Goal: Information Seeking & Learning: Learn about a topic

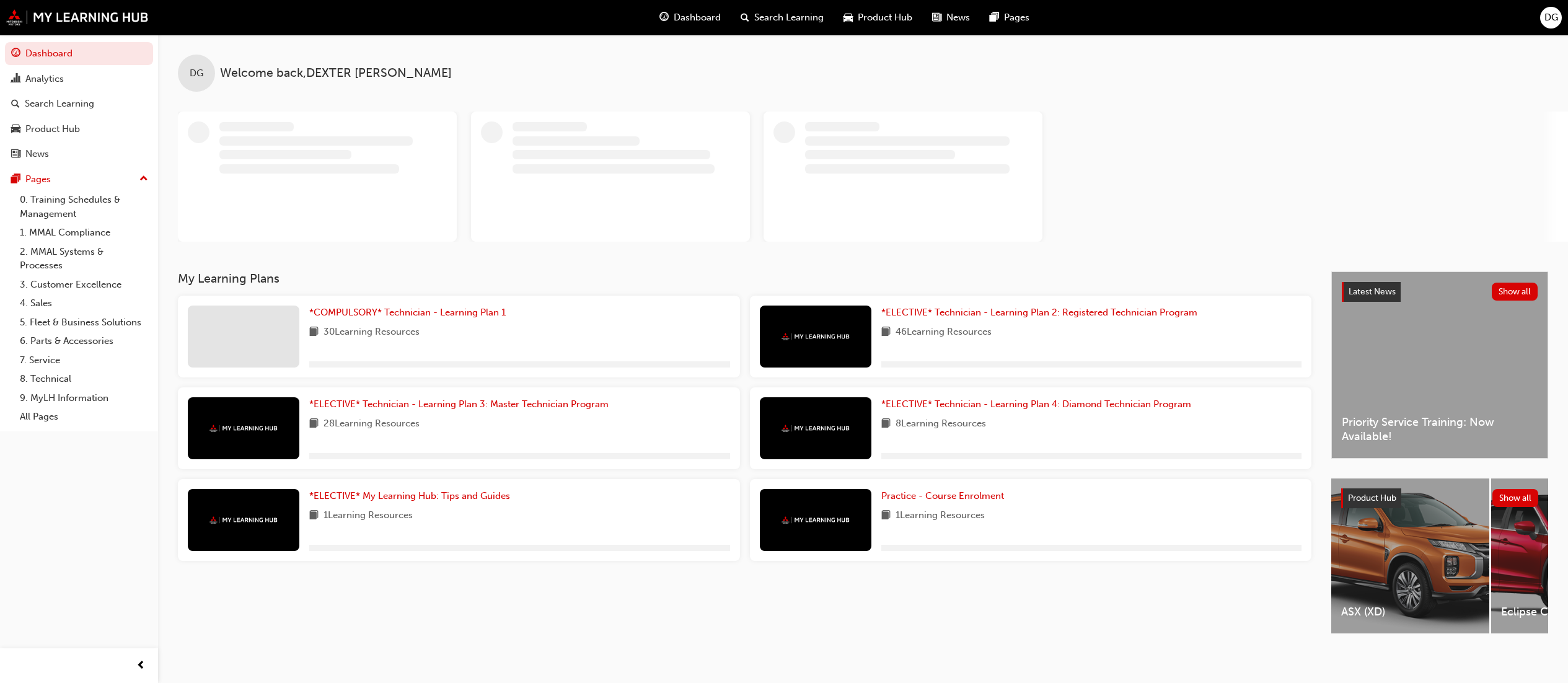
click at [1547, 12] on span "DG" at bounding box center [1550, 18] width 13 height 14
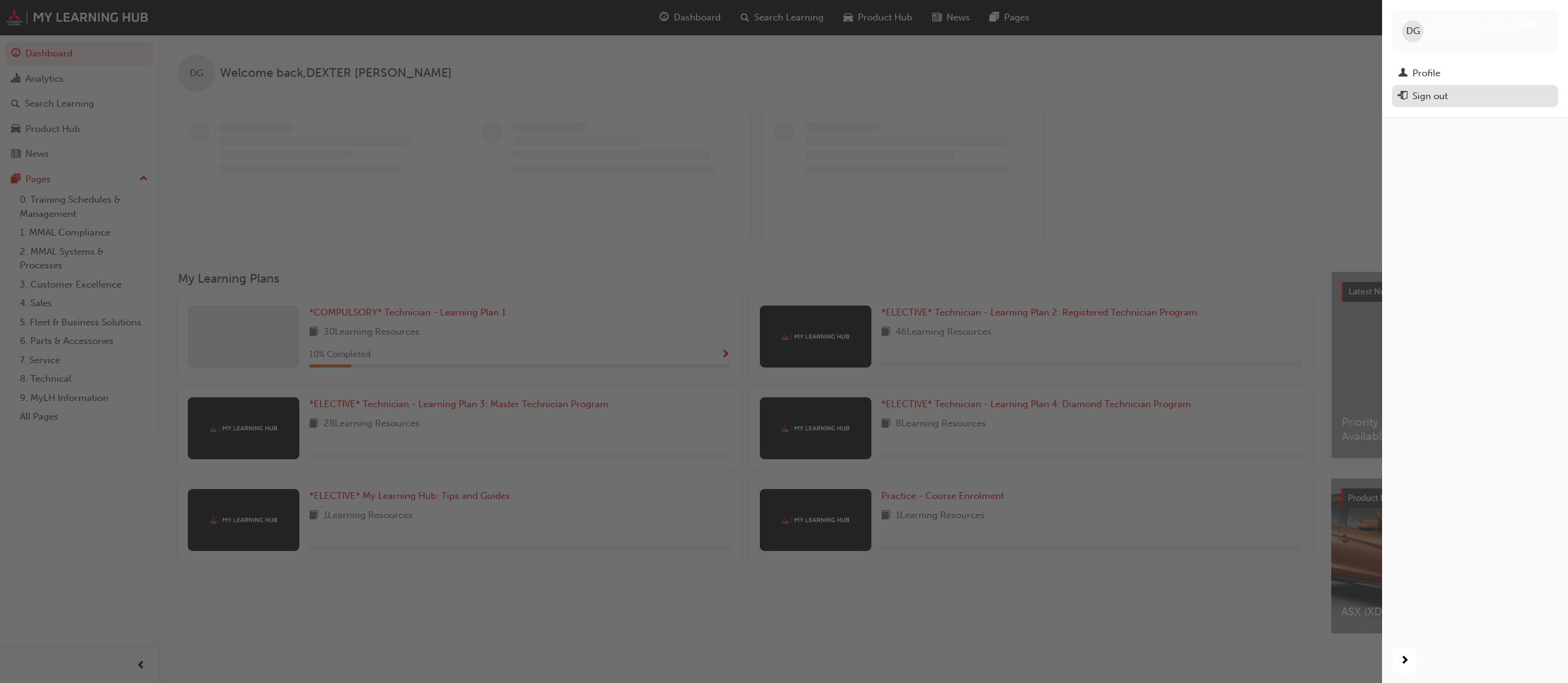
click at [1489, 97] on div "Sign out" at bounding box center [1474, 96] width 153 height 15
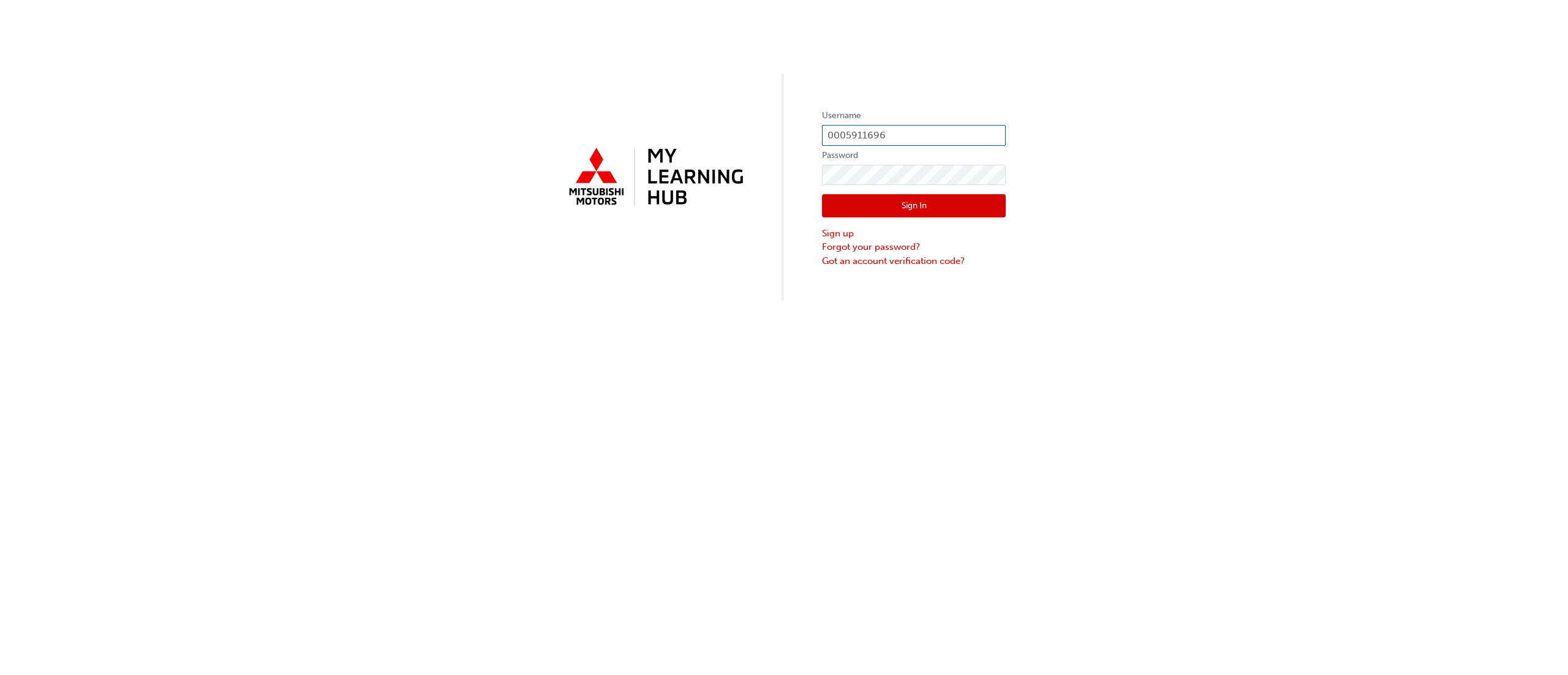
click at [906, 131] on input "0005911696" at bounding box center [915, 136] width 184 height 21
type input "0005911699"
click at [904, 240] on link "Forgot your password?" at bounding box center [915, 247] width 184 height 14
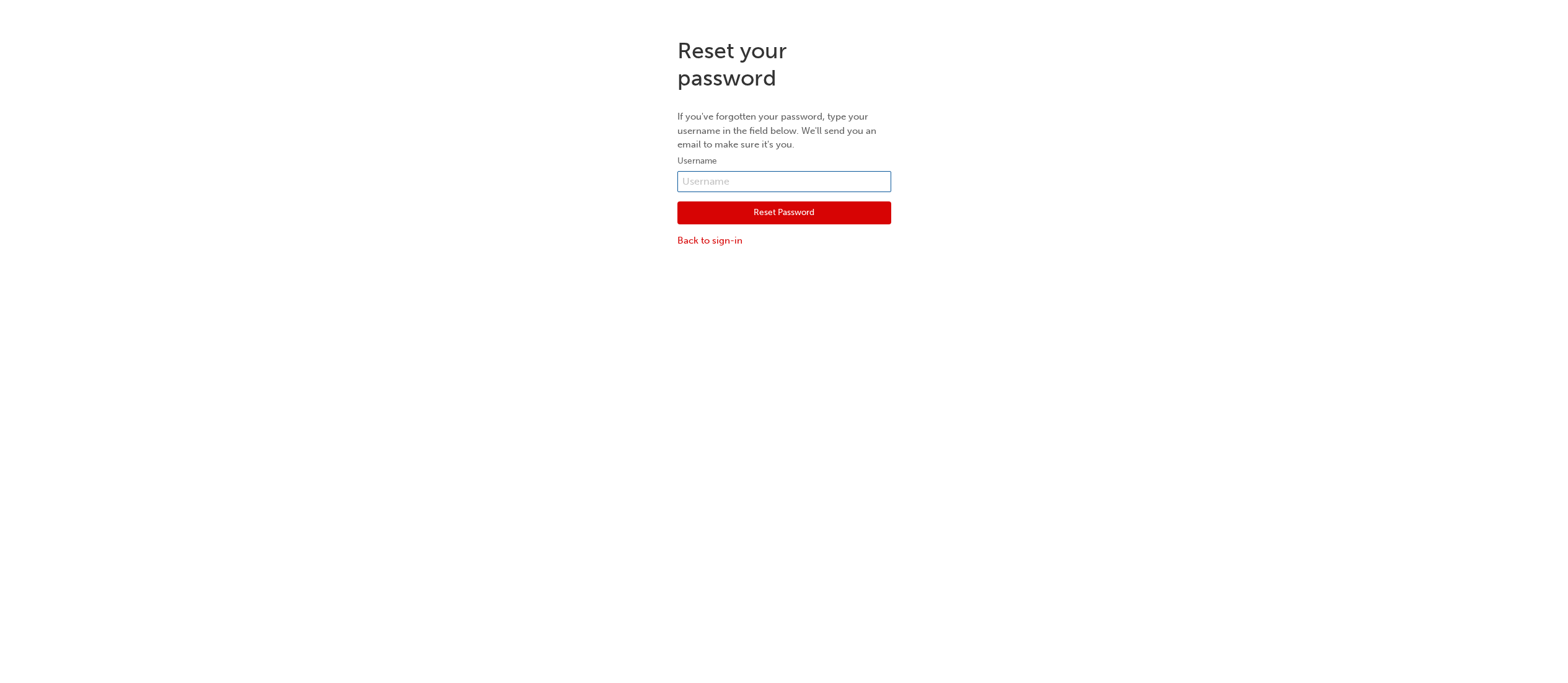
click at [732, 177] on input "text" at bounding box center [783, 182] width 213 height 21
type input "0005911699"
click button "Reset Password" at bounding box center [783, 213] width 213 height 24
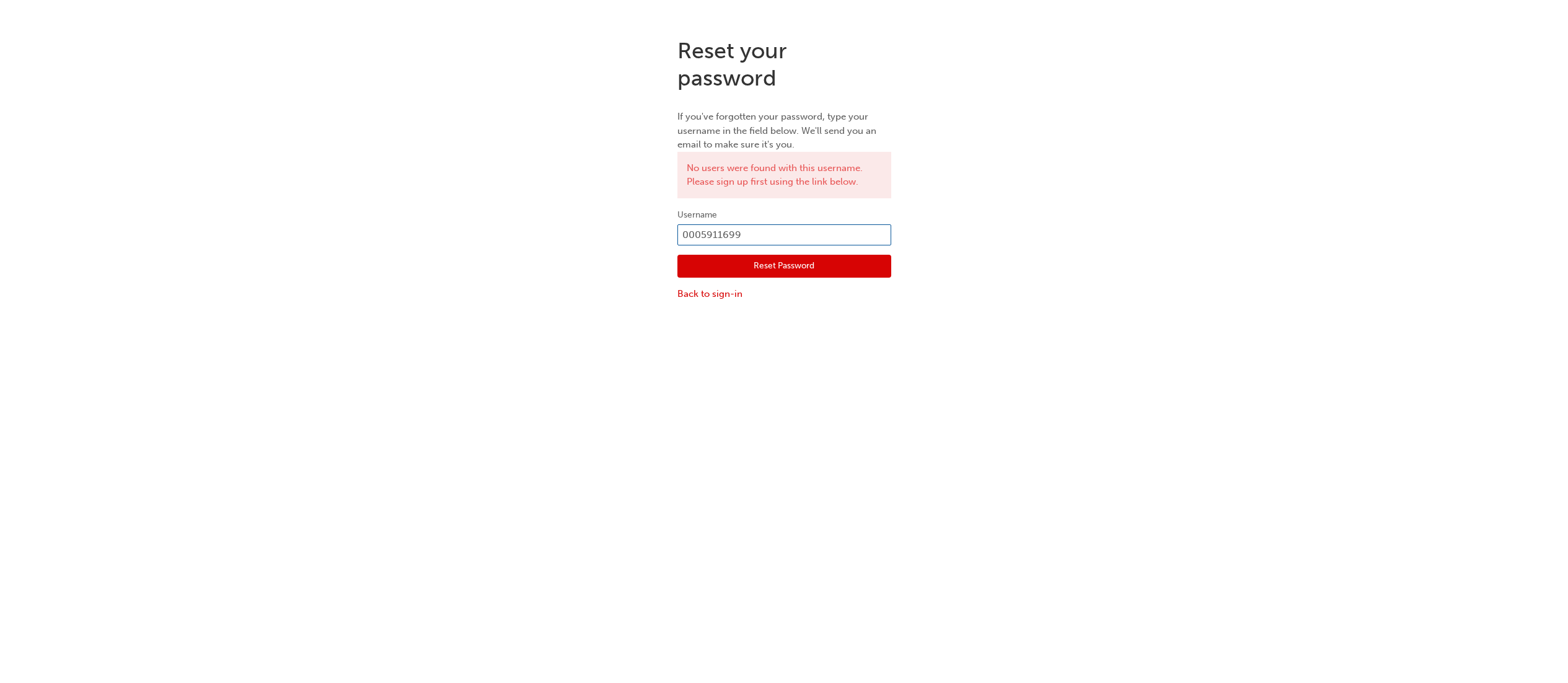
click at [799, 234] on input "0005911699" at bounding box center [783, 235] width 213 height 21
click at [600, 265] on div "Reset your password If you've forgotten your password, type your username in th…" at bounding box center [784, 168] width 1568 height 283
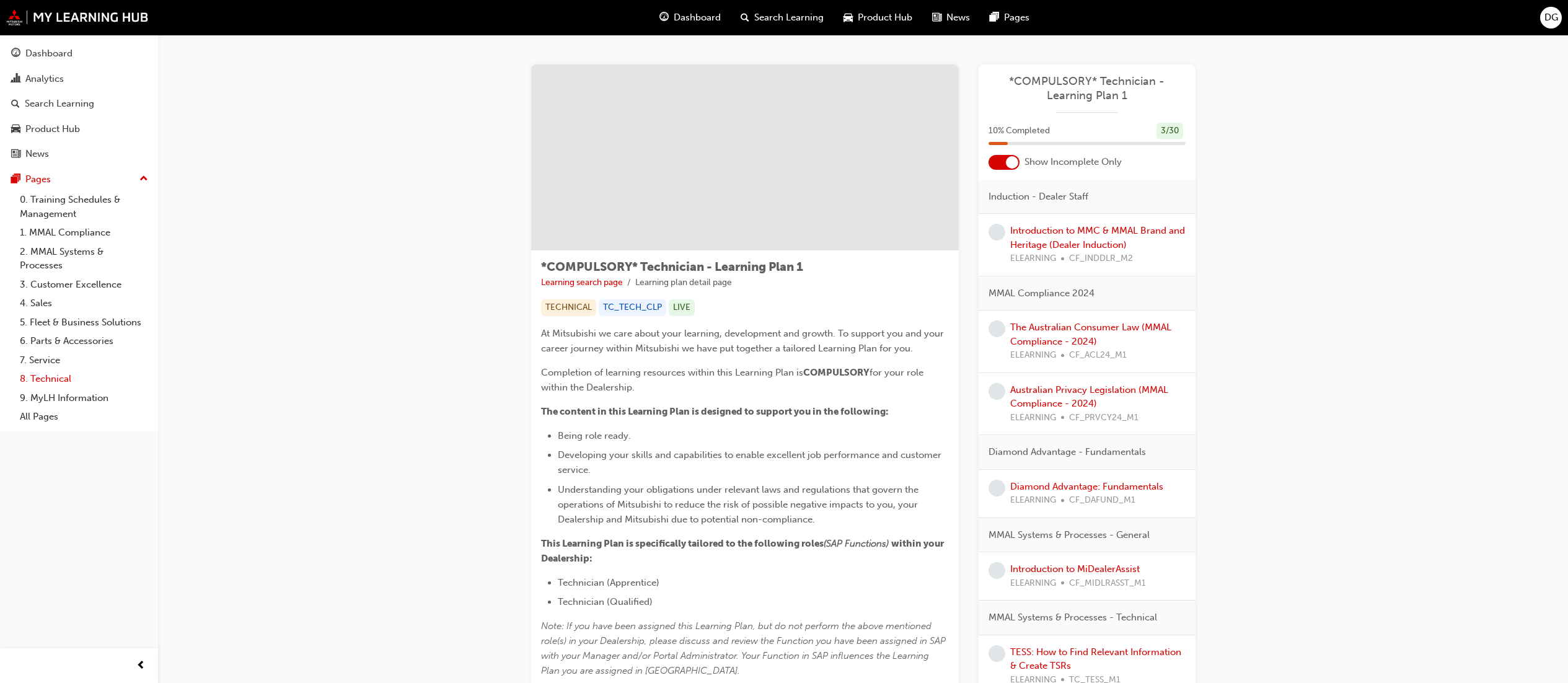
click at [59, 377] on link "8. Technical" at bounding box center [84, 379] width 138 height 19
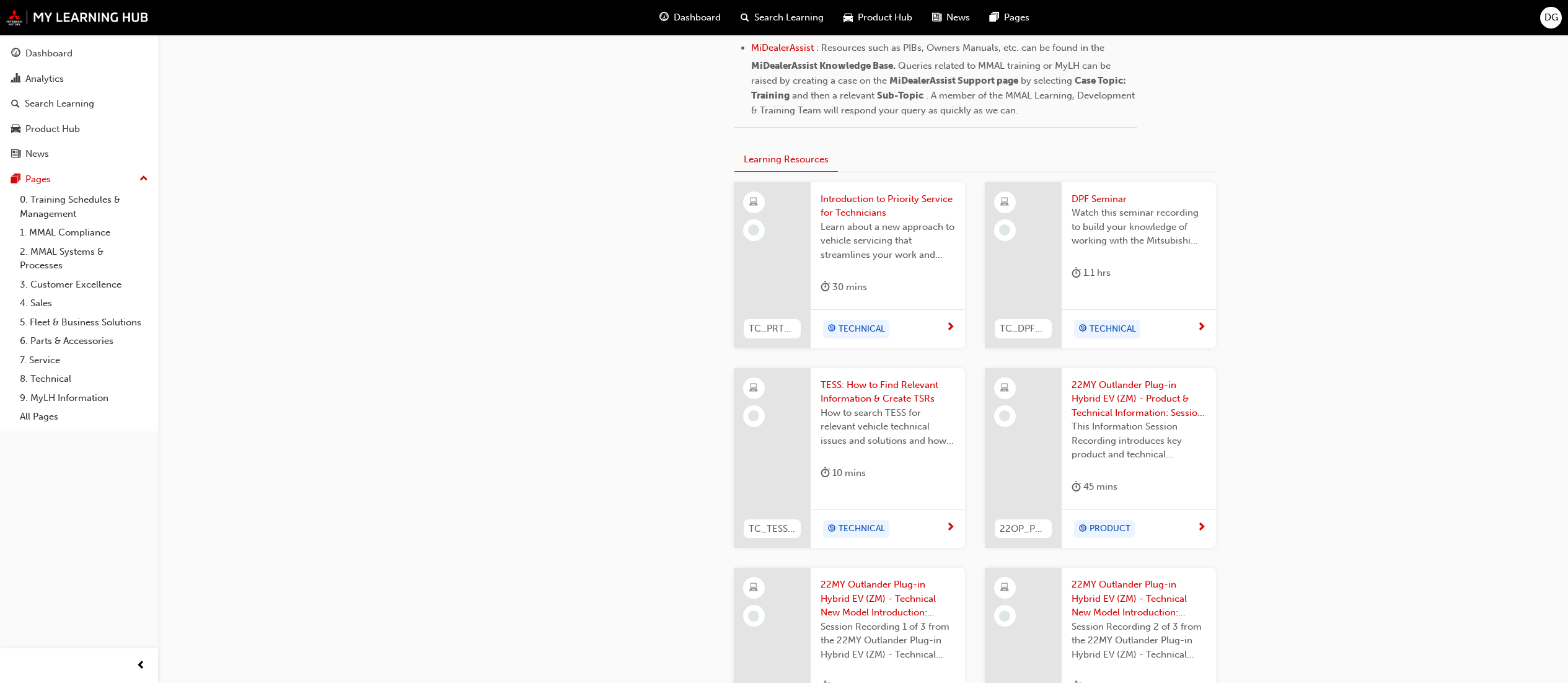
scroll to position [681, 0]
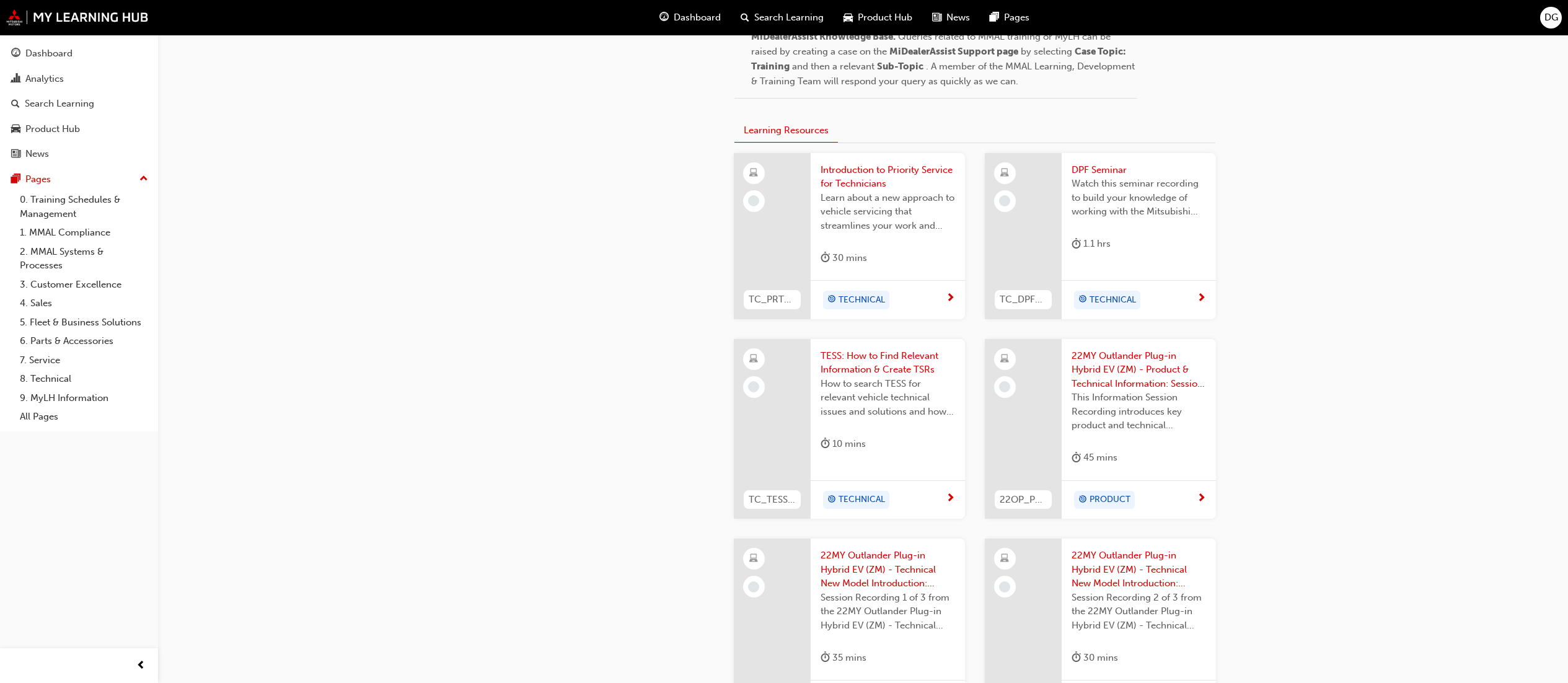
click at [873, 175] on span "Introduction to Priority Service for Technicians" at bounding box center [888, 176] width 135 height 27
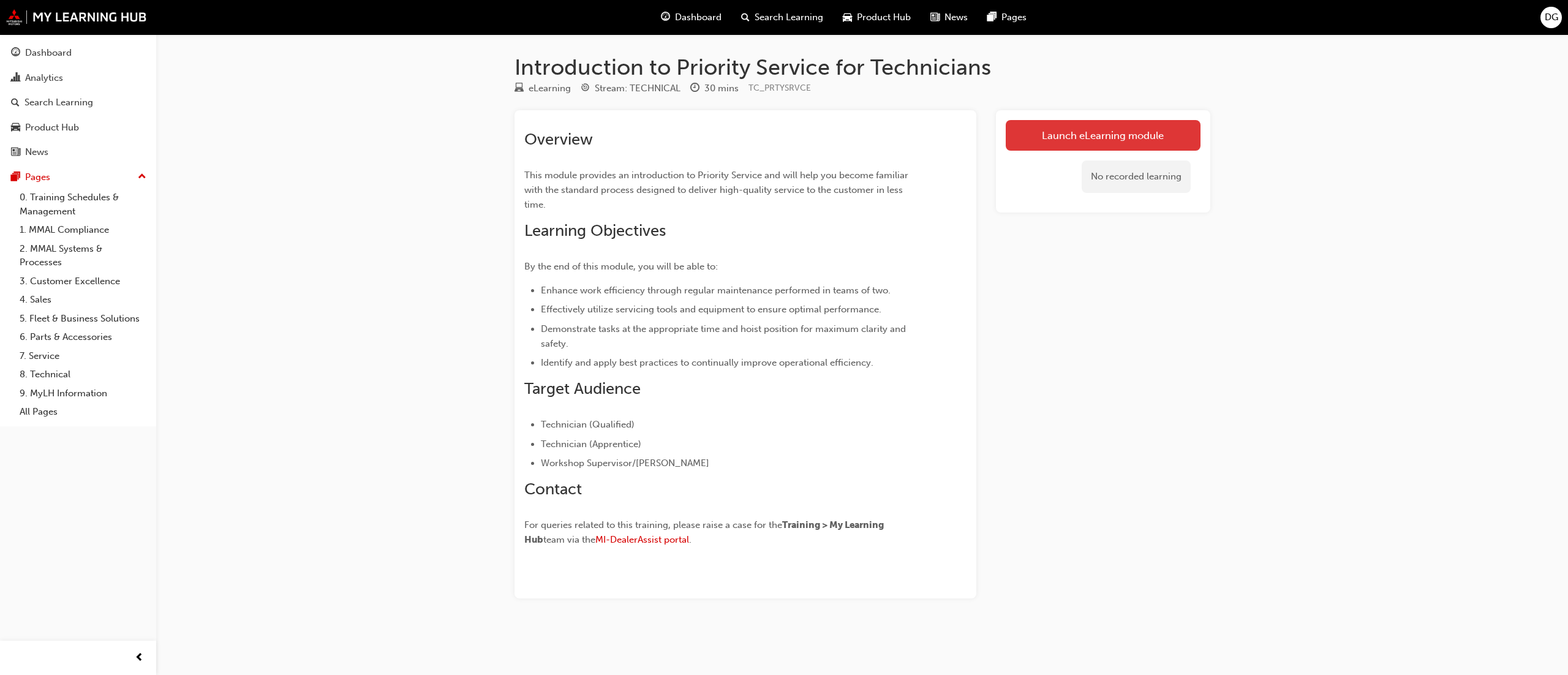
click at [1090, 139] on link "Launch eLearning module" at bounding box center [1103, 135] width 194 height 31
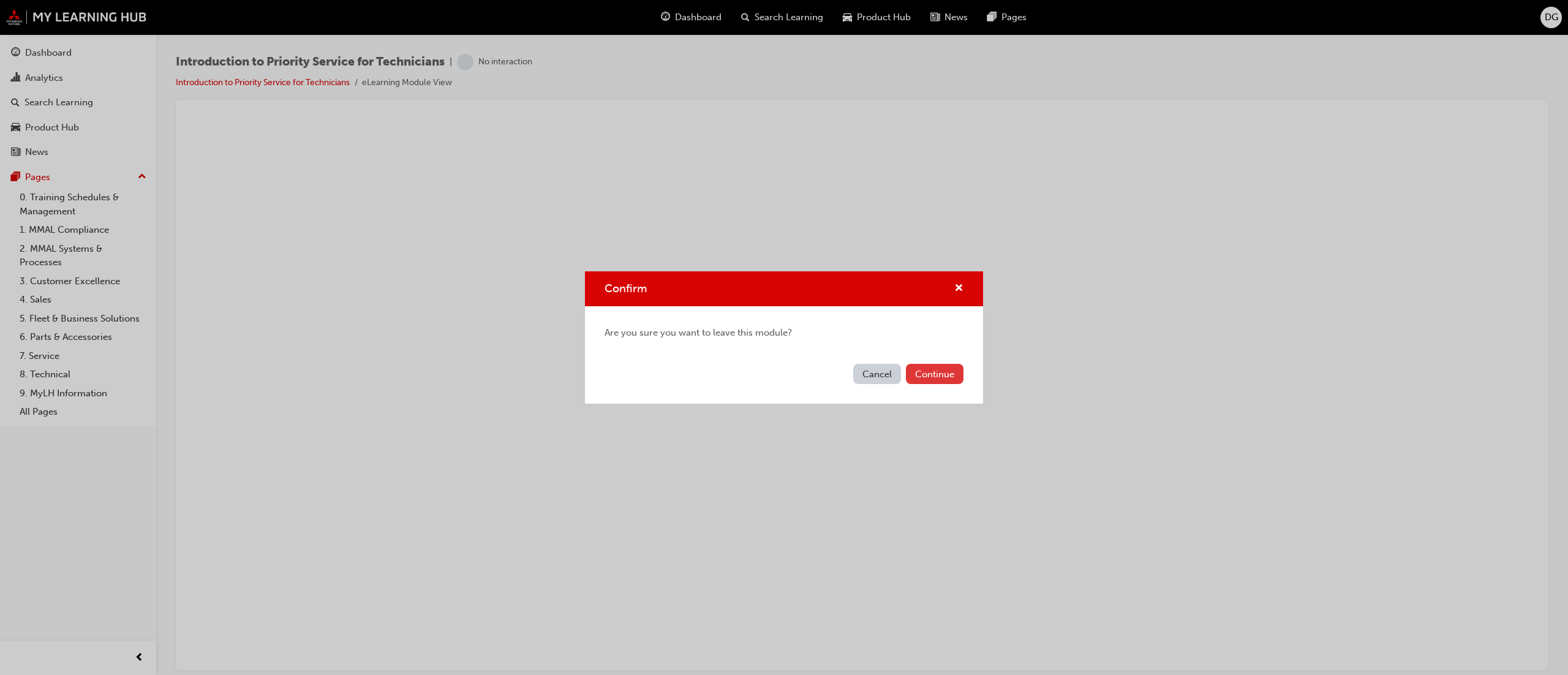
click at [931, 373] on button "Continue" at bounding box center [935, 373] width 58 height 20
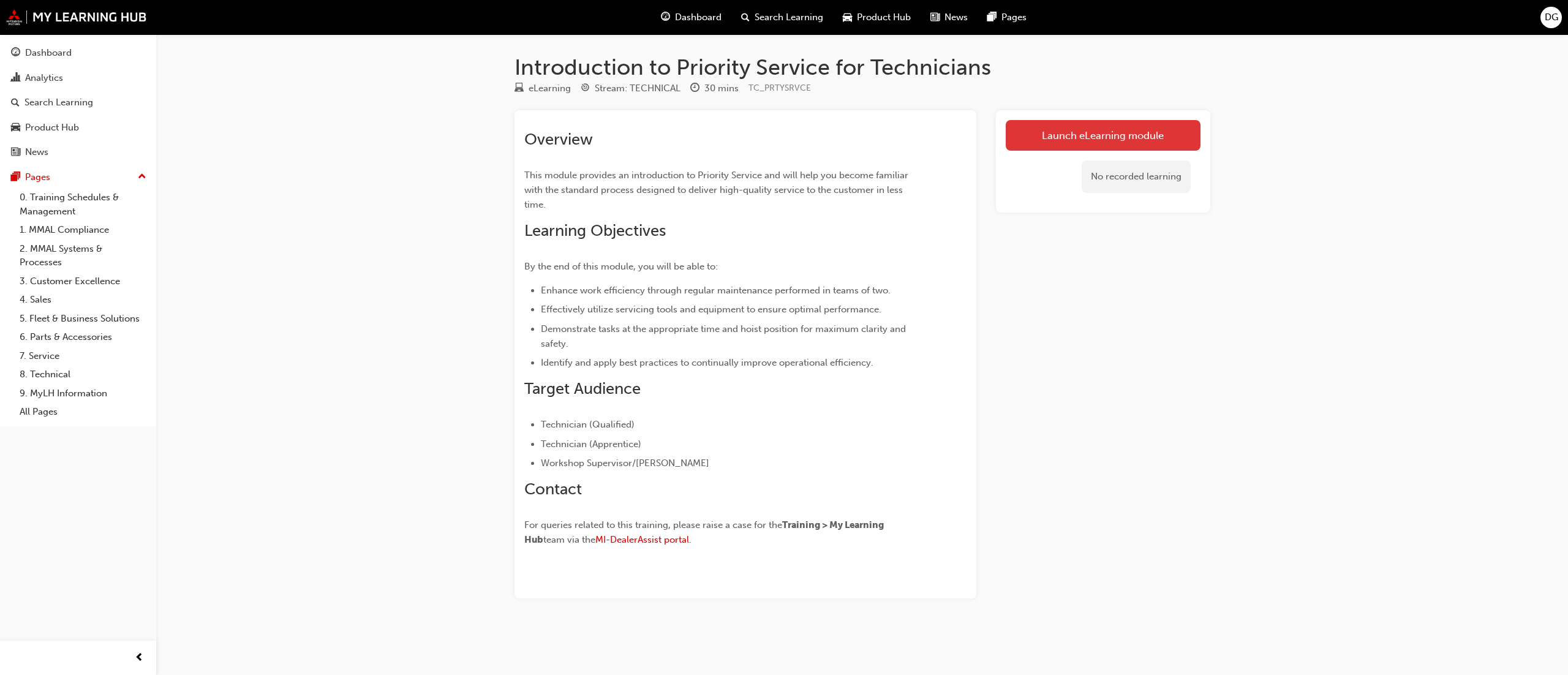
click at [1075, 135] on link "Launch eLearning module" at bounding box center [1103, 135] width 194 height 31
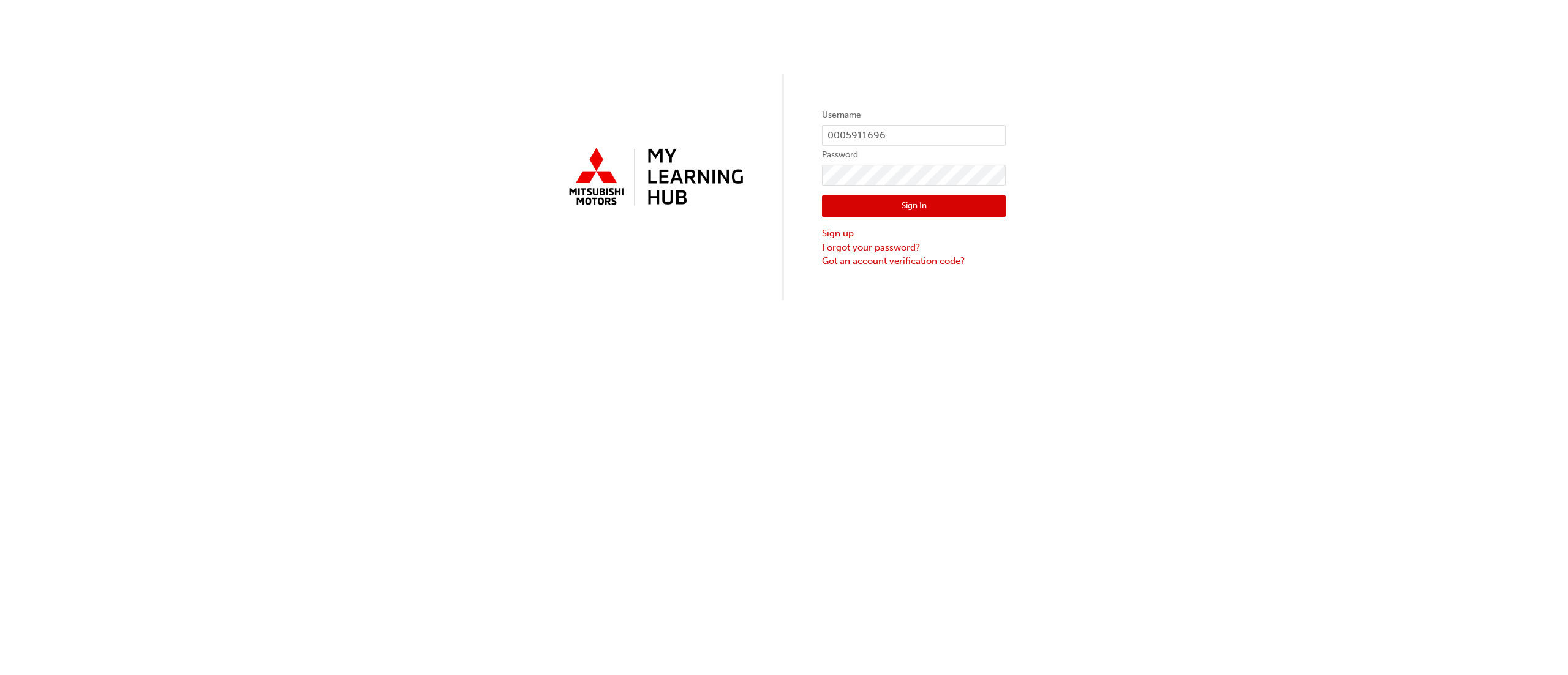
click at [927, 200] on button "Sign In" at bounding box center [915, 206] width 184 height 24
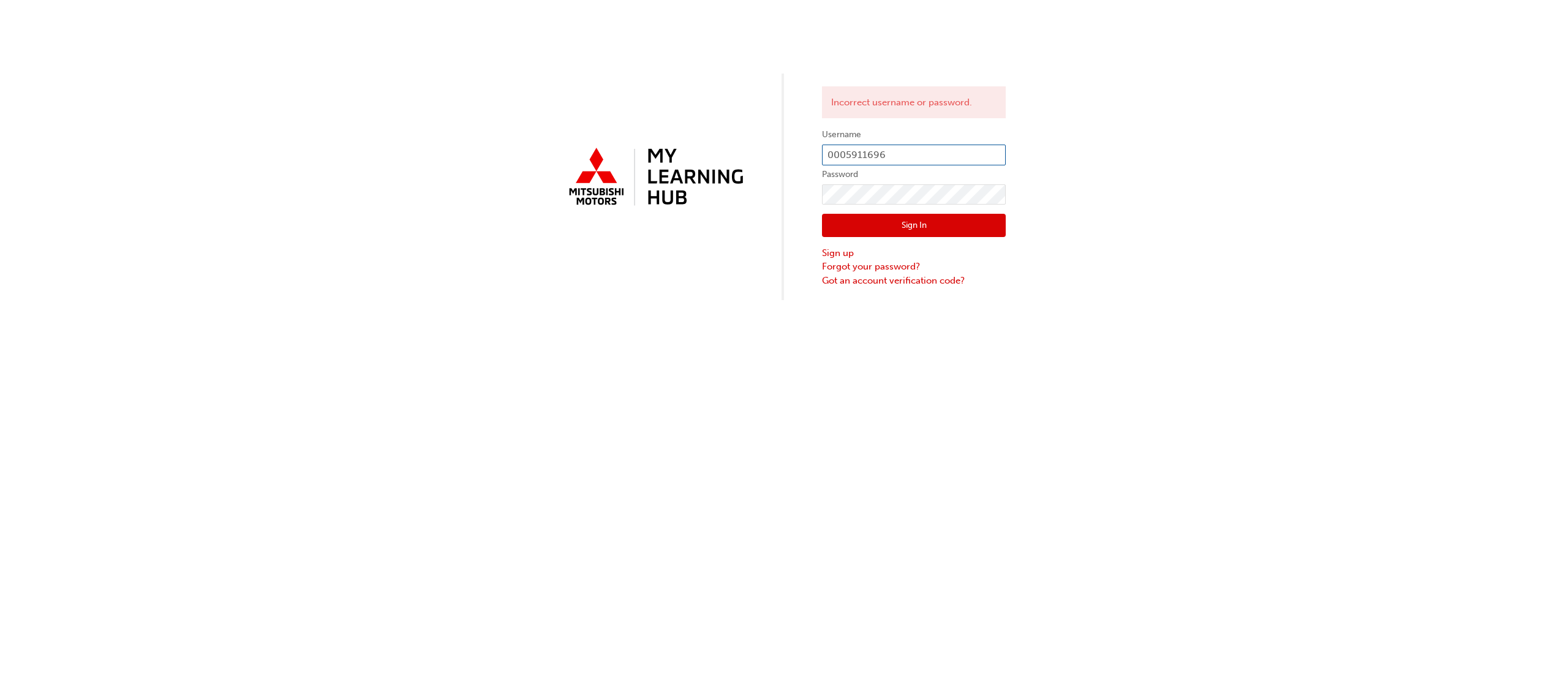
click at [925, 151] on input "0005911696" at bounding box center [915, 155] width 184 height 21
click at [950, 231] on button "Sign In" at bounding box center [915, 225] width 184 height 24
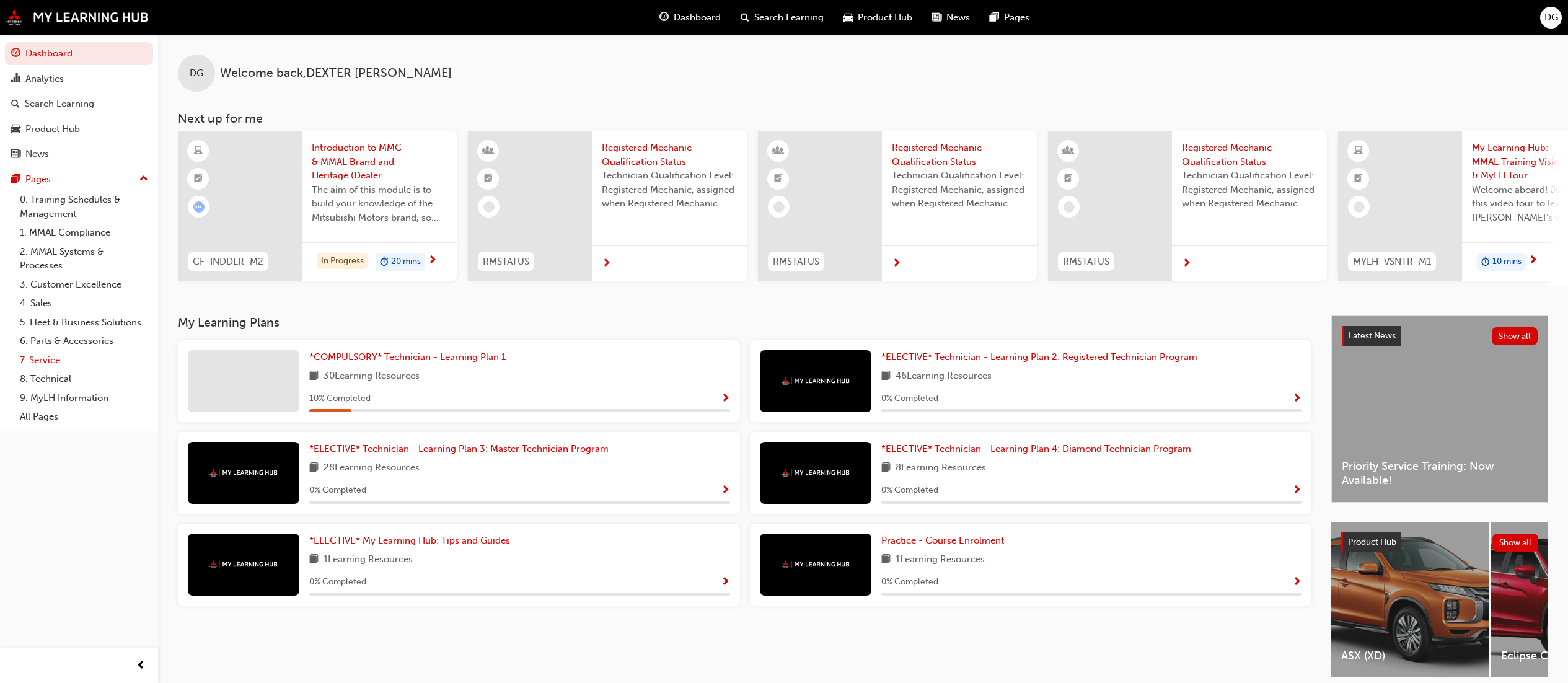
click at [52, 359] on link "7. Service" at bounding box center [84, 361] width 138 height 19
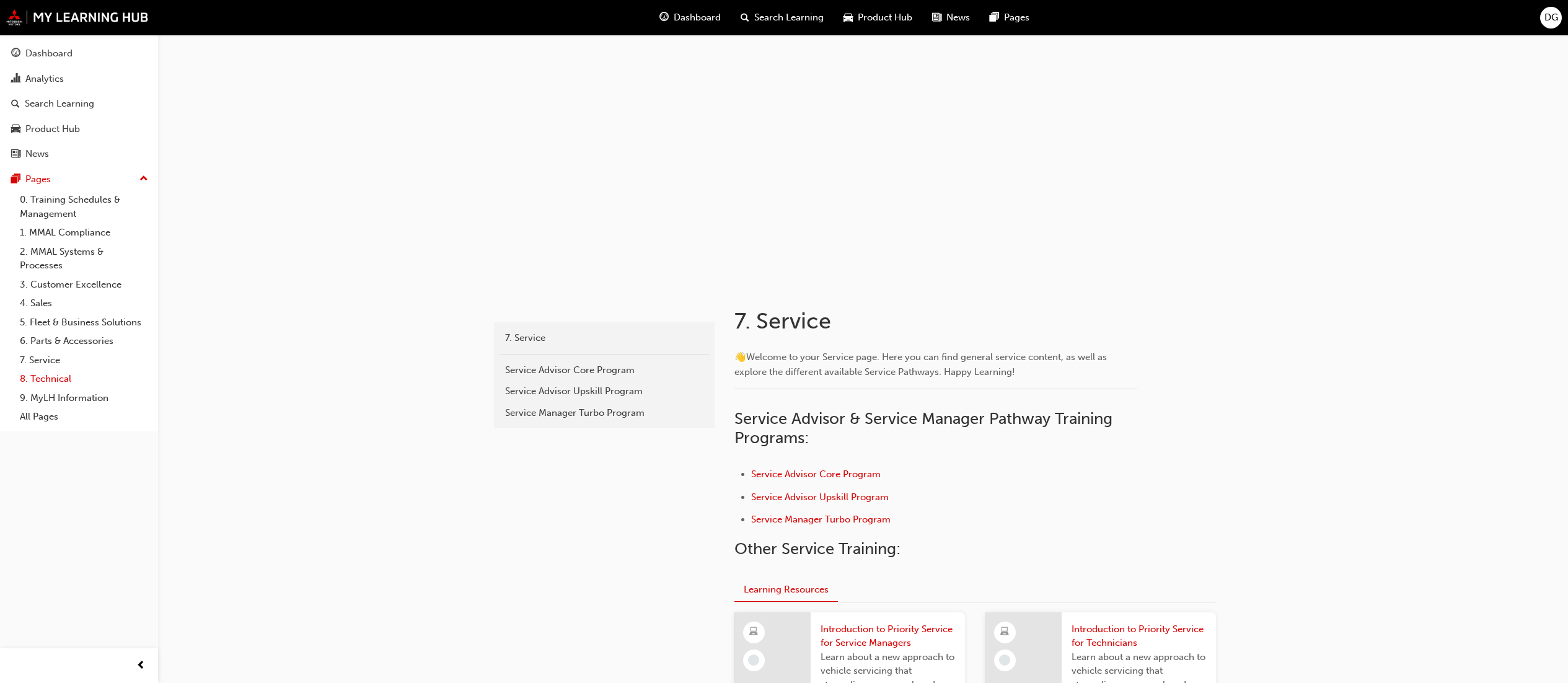
click at [62, 374] on link "8. Technical" at bounding box center [84, 379] width 138 height 19
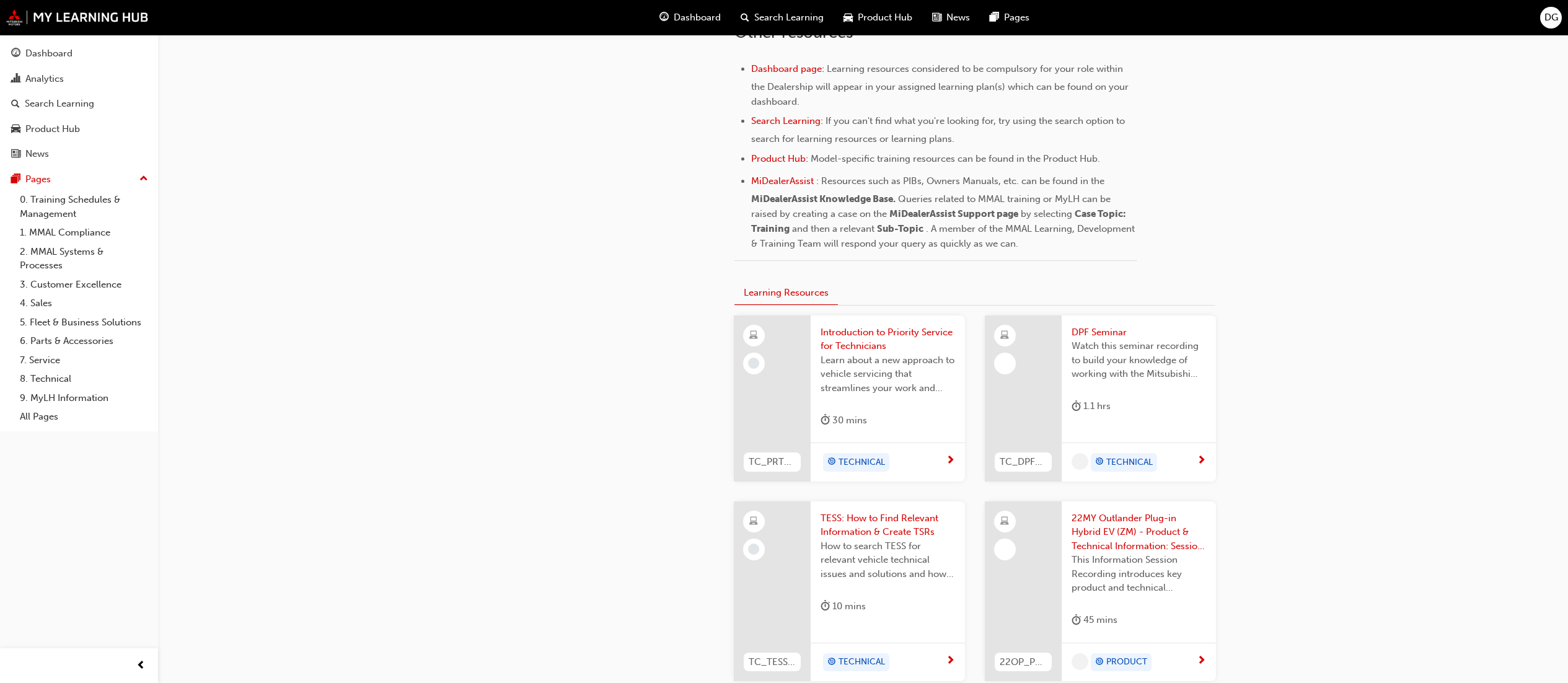
scroll to position [496, 0]
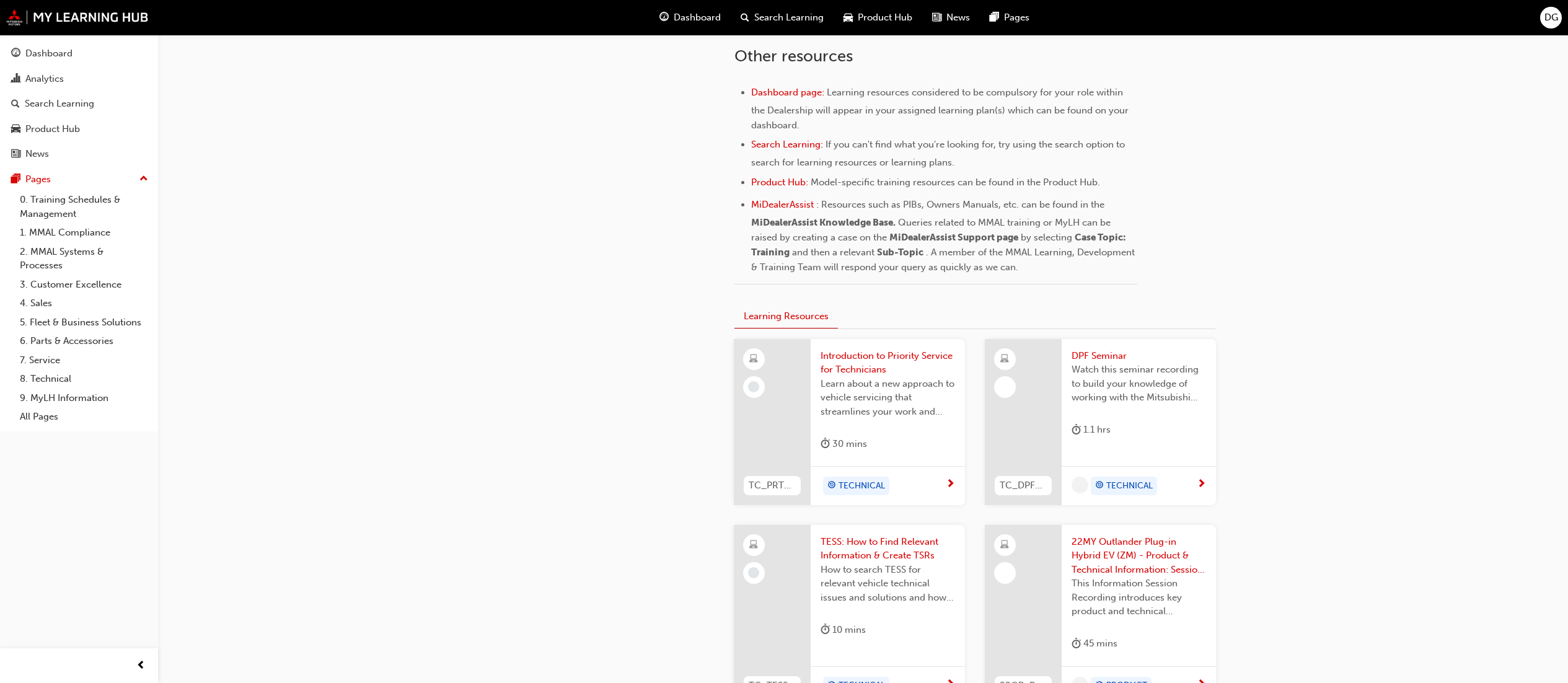
click at [834, 364] on span "Introduction to Priority Service for Technicians" at bounding box center [888, 362] width 135 height 27
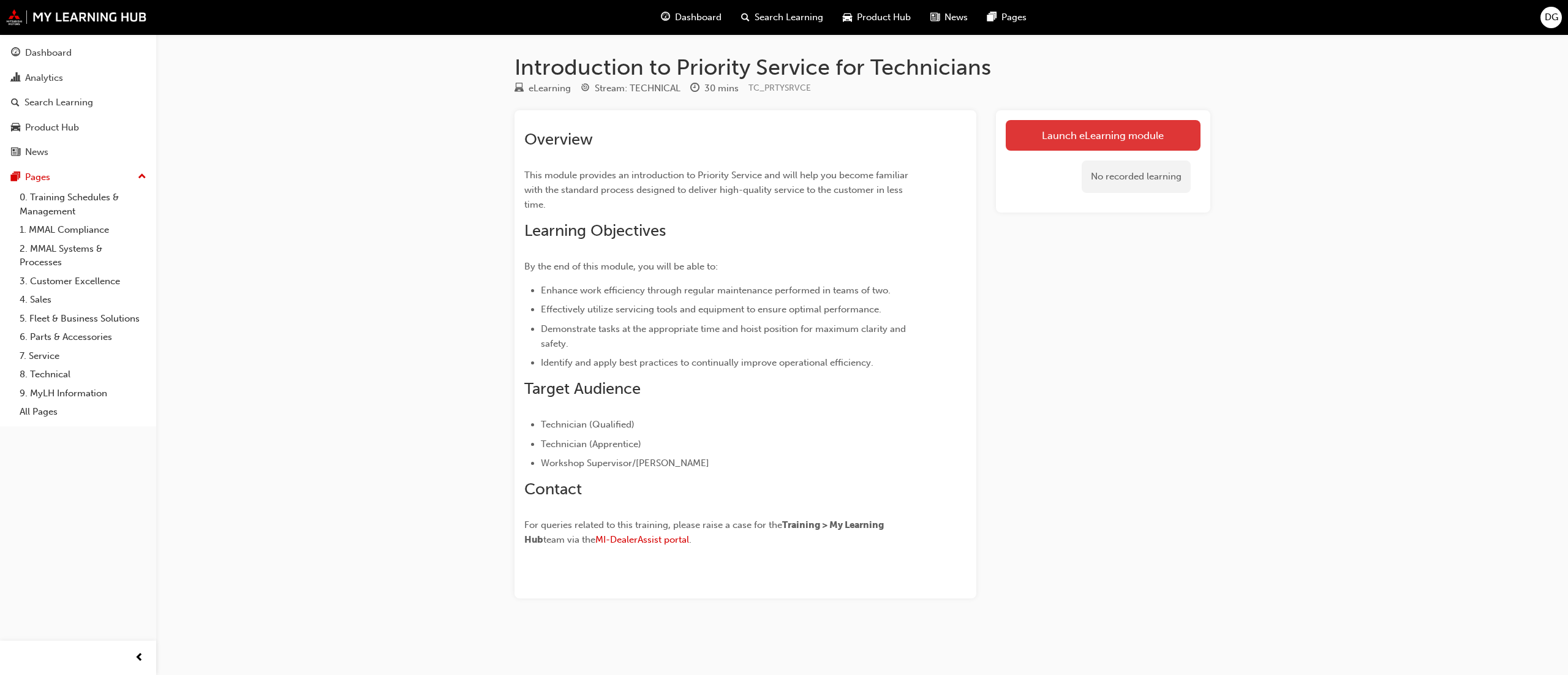
click at [1077, 127] on link "Launch eLearning module" at bounding box center [1103, 135] width 194 height 31
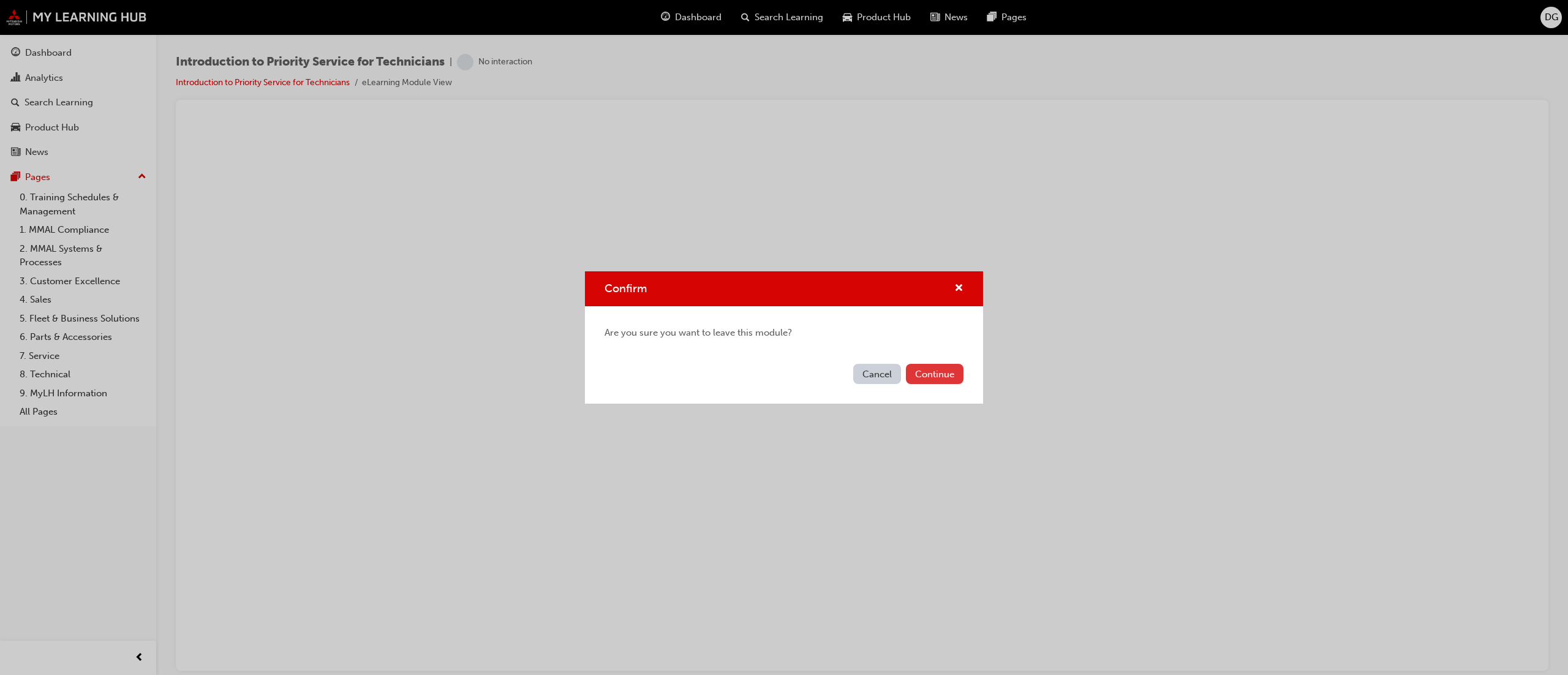
click at [934, 370] on button "Continue" at bounding box center [935, 373] width 58 height 20
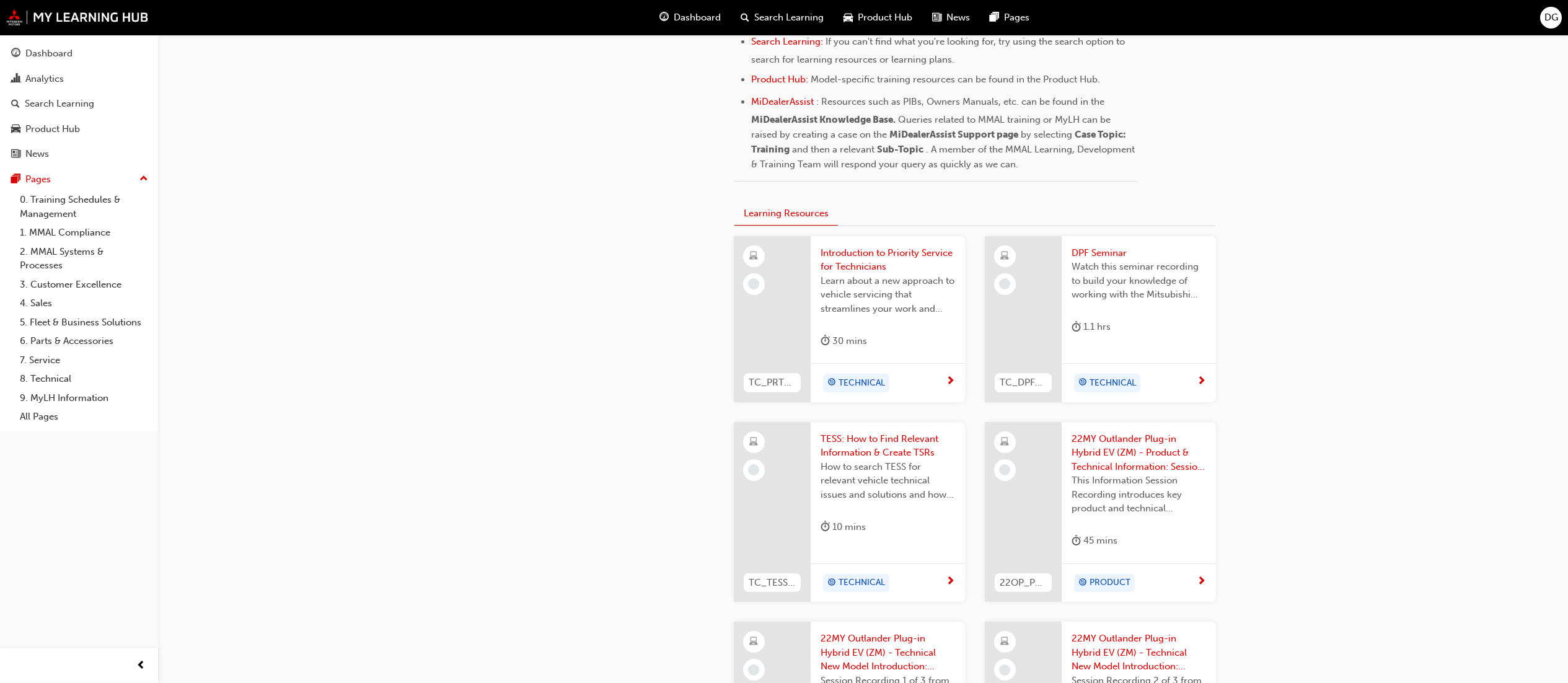
scroll to position [619, 0]
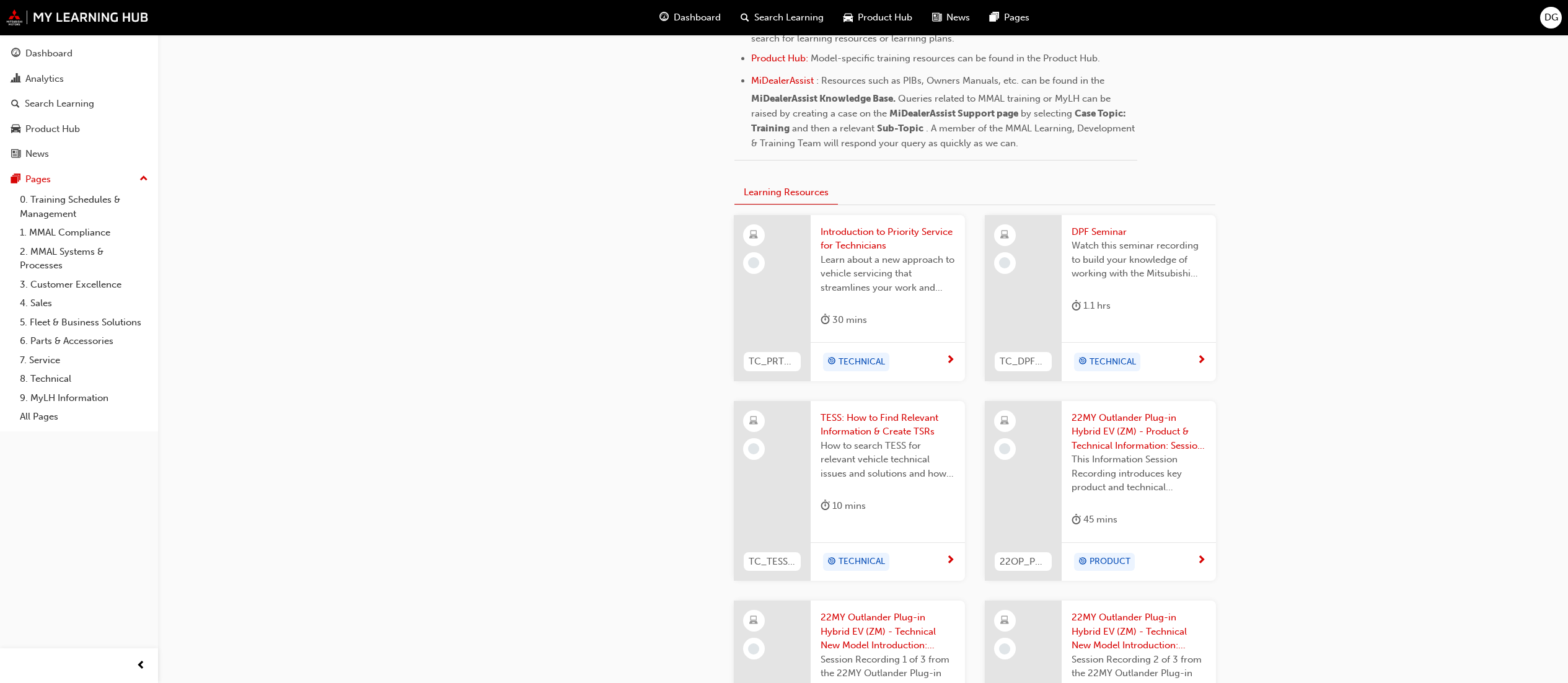
click at [858, 423] on span "TESS: How to Find Relevant Information & Create TSRs" at bounding box center [888, 424] width 135 height 27
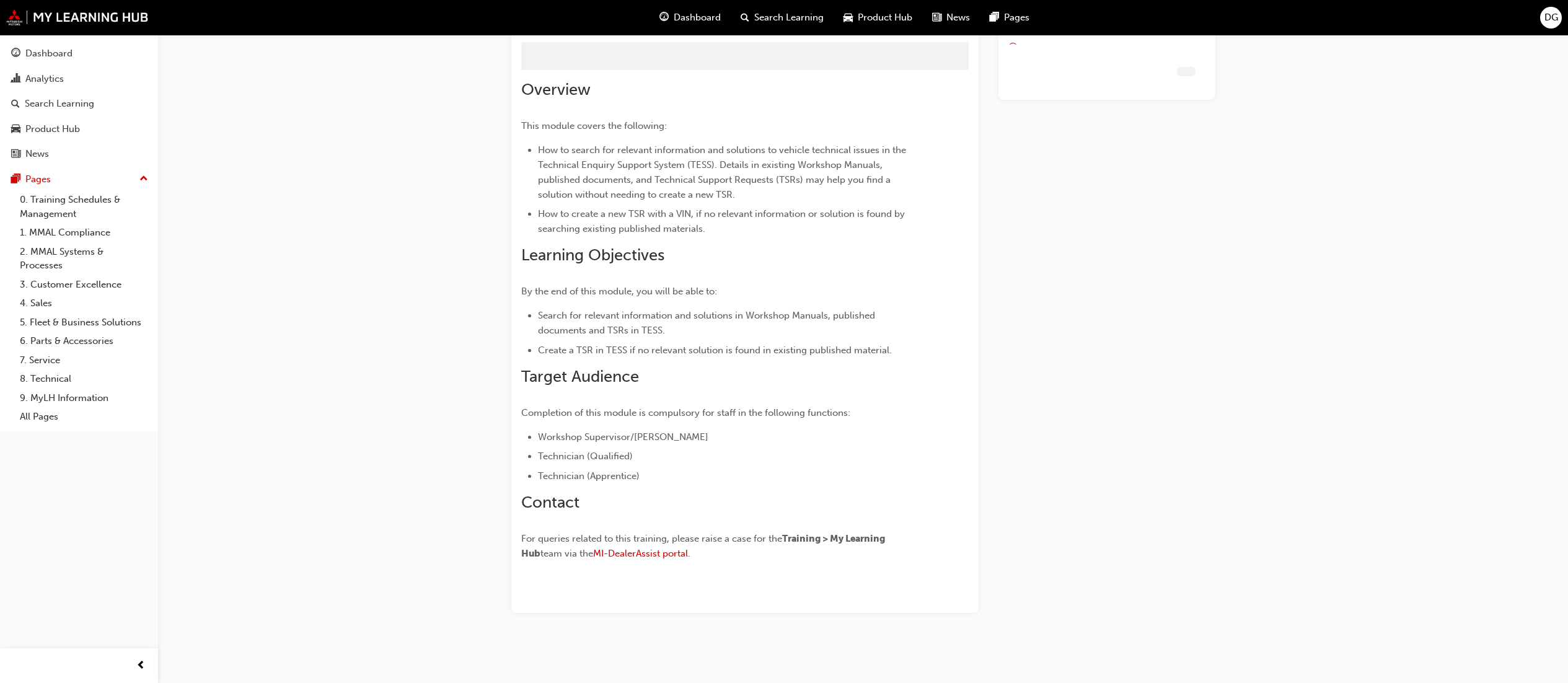
scroll to position [51, 0]
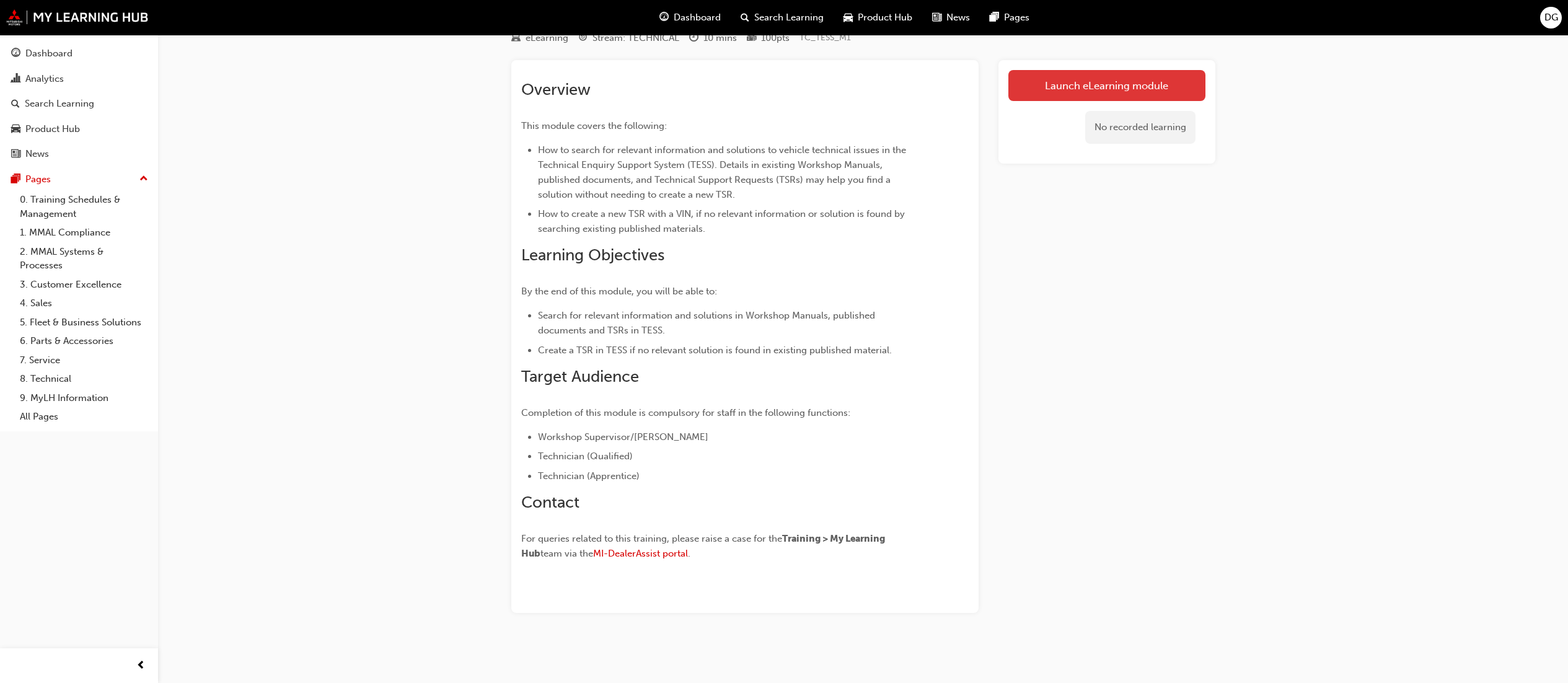
click at [1045, 74] on link "Launch eLearning module" at bounding box center [1106, 85] width 197 height 31
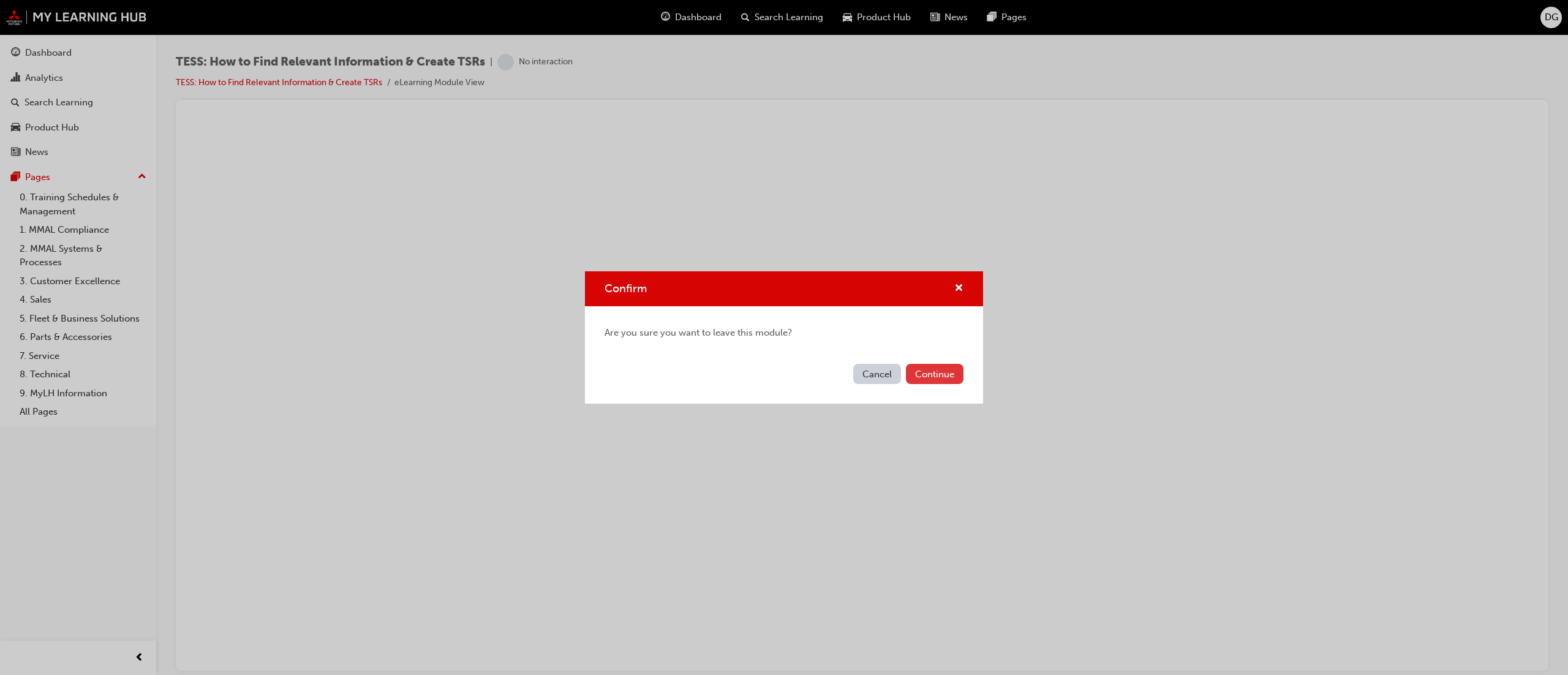
click at [941, 382] on button "Continue" at bounding box center [935, 373] width 58 height 20
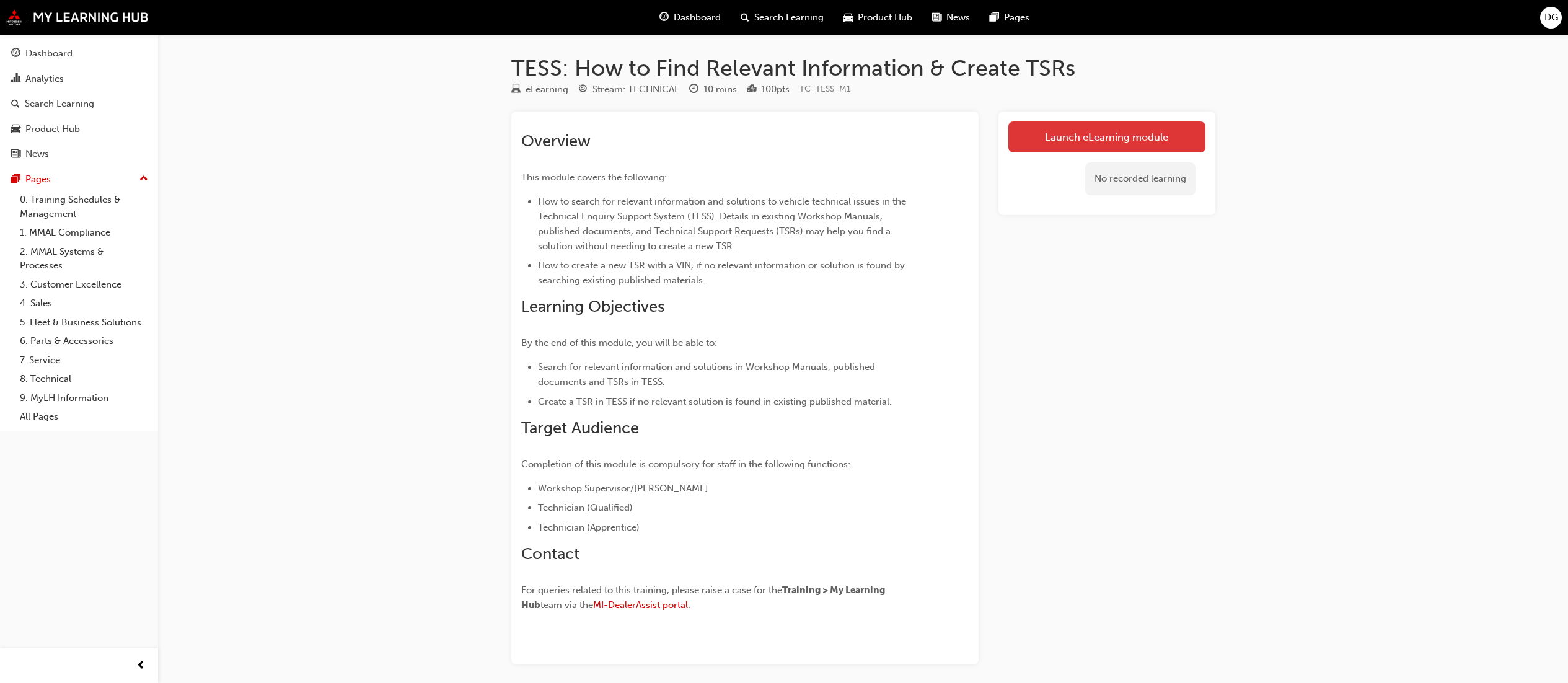
click at [1071, 130] on link "Launch eLearning module" at bounding box center [1106, 136] width 197 height 31
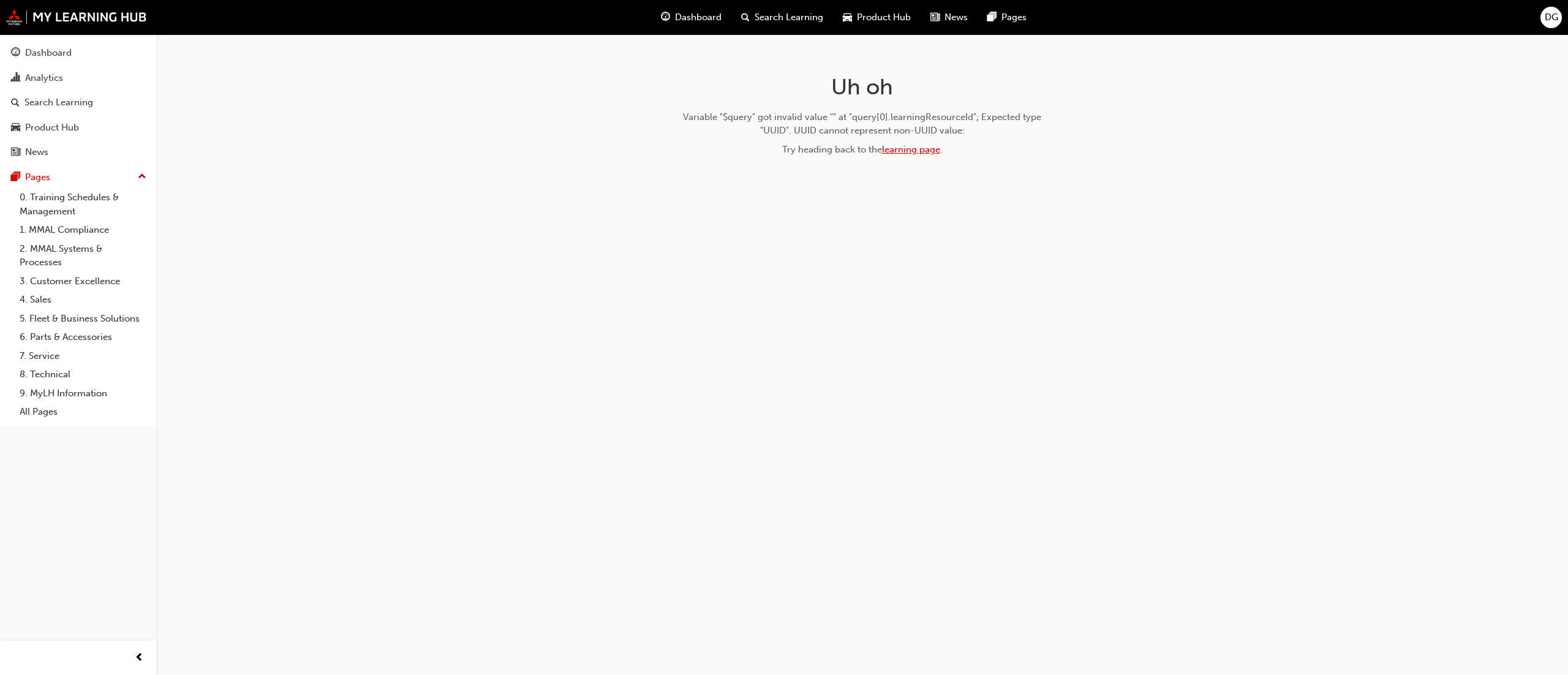
click at [907, 150] on link "learning page" at bounding box center [911, 149] width 58 height 11
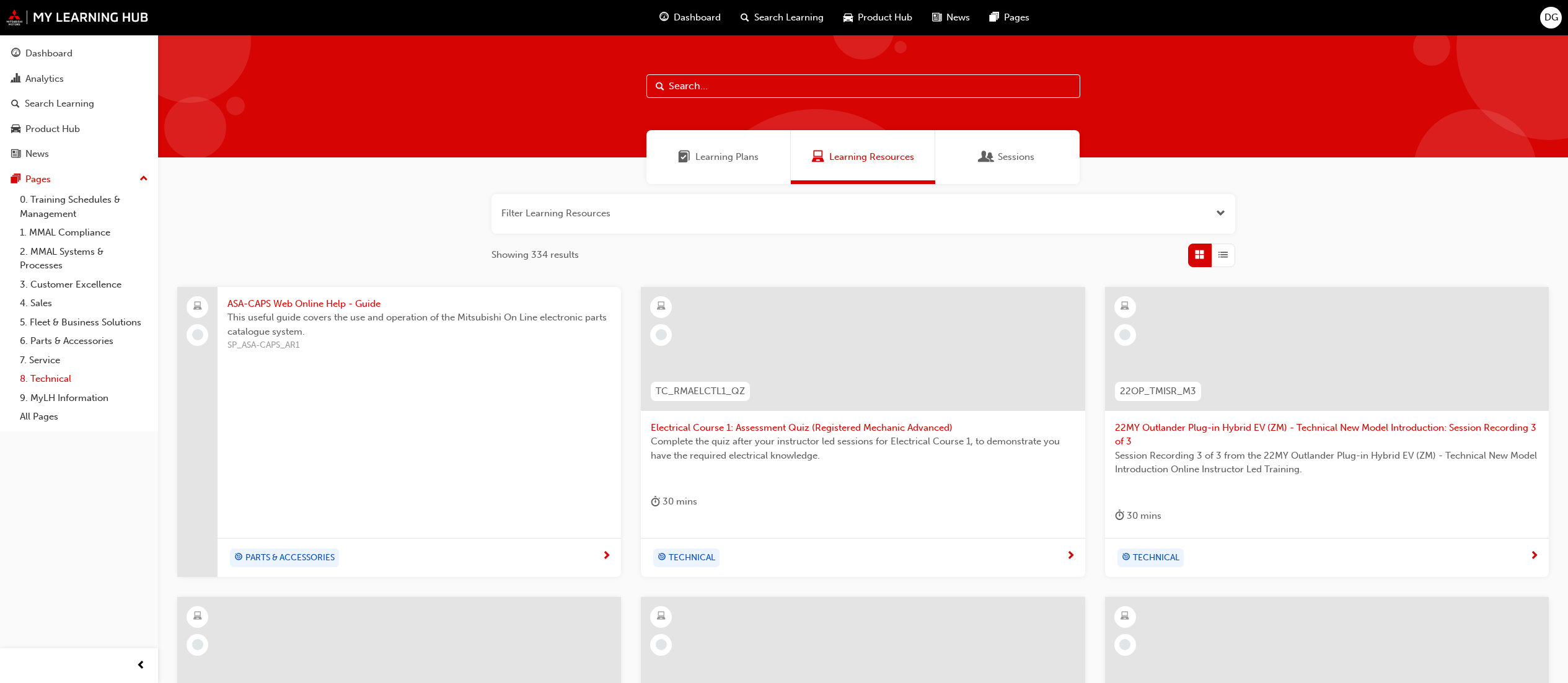
click at [44, 378] on link "8. Technical" at bounding box center [84, 379] width 138 height 19
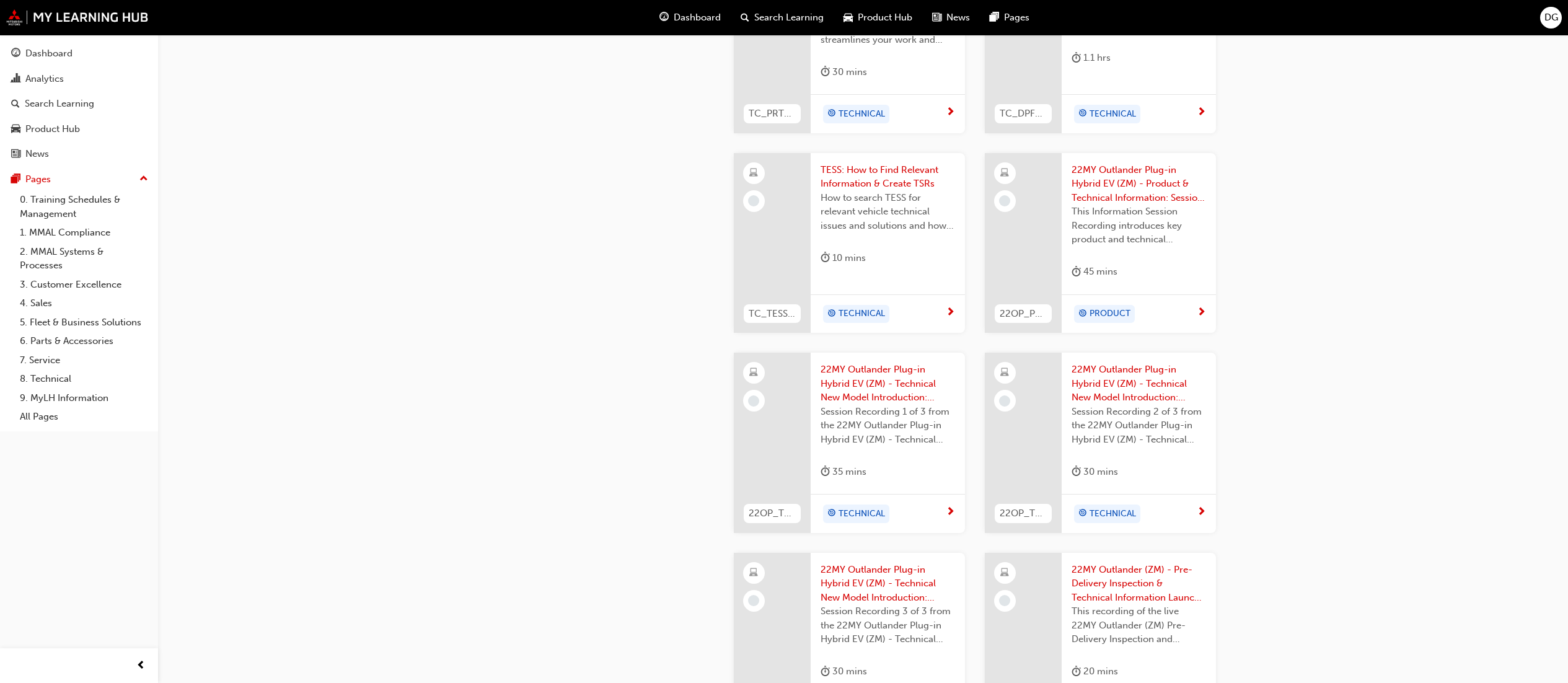
scroll to position [619, 0]
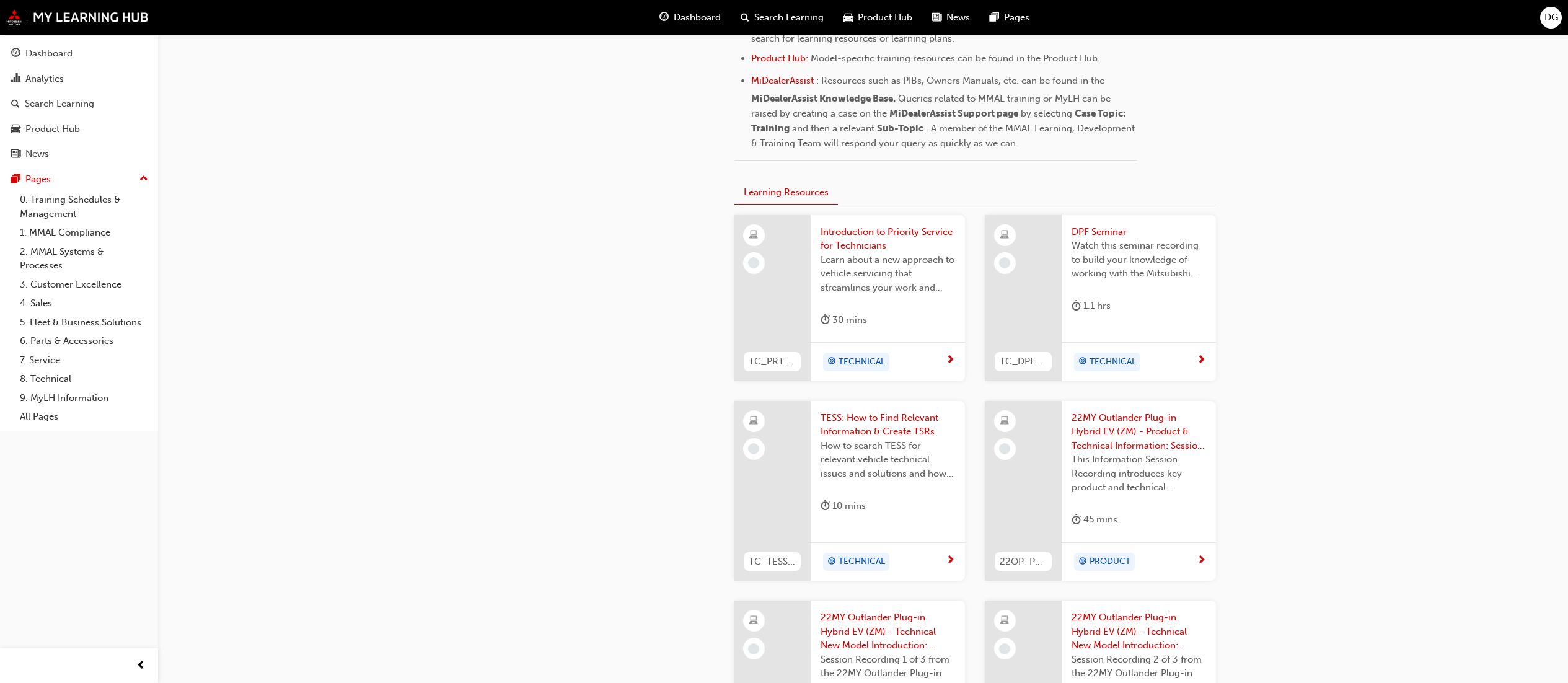
click at [854, 237] on span "Introduction to Priority Service for Technicians" at bounding box center [888, 238] width 135 height 27
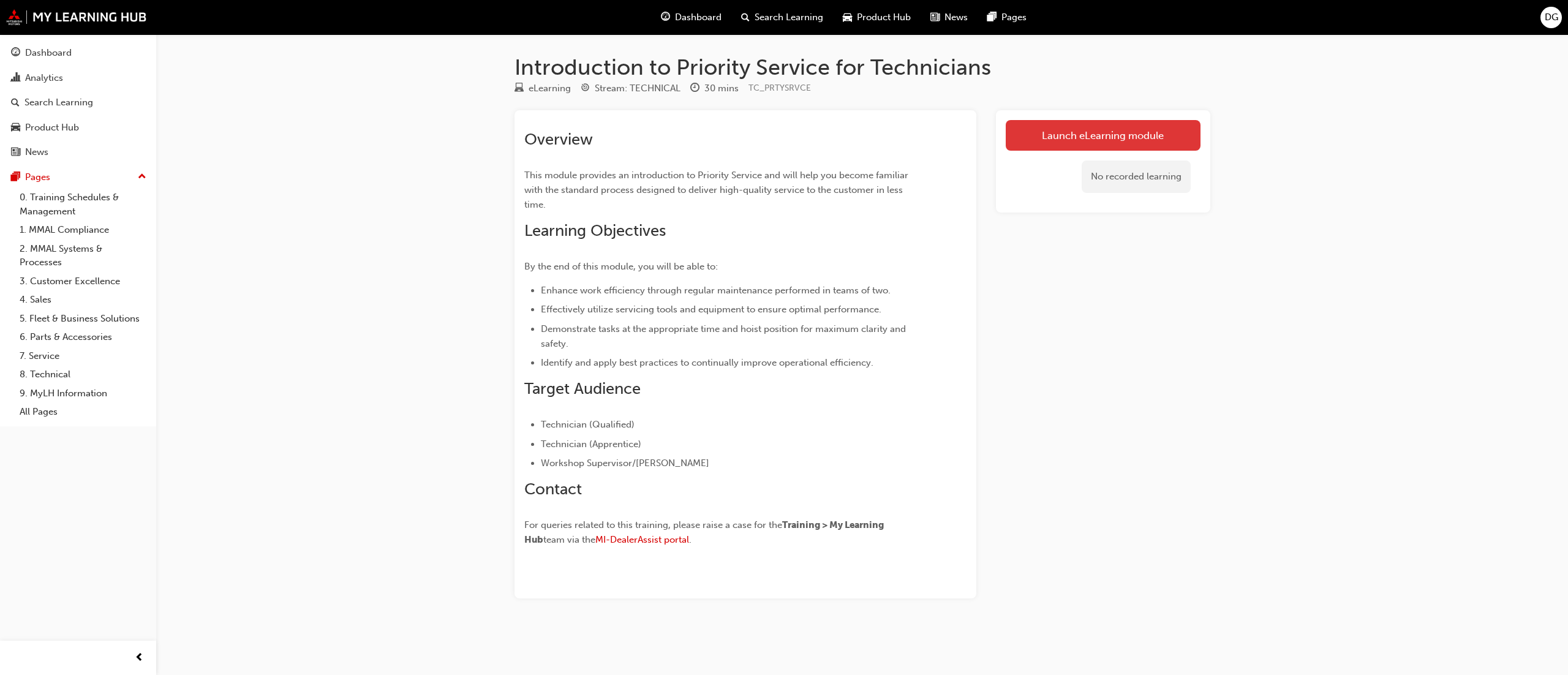
click at [1069, 130] on link "Launch eLearning module" at bounding box center [1103, 135] width 194 height 31
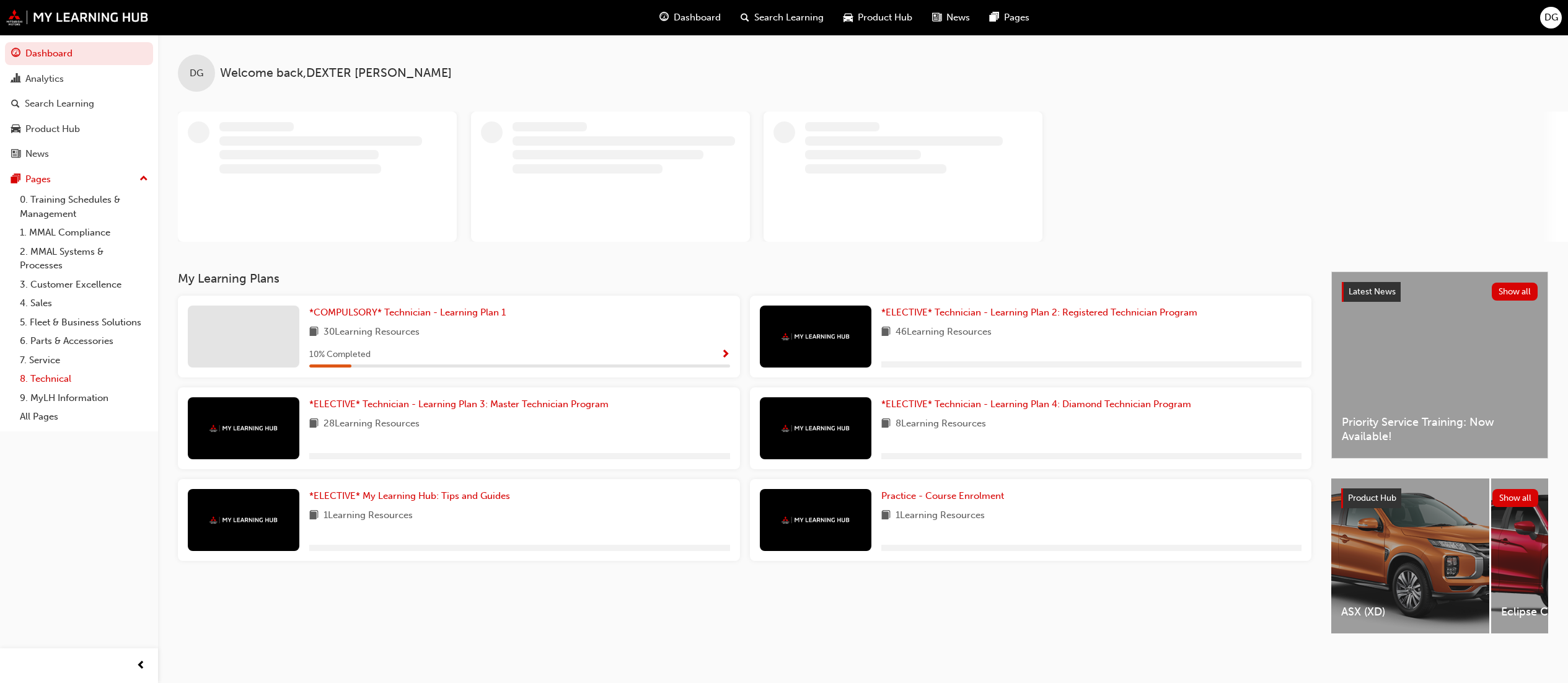
click at [43, 377] on link "8. Technical" at bounding box center [84, 379] width 138 height 19
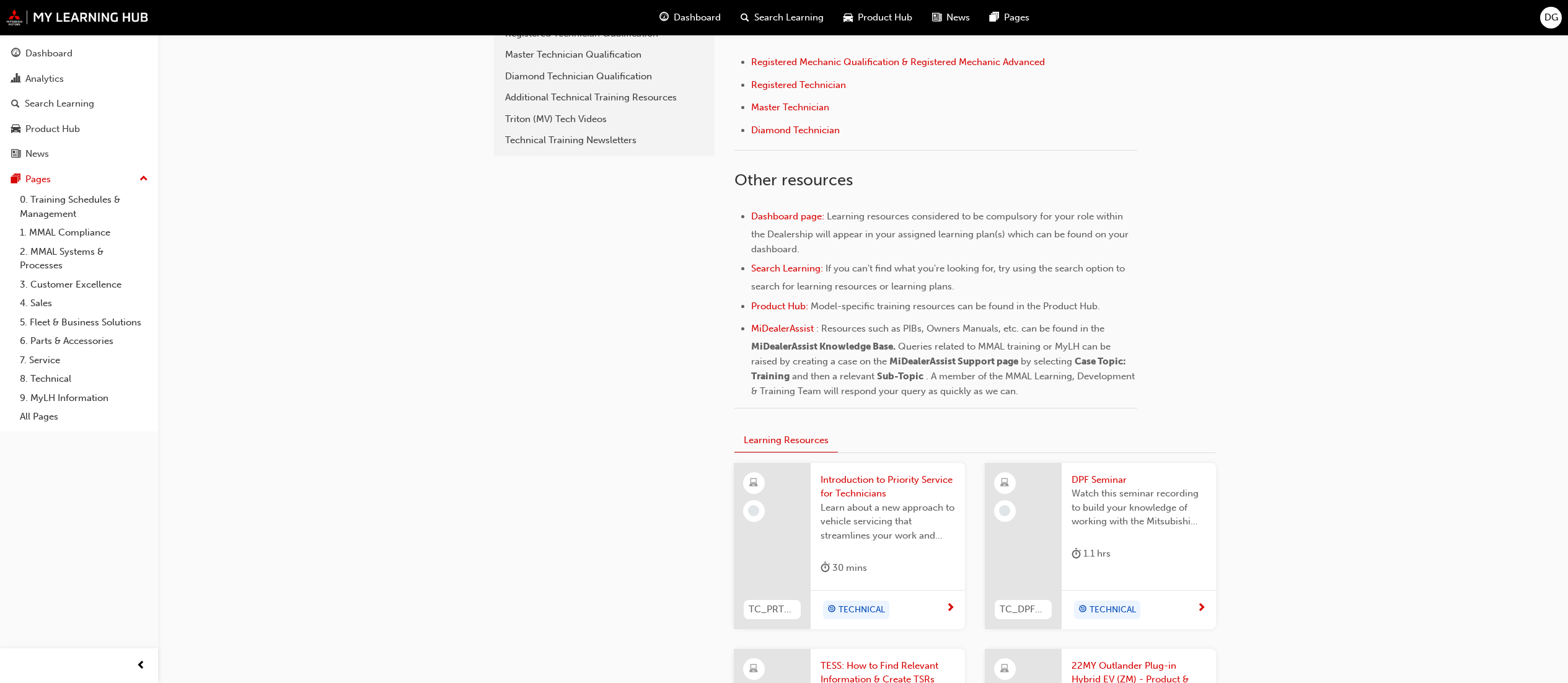
scroll to position [496, 0]
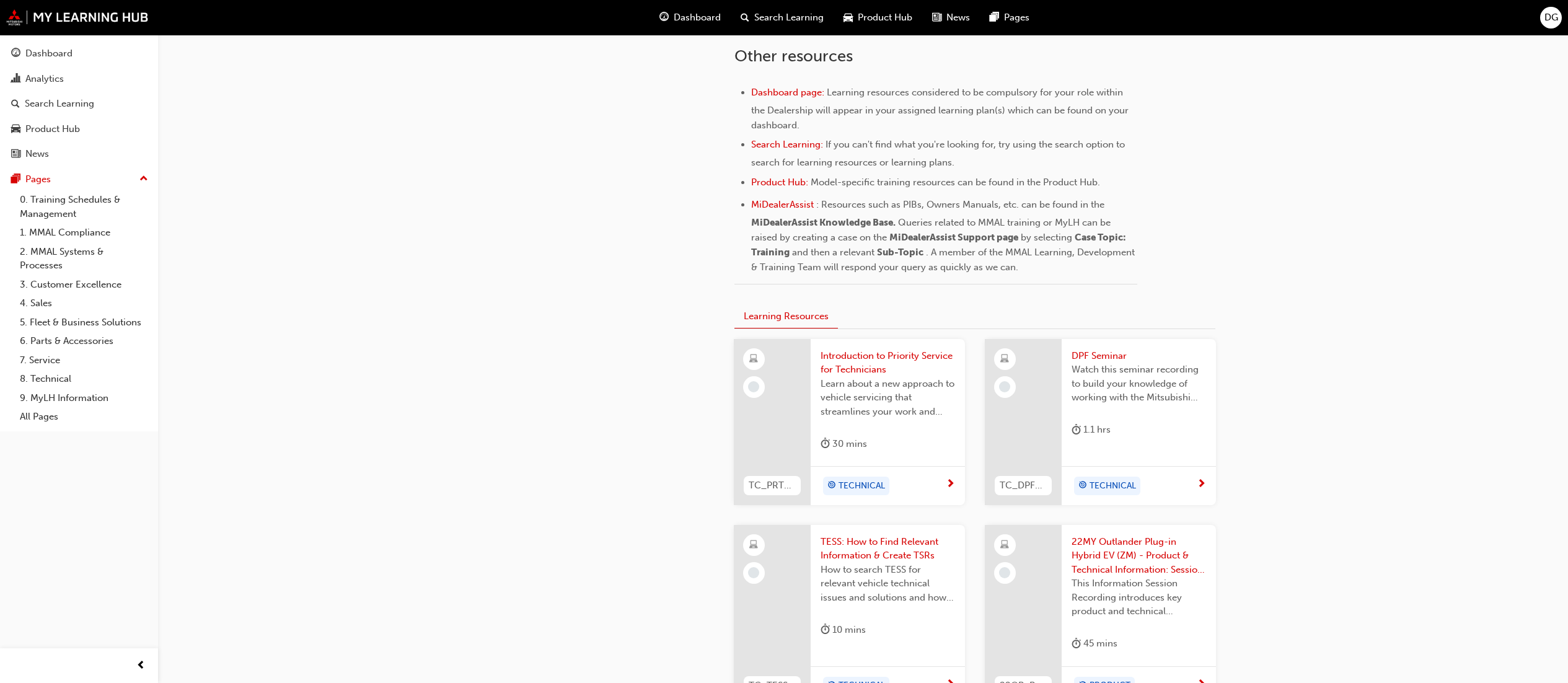
click at [863, 376] on span "Learn about a new approach to vehicle servicing that streamlines your work and …" at bounding box center [888, 398] width 135 height 43
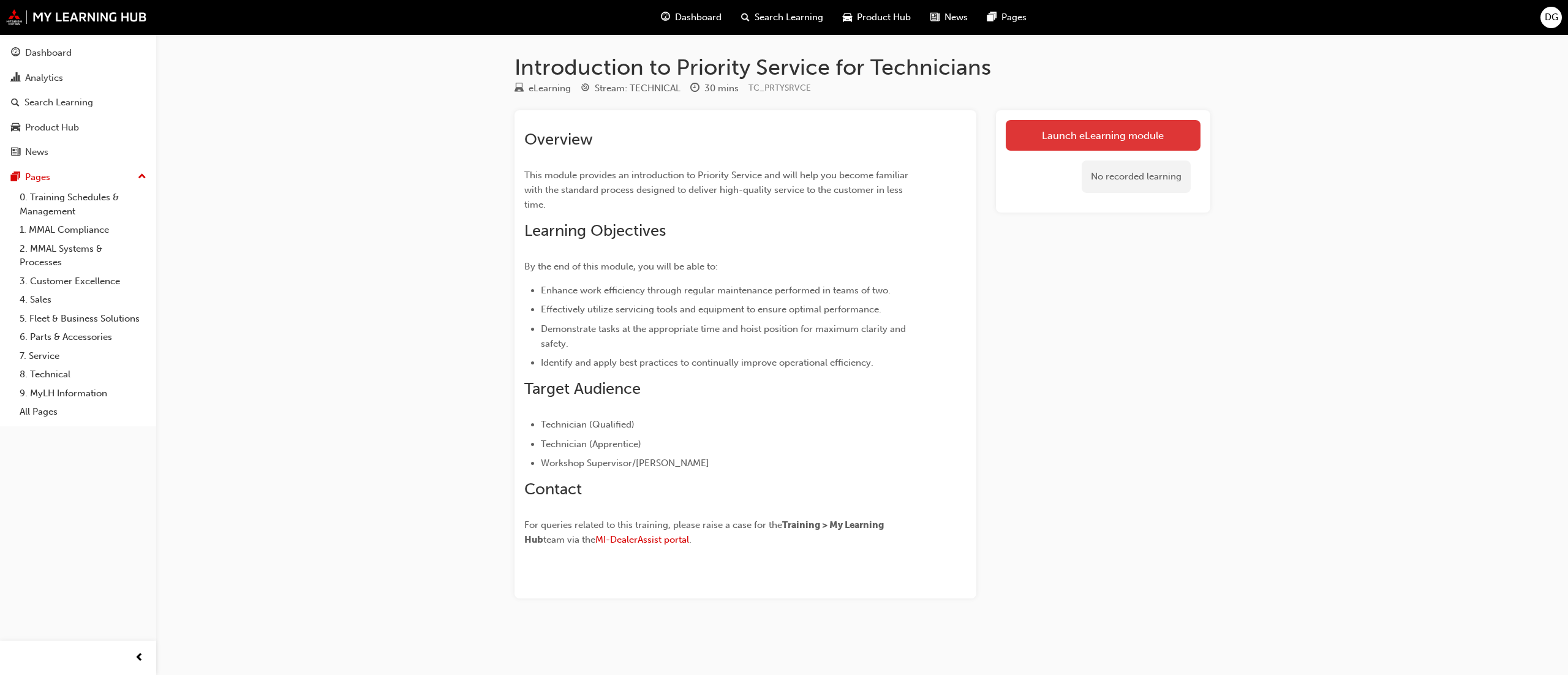
click at [1098, 131] on link "Launch eLearning module" at bounding box center [1103, 135] width 194 height 31
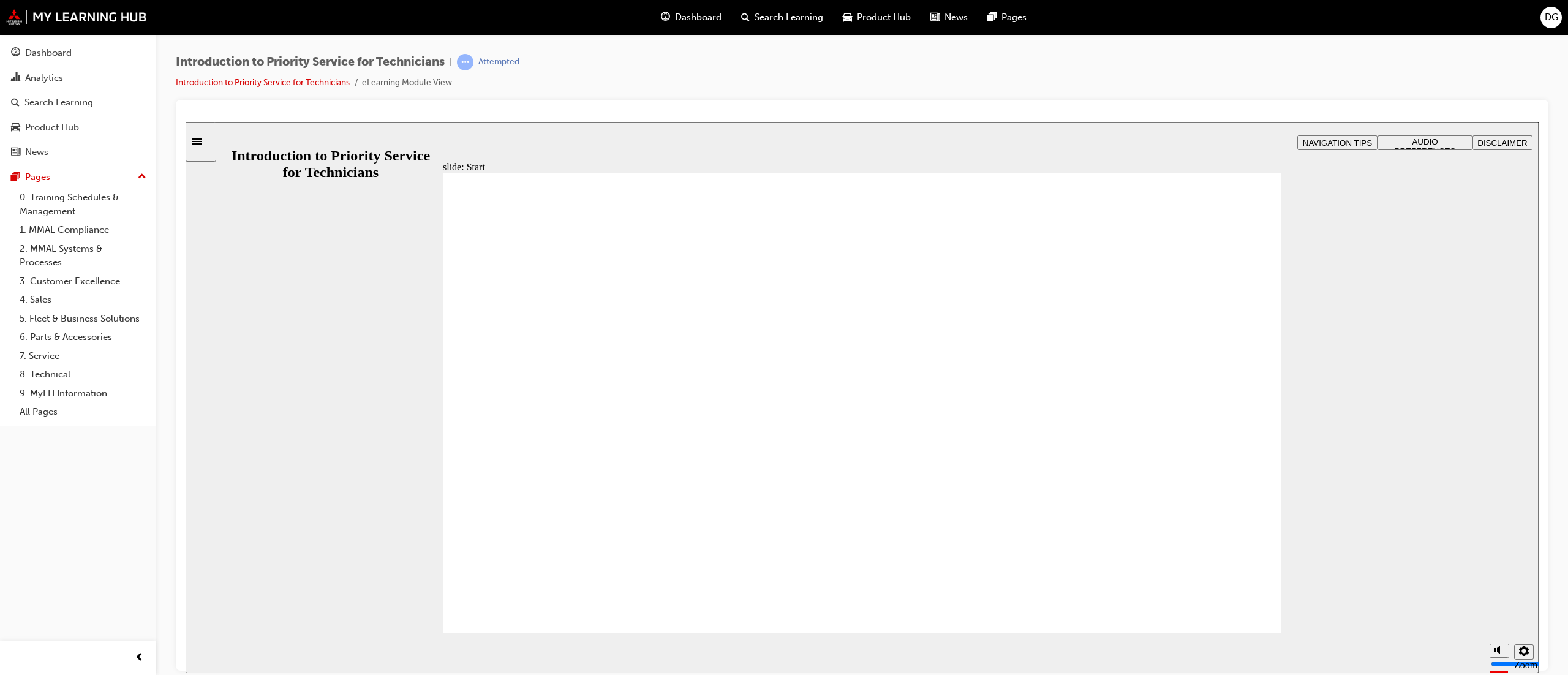
drag, startPoint x: 1136, startPoint y: 443, endPoint x: 1217, endPoint y: 461, distance: 83.0
click at [1018, 643] on section "Playback Speed 2 1.75 1.5 1.25 0.75" at bounding box center [862, 651] width 1353 height 39
drag, startPoint x: 940, startPoint y: 368, endPoint x: 773, endPoint y: 391, distance: 168.6
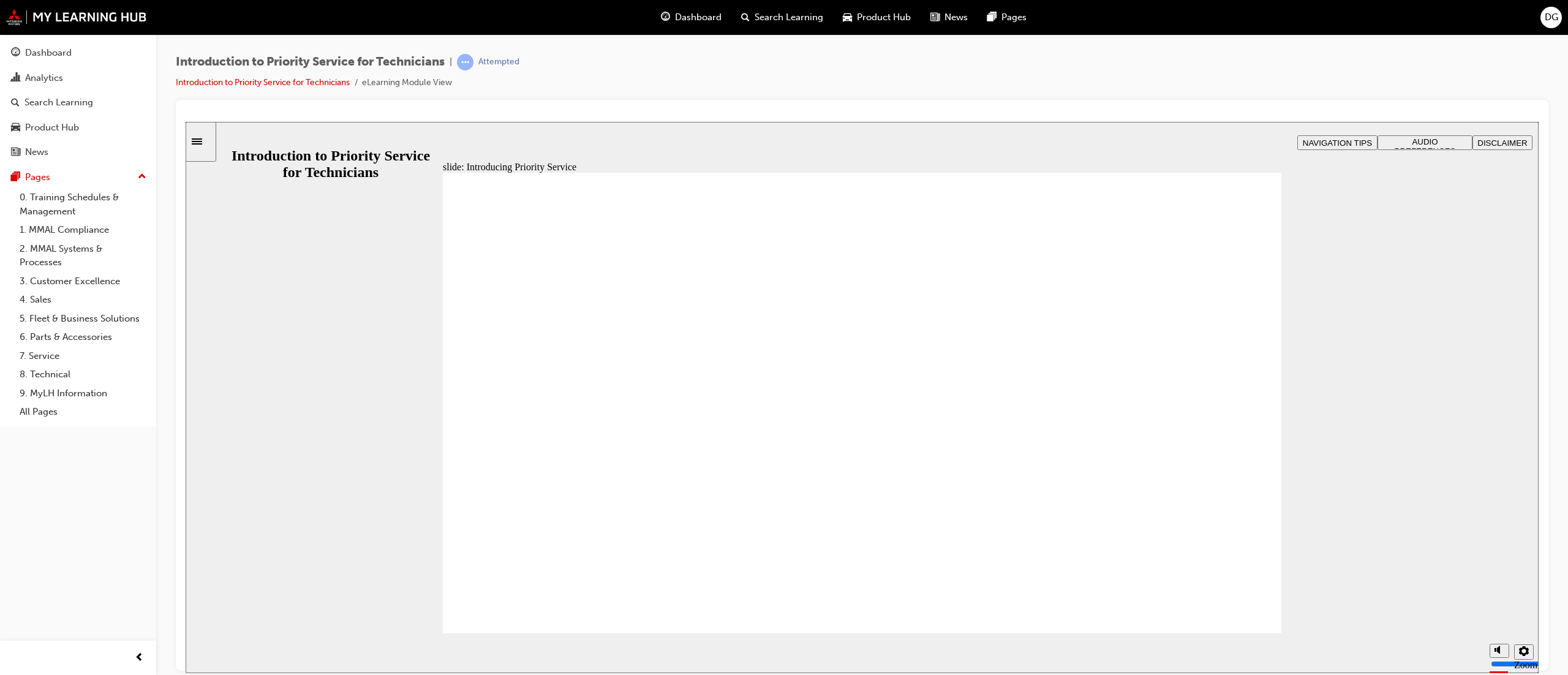
click at [1384, 332] on div "slide: Introducing Priority Service Rectangle 1 Rectangle 3 Introducing Priorit…" at bounding box center [862, 396] width 1353 height 551
drag, startPoint x: 1497, startPoint y: 608, endPoint x: 1450, endPoint y: 575, distance: 57.4
click at [1496, 612] on input "volume" at bounding box center [1530, 616] width 79 height 10
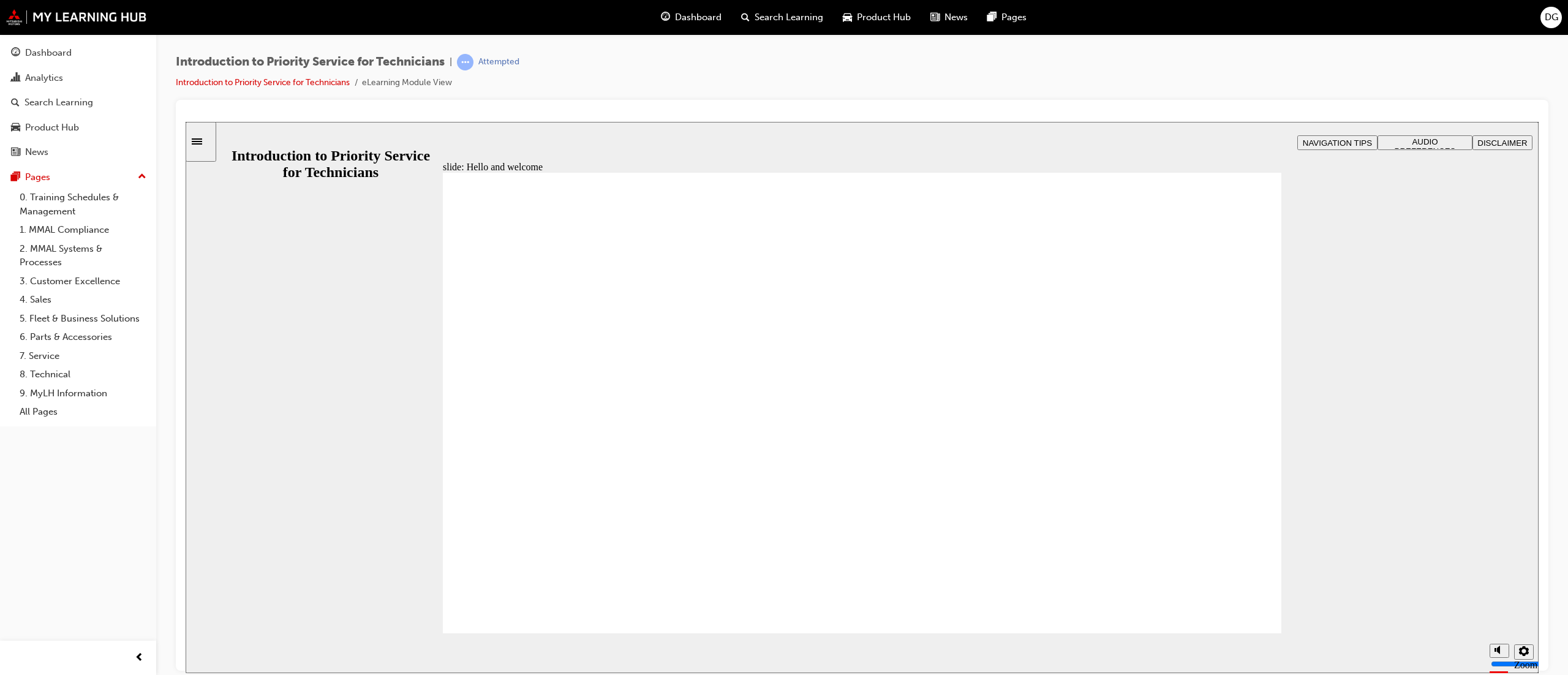
drag, startPoint x: 867, startPoint y: 238, endPoint x: 910, endPoint y: 296, distance: 72.2
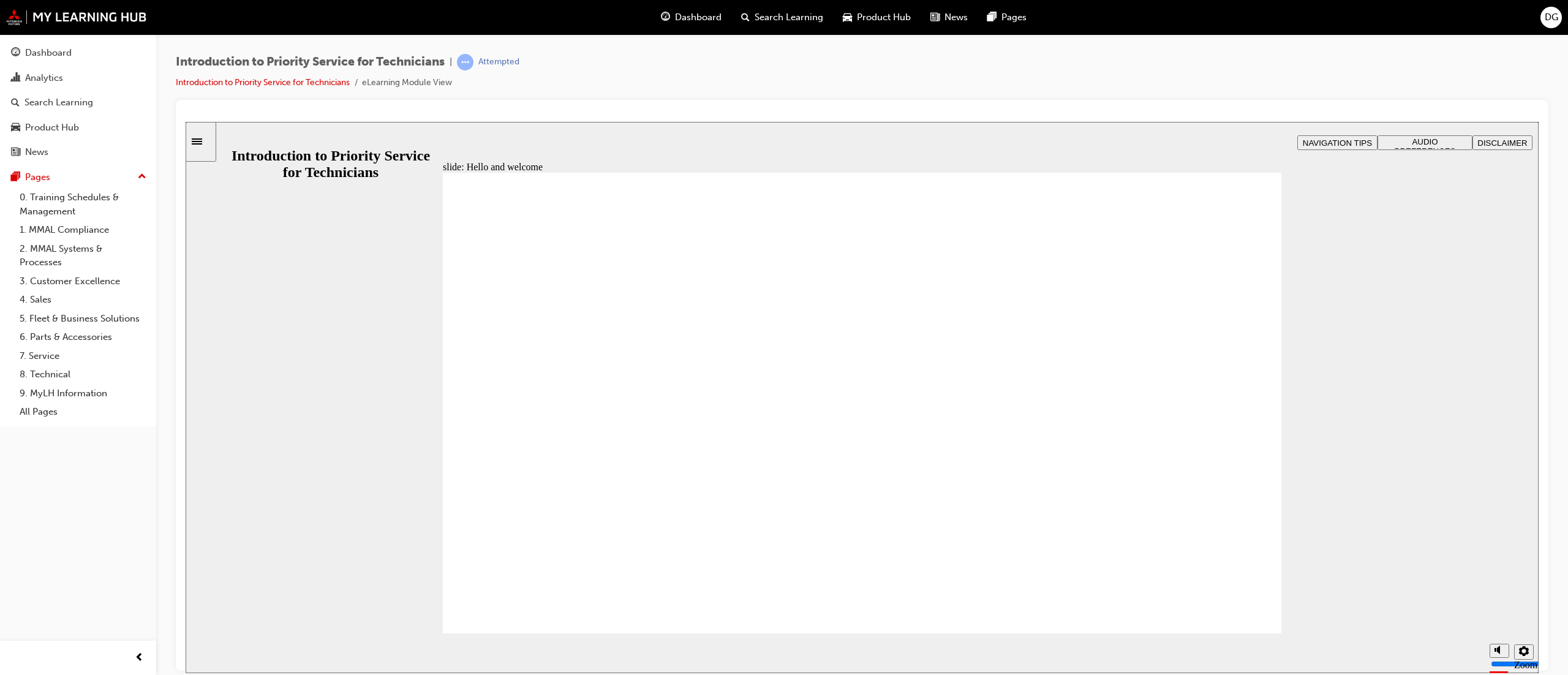
drag, startPoint x: 563, startPoint y: 201, endPoint x: 660, endPoint y: 199, distance: 97.0
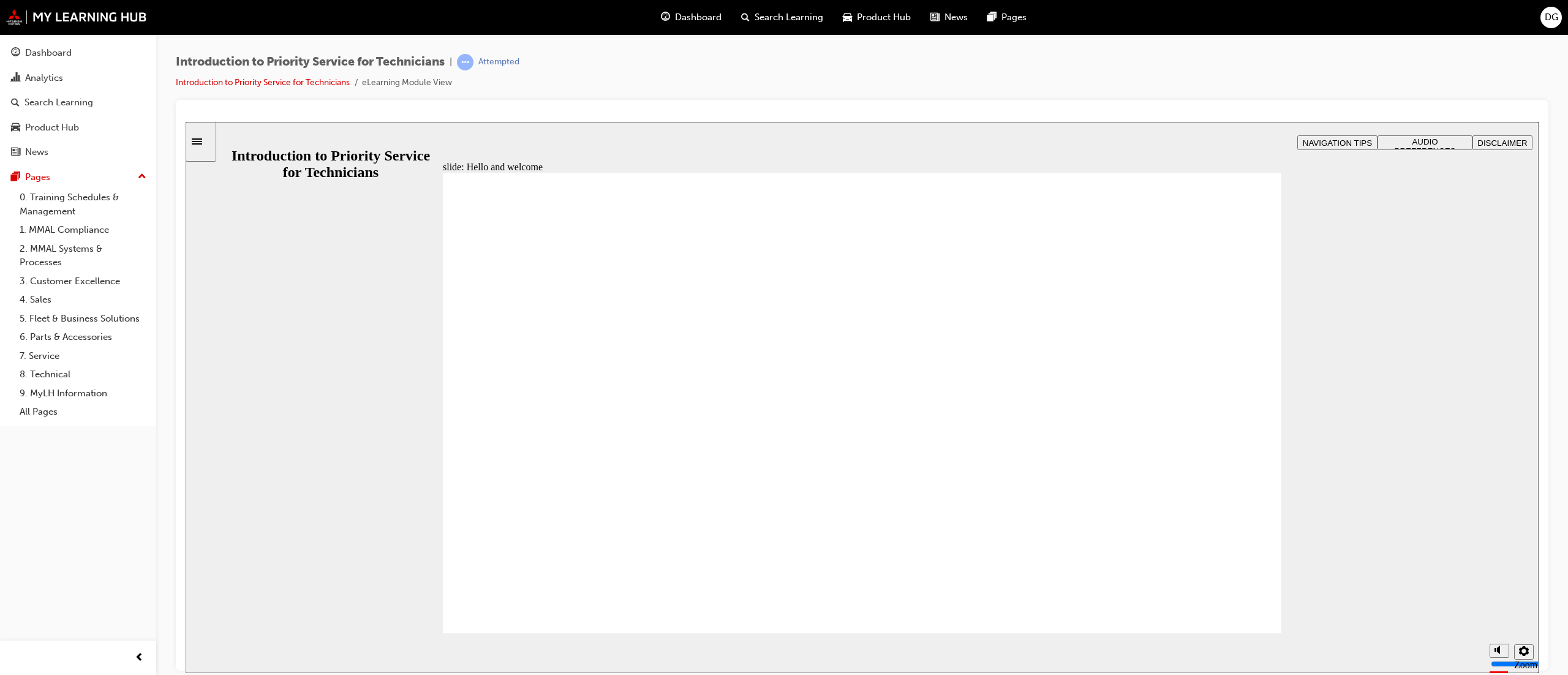
click at [208, 145] on div "Sidebar Toggle" at bounding box center [201, 141] width 21 height 9
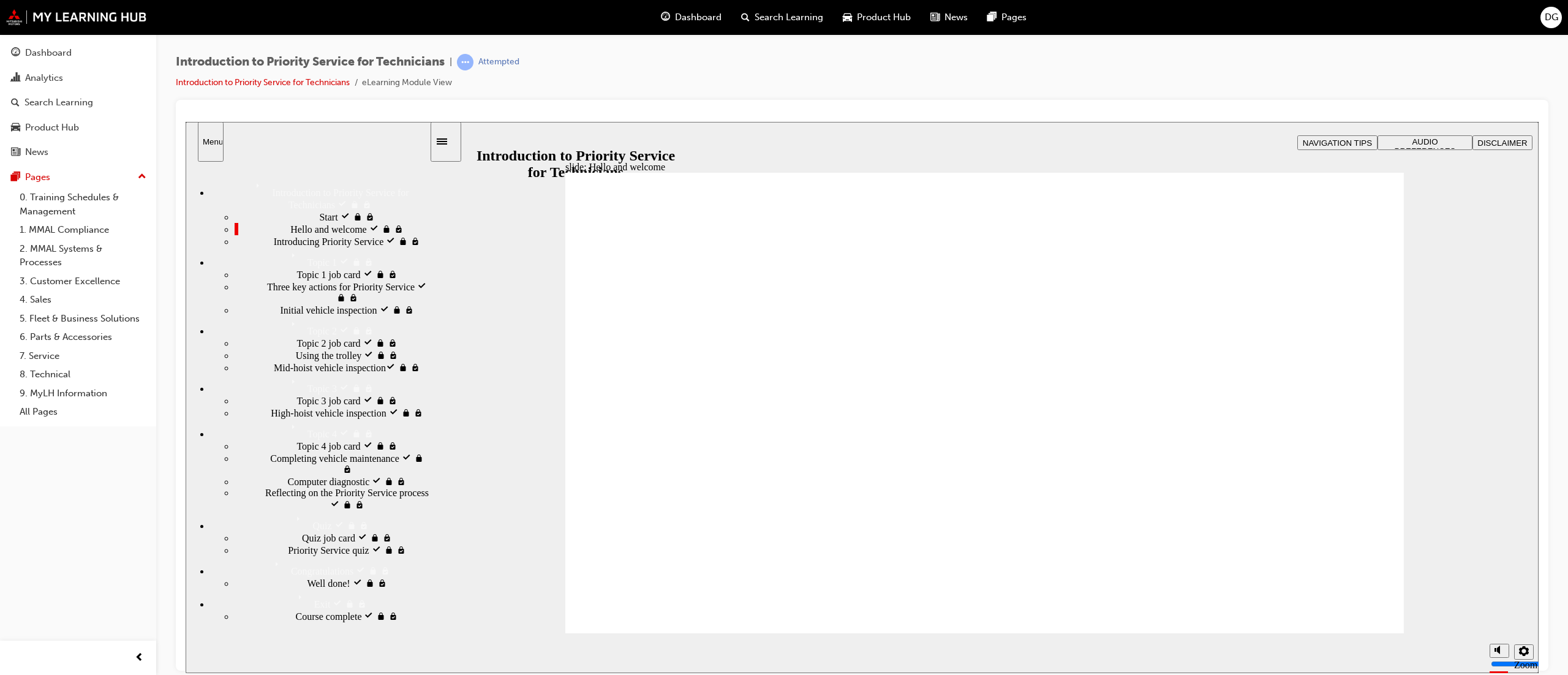
click at [347, 245] on span "Introducing Priority Service visited" at bounding box center [343, 240] width 138 height 11
click at [335, 280] on div "Topic 1 job card locked Topic 1 job card" at bounding box center [332, 274] width 194 height 12
click at [338, 280] on div "Topic 1 job card locked Topic 1 job card" at bounding box center [332, 274] width 194 height 12
click at [313, 211] on div "Start visited Start" at bounding box center [332, 216] width 194 height 12
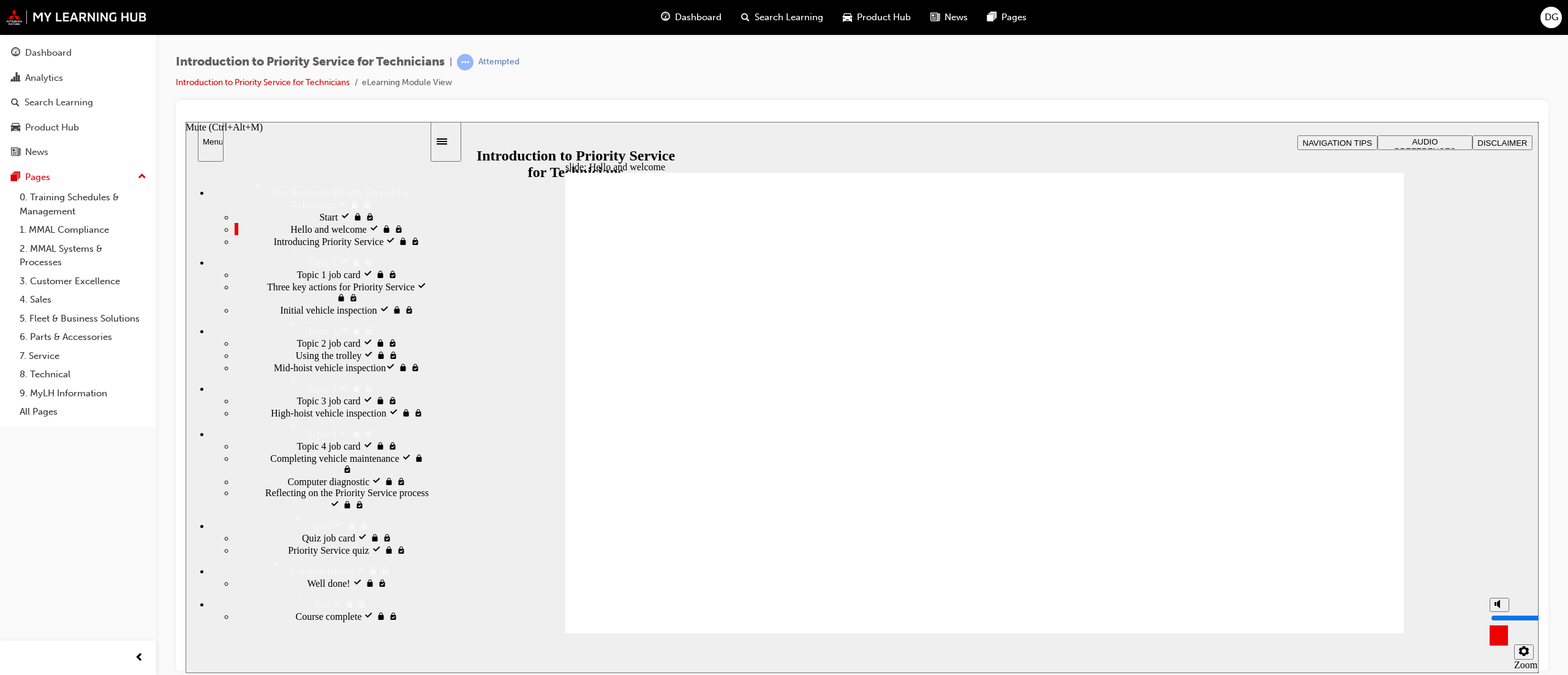
type input "10"
drag, startPoint x: 1495, startPoint y: 599, endPoint x: 1499, endPoint y: 580, distance: 19.4
click at [1499, 612] on input "volume" at bounding box center [1530, 616] width 79 height 10
click at [42, 56] on div "Dashboard" at bounding box center [48, 53] width 46 height 14
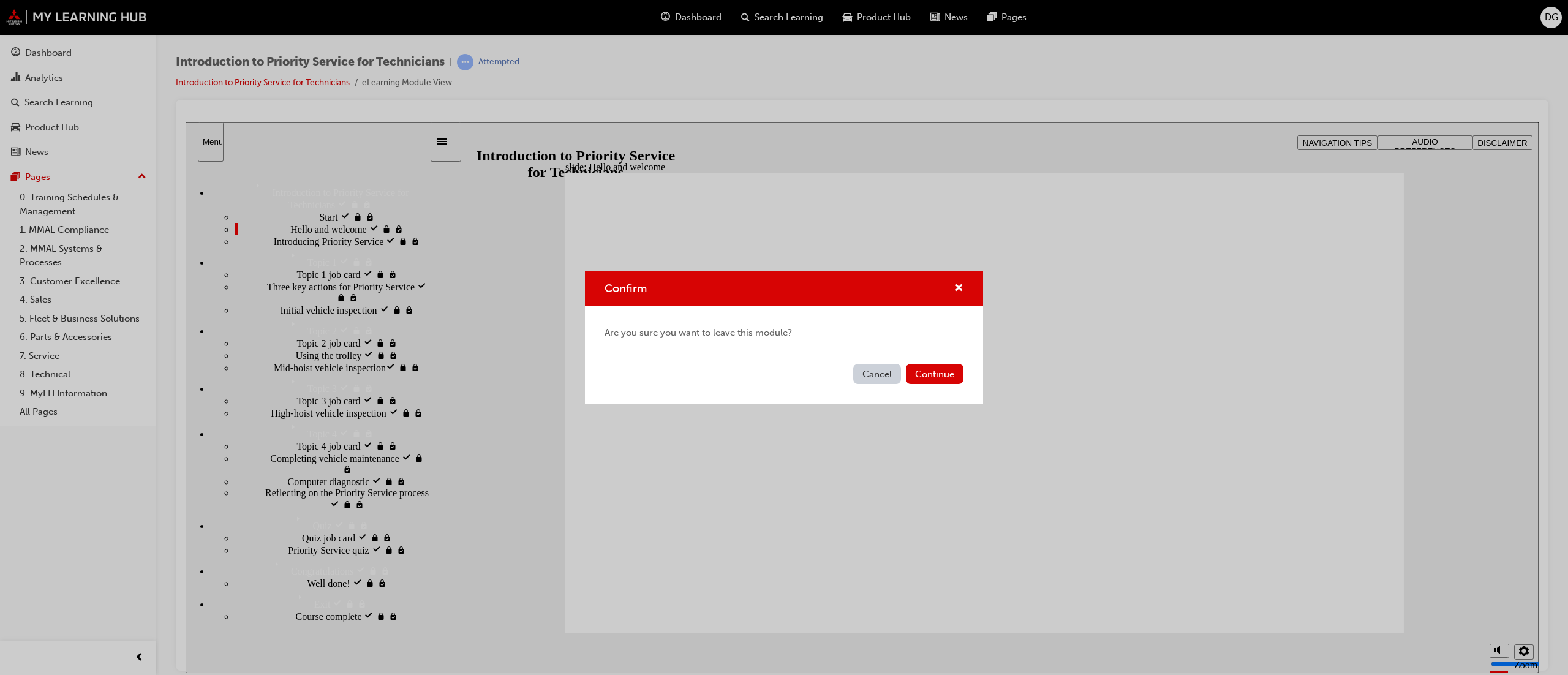
click at [964, 286] on div "Confirm" at bounding box center [784, 289] width 399 height 35
click at [959, 288] on span "cross-icon" at bounding box center [959, 289] width 9 height 11
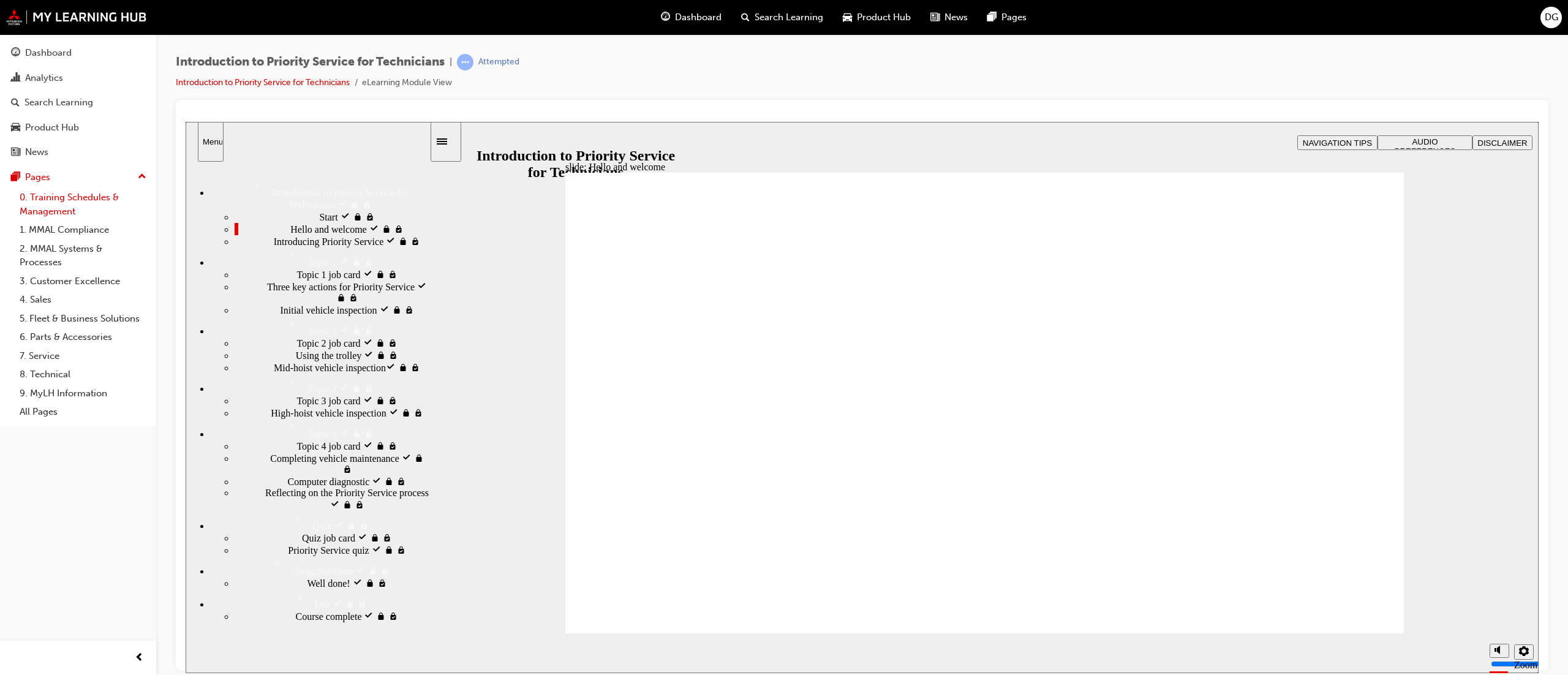
click at [95, 188] on link "0. Training Schedules & Management" at bounding box center [83, 204] width 137 height 32
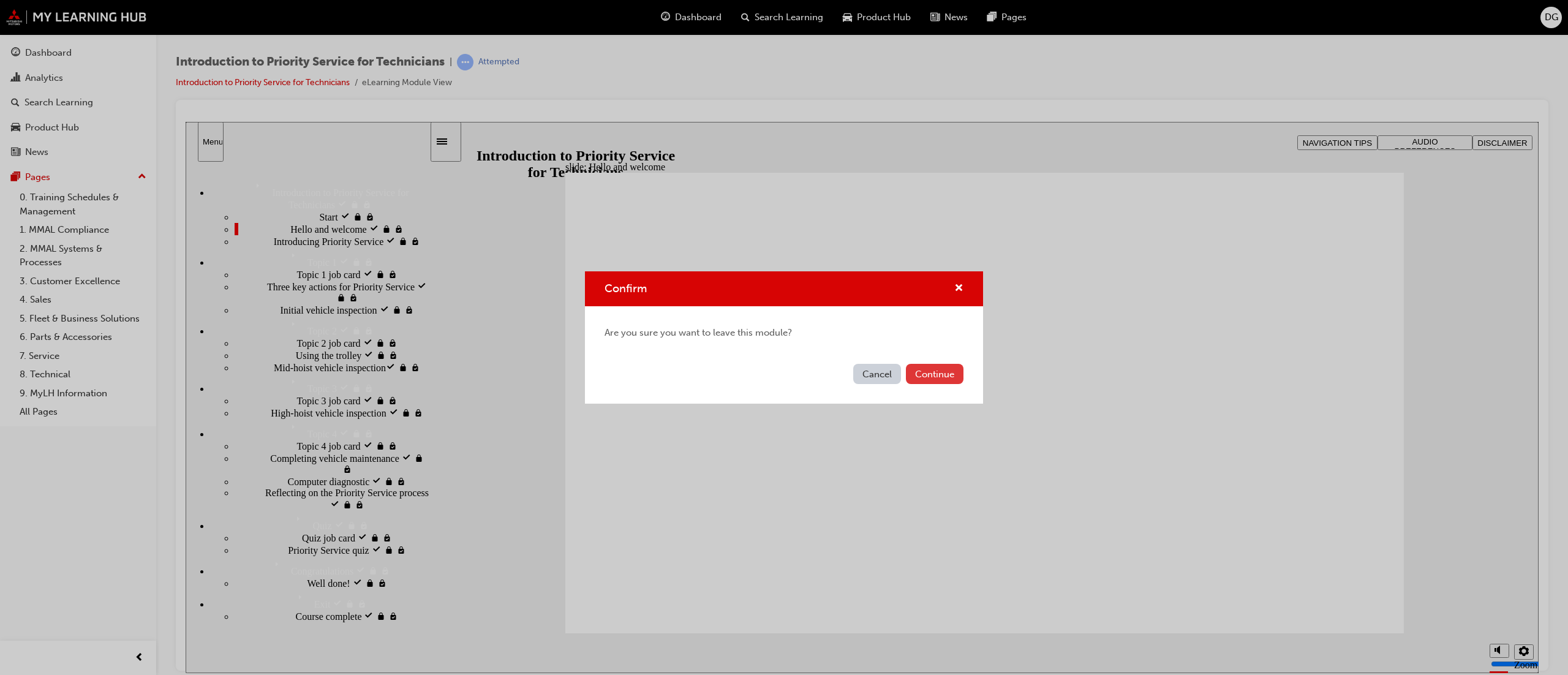
click at [943, 374] on button "Continue" at bounding box center [935, 373] width 58 height 20
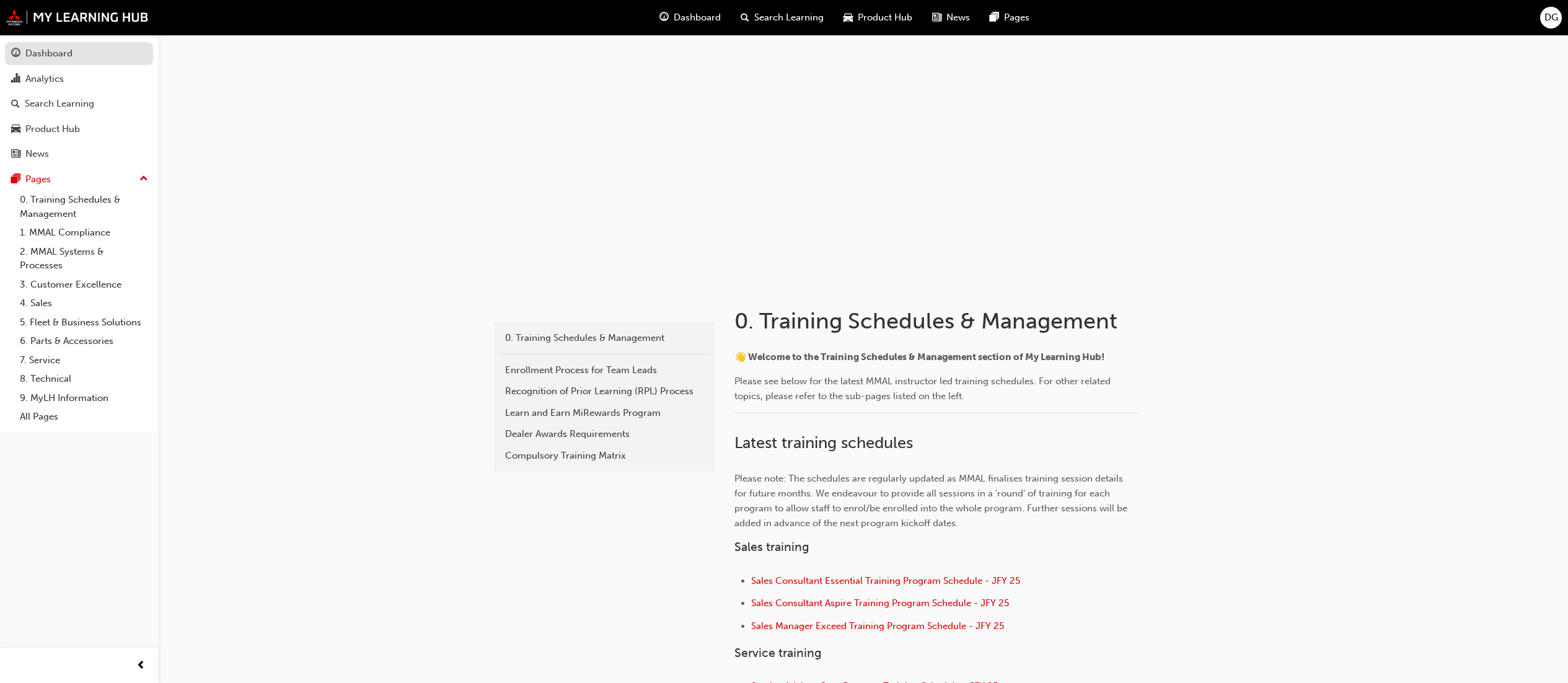
click at [63, 61] on div "Dashboard" at bounding box center [79, 53] width 136 height 15
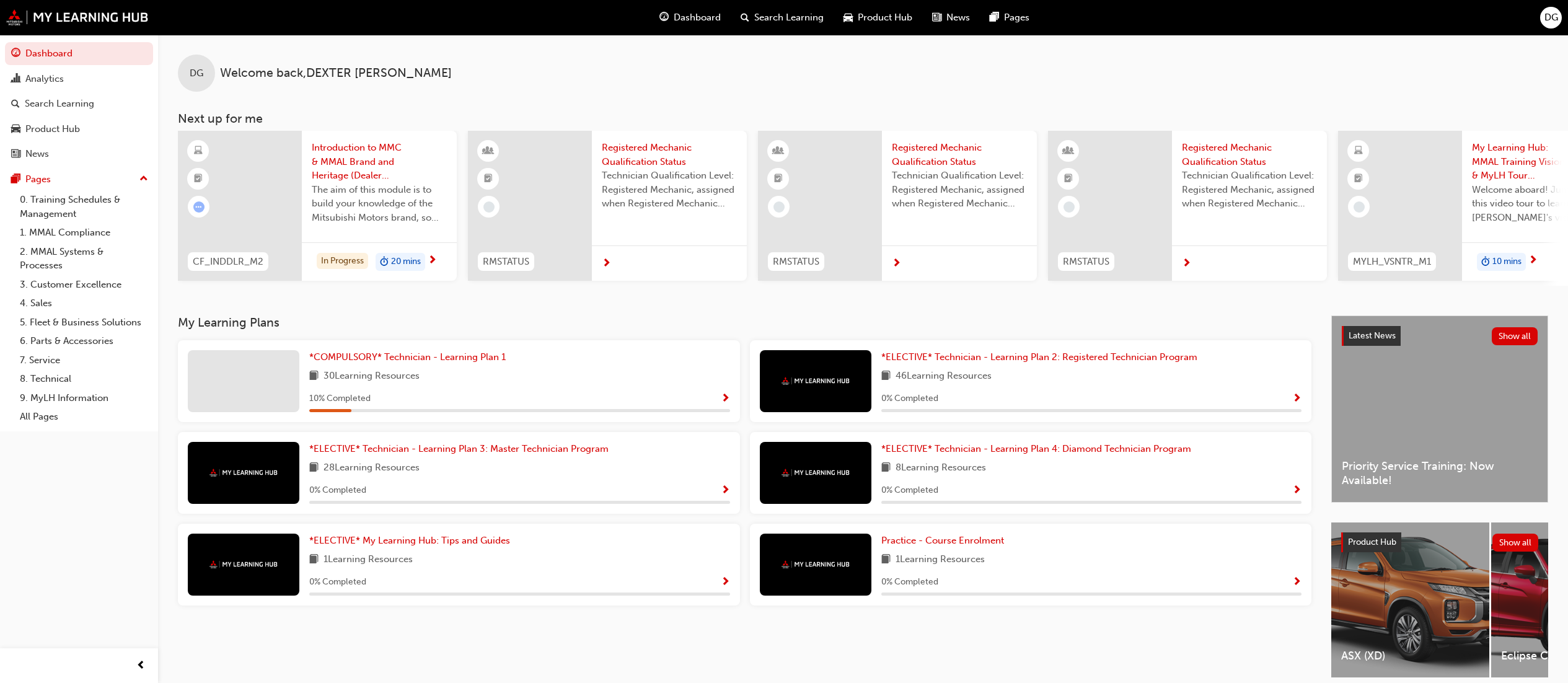
click at [269, 384] on div at bounding box center [244, 381] width 112 height 62
click at [290, 383] on div at bounding box center [244, 381] width 112 height 62
click at [369, 401] on span "10 % Completed" at bounding box center [339, 399] width 61 height 14
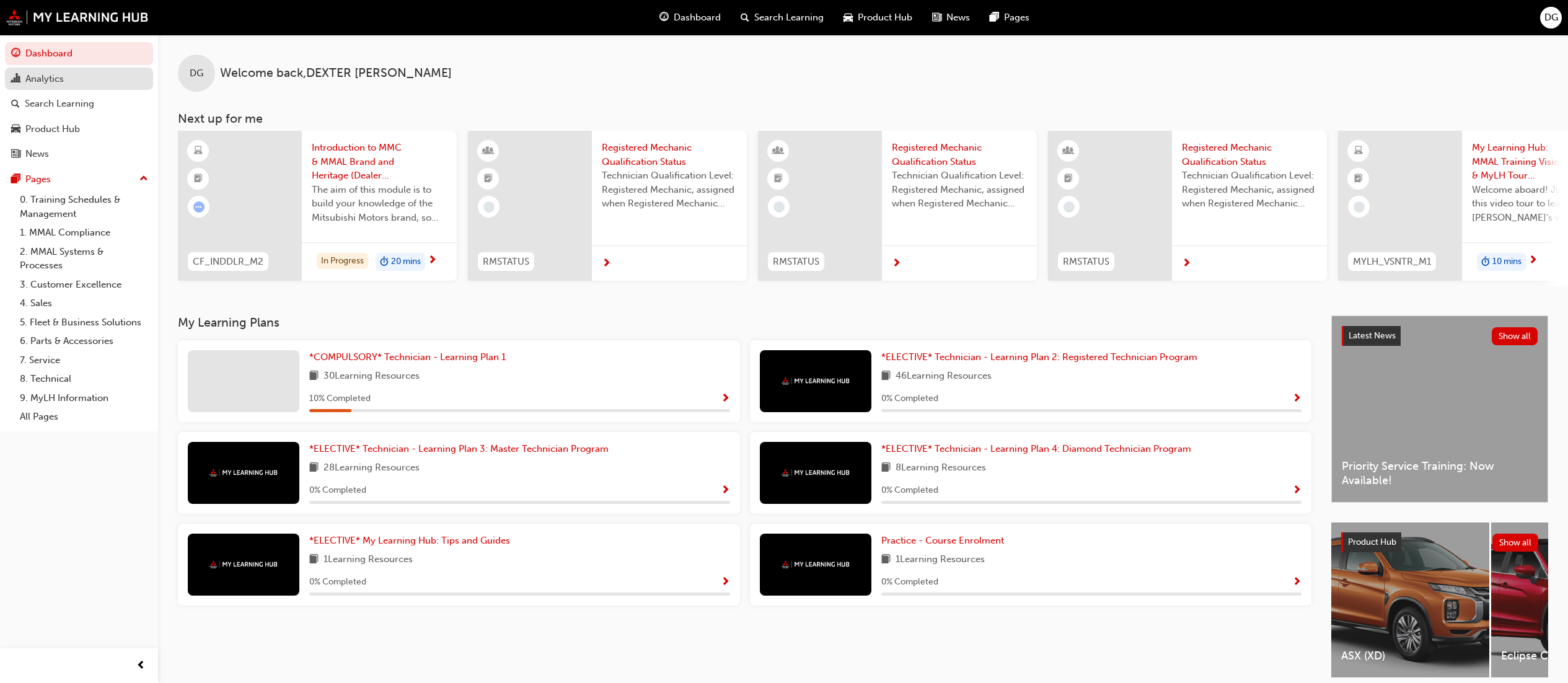
click at [50, 74] on div "Analytics" at bounding box center [44, 79] width 38 height 14
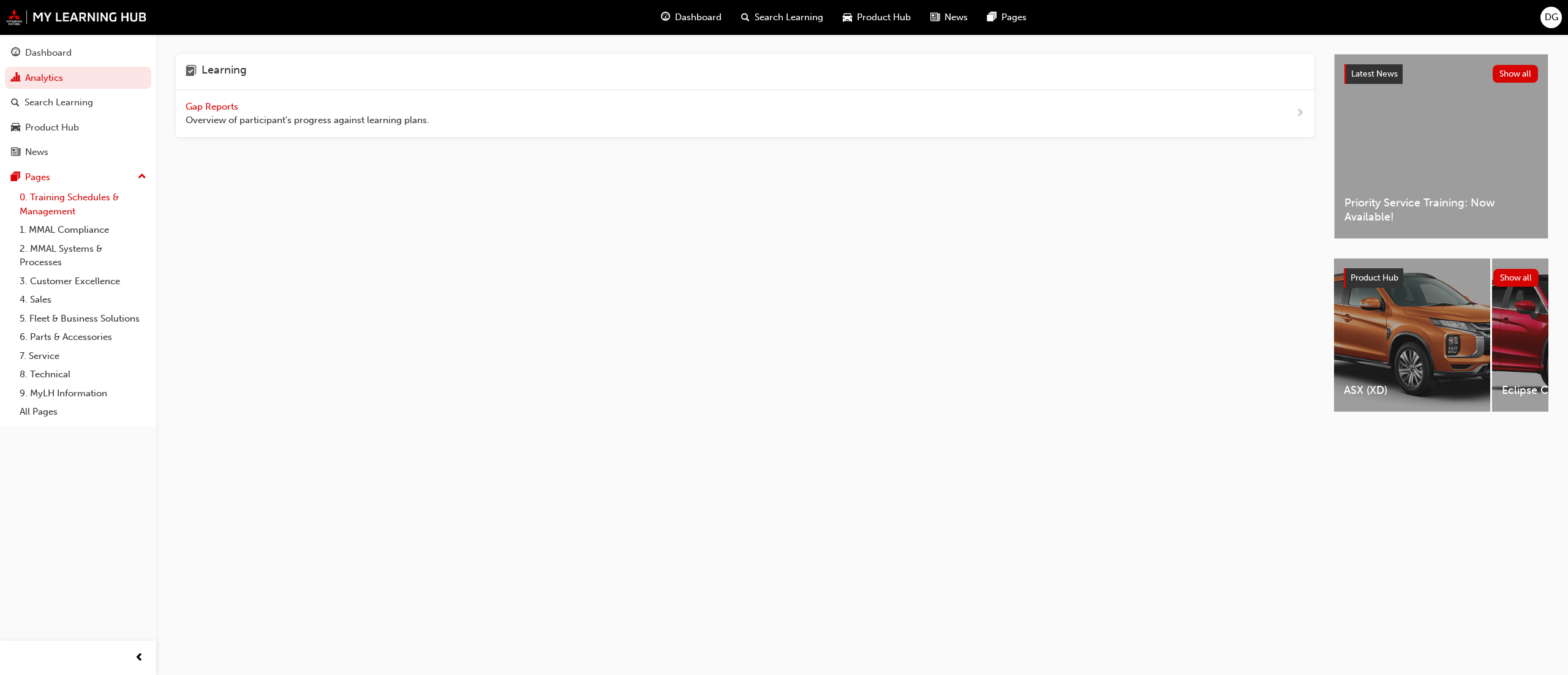
click at [94, 191] on link "0. Training Schedules & Management" at bounding box center [83, 204] width 137 height 32
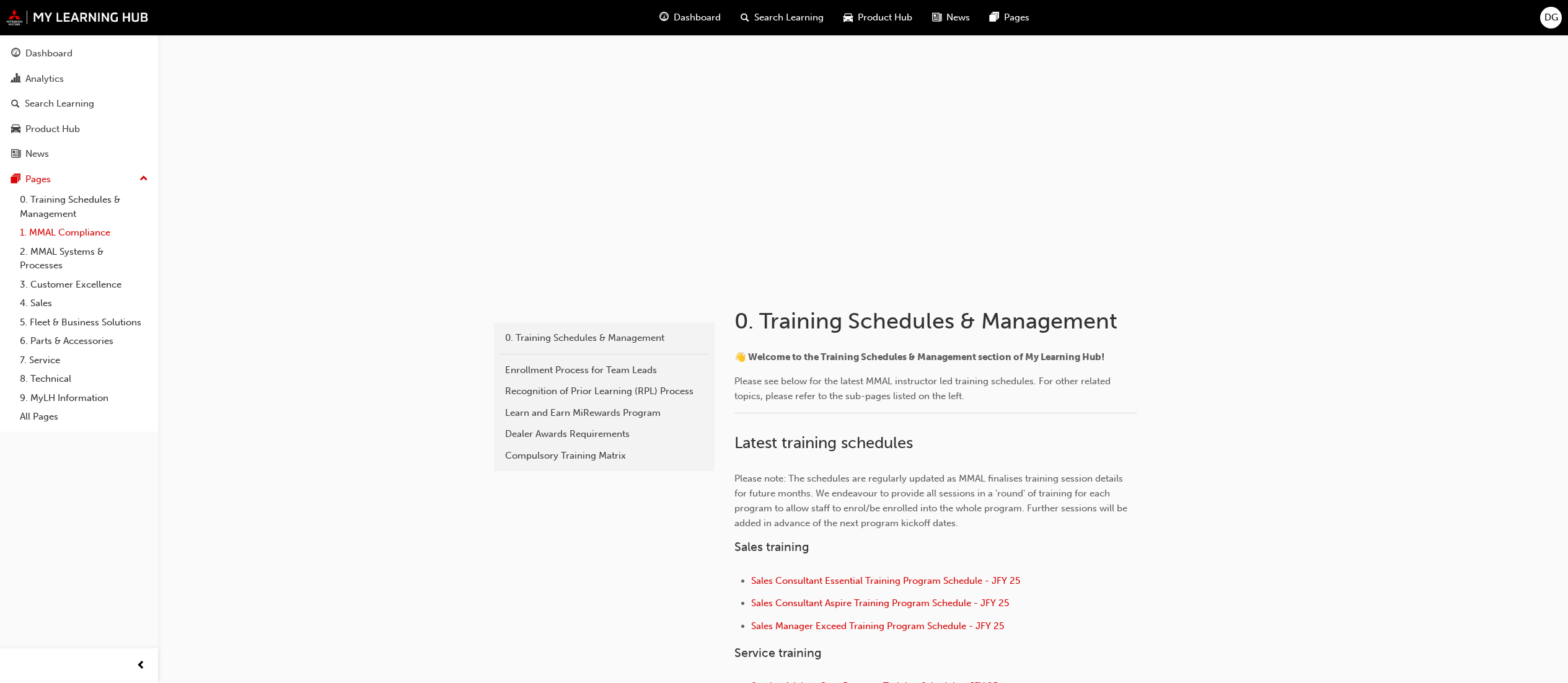
click at [86, 227] on link "1. MMAL Compliance" at bounding box center [84, 233] width 138 height 19
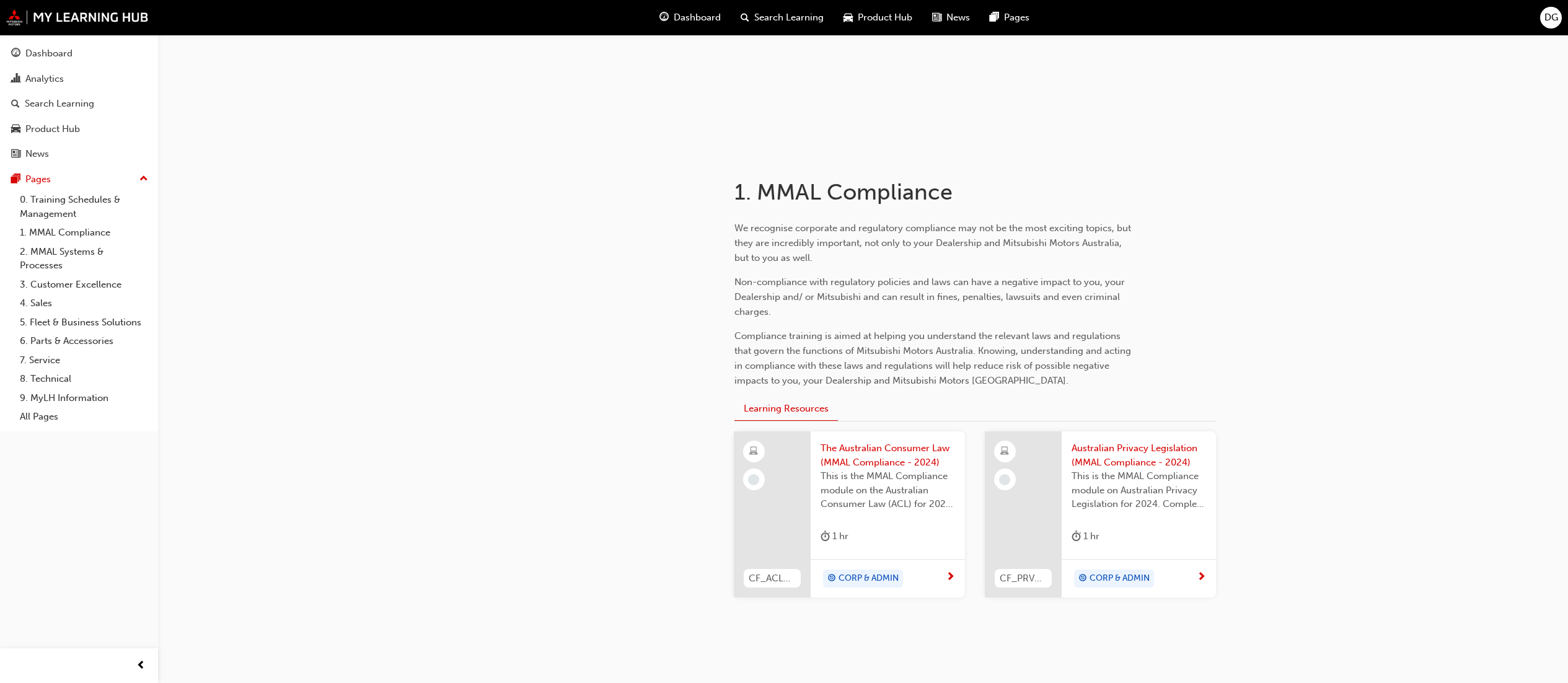
scroll to position [172, 0]
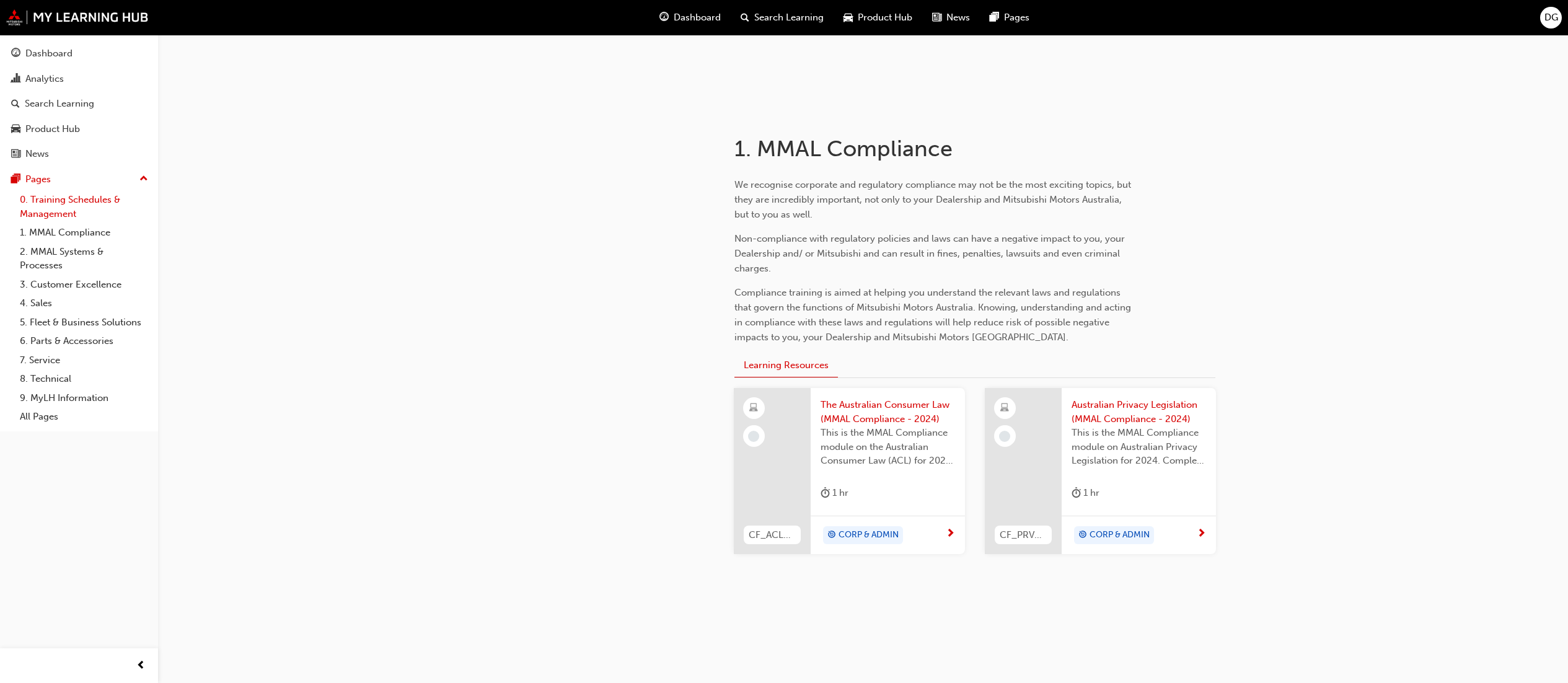
click at [74, 197] on link "0. Training Schedules & Management" at bounding box center [84, 206] width 138 height 33
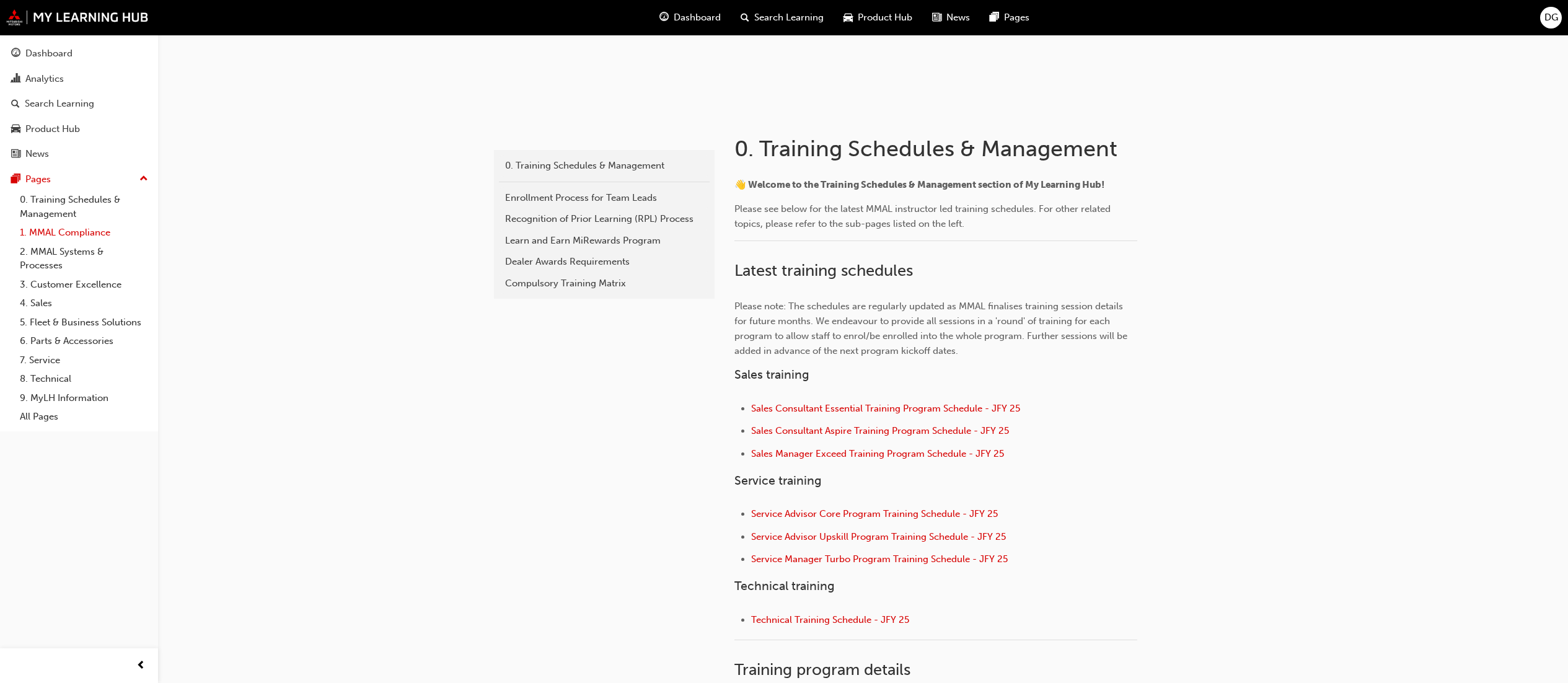
click at [74, 229] on link "1. MMAL Compliance" at bounding box center [84, 233] width 138 height 19
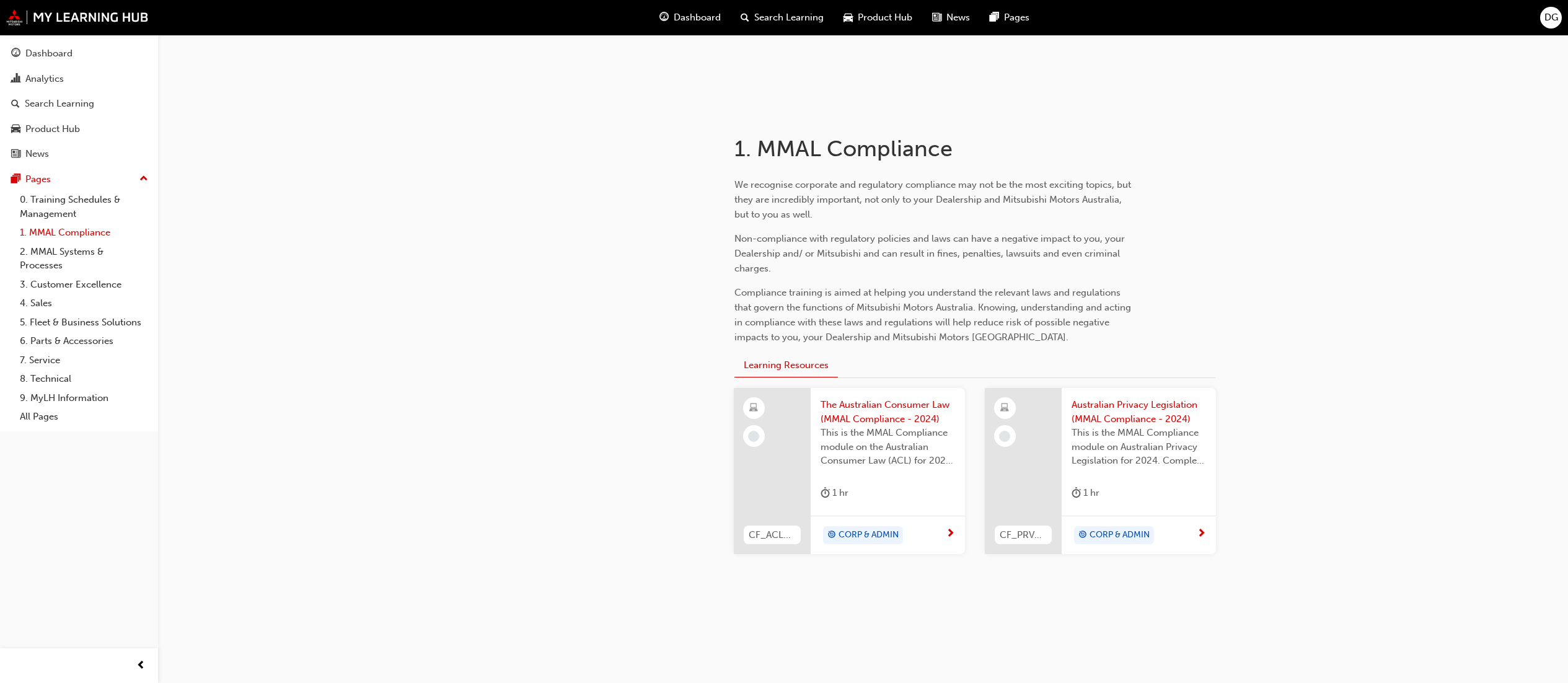
click at [74, 223] on link "1. MMAL Compliance" at bounding box center [84, 233] width 138 height 19
click at [77, 255] on link "2. MMAL Systems & Processes" at bounding box center [84, 258] width 138 height 33
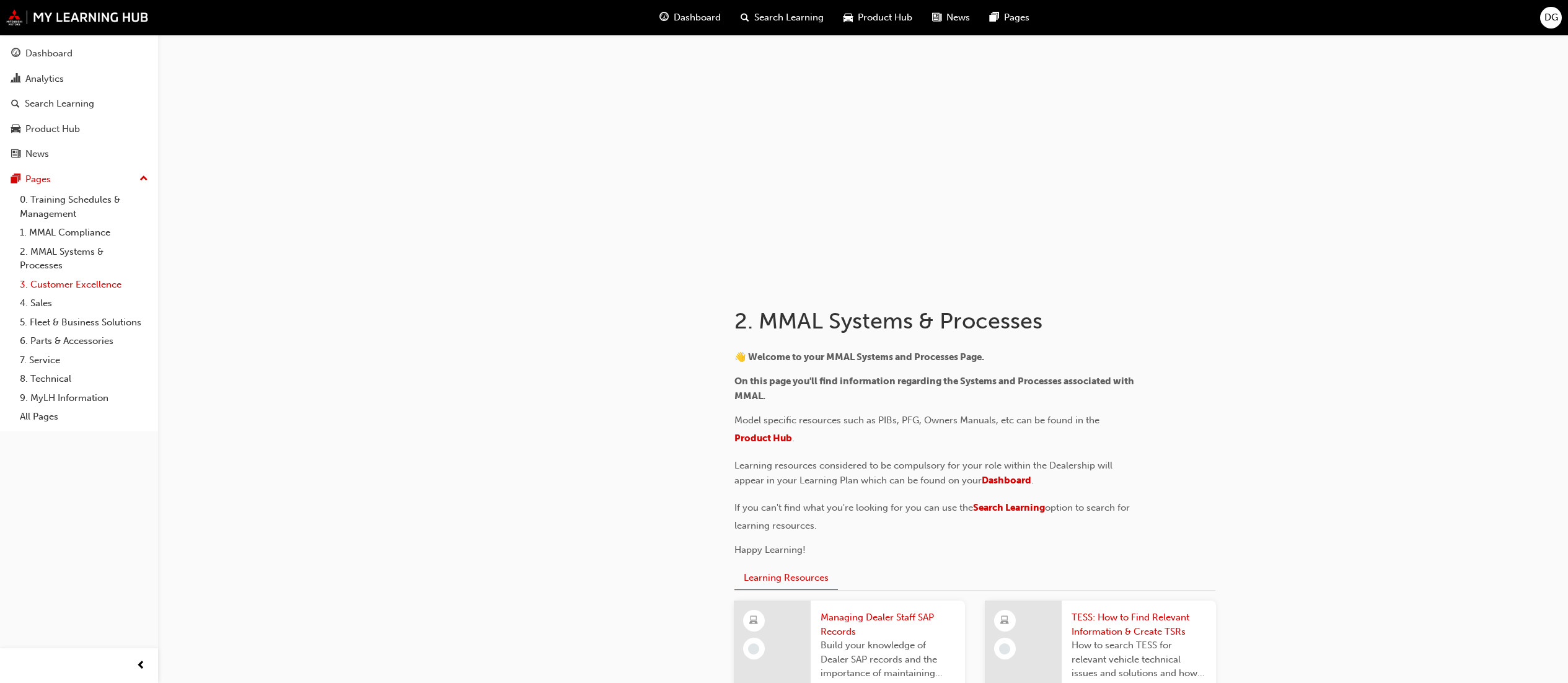
click at [65, 289] on link "3. Customer Excellence" at bounding box center [84, 285] width 138 height 19
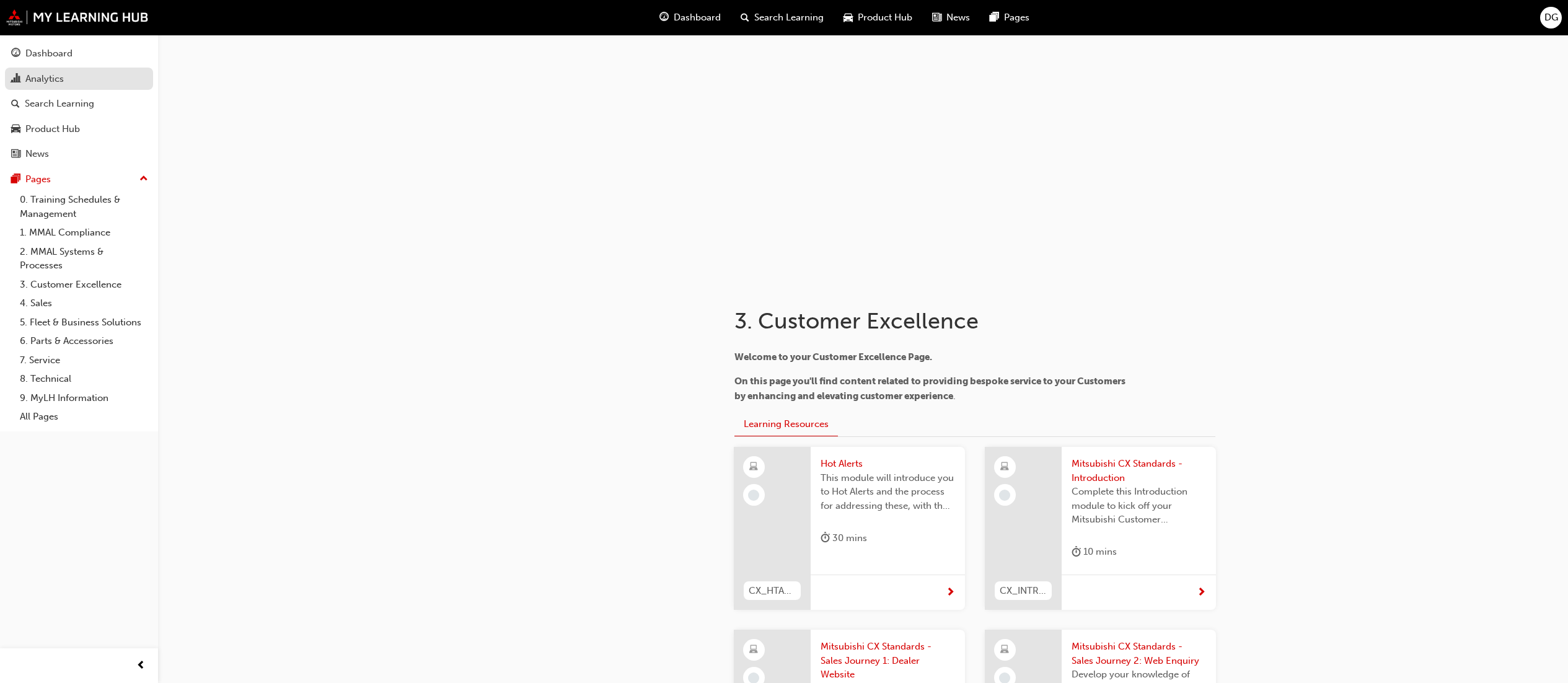
click at [75, 80] on div "Analytics" at bounding box center [79, 78] width 136 height 15
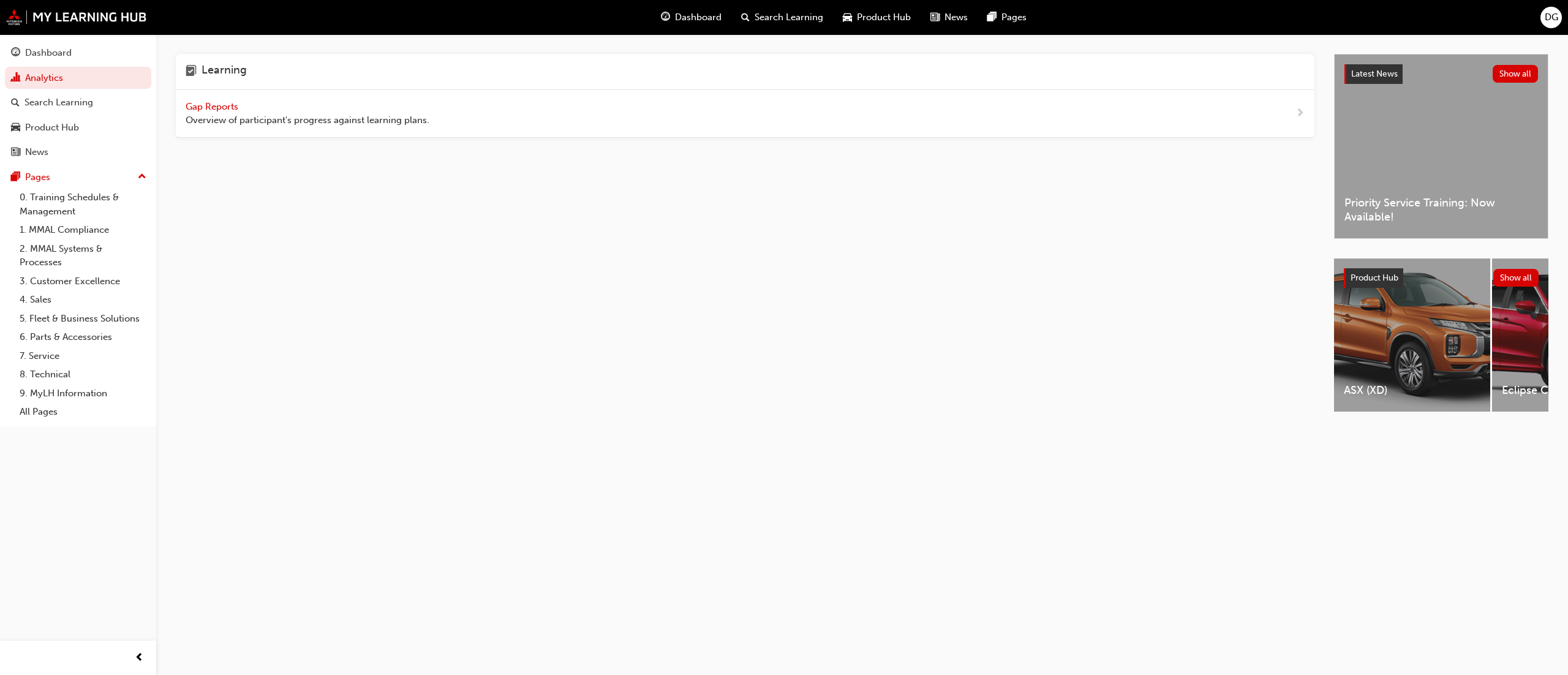
click at [786, 16] on span "Search Learning" at bounding box center [789, 18] width 68 height 14
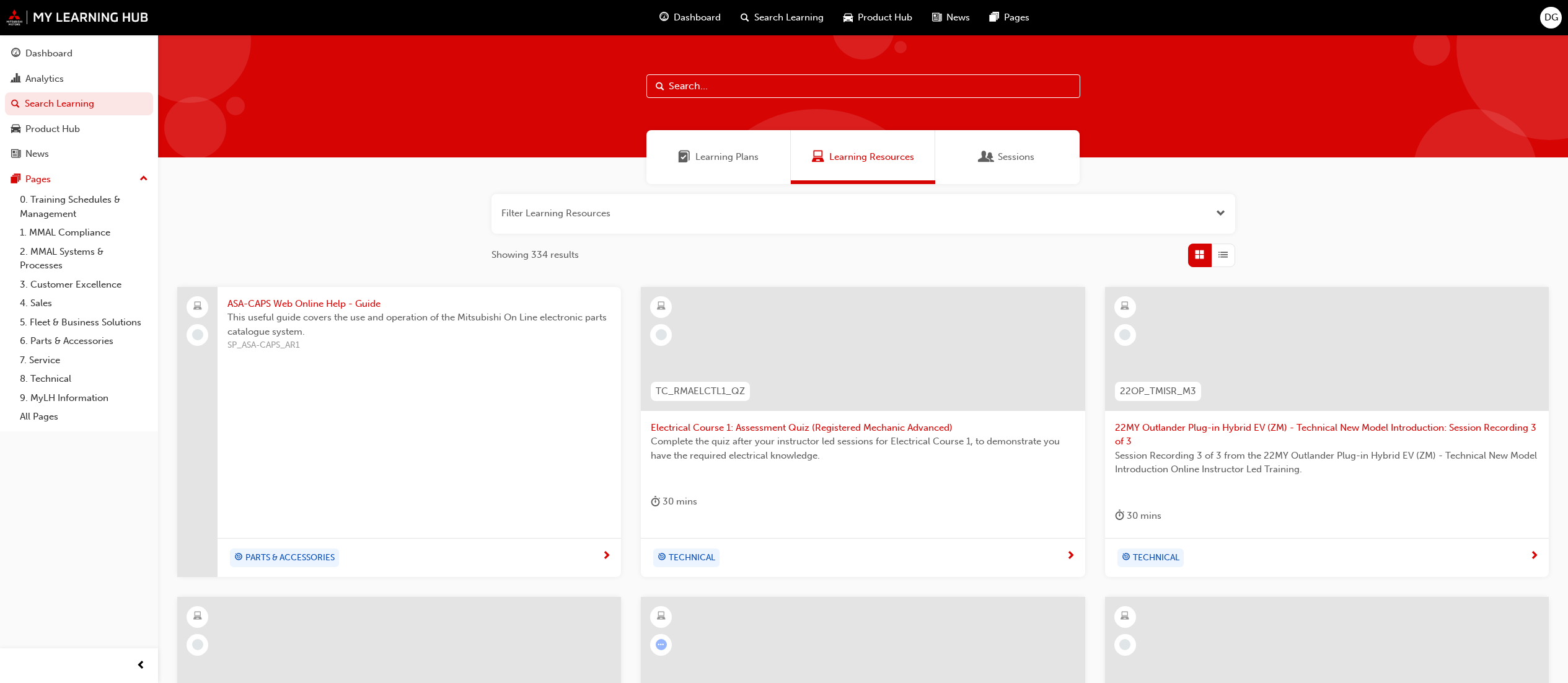
click at [730, 158] on span "Learning Plans" at bounding box center [726, 157] width 63 height 14
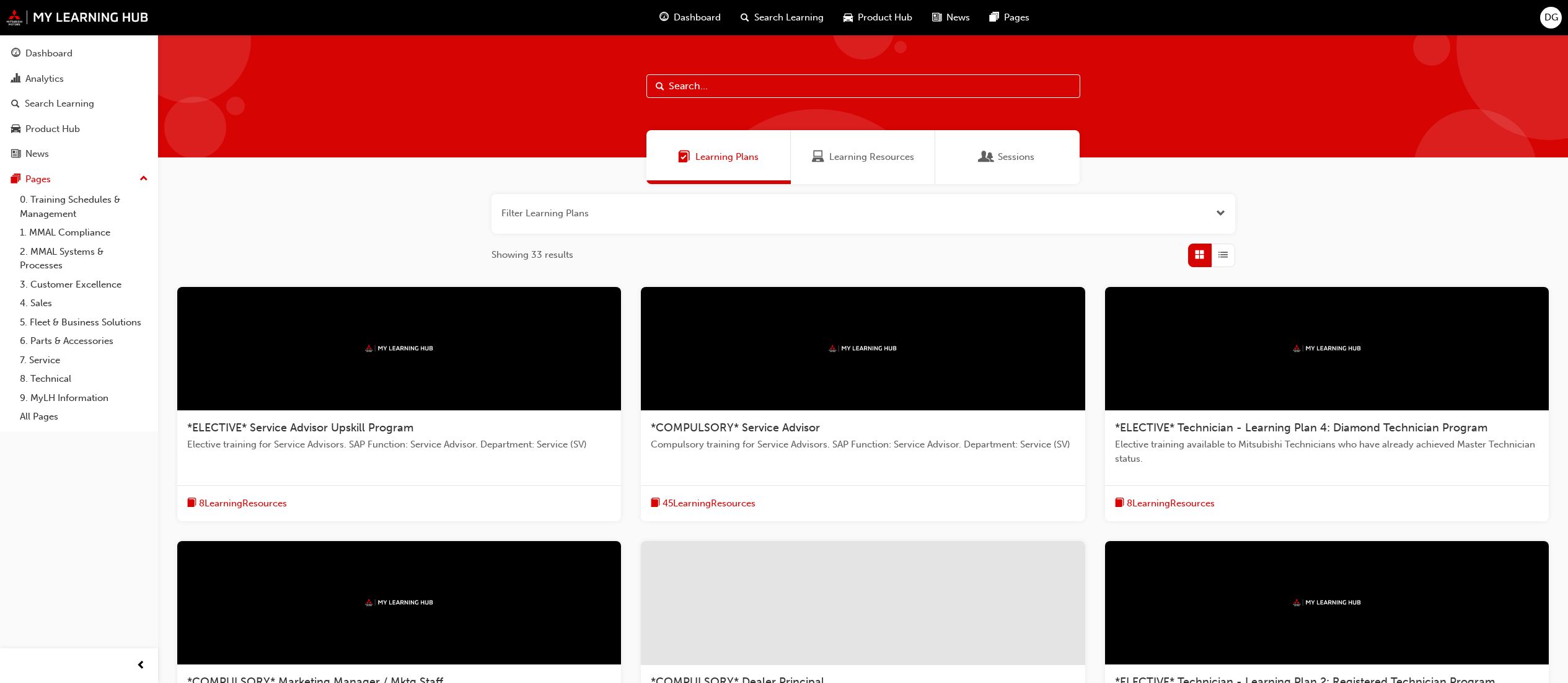
click at [719, 95] on input "text" at bounding box center [863, 86] width 434 height 24
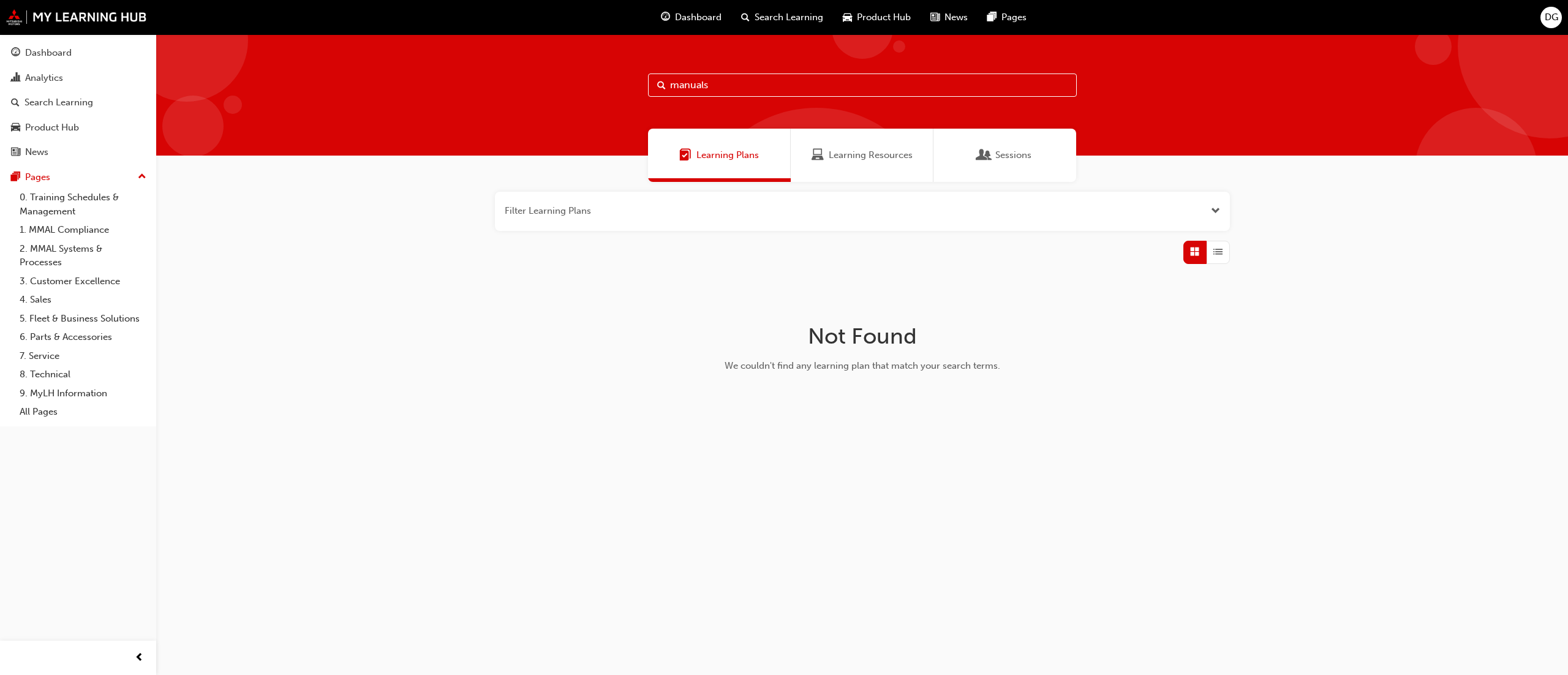
type input "manuals"
click at [881, 151] on span "Learning Resources" at bounding box center [871, 155] width 84 height 14
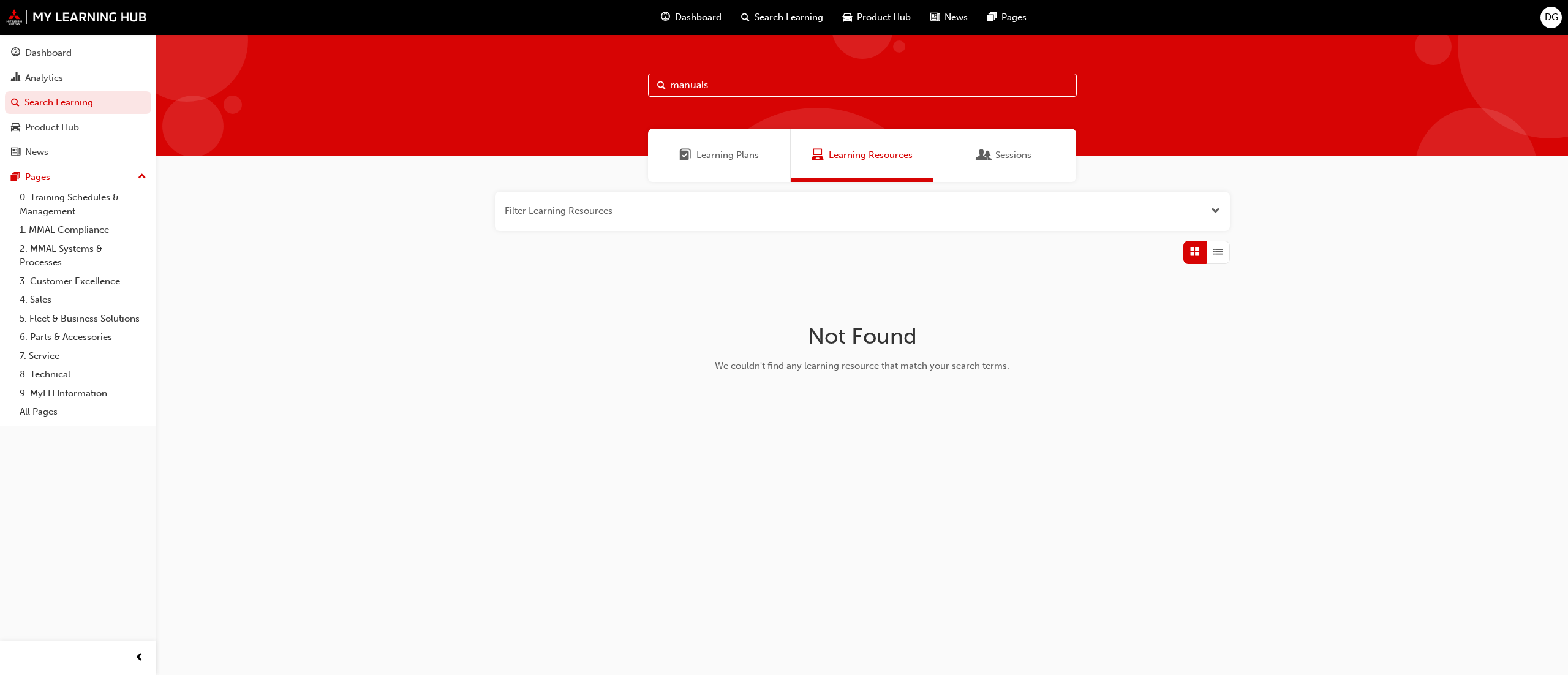
click at [1008, 158] on span "Sessions" at bounding box center [1014, 155] width 36 height 14
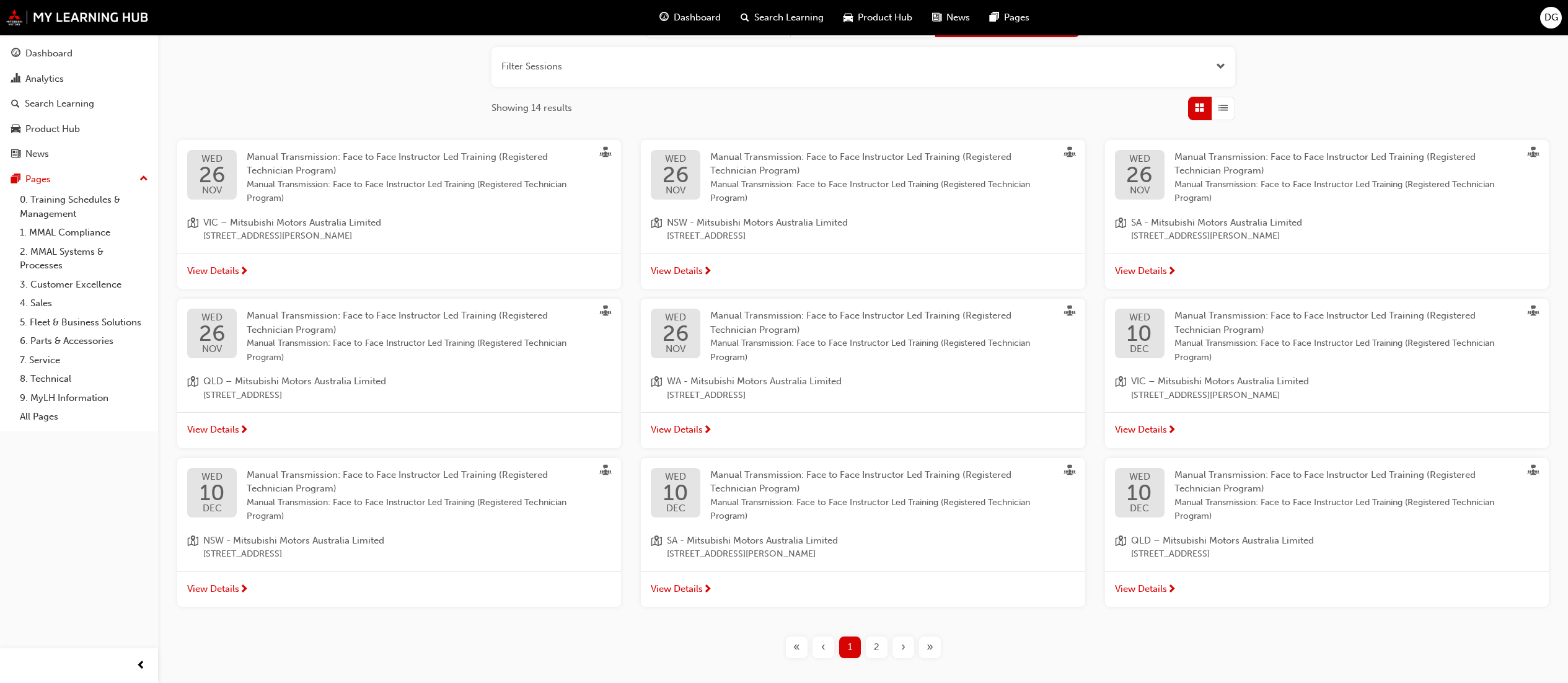
scroll to position [202, 0]
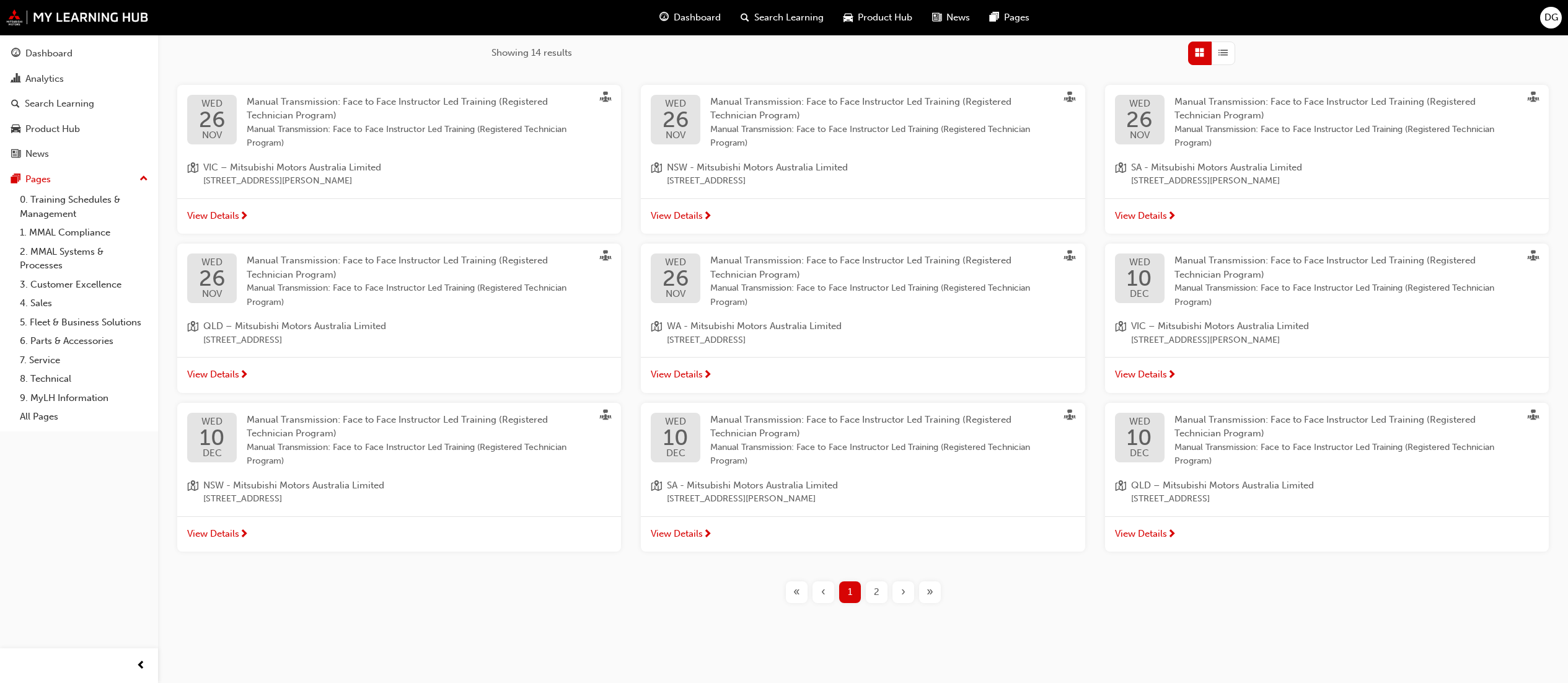
click at [935, 591] on div "»" at bounding box center [929, 592] width 21 height 21
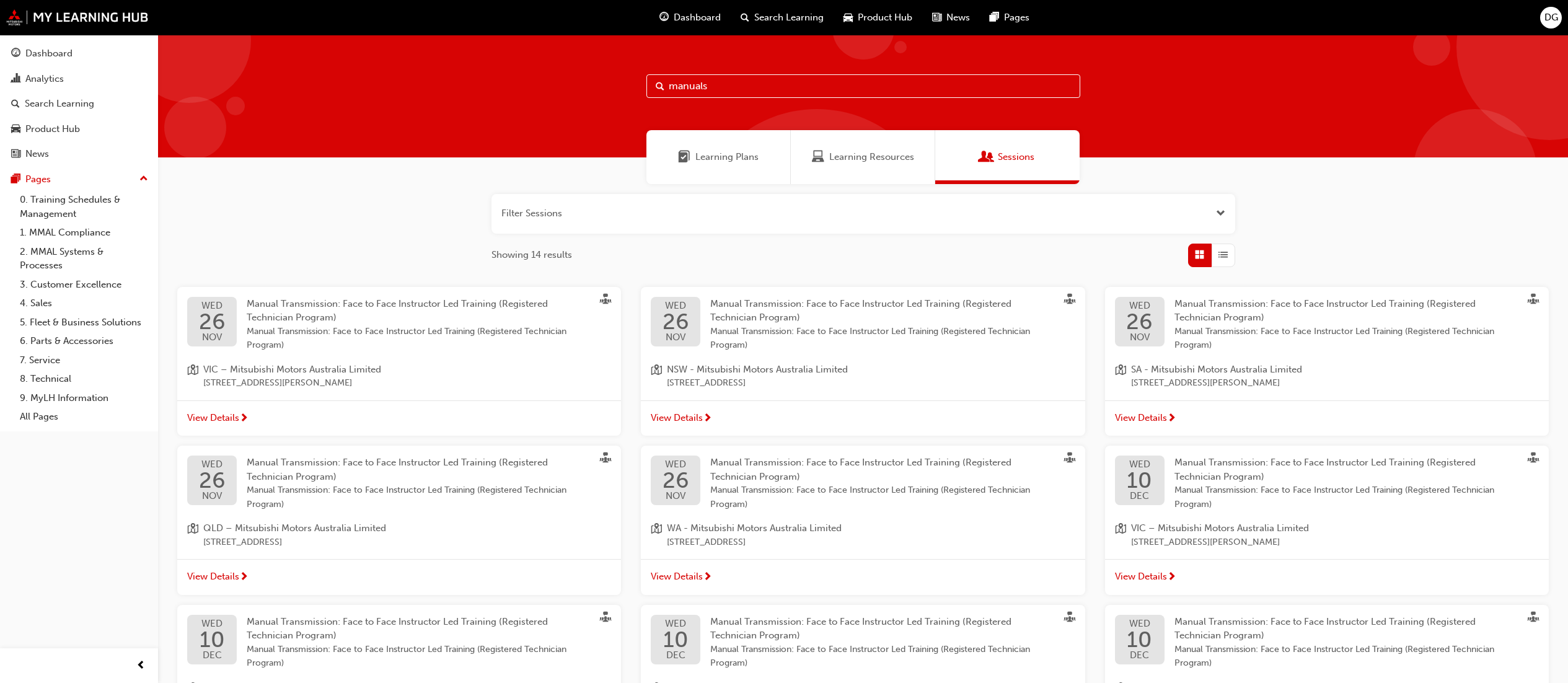
click at [935, 591] on div "View Details" at bounding box center [862, 577] width 444 height 36
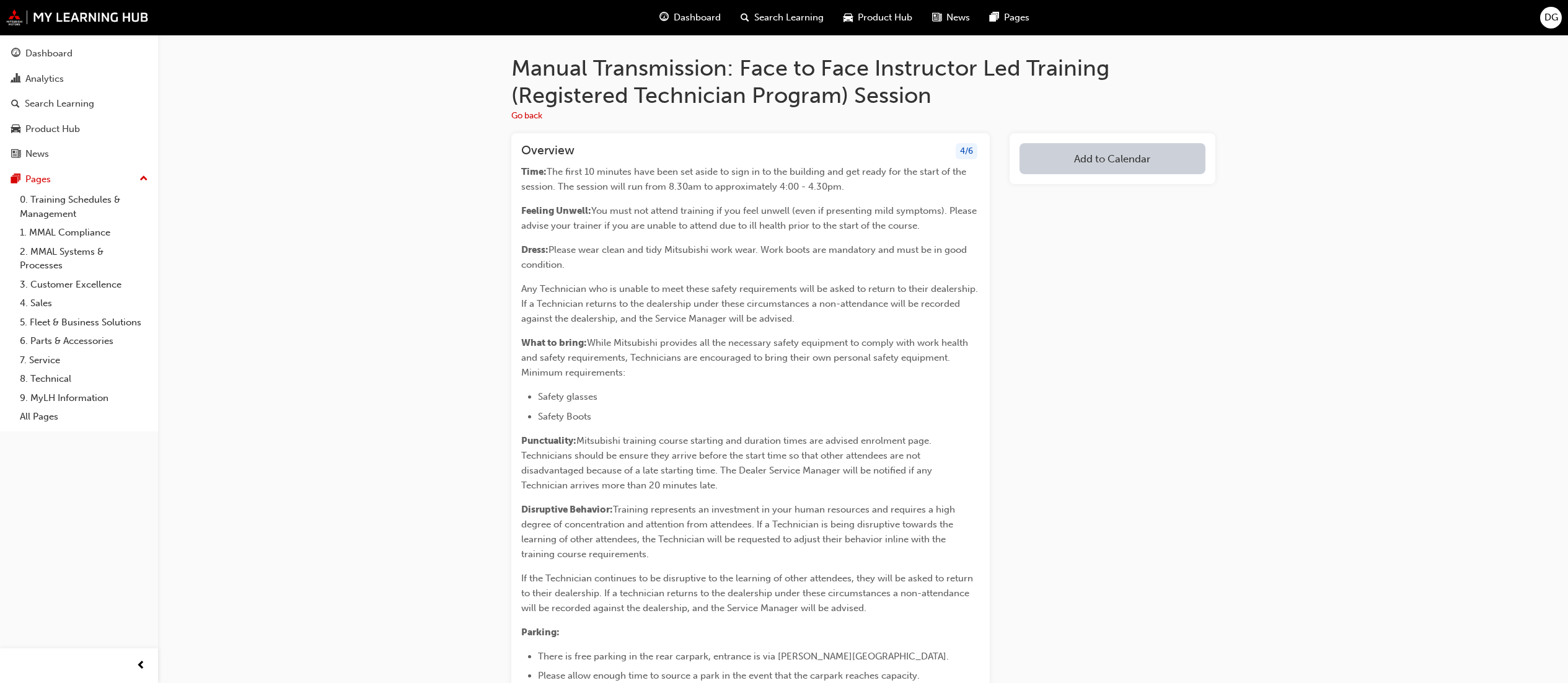
click at [935, 591] on span "If the Technician continues to be disruptive to the learning of other attendees…" at bounding box center [748, 593] width 454 height 41
click at [38, 67] on link "Analytics" at bounding box center [79, 79] width 148 height 23
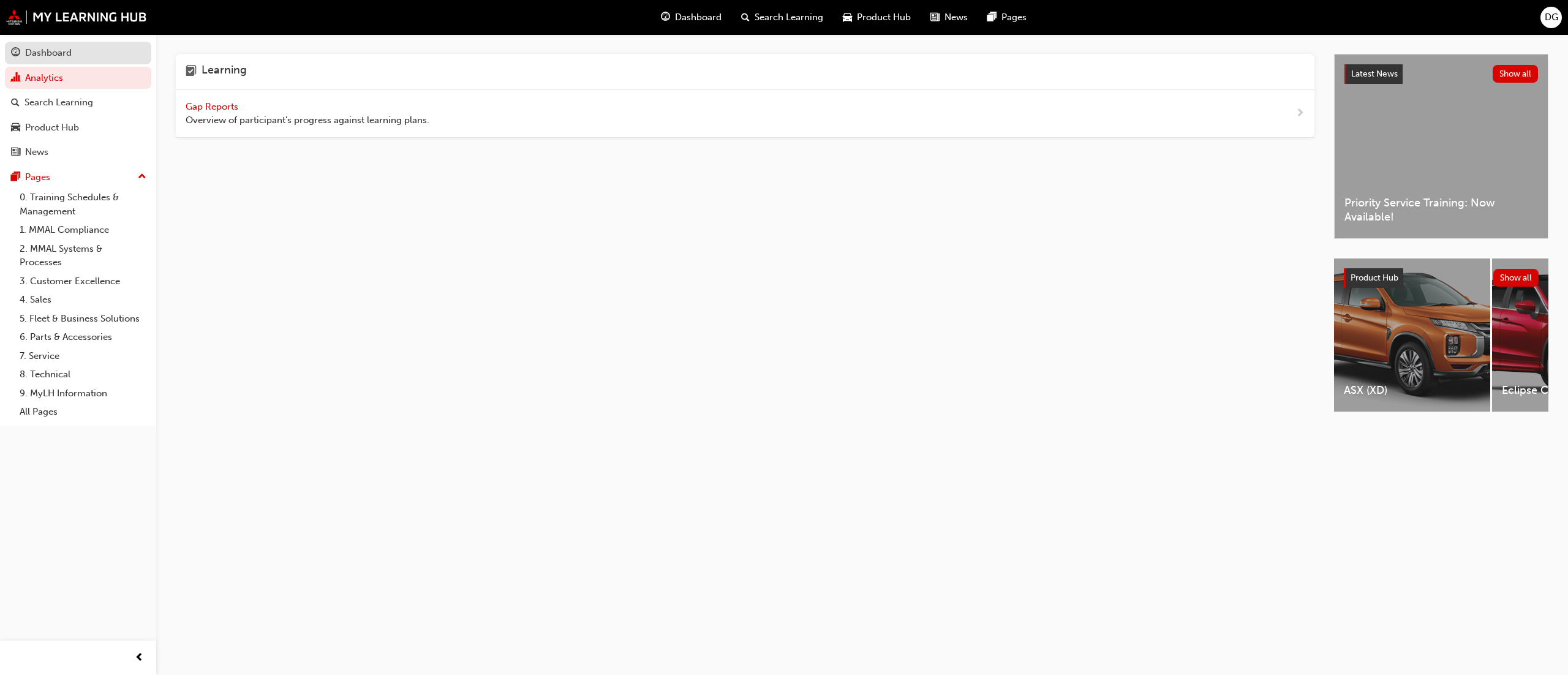
click at [44, 45] on link "Dashboard" at bounding box center [78, 53] width 146 height 23
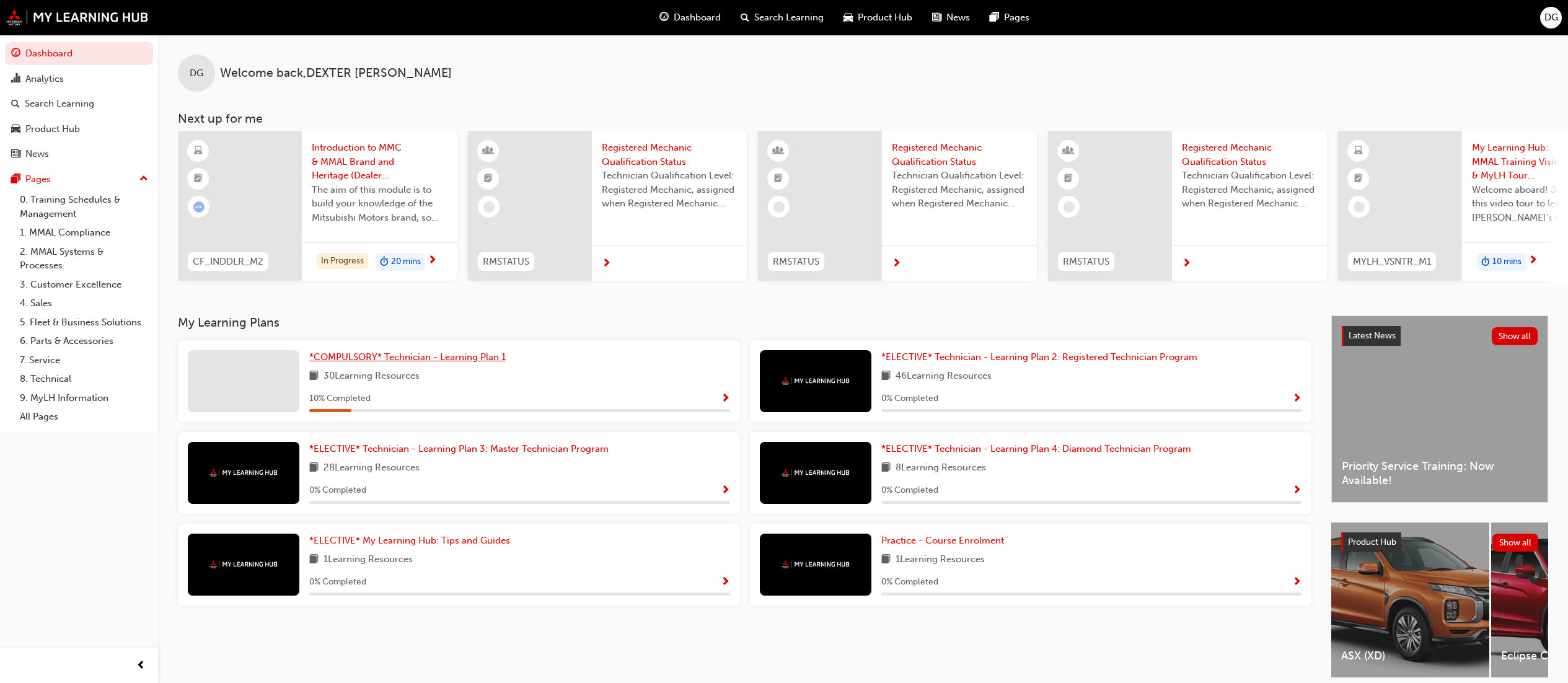
click at [324, 360] on span "*COMPULSORY* Technician - Learning Plan 1" at bounding box center [408, 357] width 197 height 12
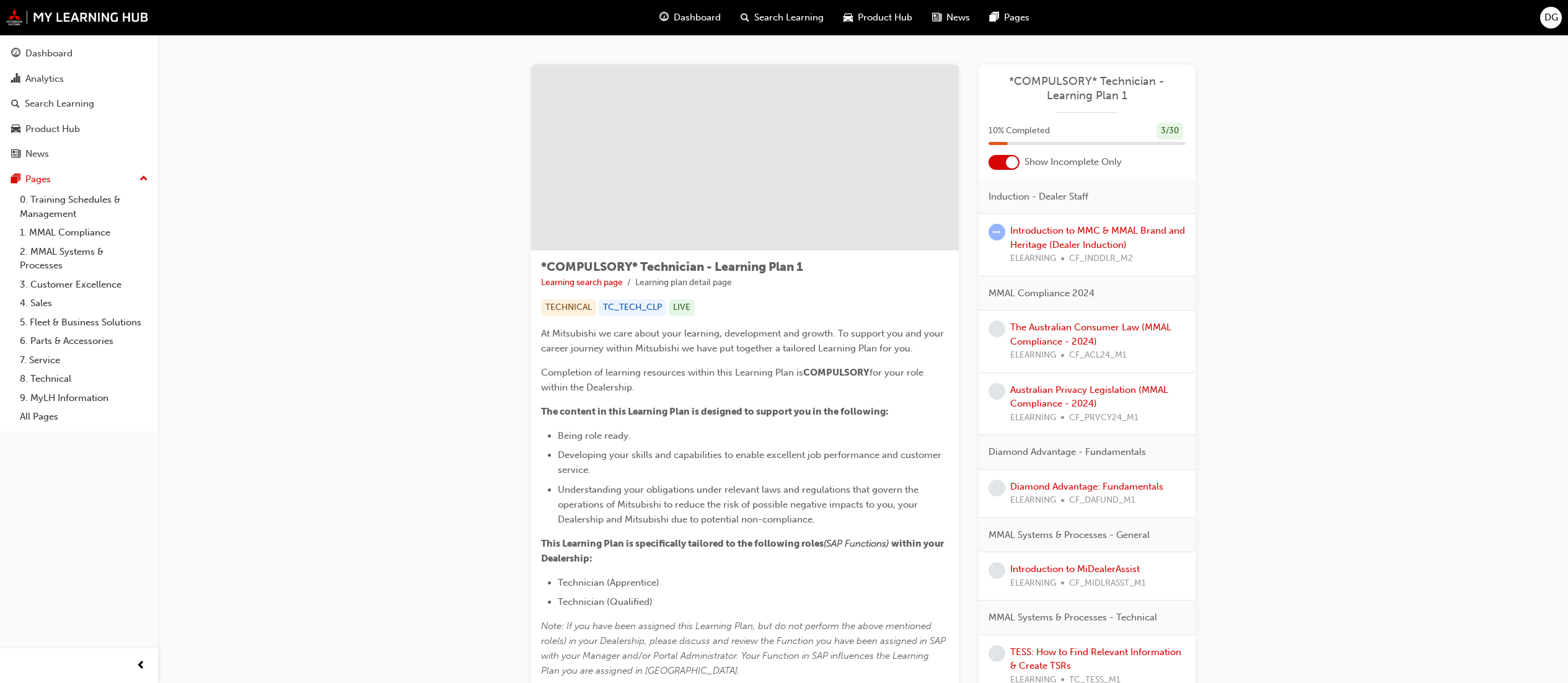
click at [1062, 106] on div "*COMPULSORY* Technician - Learning Plan 1" at bounding box center [1086, 93] width 217 height 38
click at [1060, 236] on div "Introduction to MMC & MMAL Brand and Heritage (Dealer Induction) ELEARNING CF_I…" at bounding box center [1098, 244] width 175 height 43
click at [1059, 233] on link "Introduction to MMC & MMAL Brand and Heritage (Dealer Induction)" at bounding box center [1097, 237] width 175 height 26
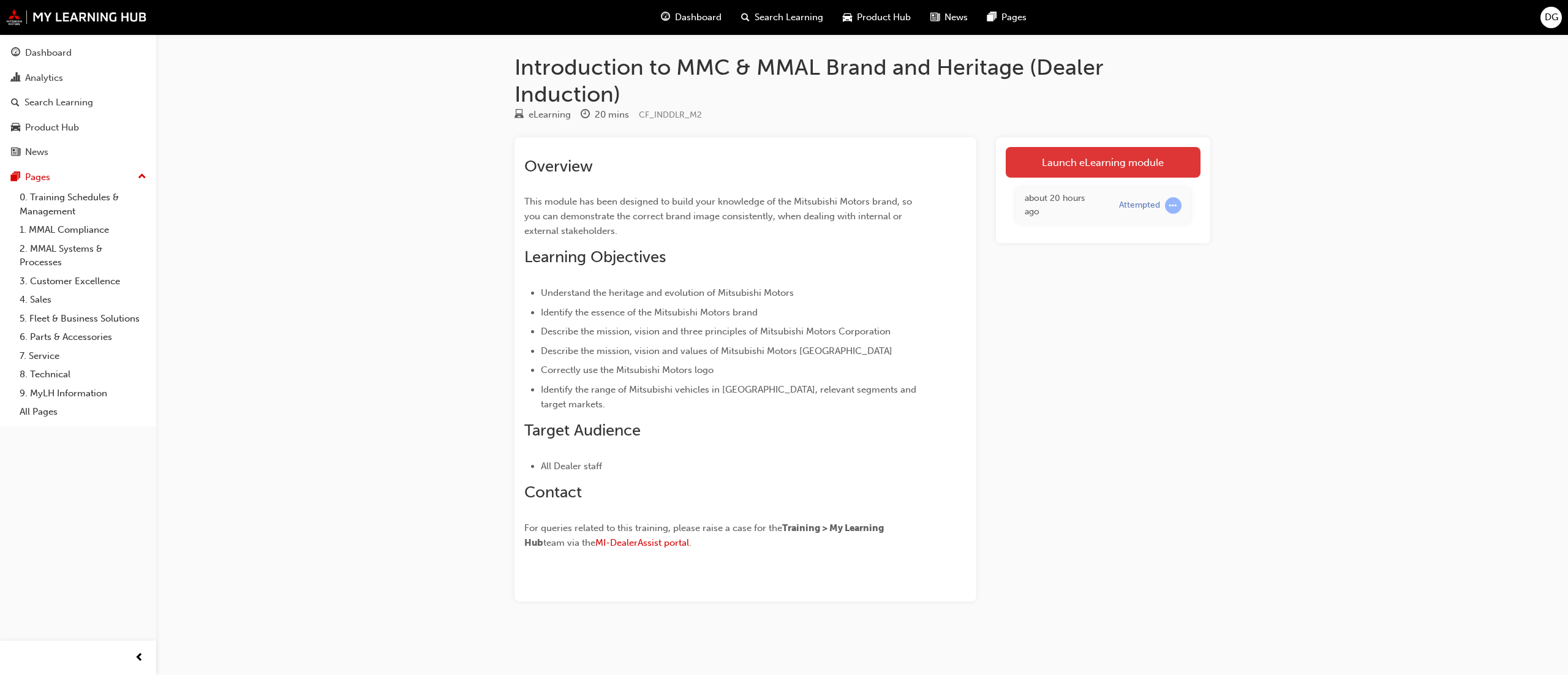
click at [1059, 160] on link "Launch eLearning module" at bounding box center [1103, 162] width 194 height 31
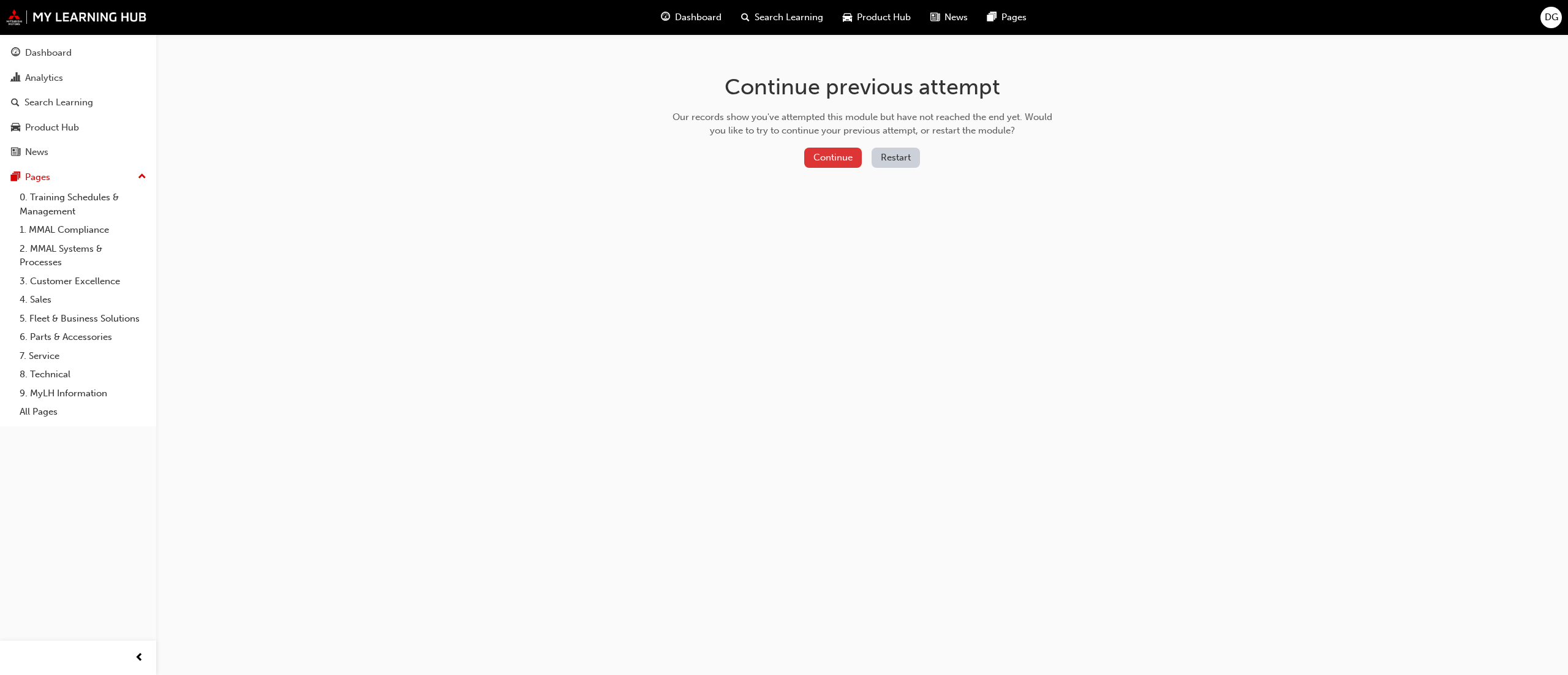
click at [840, 156] on button "Continue" at bounding box center [833, 158] width 58 height 20
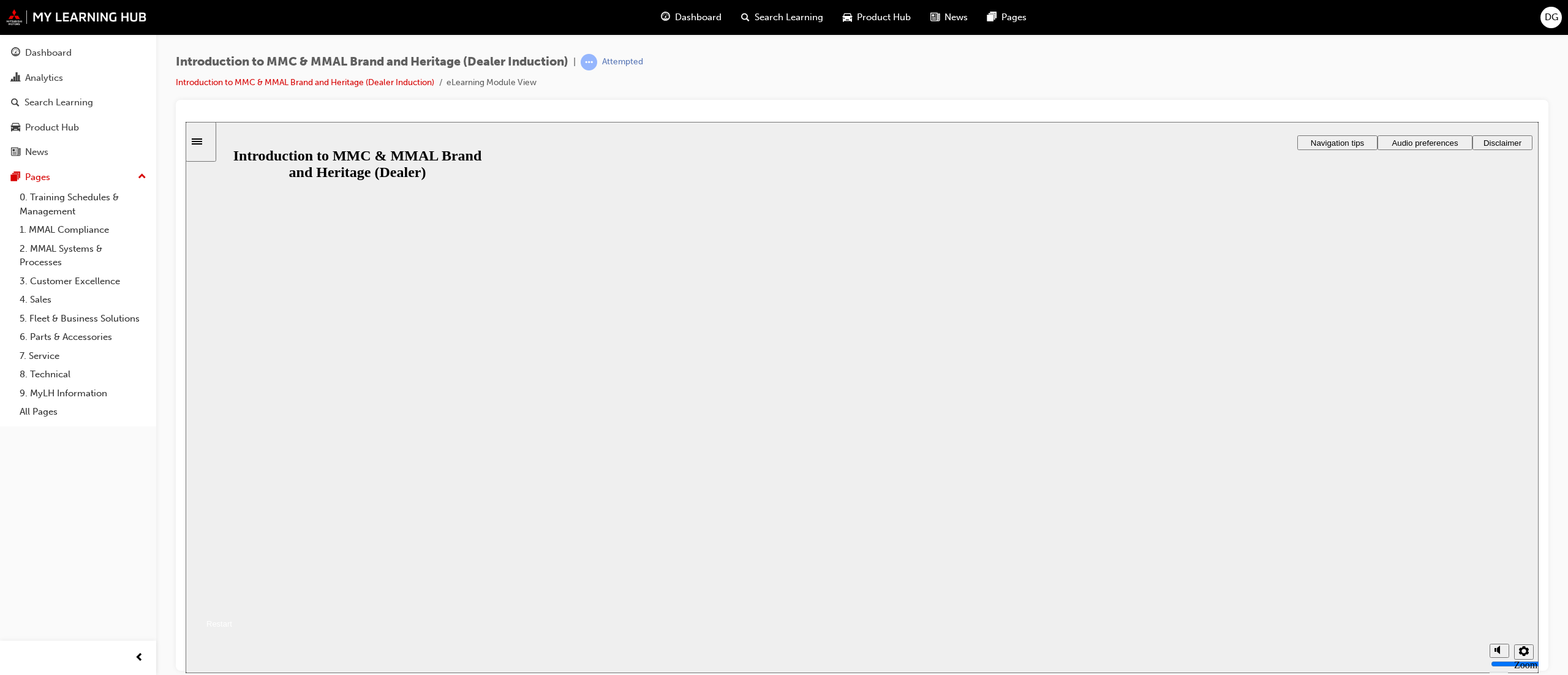
click at [232, 601] on button "Resume" at bounding box center [208, 608] width 46 height 15
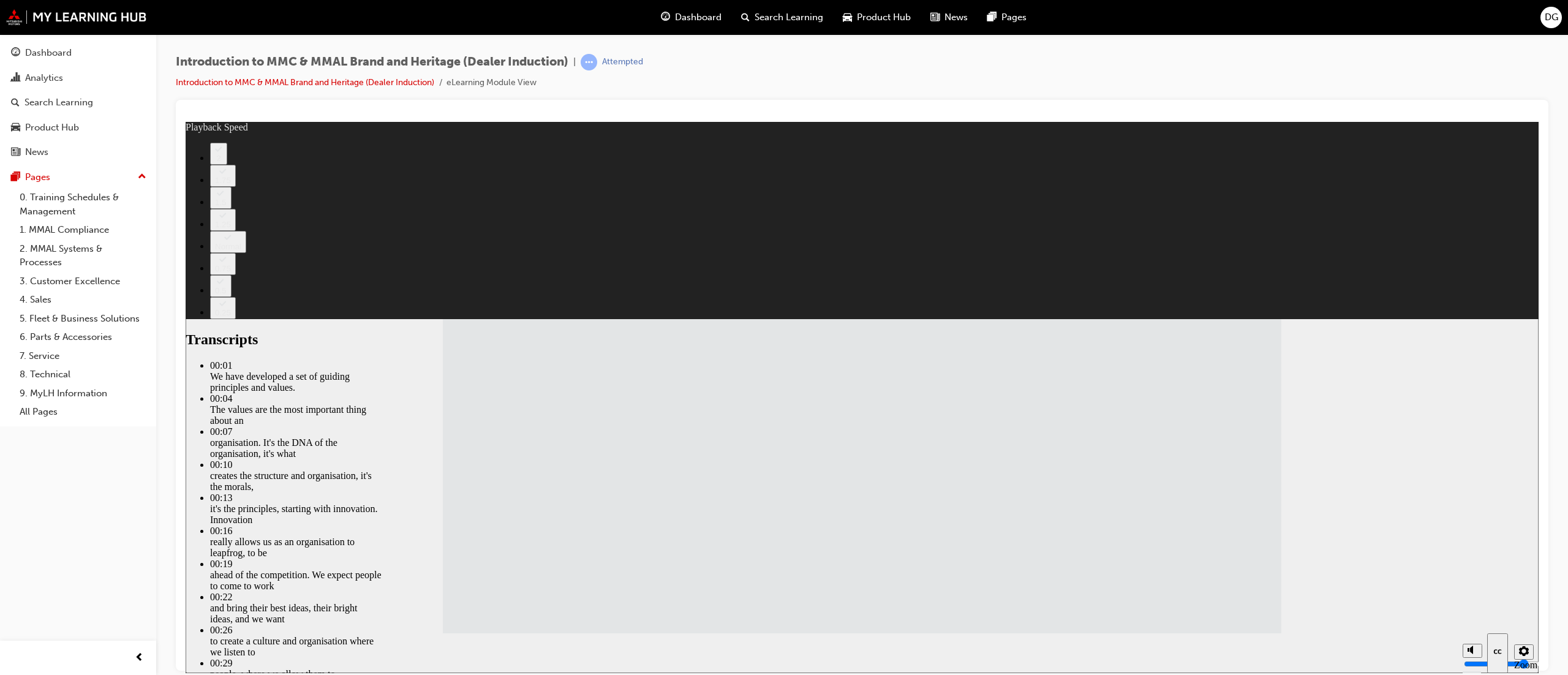
drag, startPoint x: 1134, startPoint y: 615, endPoint x: 1193, endPoint y: 612, distance: 59.1
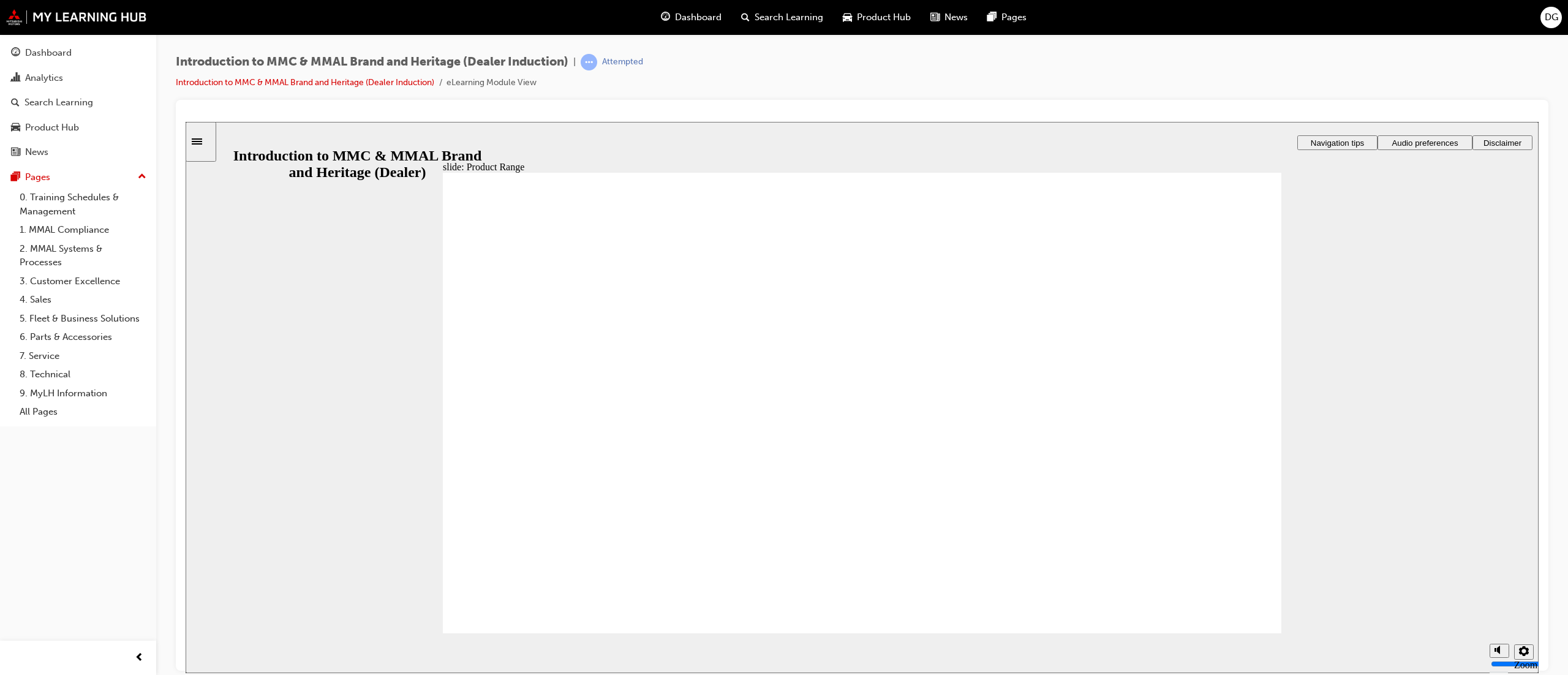
drag, startPoint x: 1199, startPoint y: 615, endPoint x: 1205, endPoint y: 632, distance: 18.0
radio input "true"
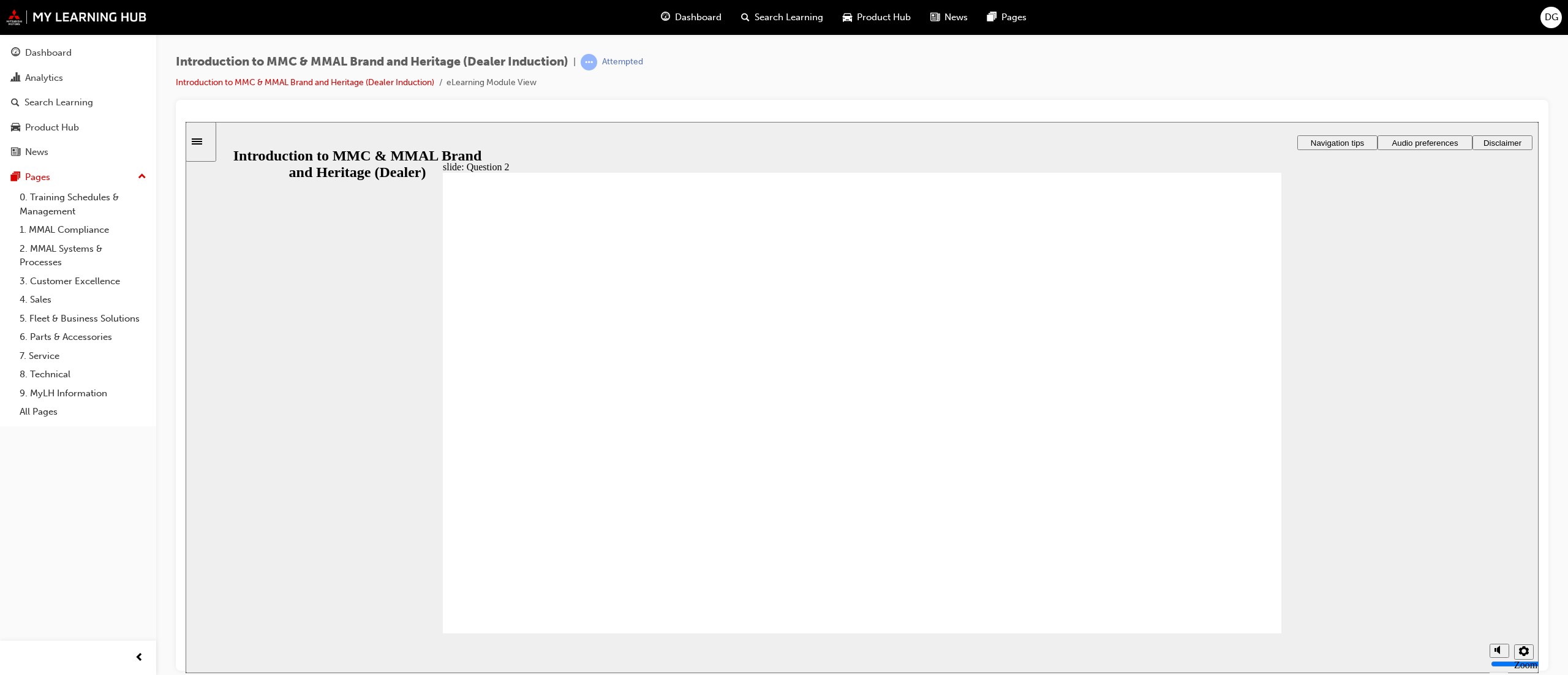
radio input "true"
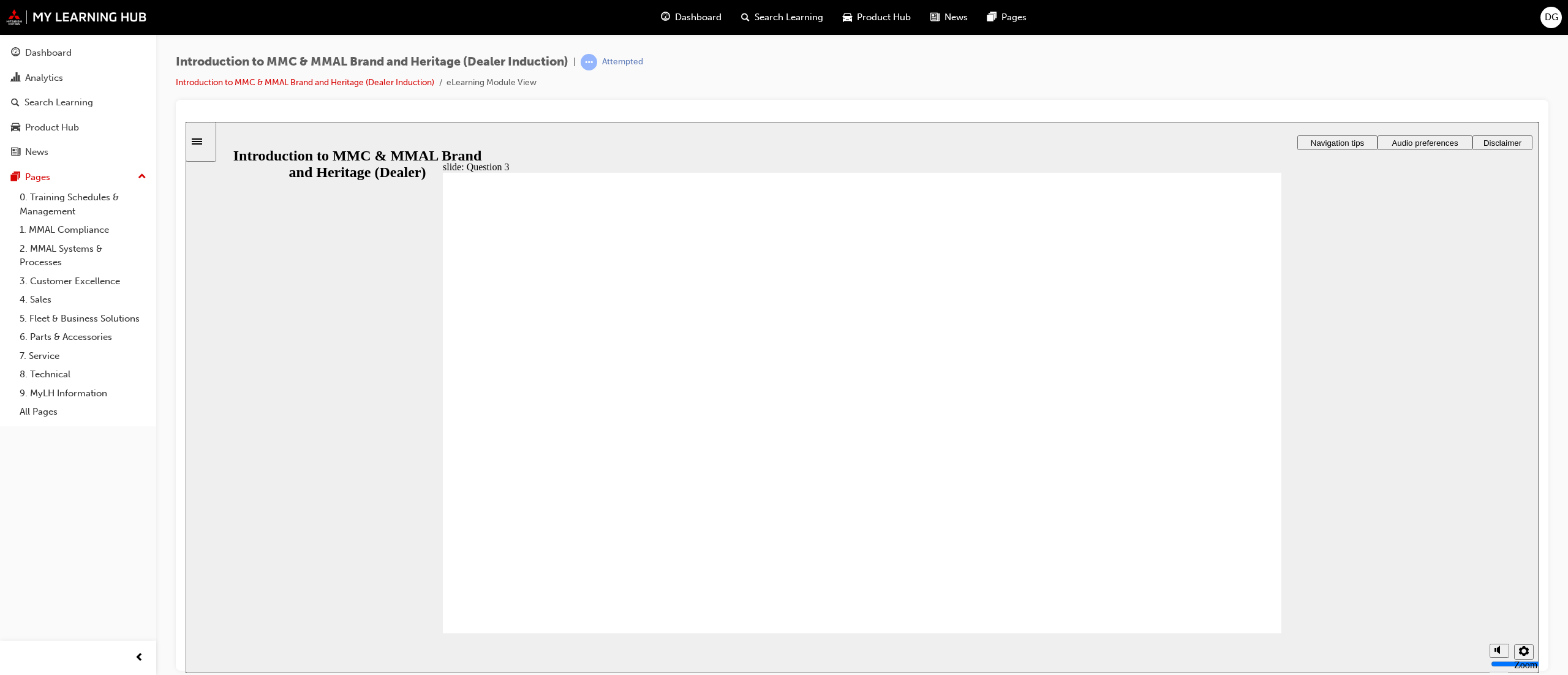
radio input "true"
checkbox input "true"
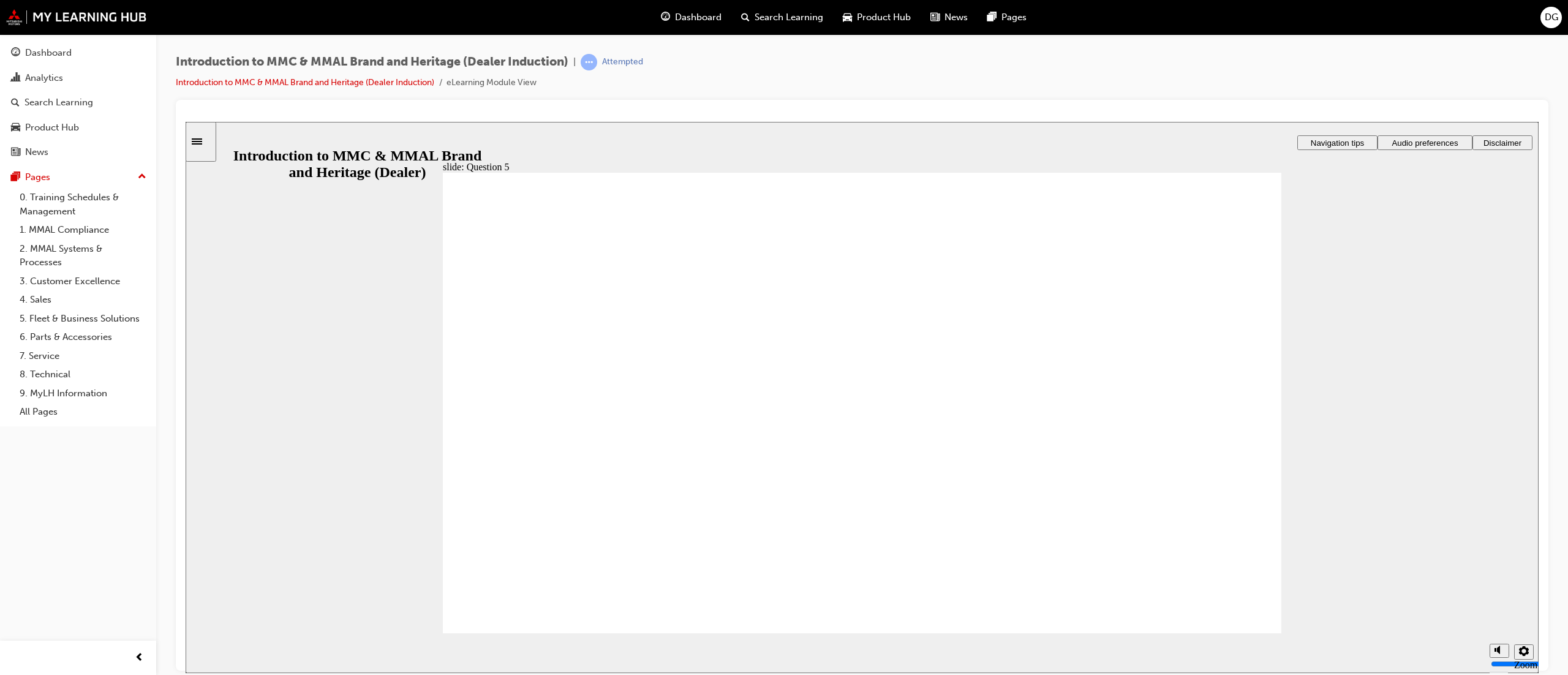
checkbox input "true"
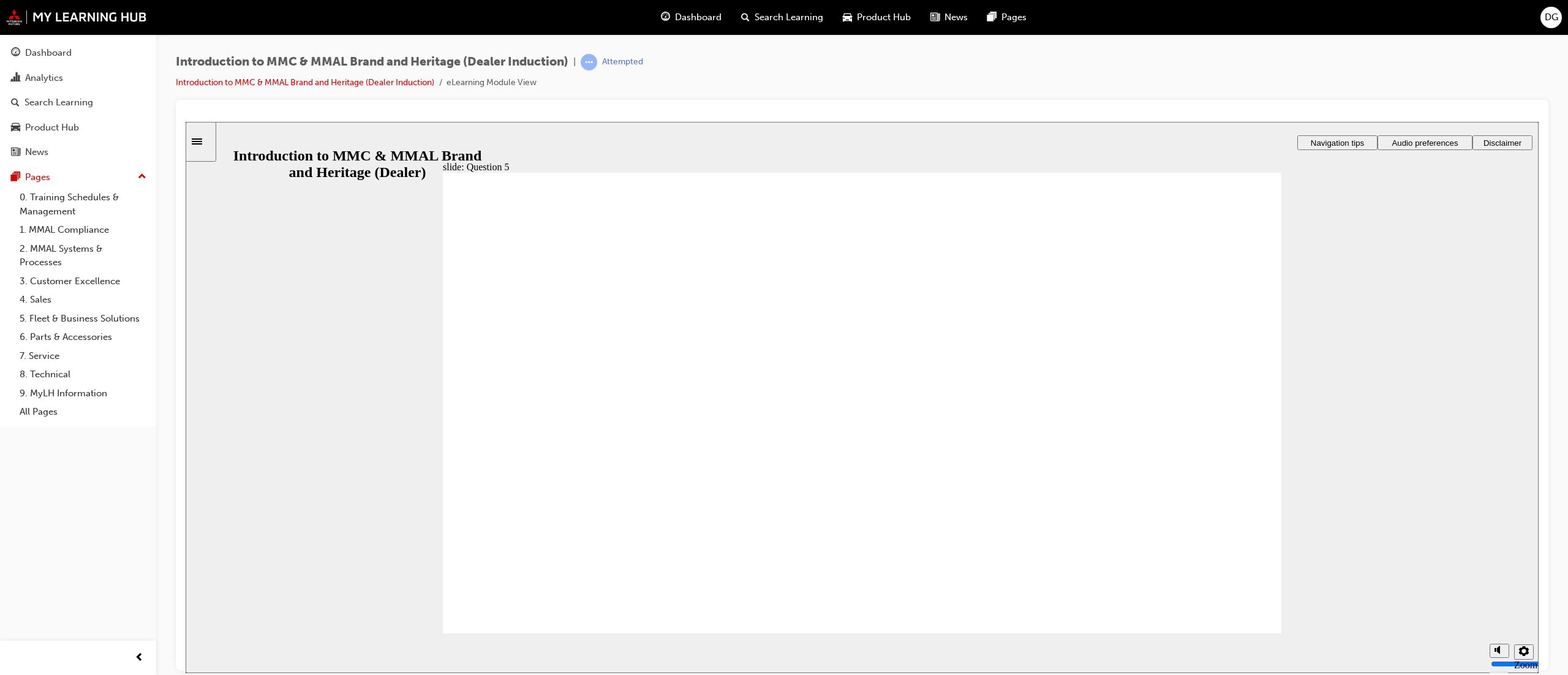
checkbox input "false"
radio input "true"
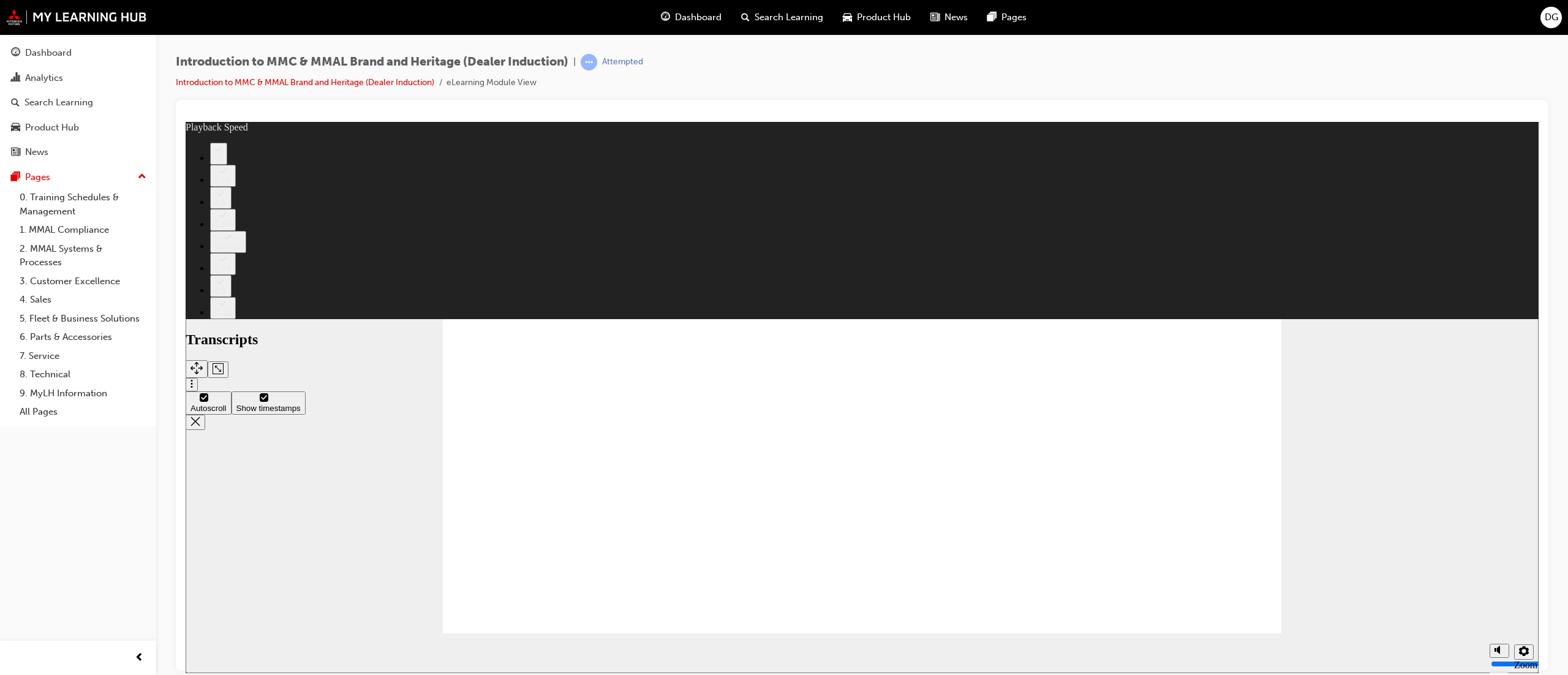
type input "0"
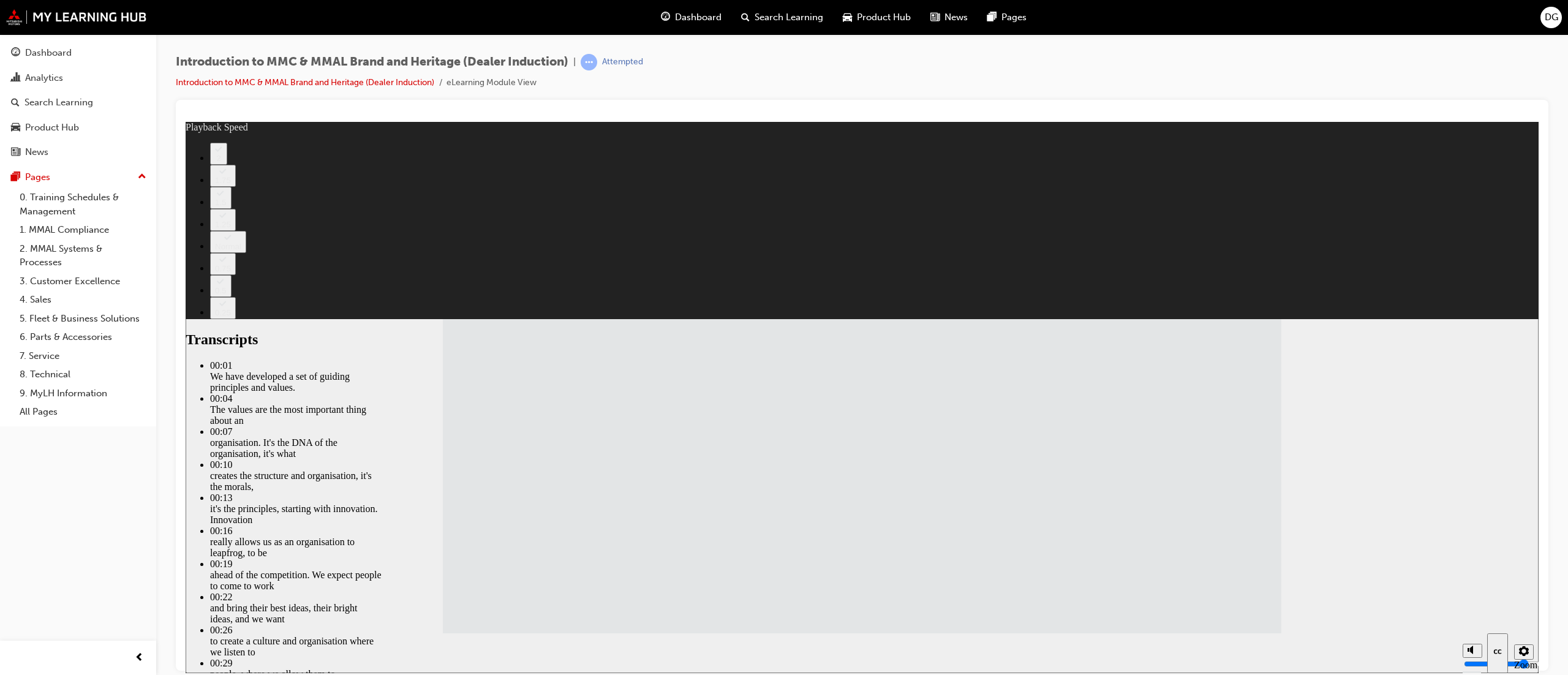
type input "3"
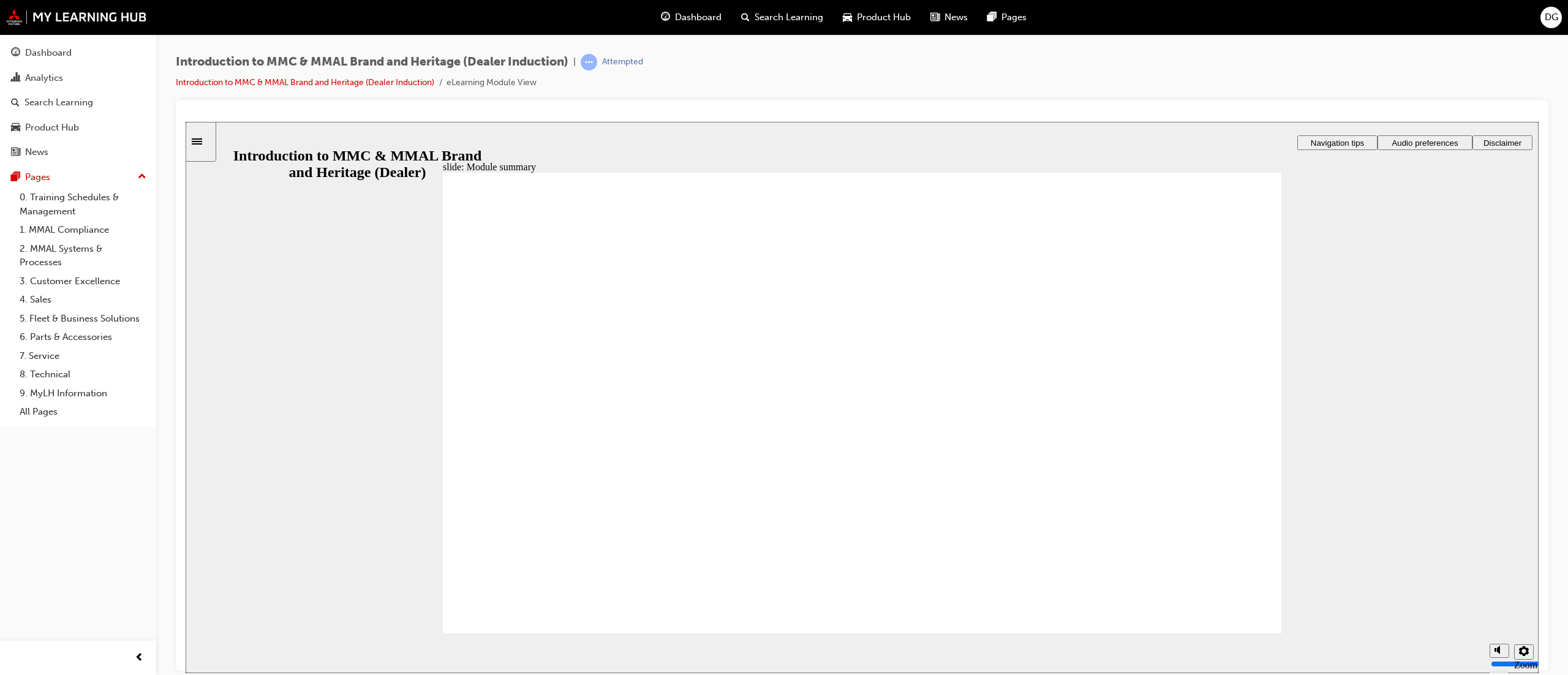
drag, startPoint x: 704, startPoint y: 486, endPoint x: 164, endPoint y: 733, distance: 593.8
drag, startPoint x: 164, startPoint y: 733, endPoint x: 1094, endPoint y: 416, distance: 982.5
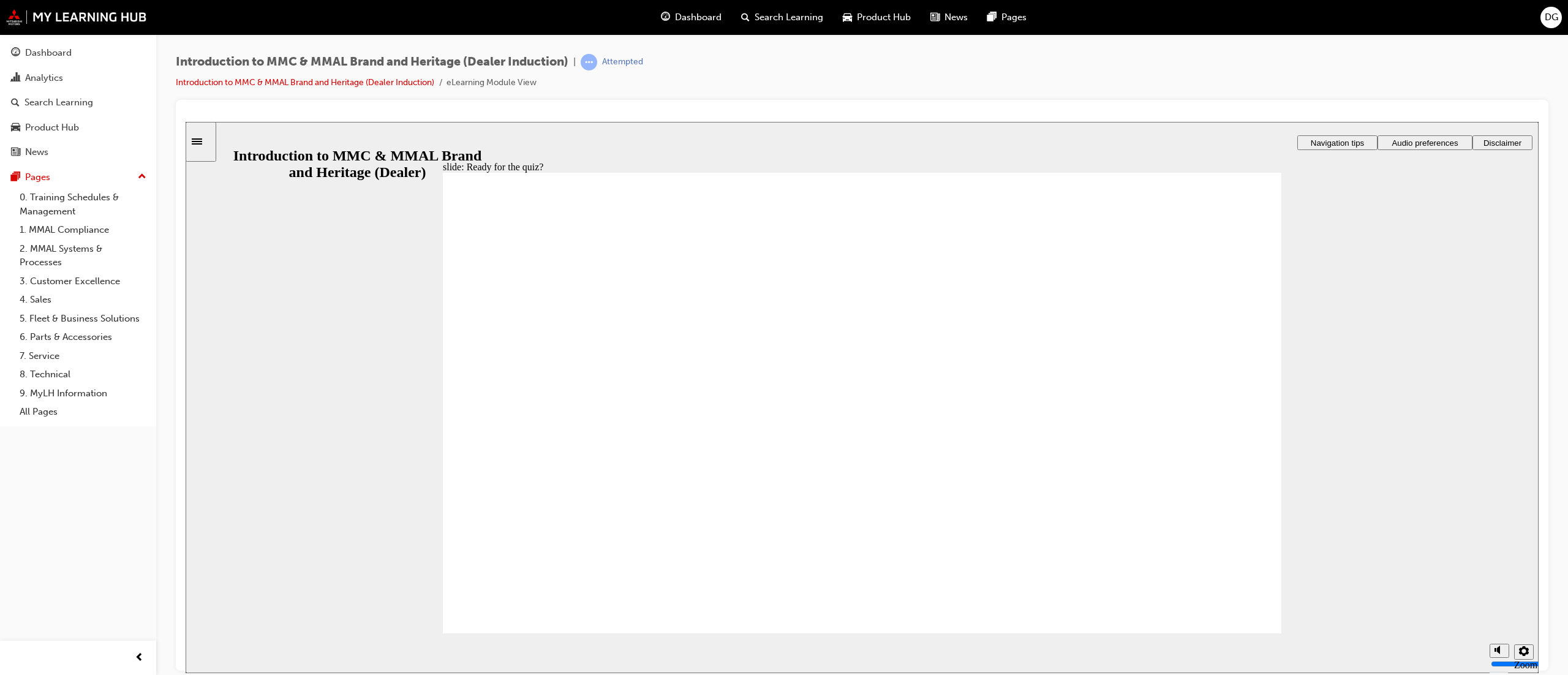
click at [51, 50] on div "Dashboard" at bounding box center [48, 53] width 46 height 14
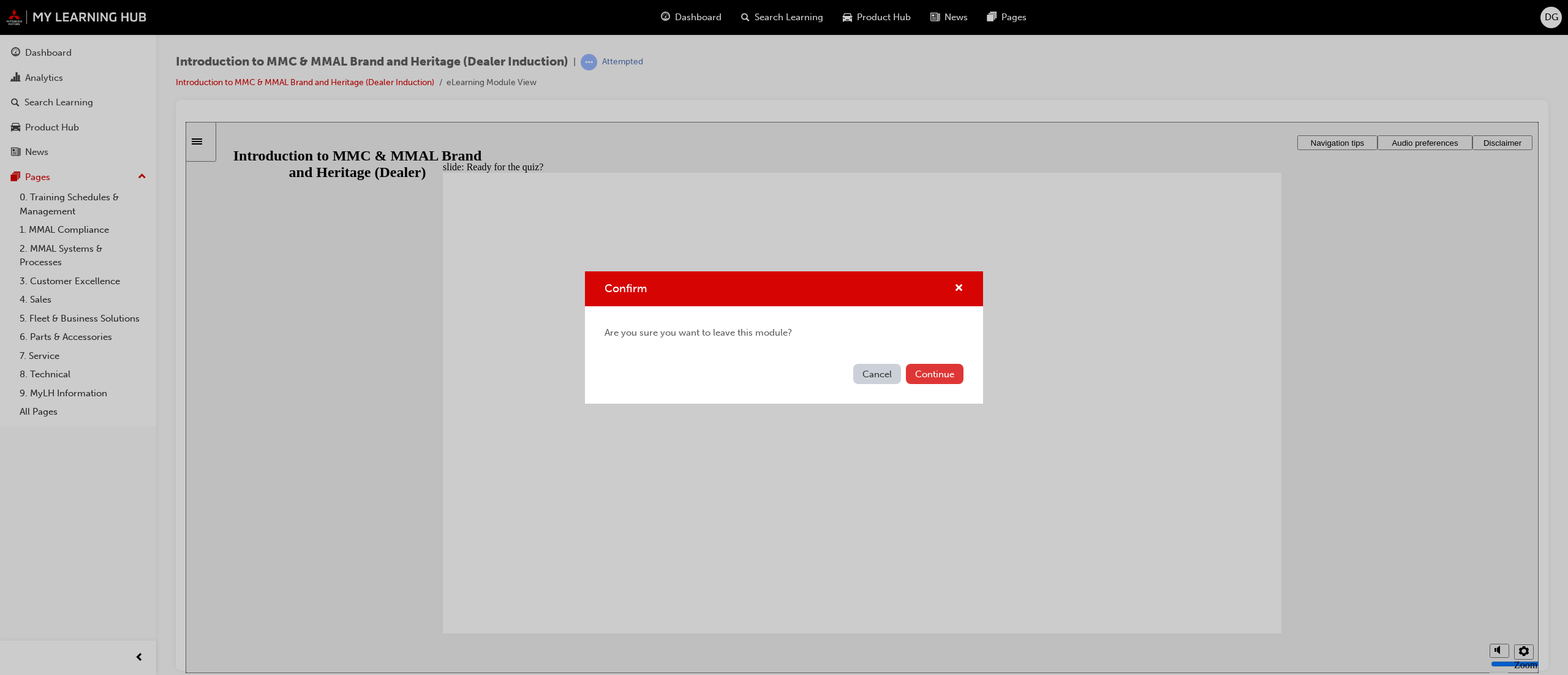
click at [922, 374] on button "Continue" at bounding box center [935, 373] width 58 height 20
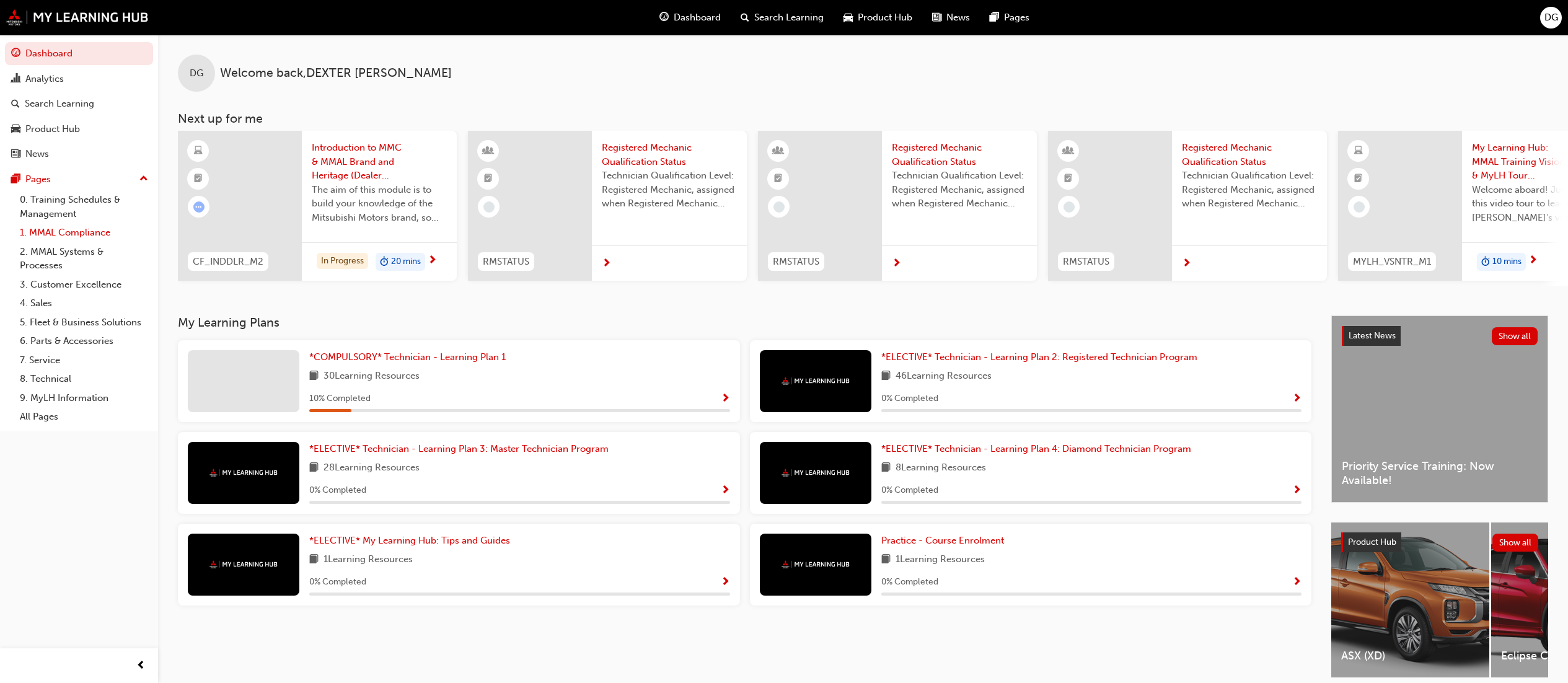
click at [66, 225] on link "1. MMAL Compliance" at bounding box center [84, 233] width 138 height 19
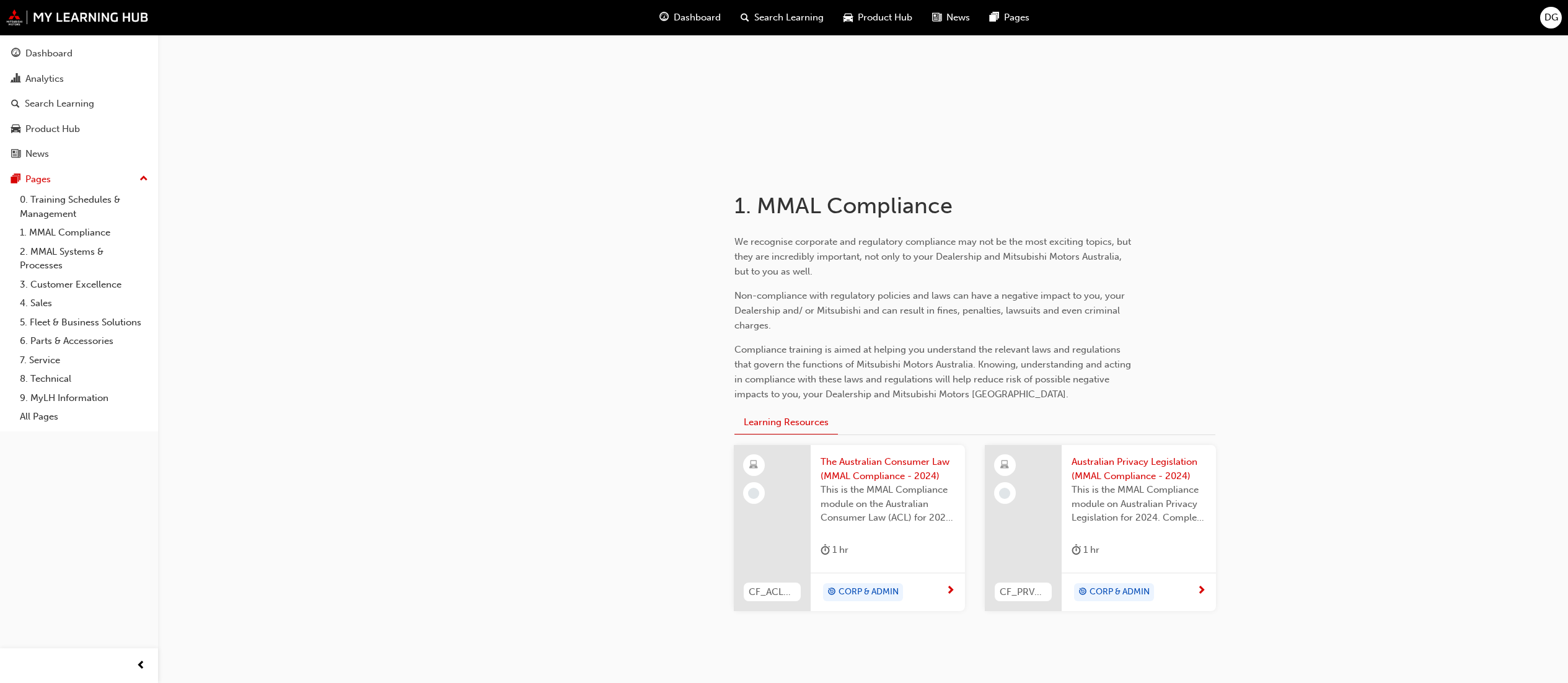
scroll to position [172, 0]
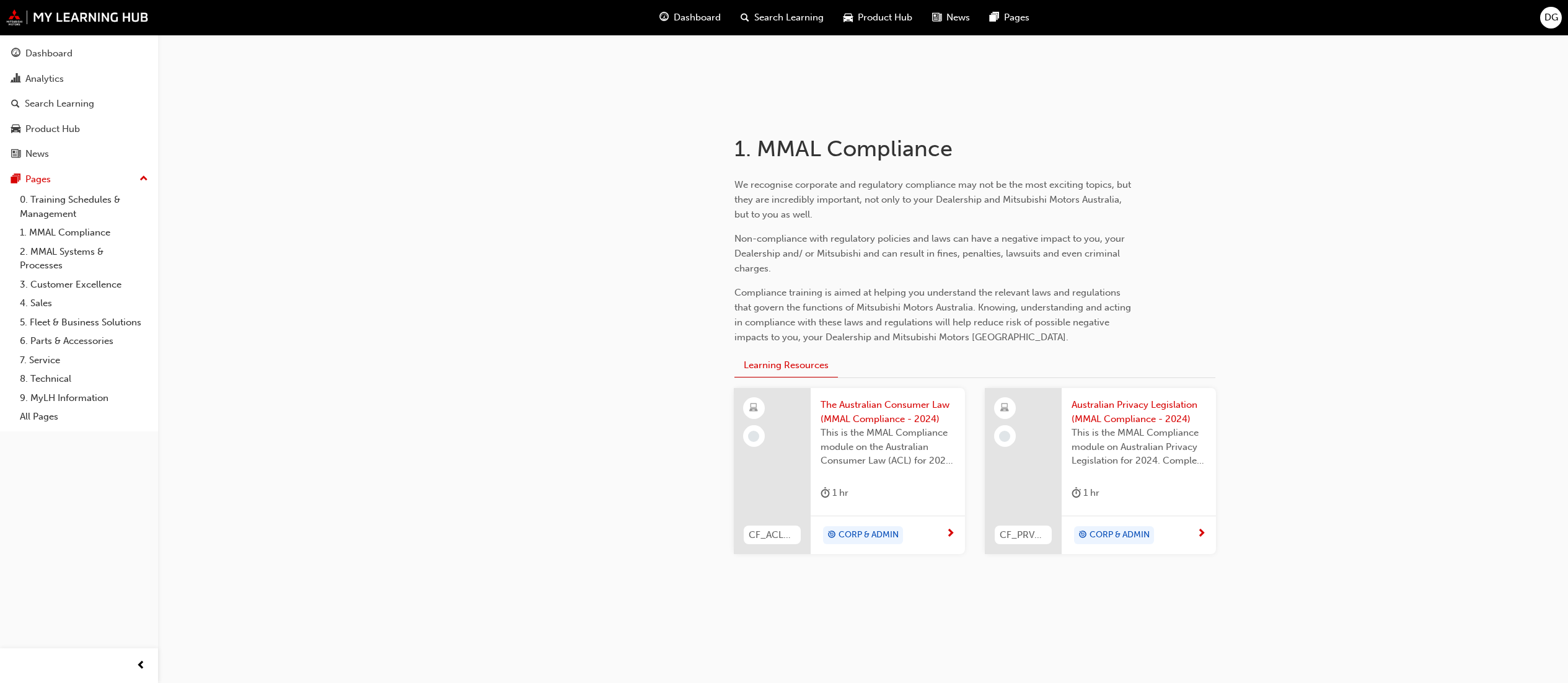
click at [866, 400] on span "The Australian Consumer Law (MMAL Compliance - 2024)" at bounding box center [888, 411] width 135 height 27
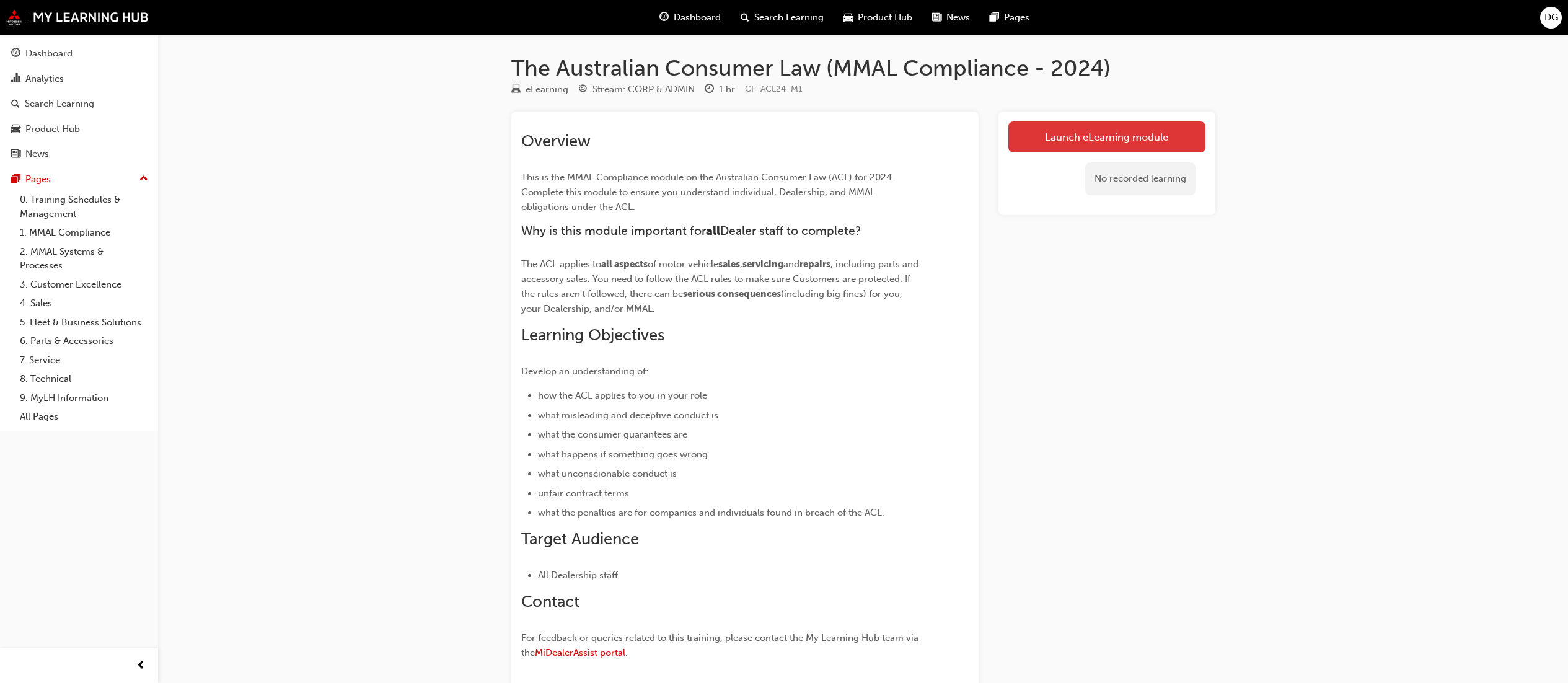
click at [1075, 136] on link "Launch eLearning module" at bounding box center [1106, 136] width 197 height 31
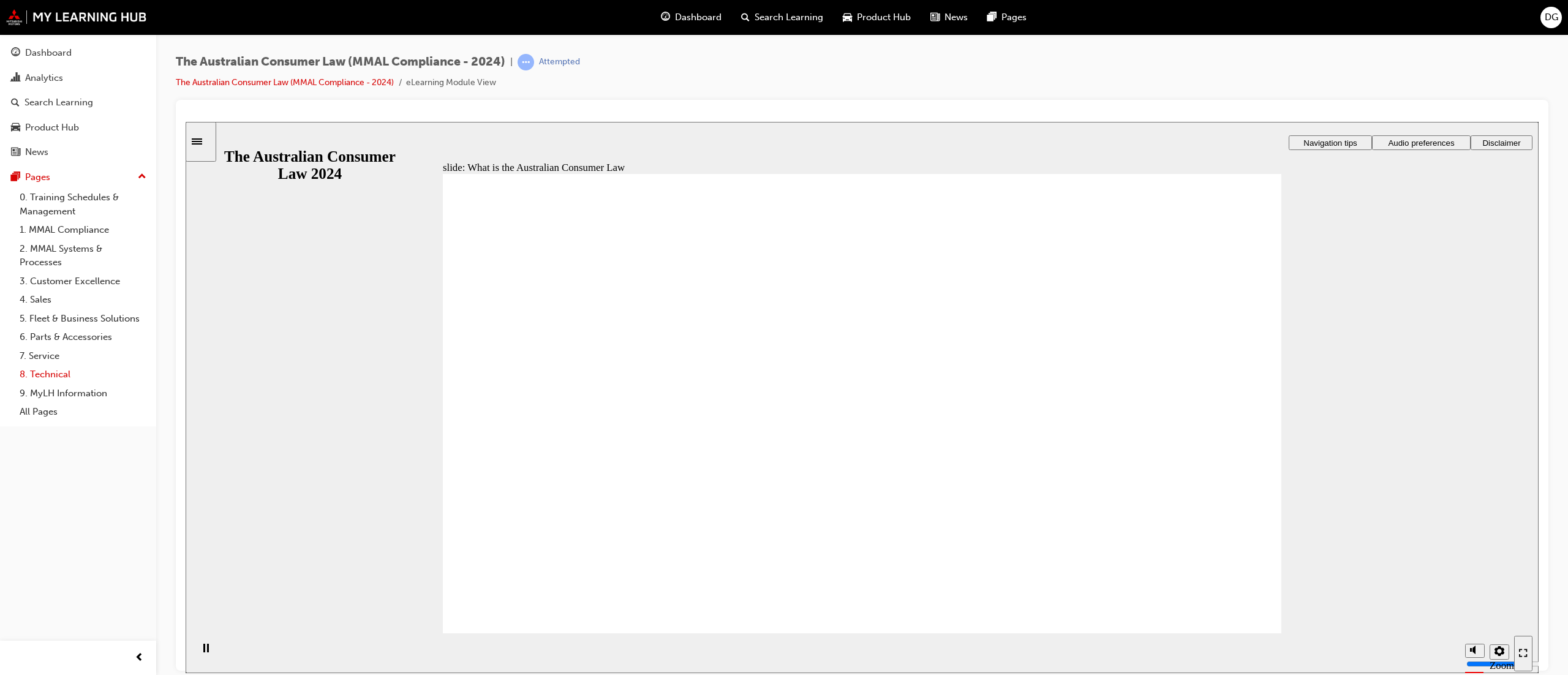
click at [74, 374] on link "8. Technical" at bounding box center [83, 375] width 137 height 19
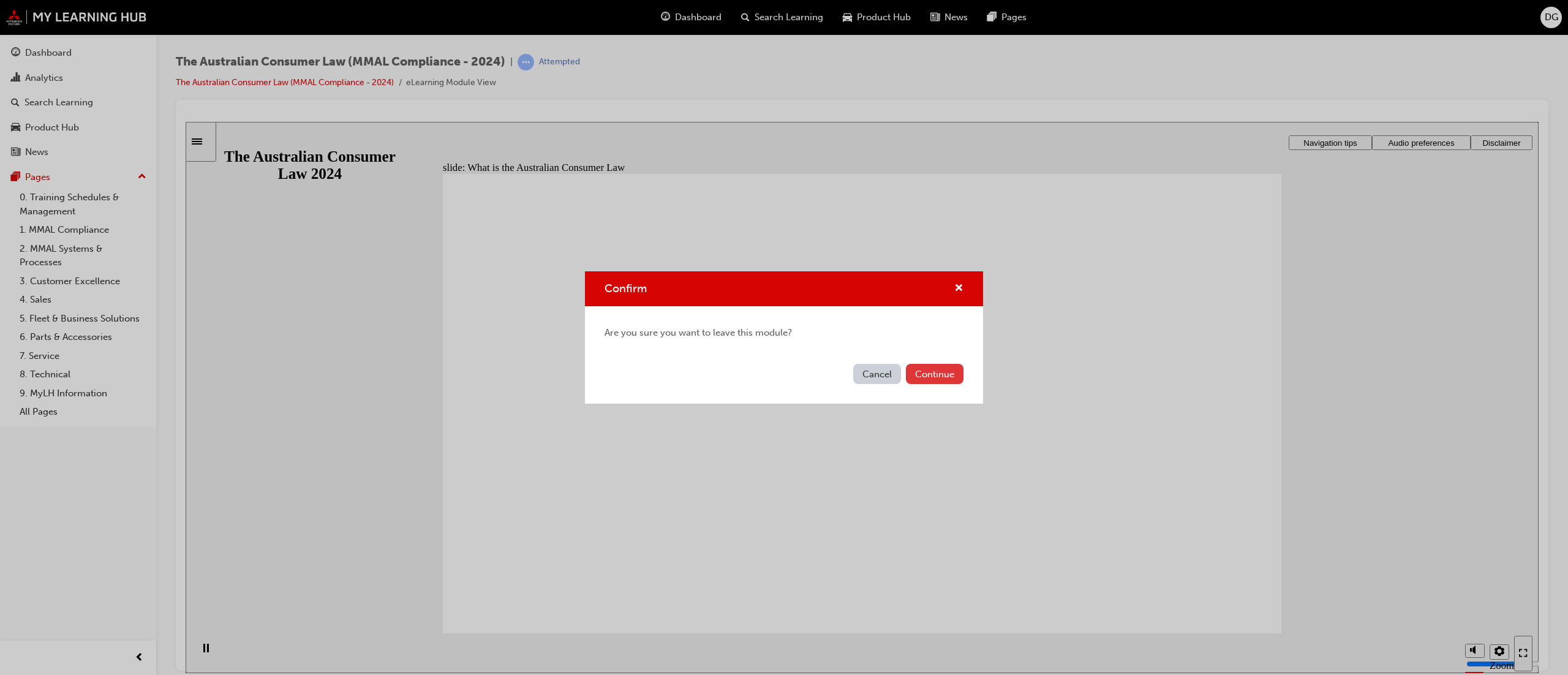
click at [943, 377] on button "Continue" at bounding box center [935, 373] width 58 height 20
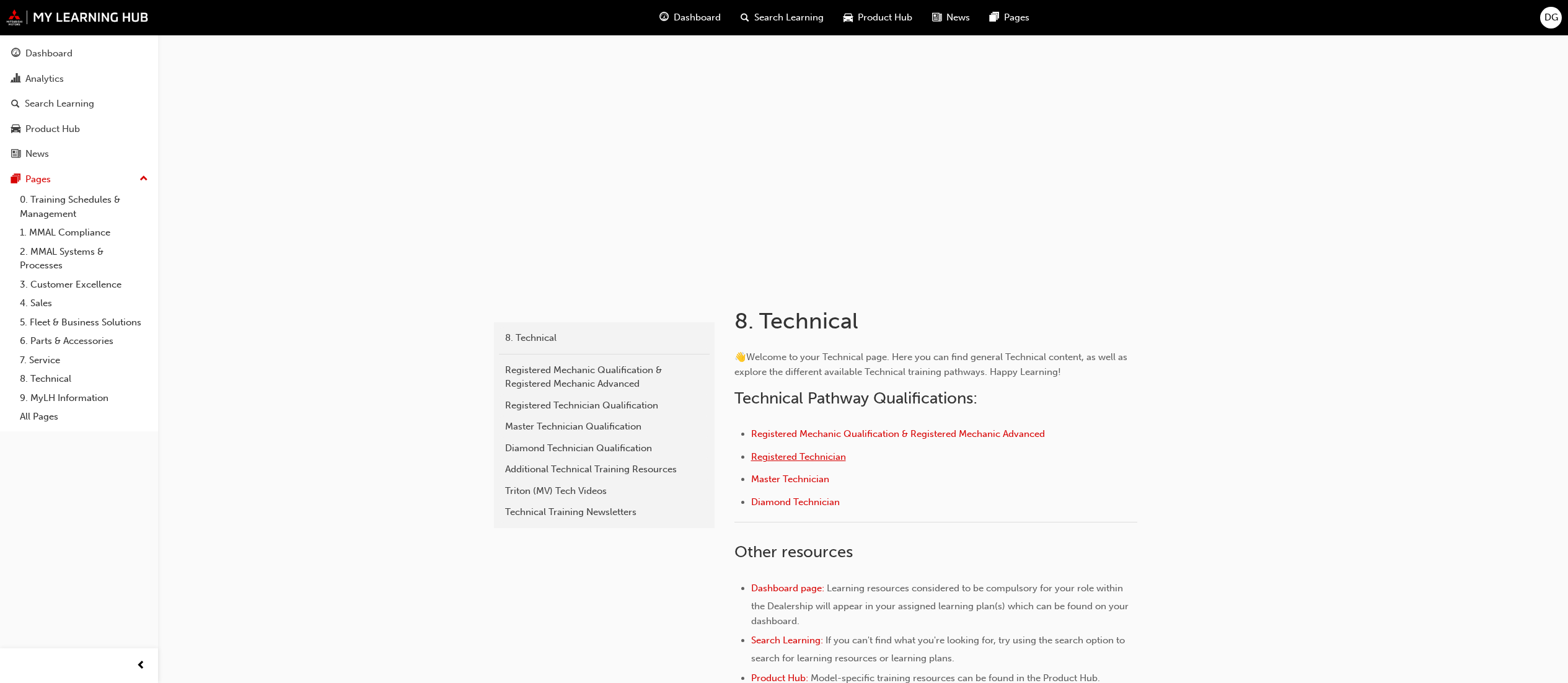
click at [807, 457] on span "Registered Technician" at bounding box center [798, 456] width 95 height 12
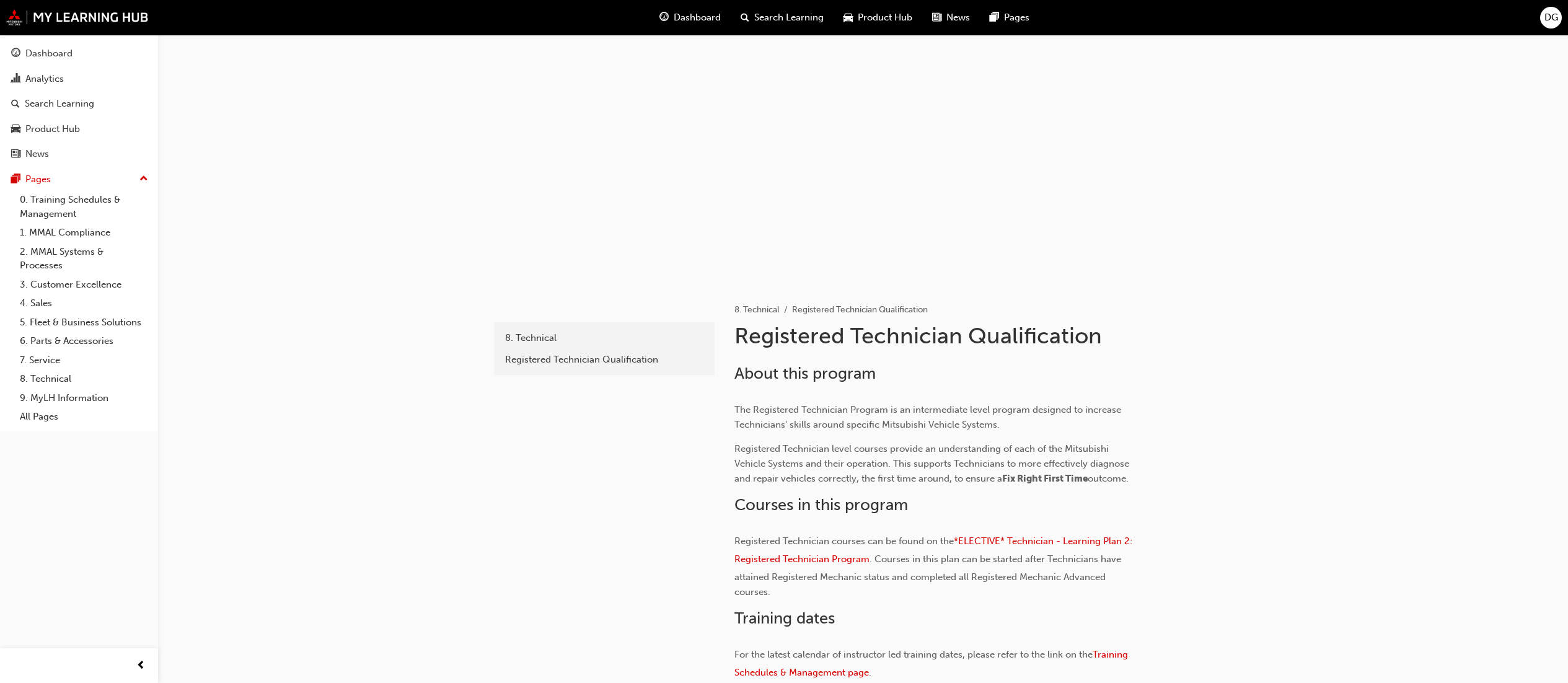
click at [702, 220] on div at bounding box center [863, 159] width 743 height 248
drag, startPoint x: 699, startPoint y: 228, endPoint x: 805, endPoint y: 217, distance: 106.6
click at [700, 228] on div at bounding box center [863, 159] width 743 height 248
click at [834, 215] on div at bounding box center [863, 159] width 743 height 248
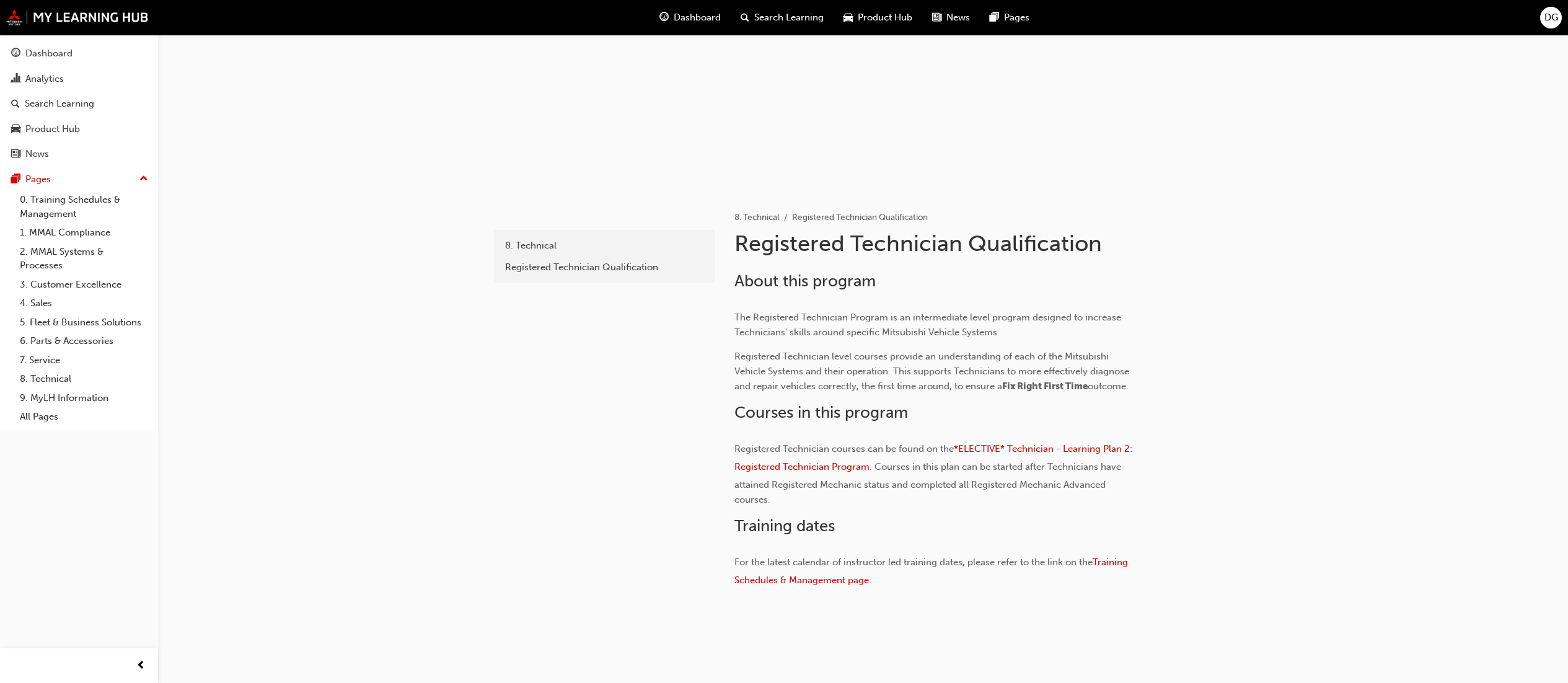
scroll to position [118, 0]
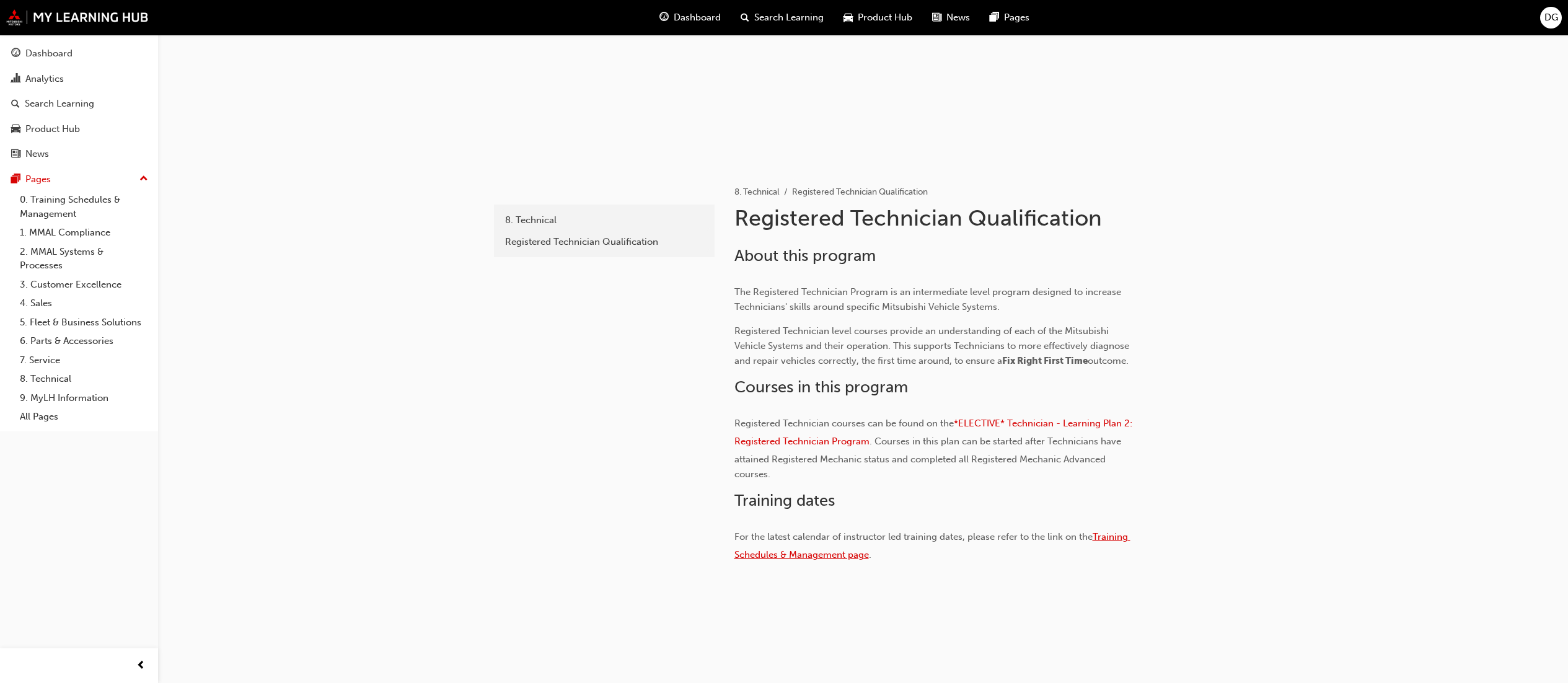
click at [1106, 531] on span "Training Schedules & Management page" at bounding box center [932, 545] width 396 height 29
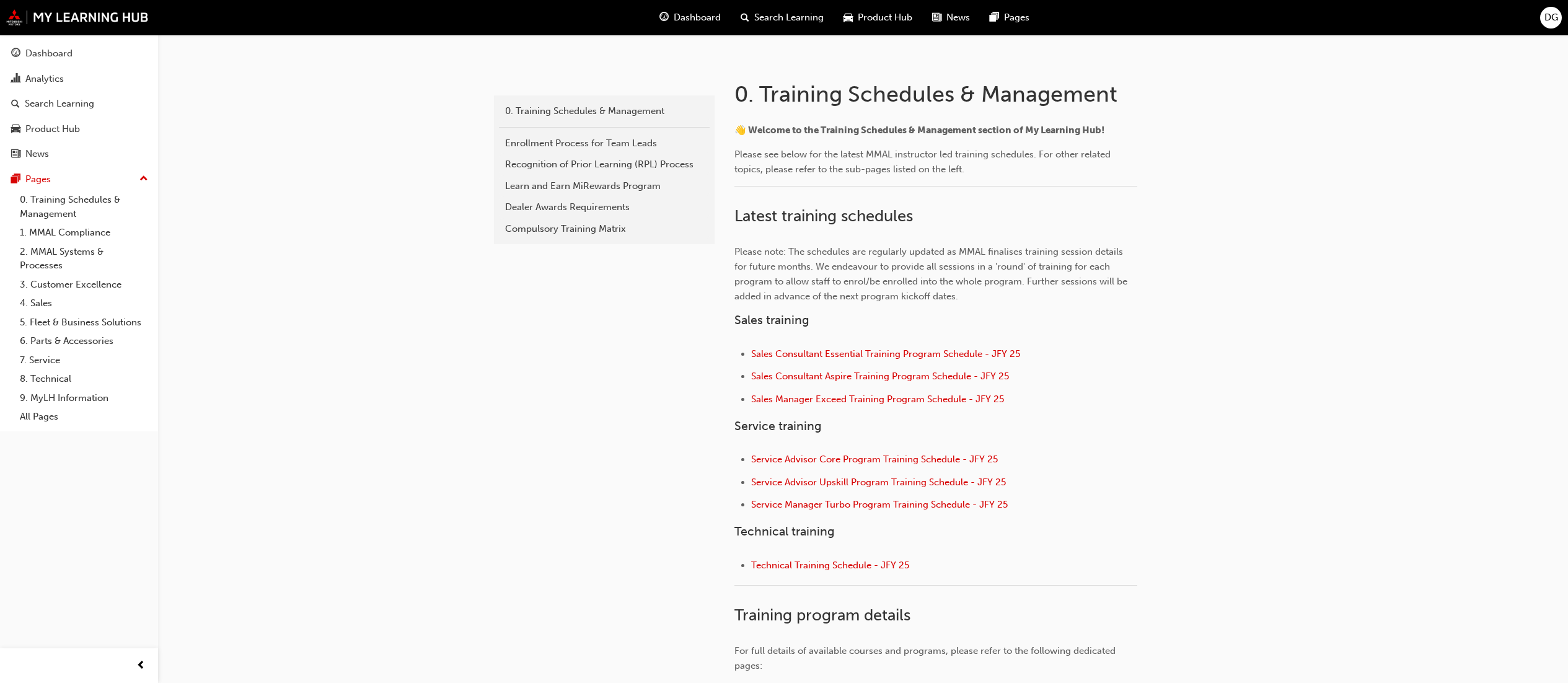
scroll to position [58, 0]
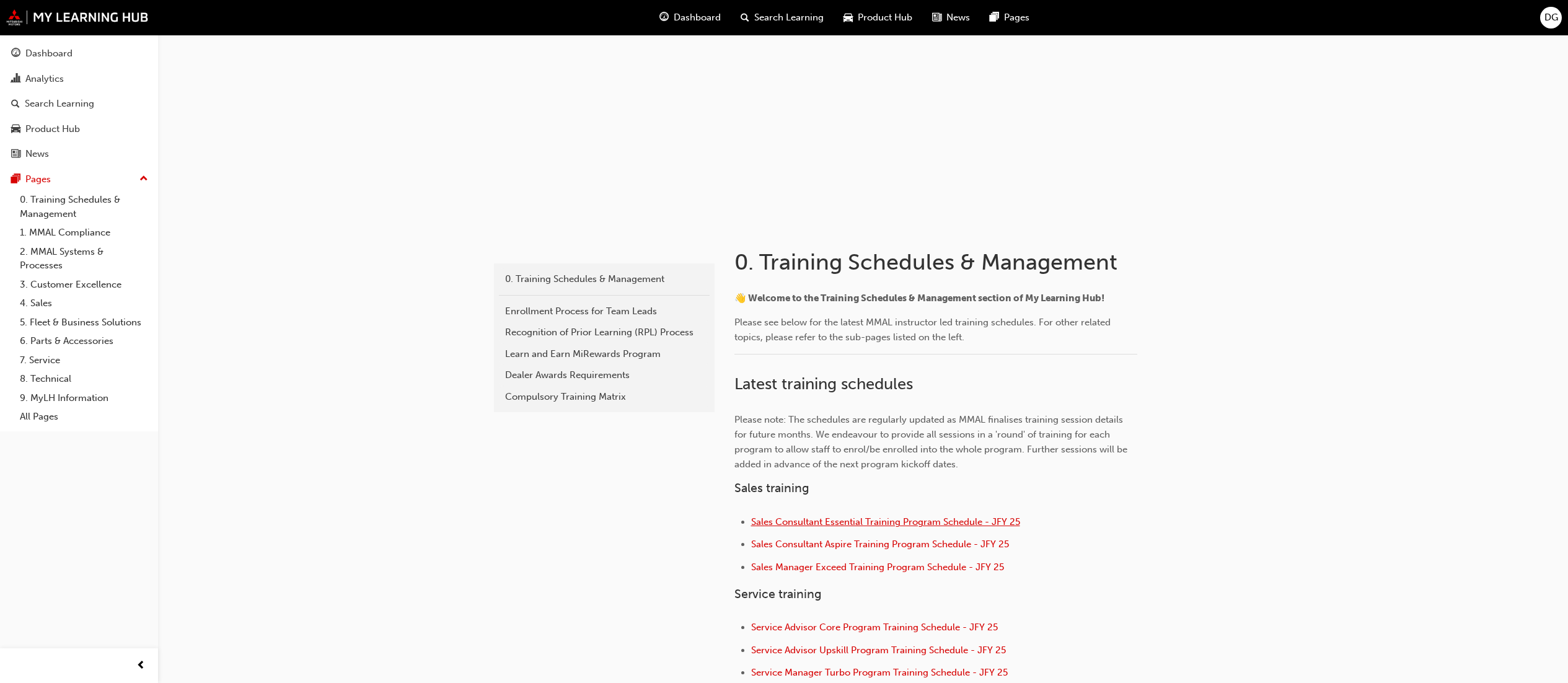
click at [934, 523] on span "Sales Consultant Essential Training Program Schedule - JFY 25" at bounding box center [886, 522] width 269 height 12
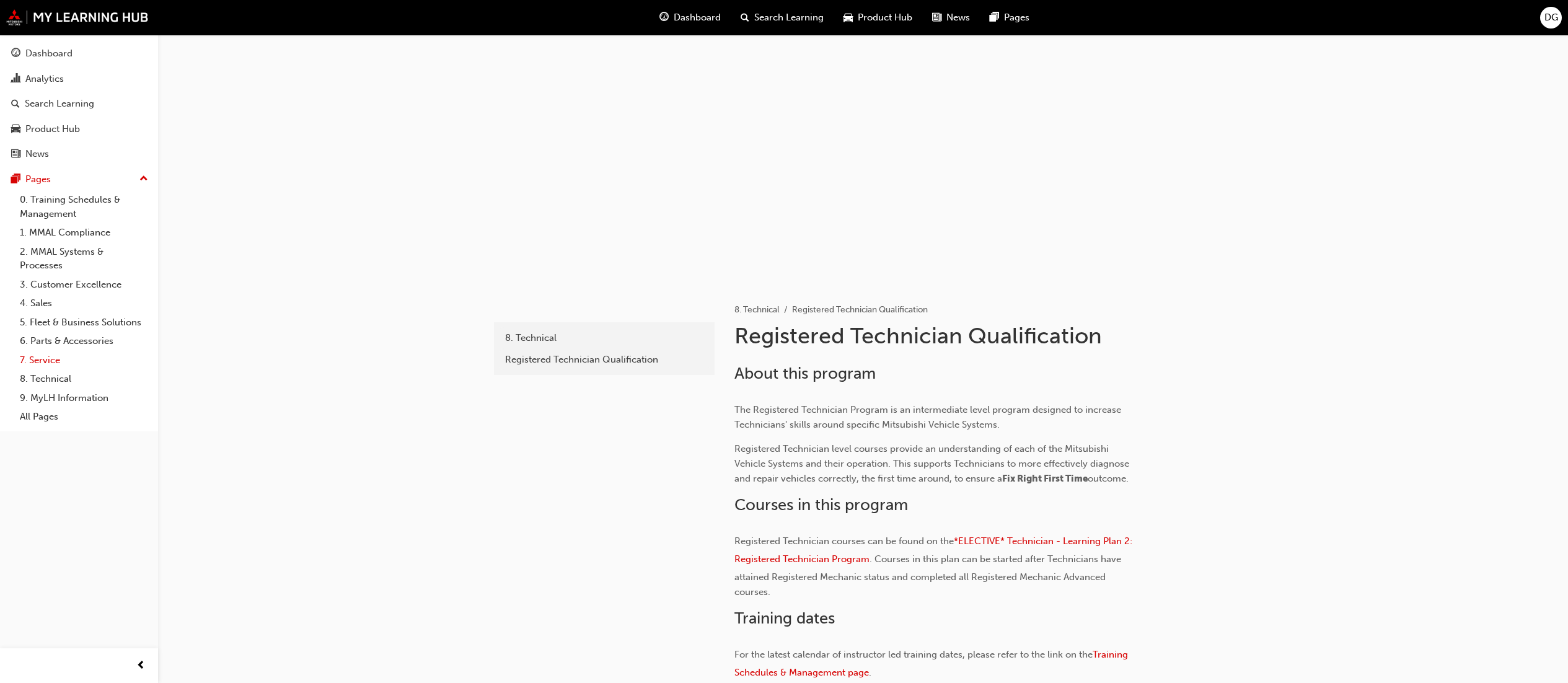
click at [49, 360] on link "7. Service" at bounding box center [84, 361] width 138 height 19
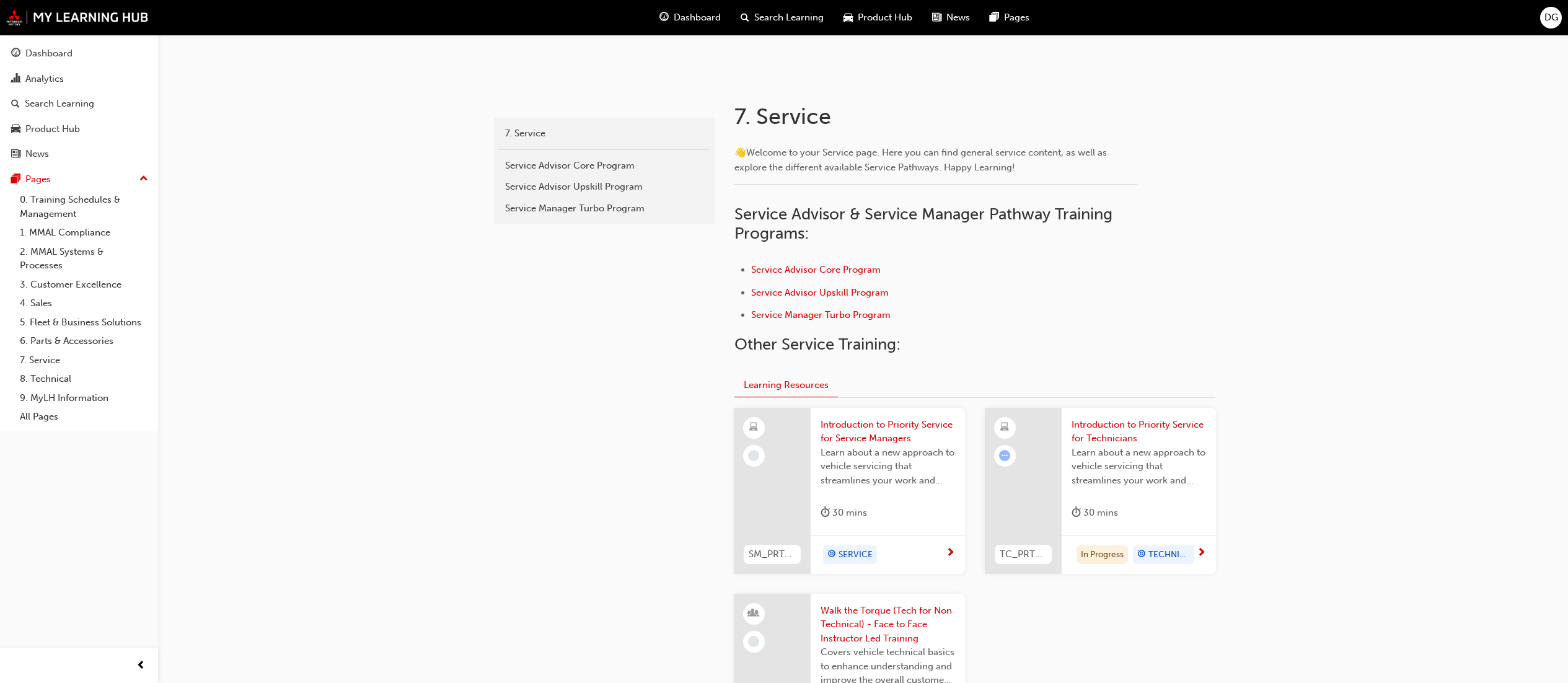
scroll to position [248, 0]
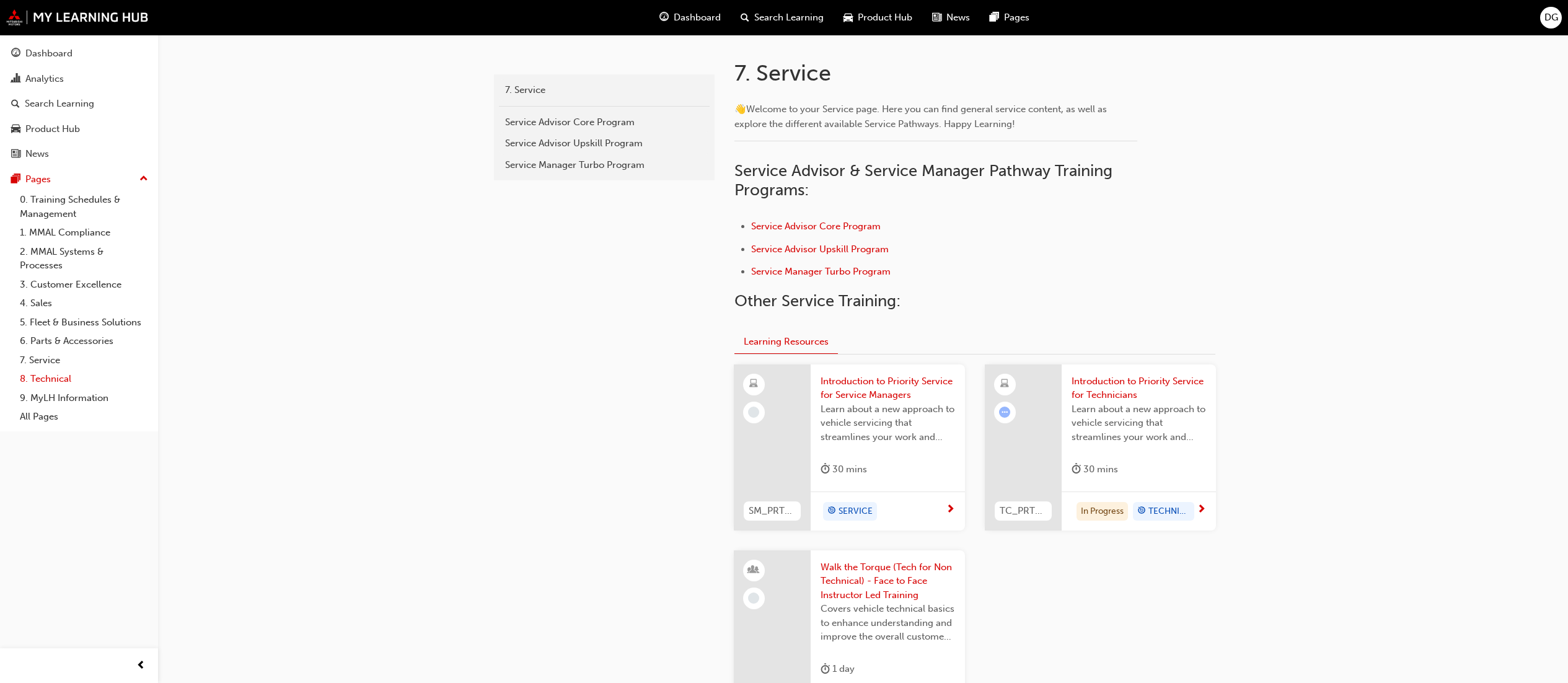
click at [69, 376] on link "8. Technical" at bounding box center [84, 379] width 138 height 19
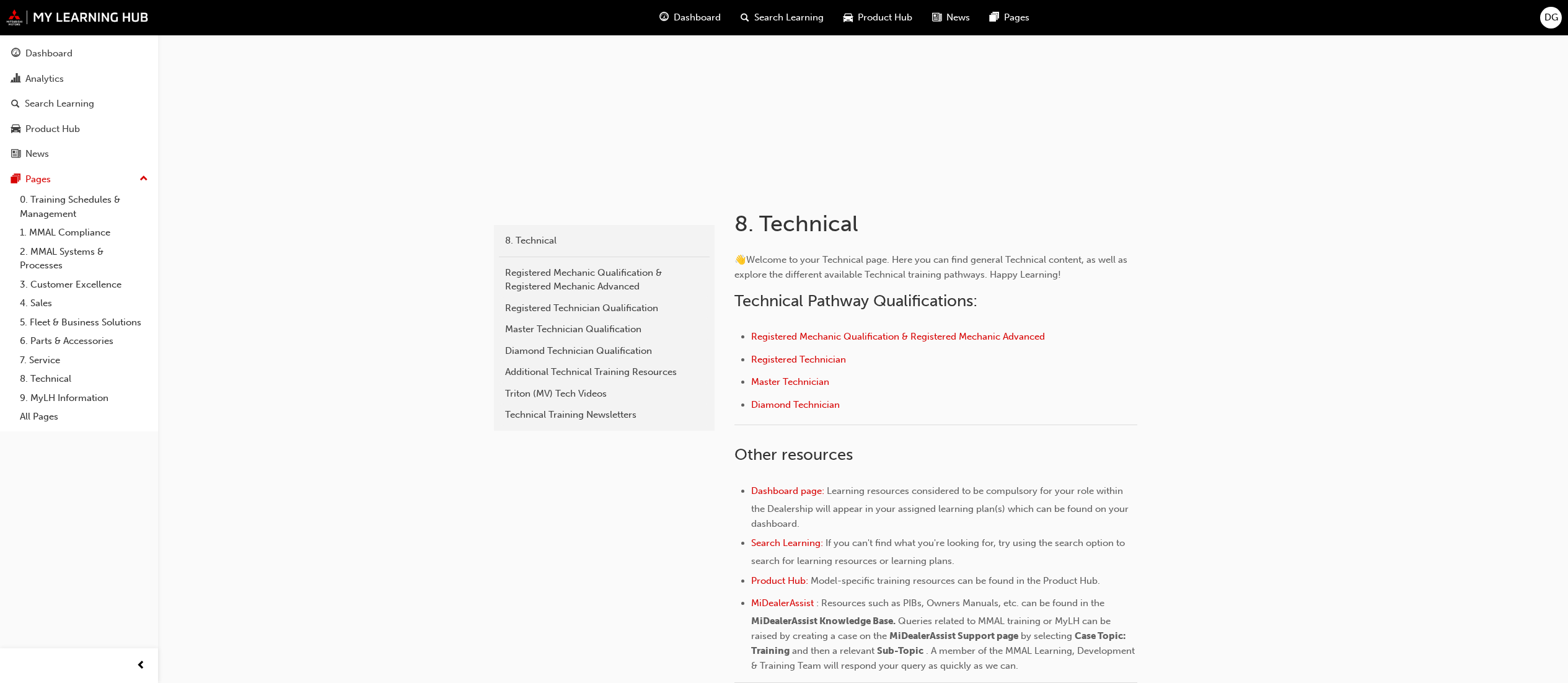
scroll to position [124, 0]
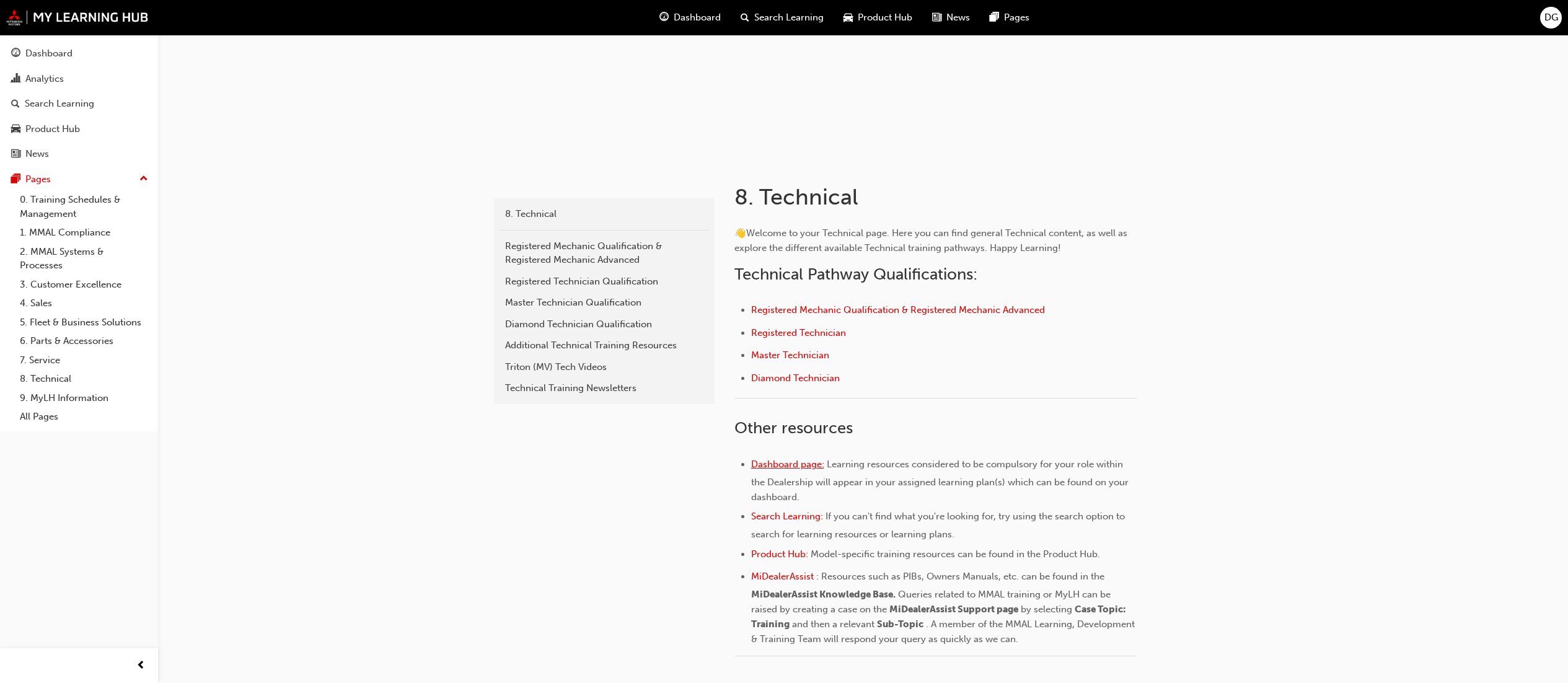
click at [775, 462] on span "Dashboard page:" at bounding box center [788, 464] width 74 height 12
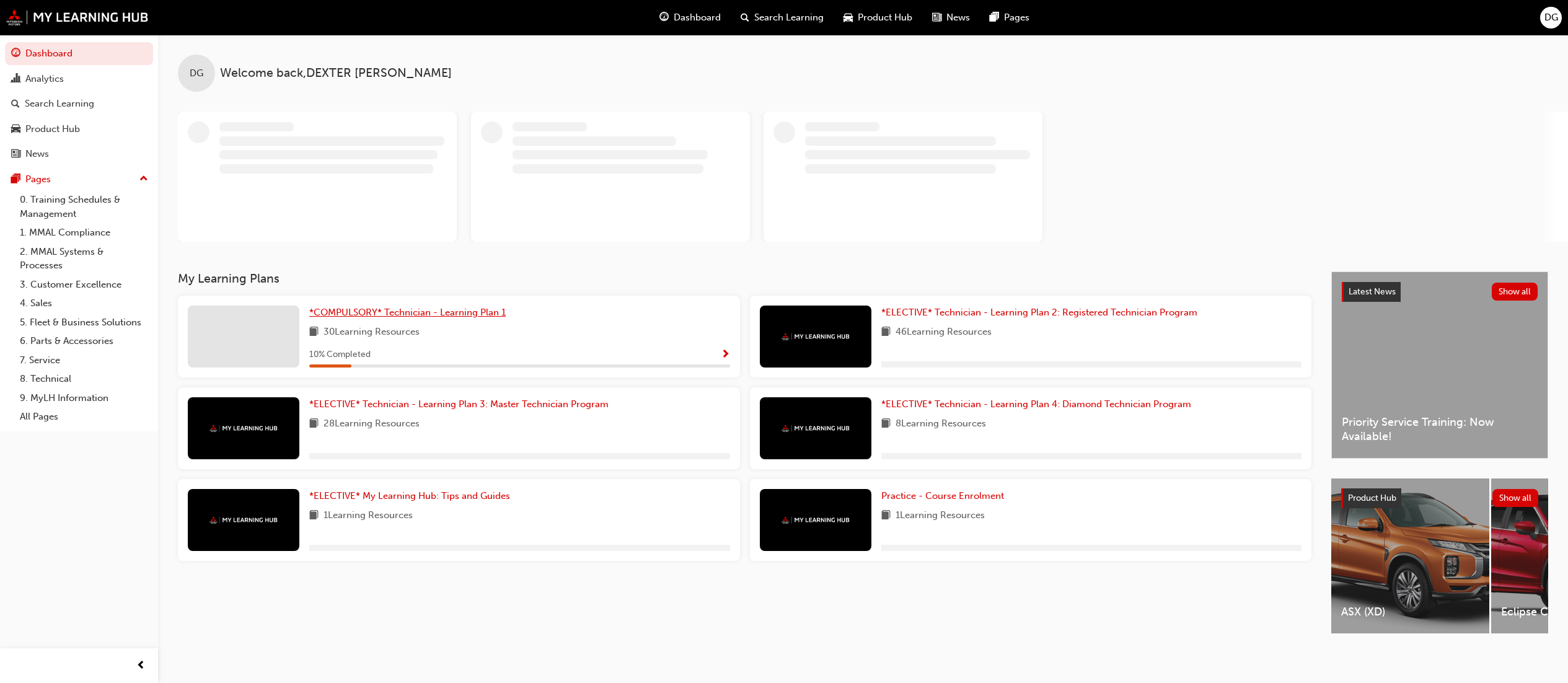
click at [446, 313] on span "*COMPULSORY* Technician - Learning Plan 1" at bounding box center [408, 312] width 197 height 12
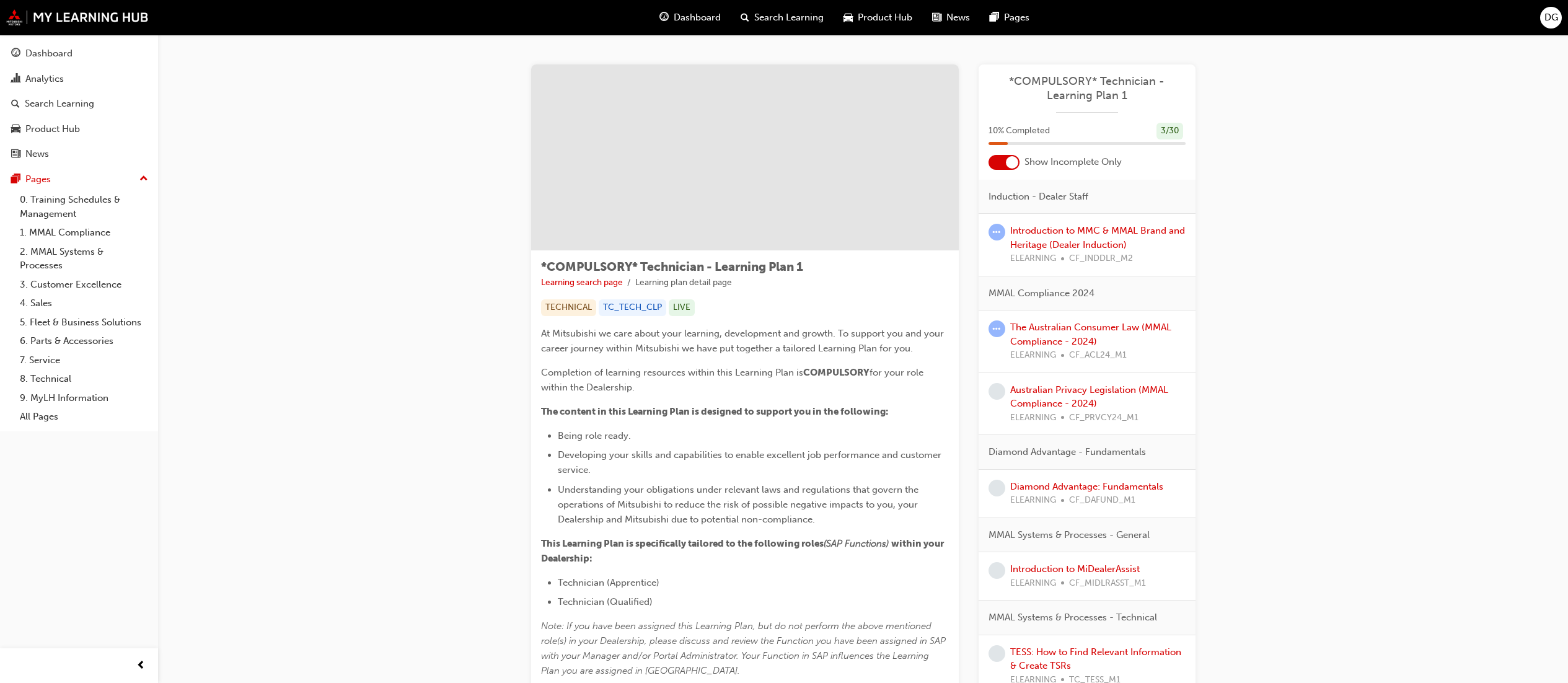
click at [1058, 153] on div "10 % Completed 3 / 30" at bounding box center [1086, 138] width 217 height 32
click at [1083, 234] on link "Introduction to MMC & MMAL Brand and Heritage (Dealer Induction)" at bounding box center [1097, 237] width 175 height 26
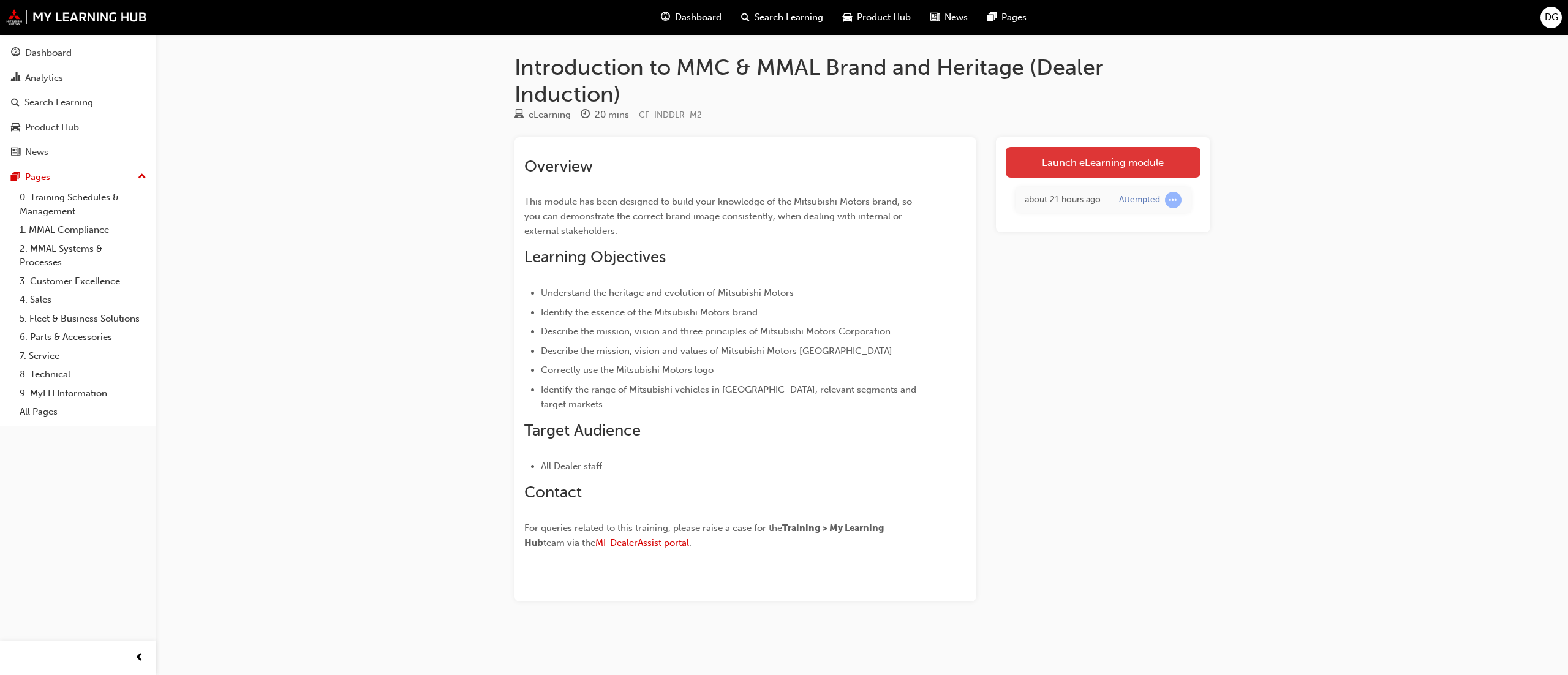
click at [1075, 156] on link "Launch eLearning module" at bounding box center [1103, 162] width 194 height 31
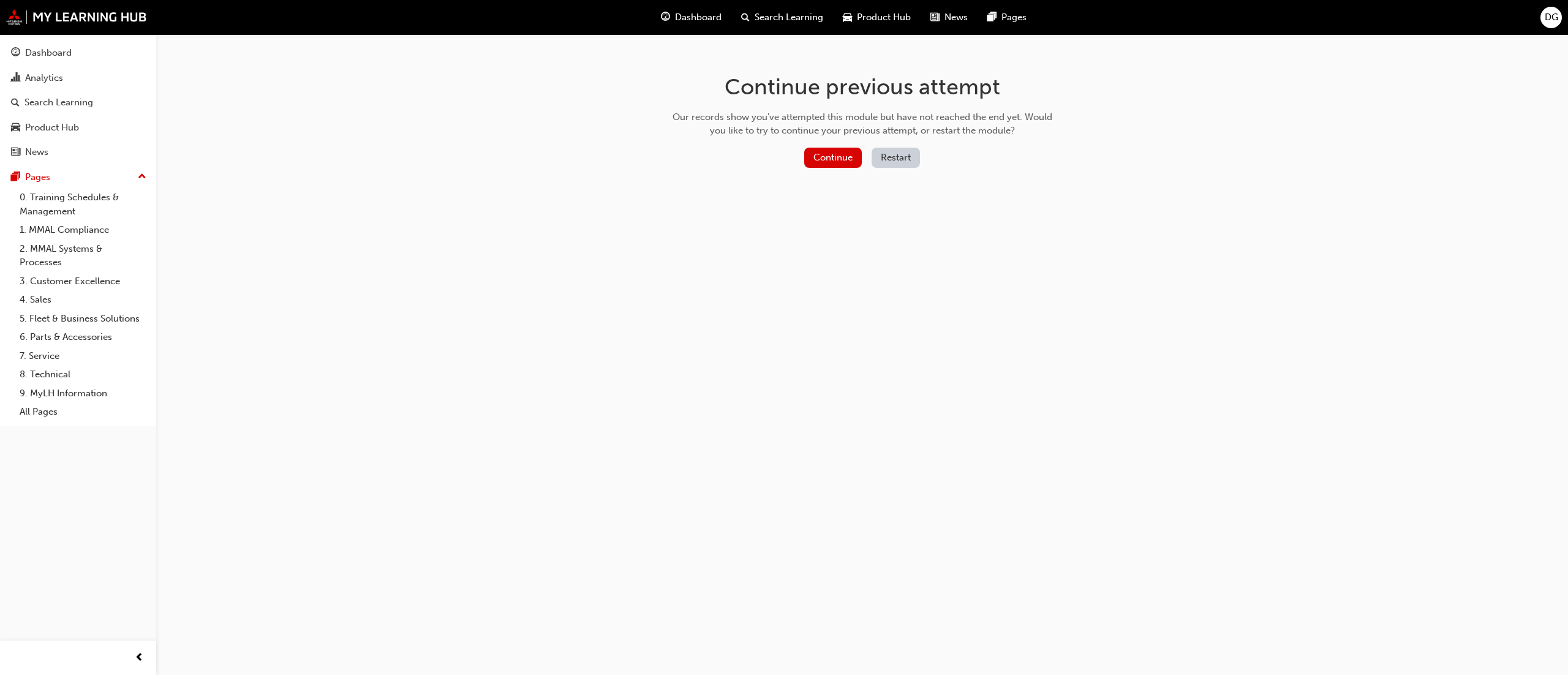
click at [830, 170] on div "Continue Restart" at bounding box center [862, 160] width 388 height 25
click at [830, 148] on button "Continue" at bounding box center [833, 158] width 58 height 20
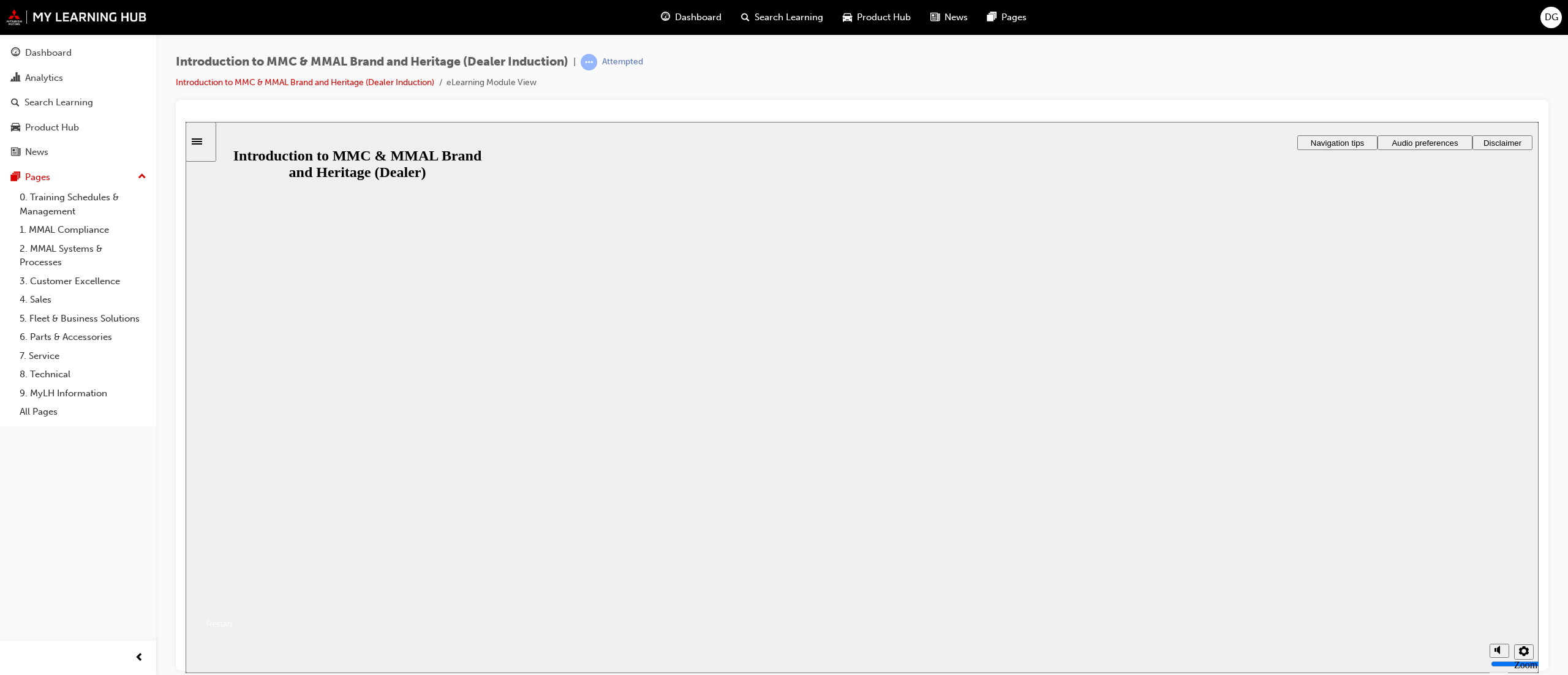
click at [232, 601] on button "Resume" at bounding box center [208, 608] width 46 height 15
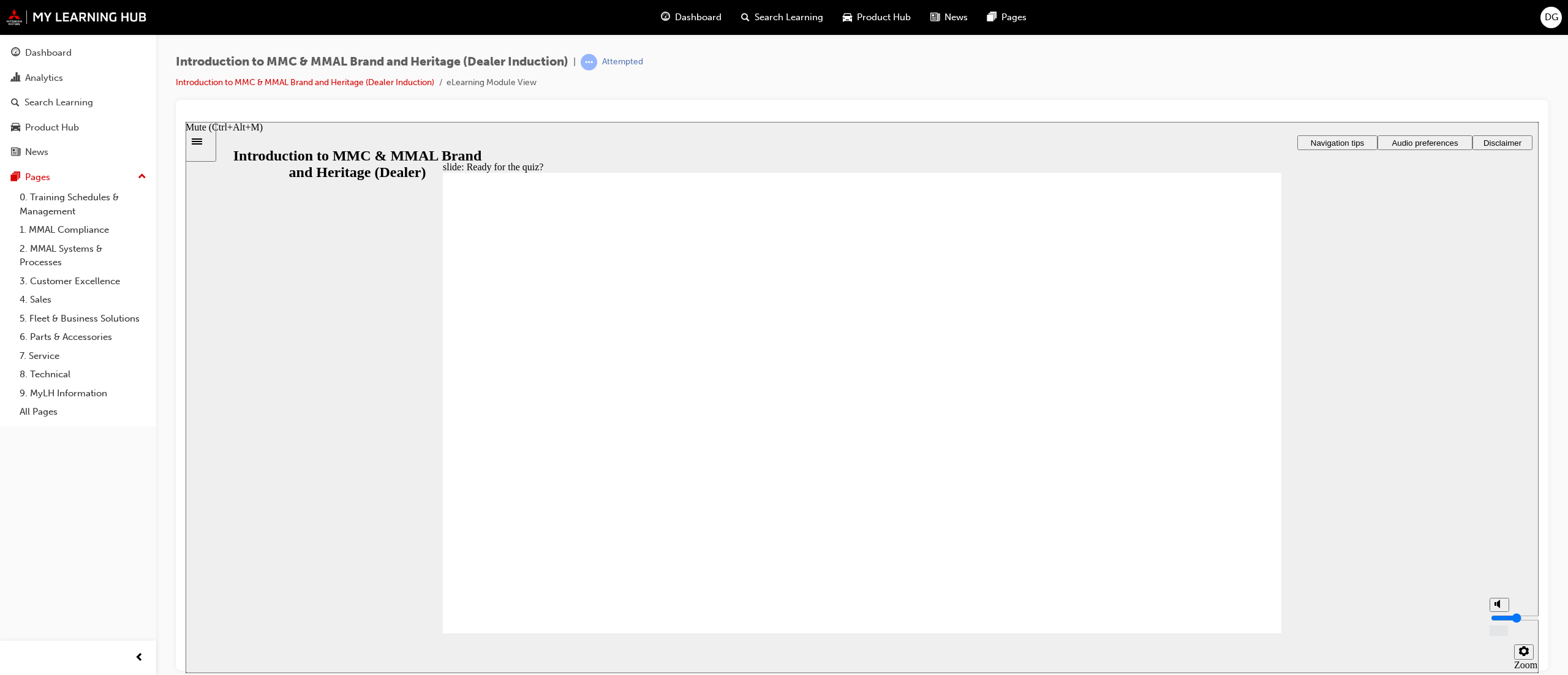
click at [1499, 621] on input "volume" at bounding box center [1530, 616] width 79 height 10
type input "7"
click at [1498, 612] on input "volume" at bounding box center [1530, 616] width 79 height 10
radio input "true"
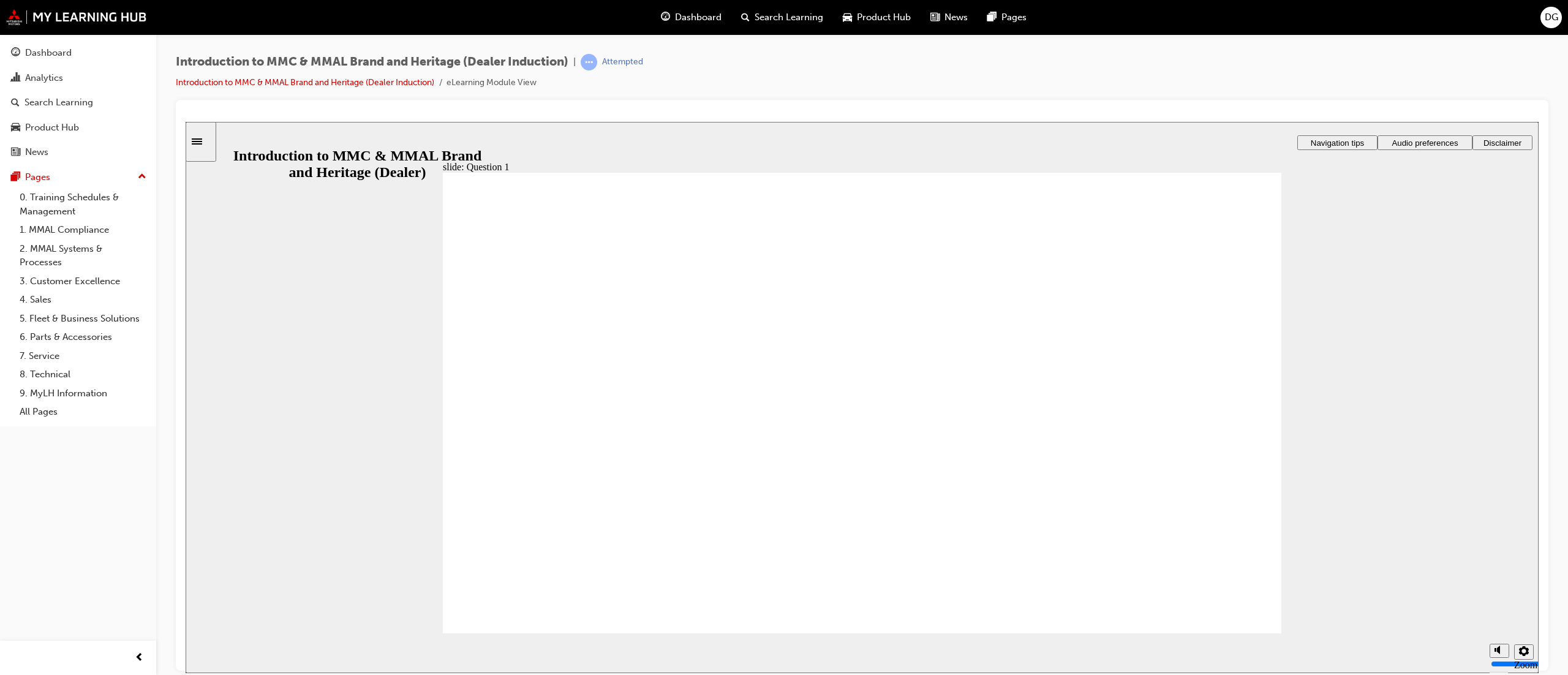
radio input "true"
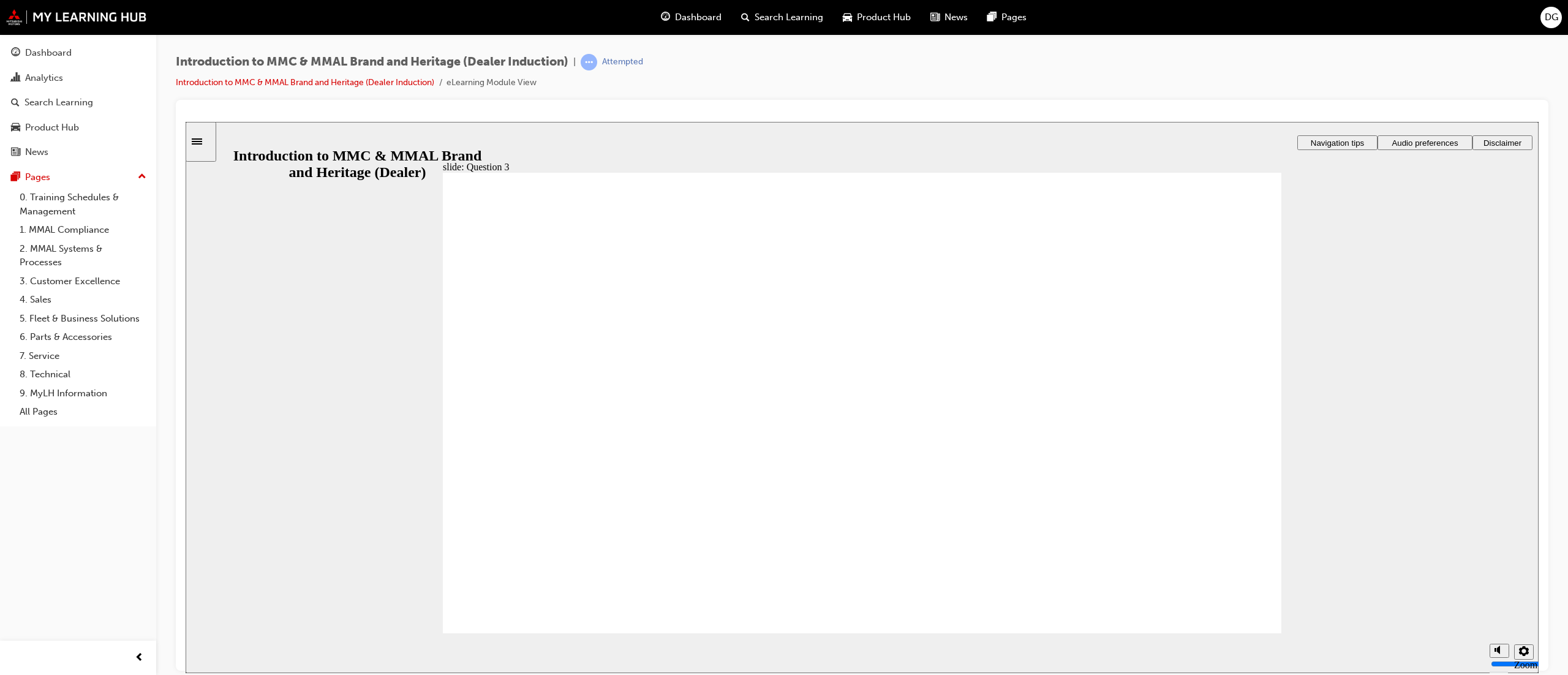
radio input "false"
radio input "true"
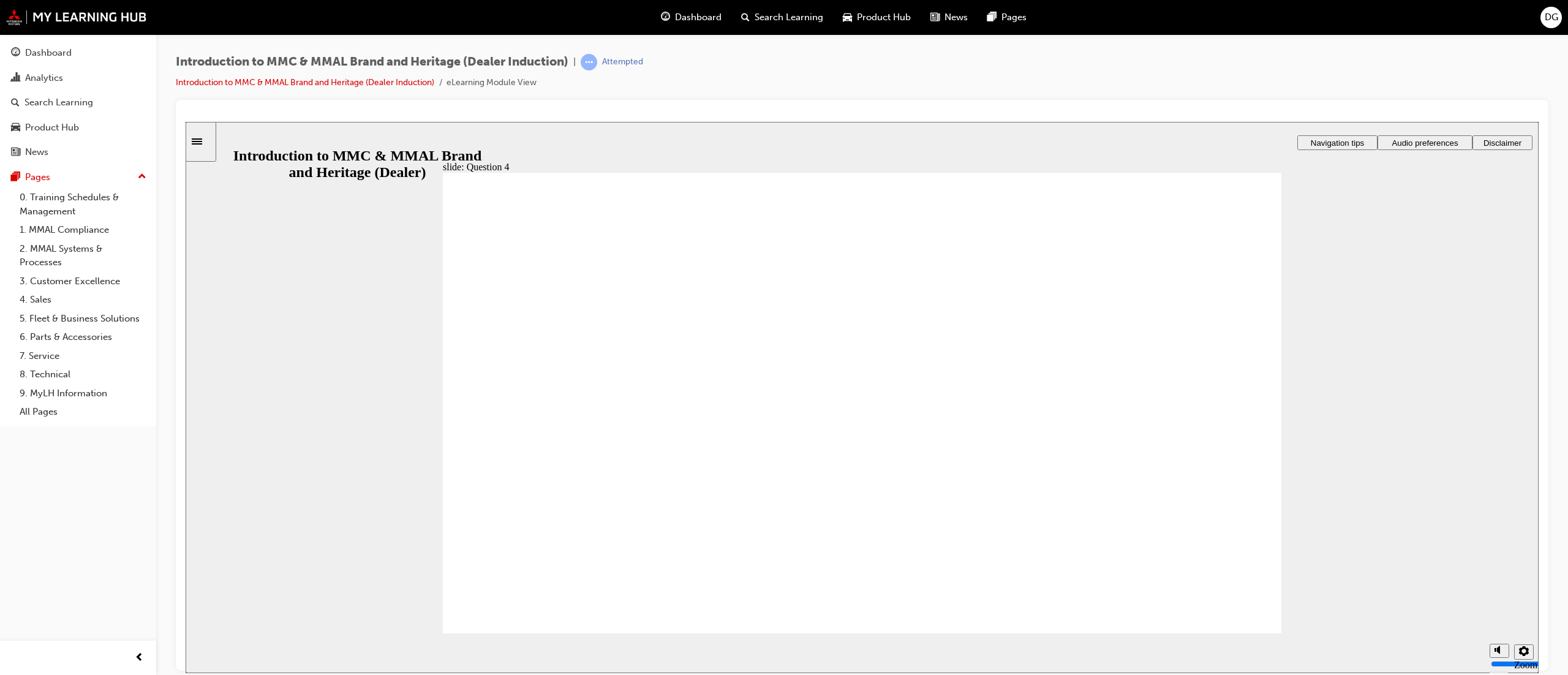
click at [1233, 607] on span "Rectangle 1 That’s not quite right. You may want to review the page on Topic 1 …" at bounding box center [862, 643] width 838 height 943
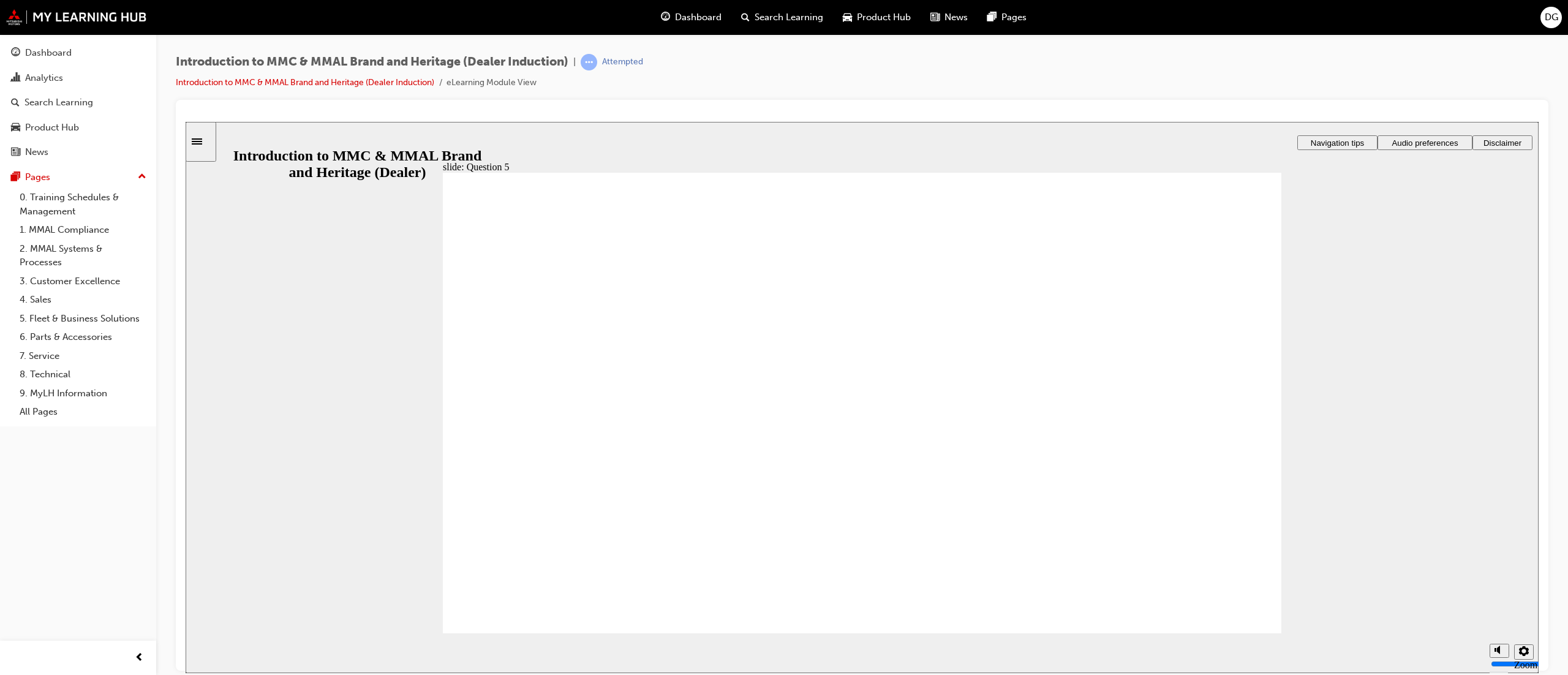
checkbox input "true"
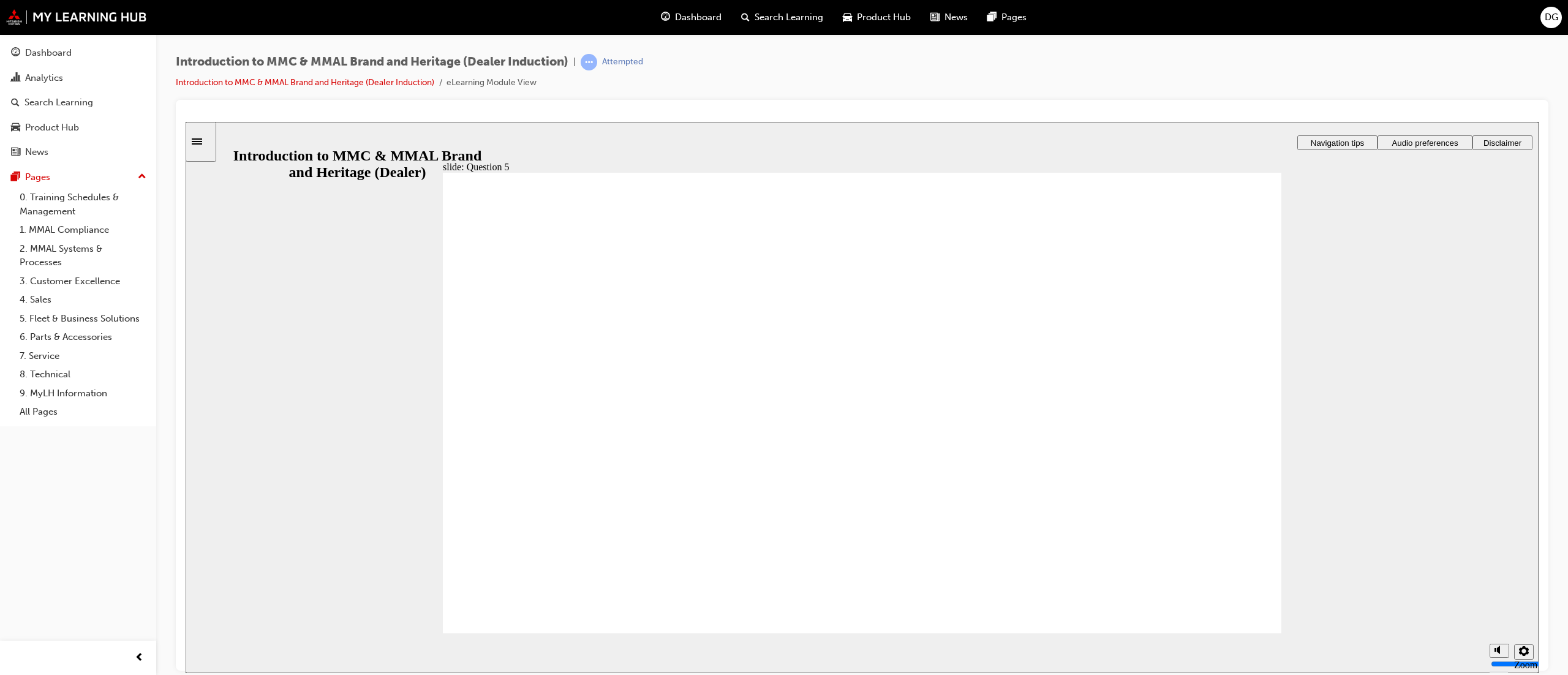
checkbox input "true"
drag, startPoint x: 1220, startPoint y: 612, endPoint x: 624, endPoint y: 503, distance: 605.9
radio input "true"
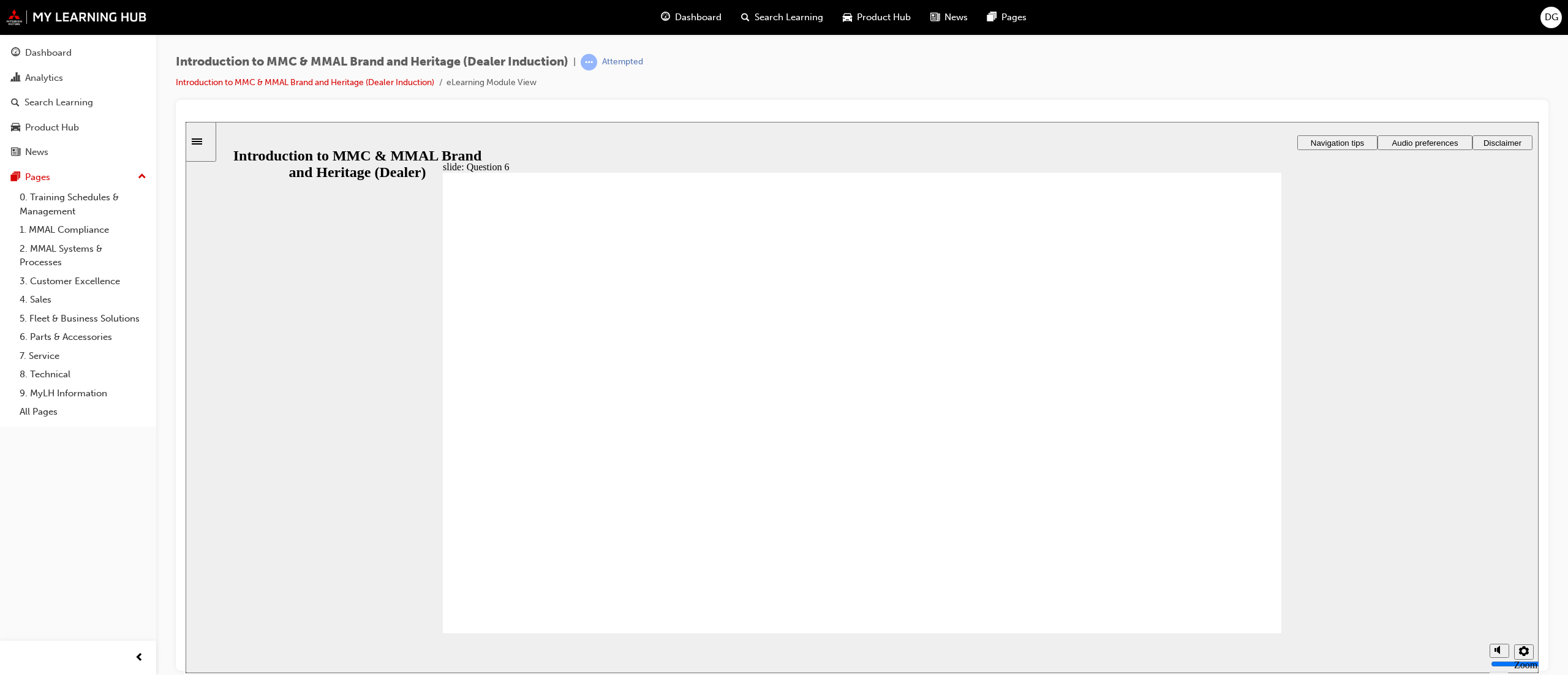
radio input "true"
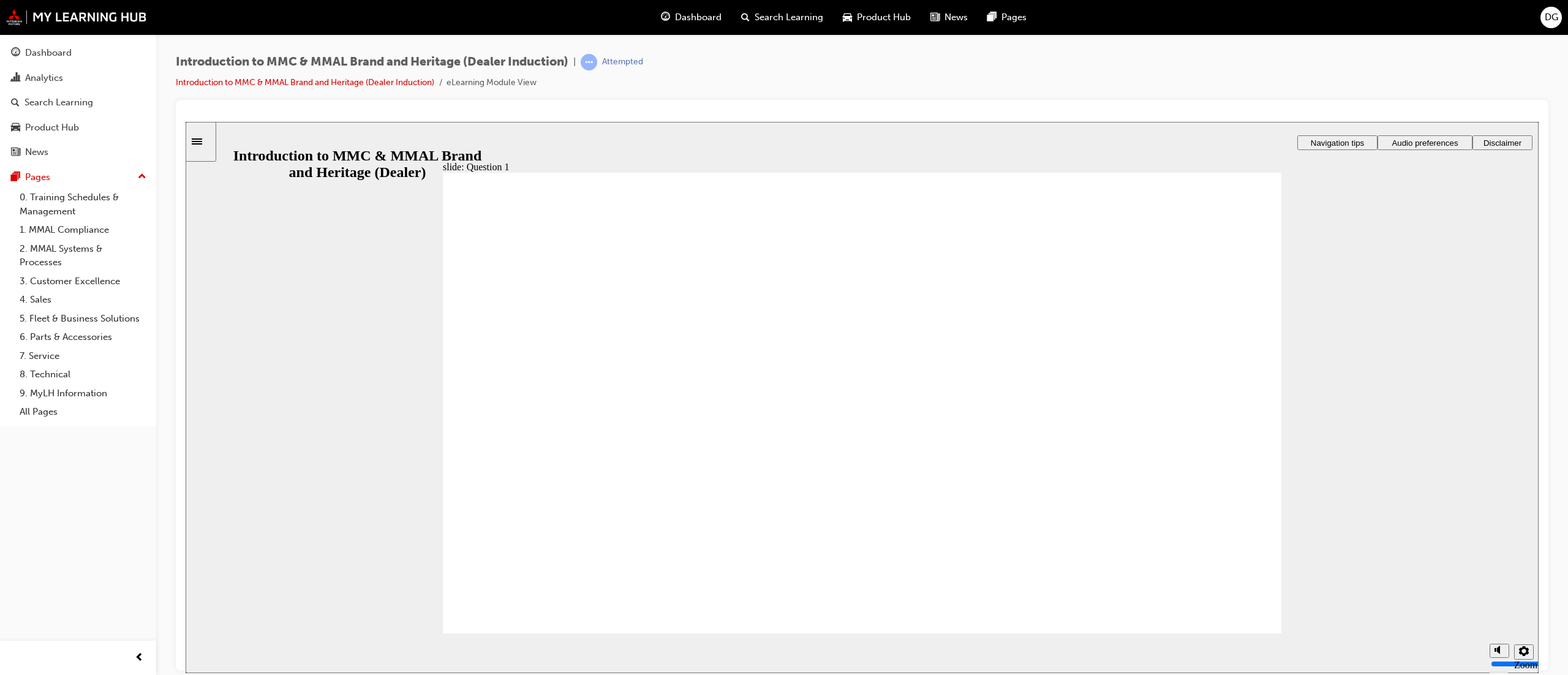
drag, startPoint x: 569, startPoint y: 590, endPoint x: 586, endPoint y: 591, distance: 17.0
radio input "true"
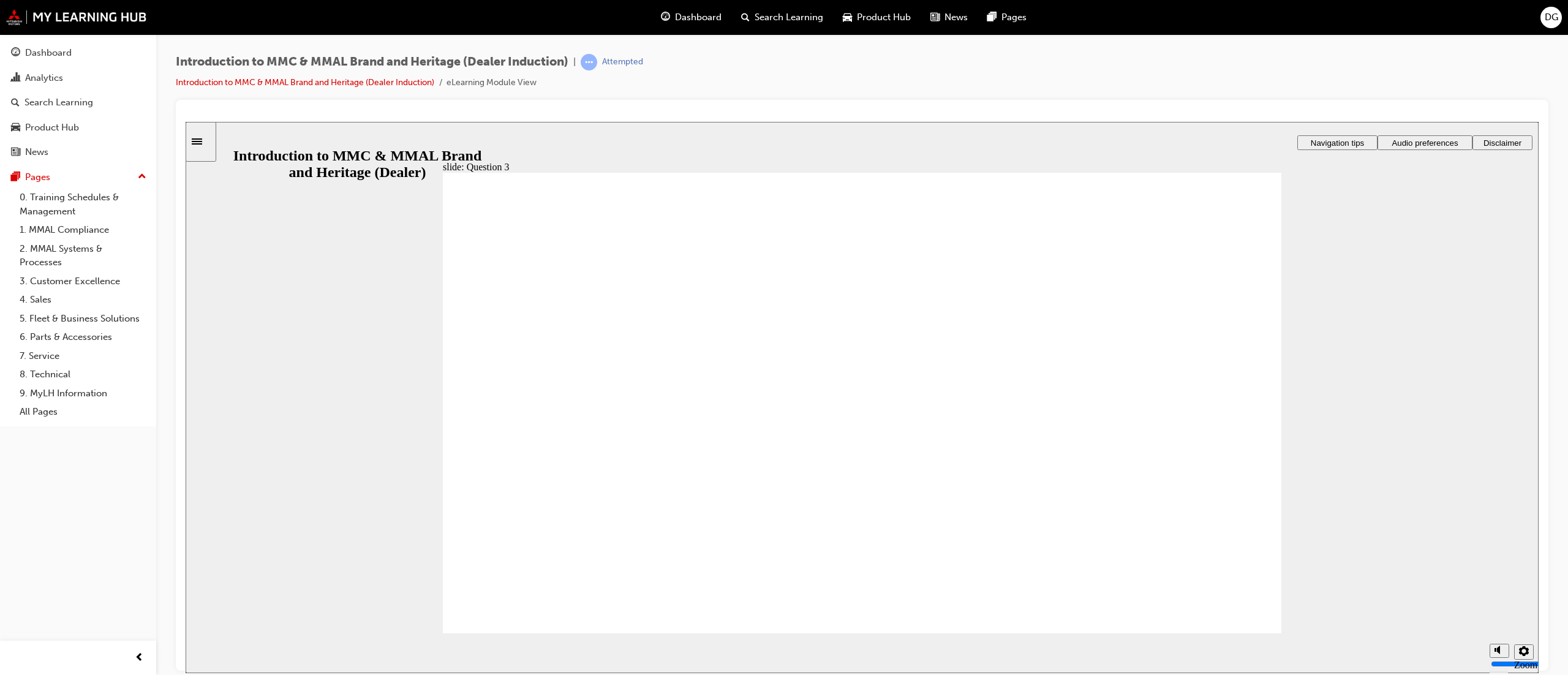
radio input "false"
radio input "true"
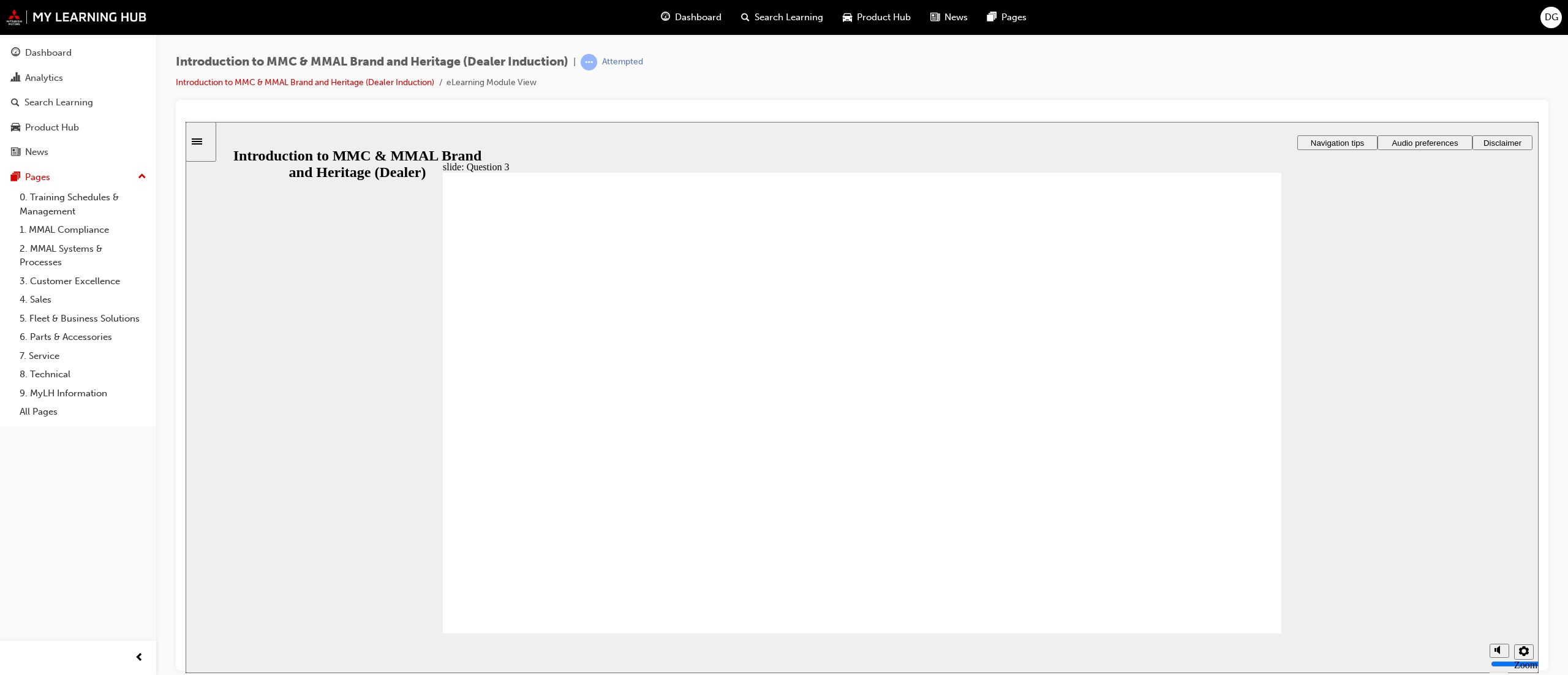
radio input "true"
checkbox input "true"
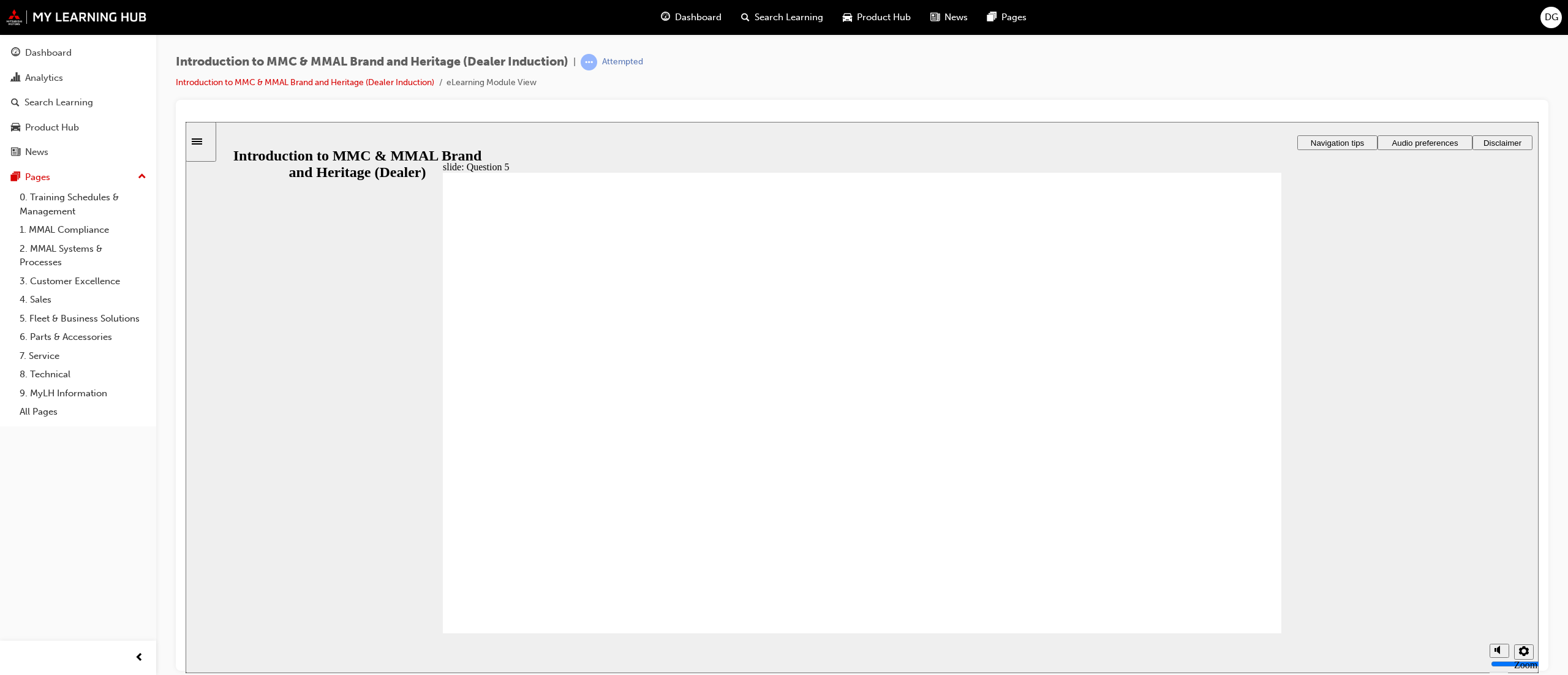
checkbox input "true"
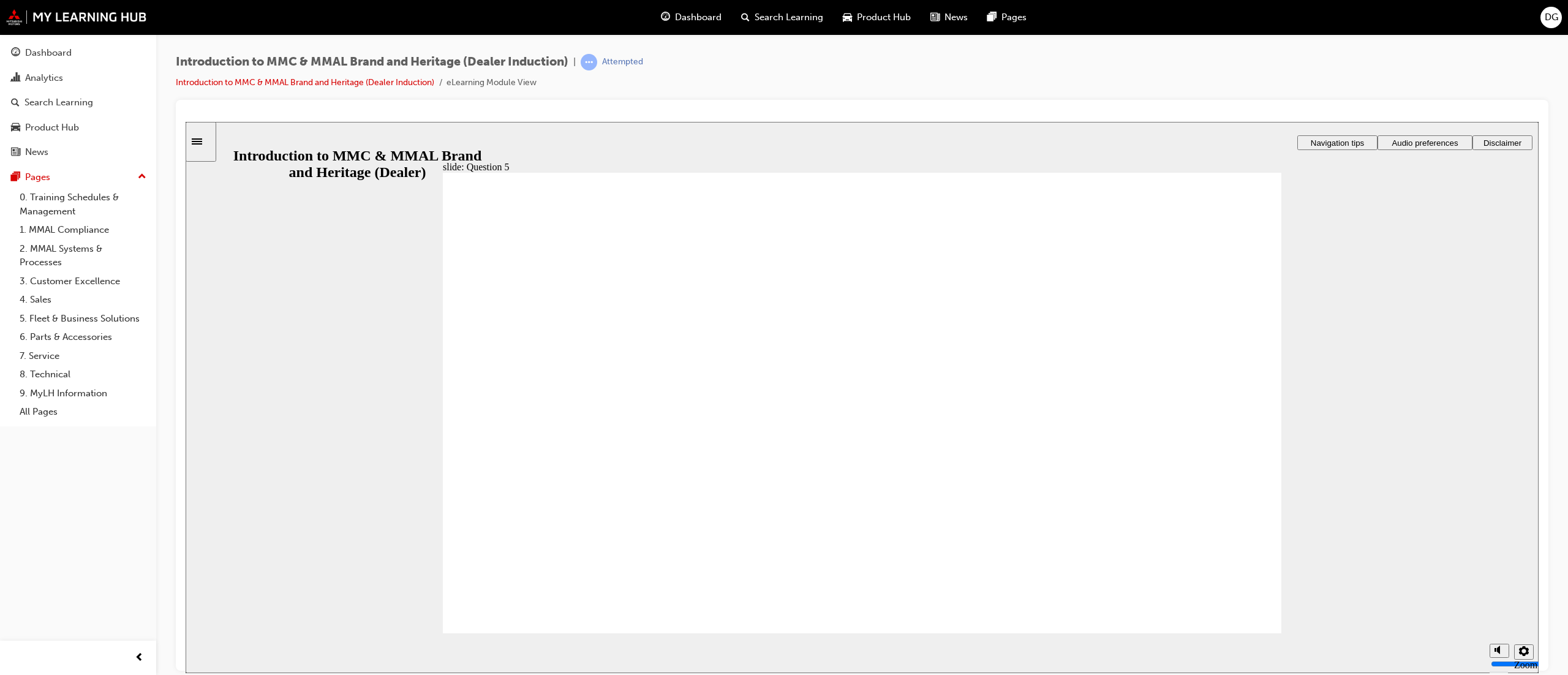
radio input "true"
drag, startPoint x: 616, startPoint y: 584, endPoint x: 605, endPoint y: 592, distance: 13.6
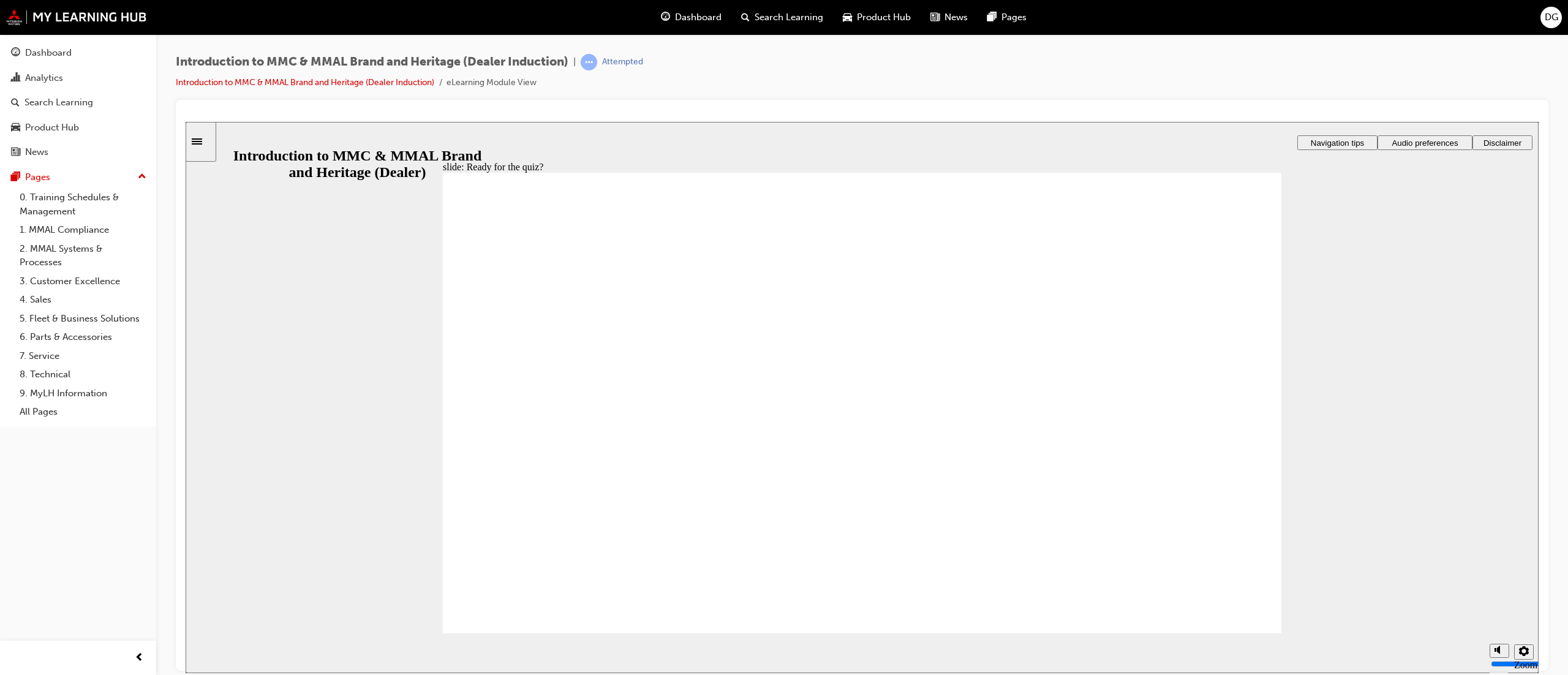
radio input "true"
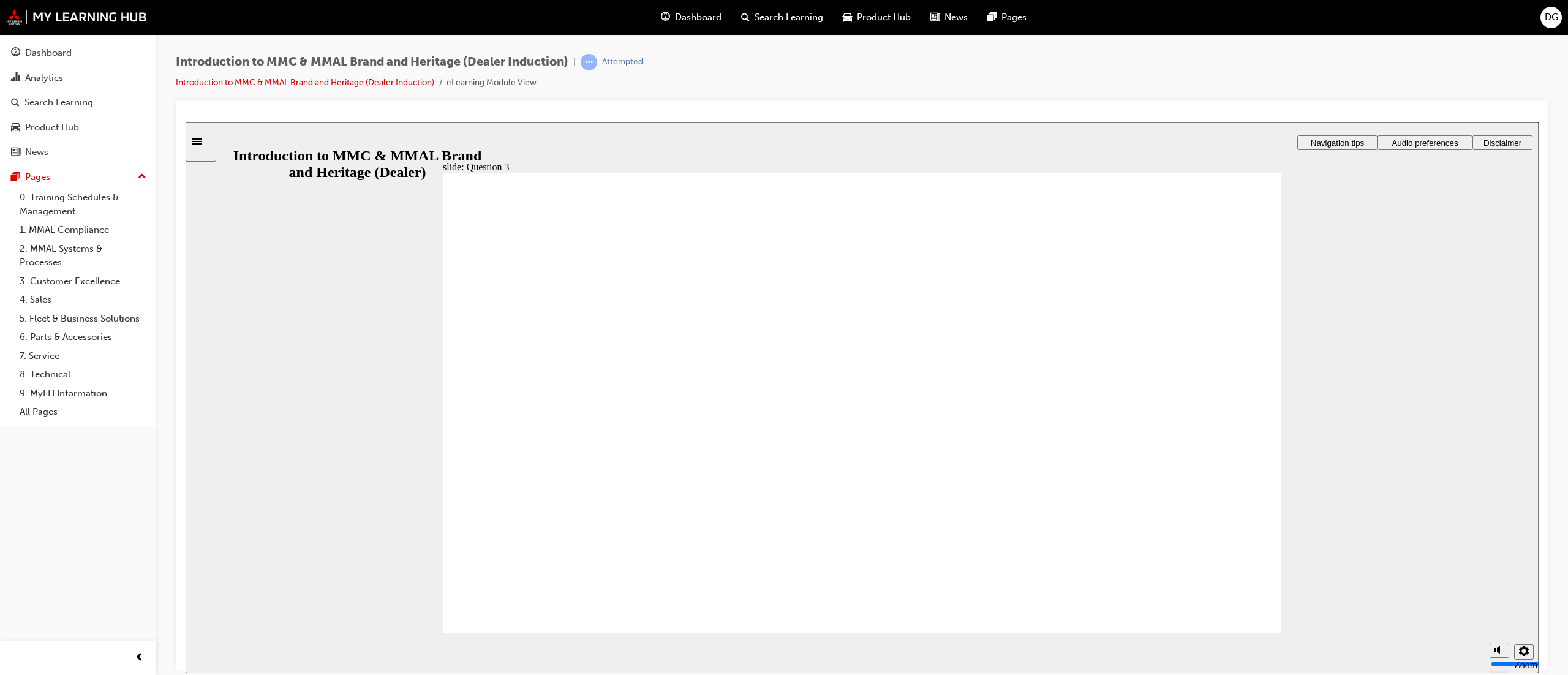
radio input "false"
radio input "true"
drag, startPoint x: 587, startPoint y: 469, endPoint x: 582, endPoint y: 432, distance: 37.3
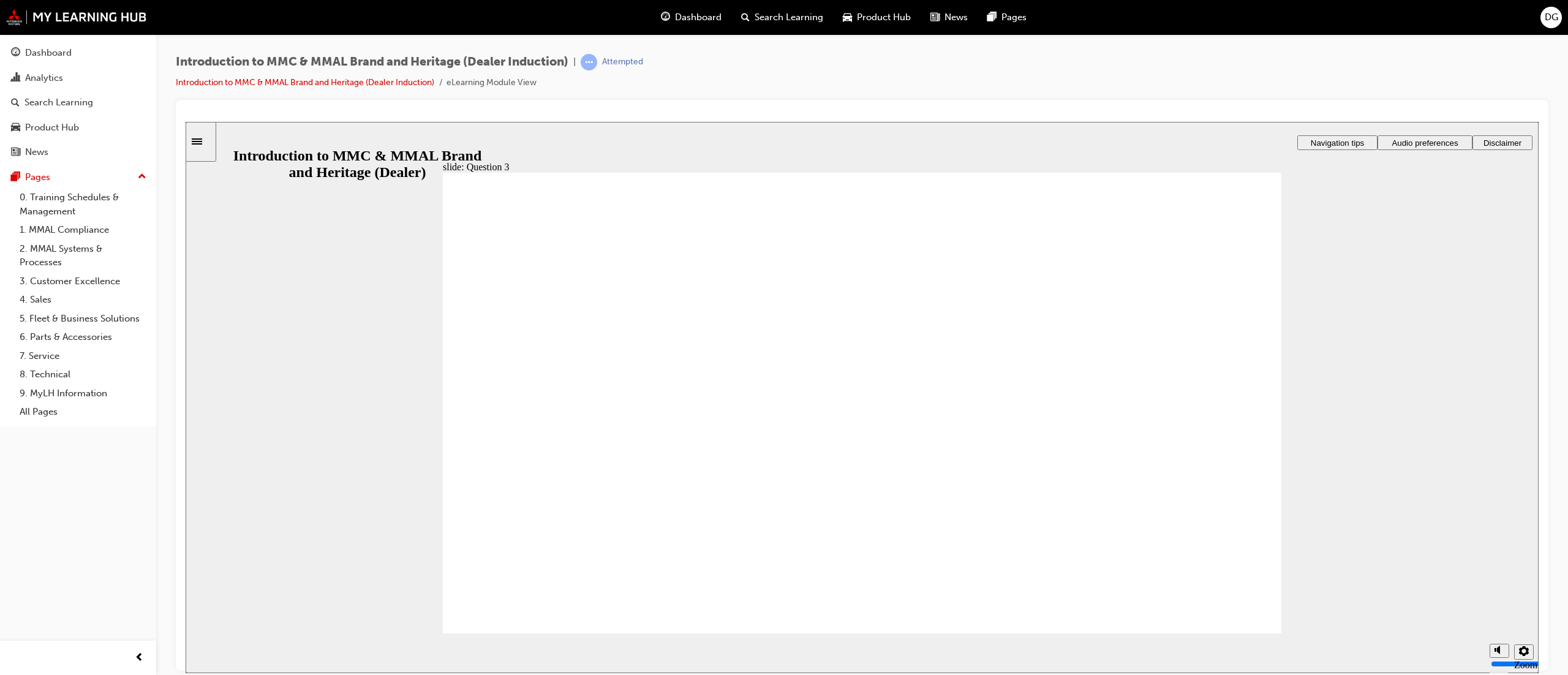
radio input "false"
radio input "true"
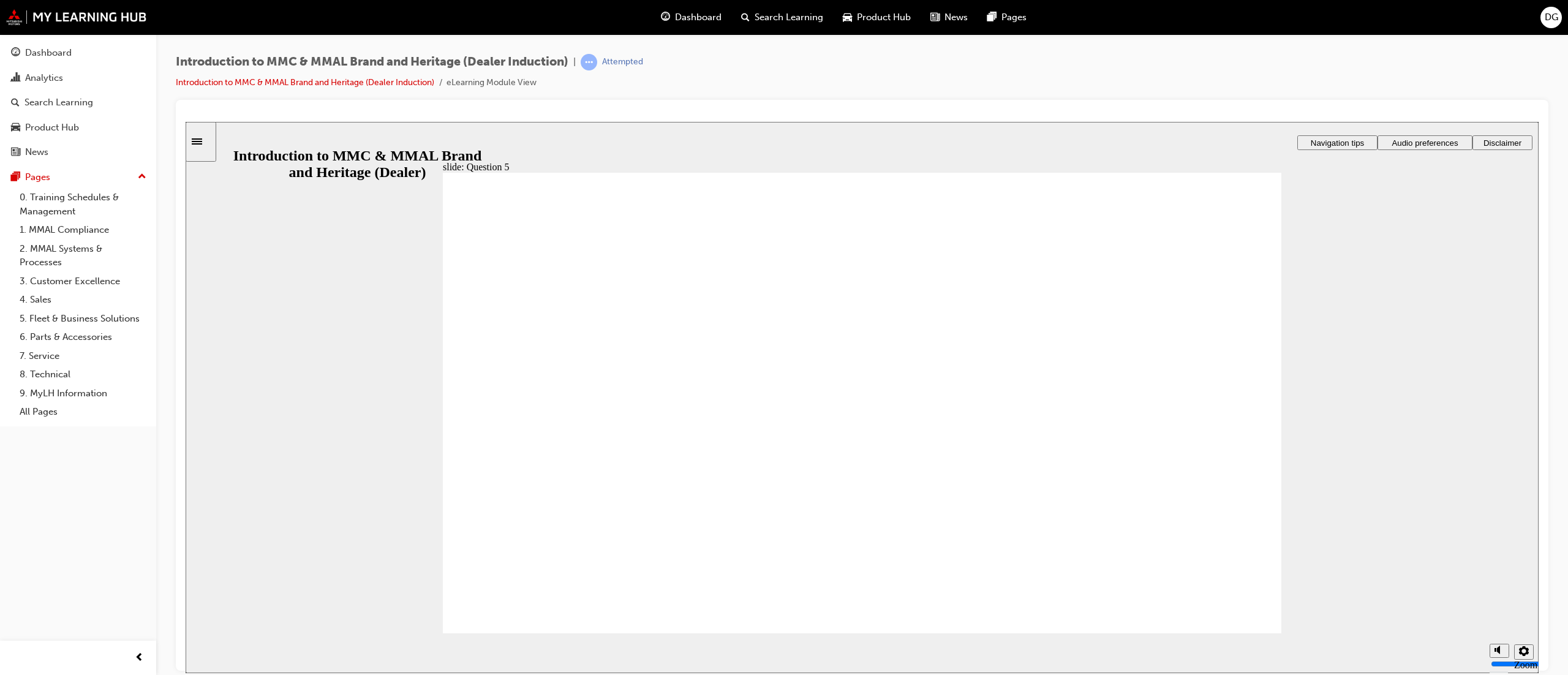
checkbox input "true"
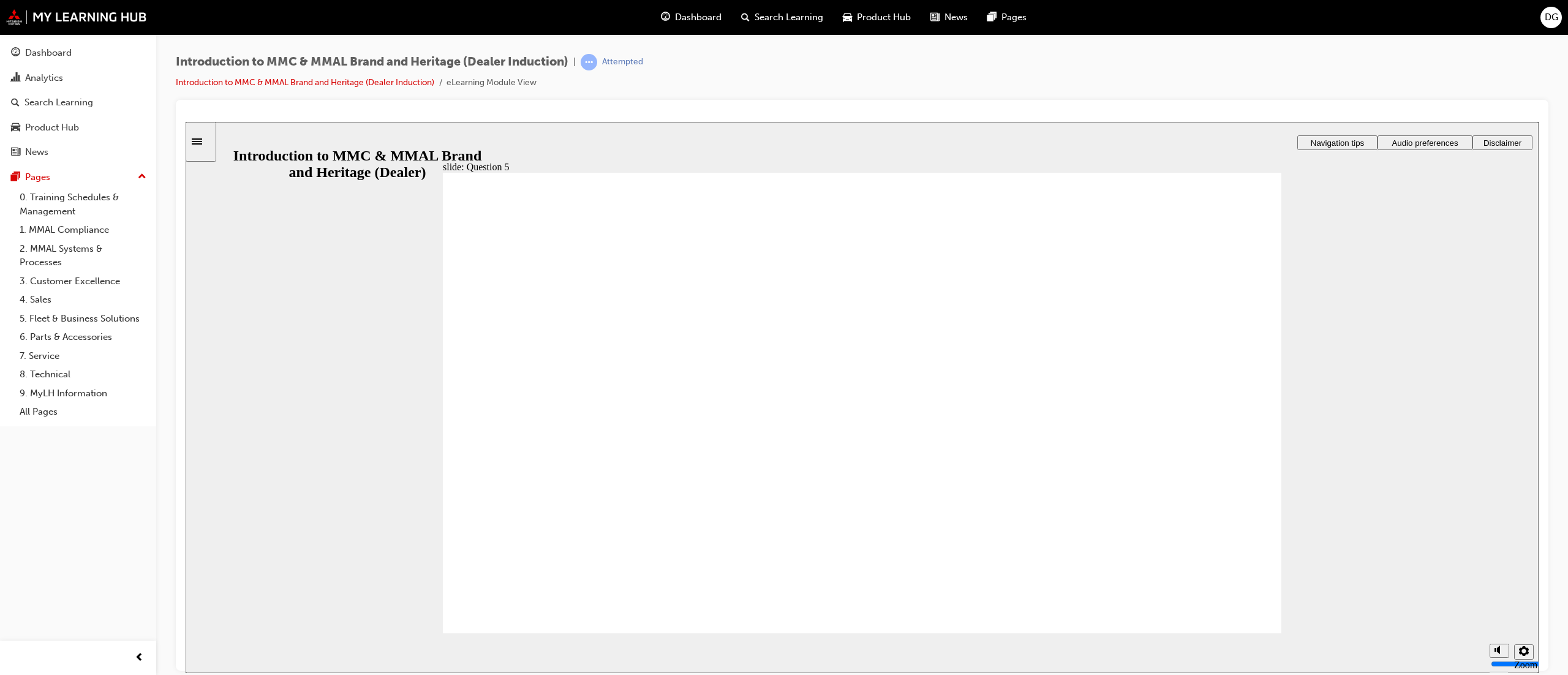
checkbox input "true"
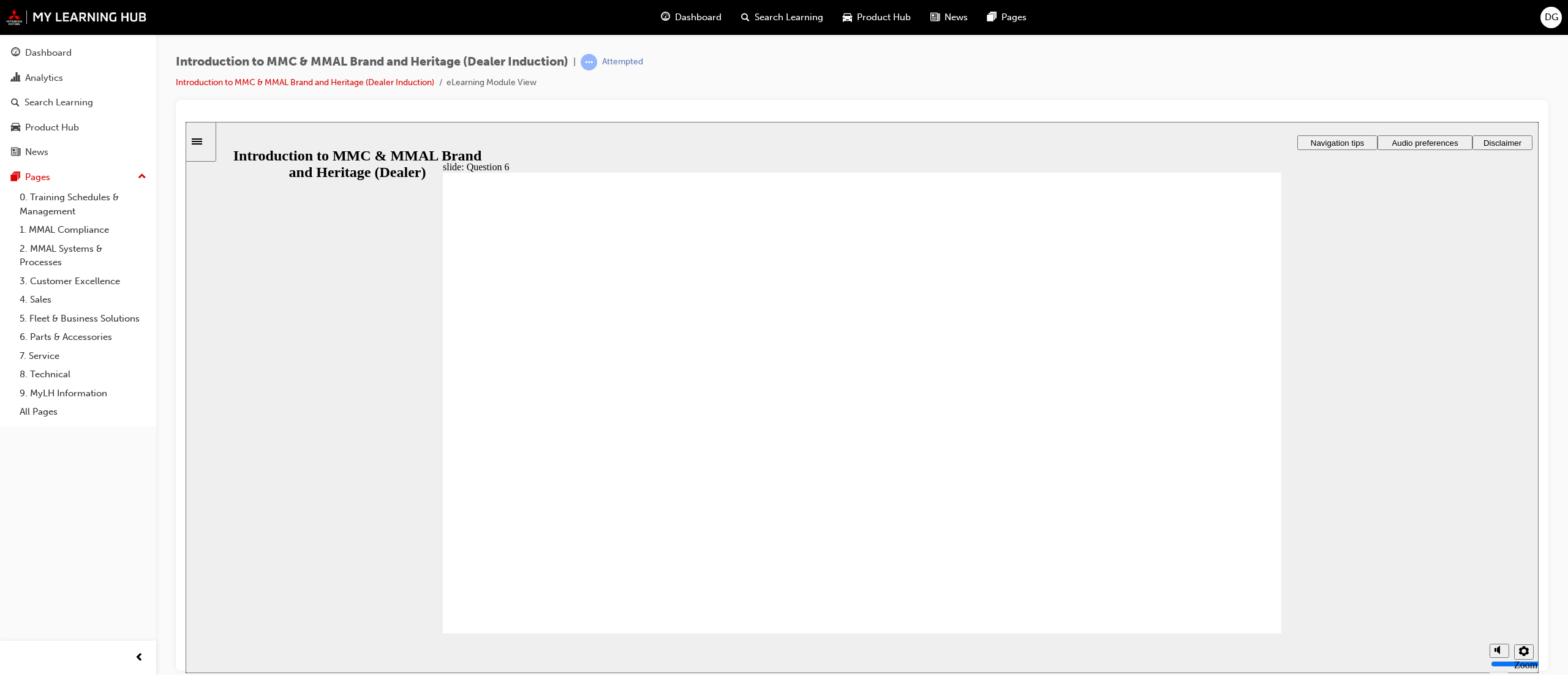
radio input "true"
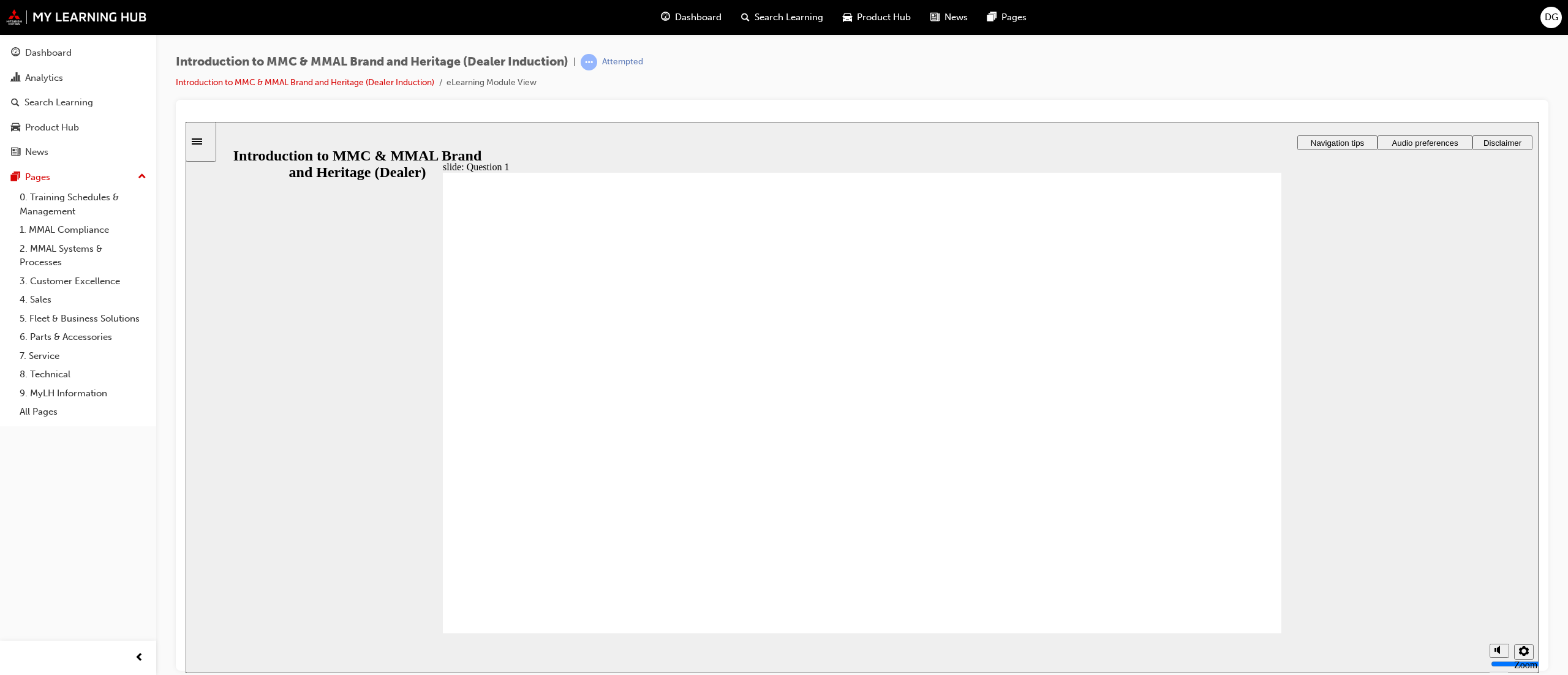
radio input "true"
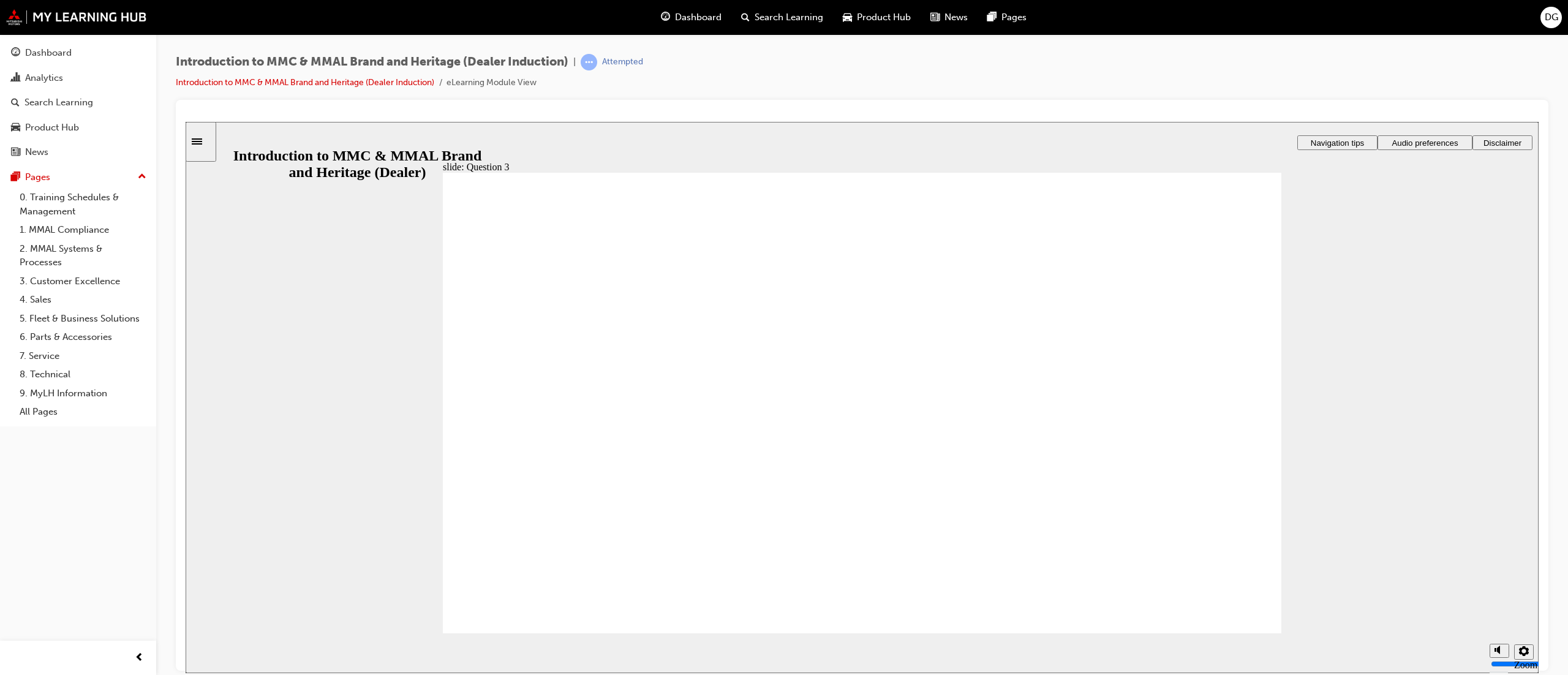
radio input "true"
checkbox input "true"
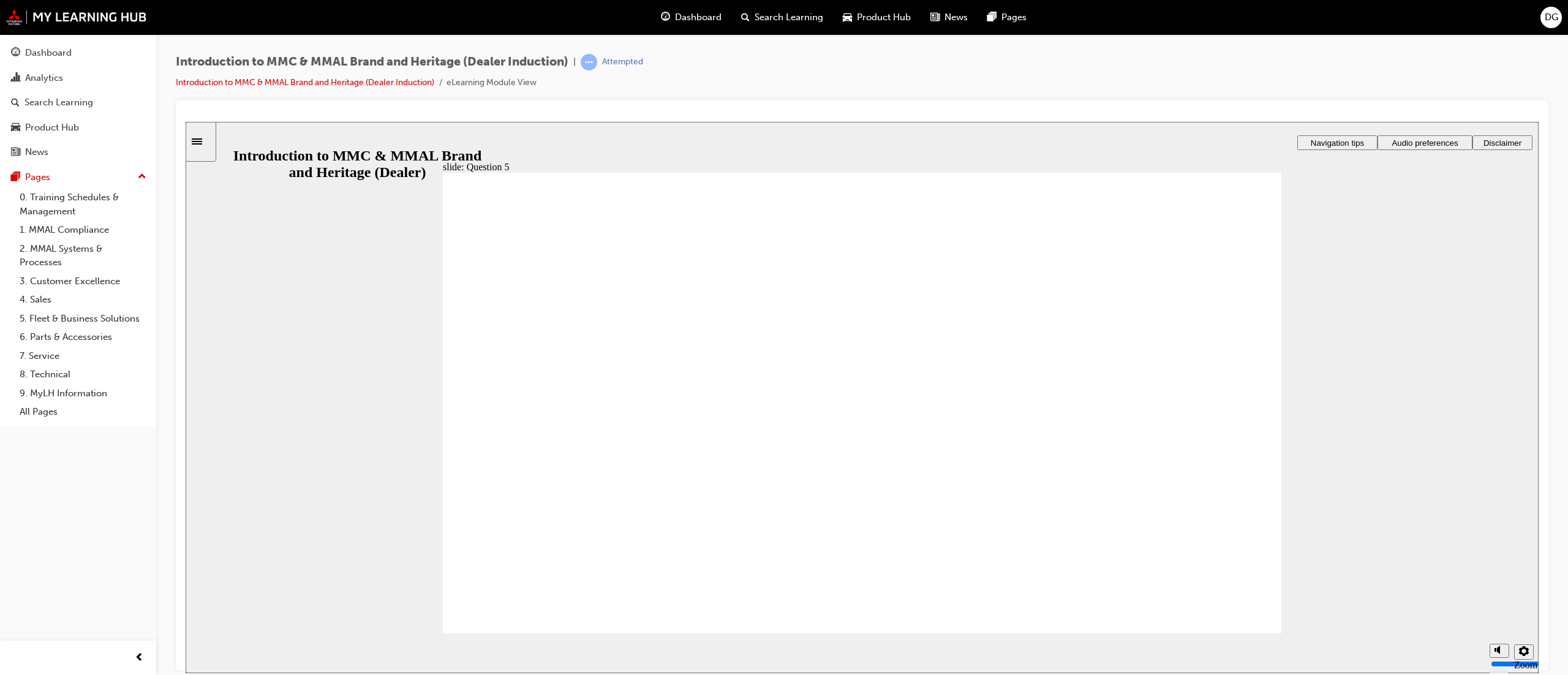
checkbox input "true"
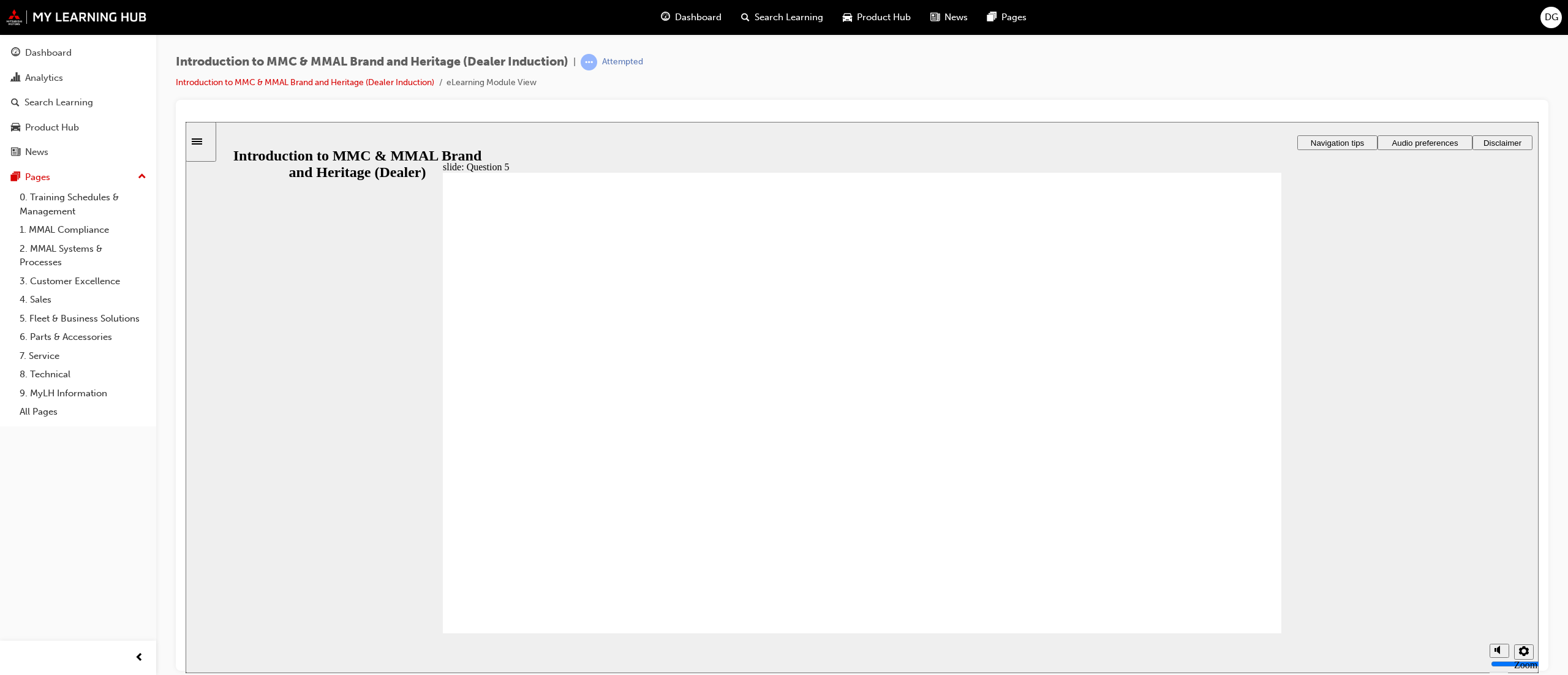
radio input "true"
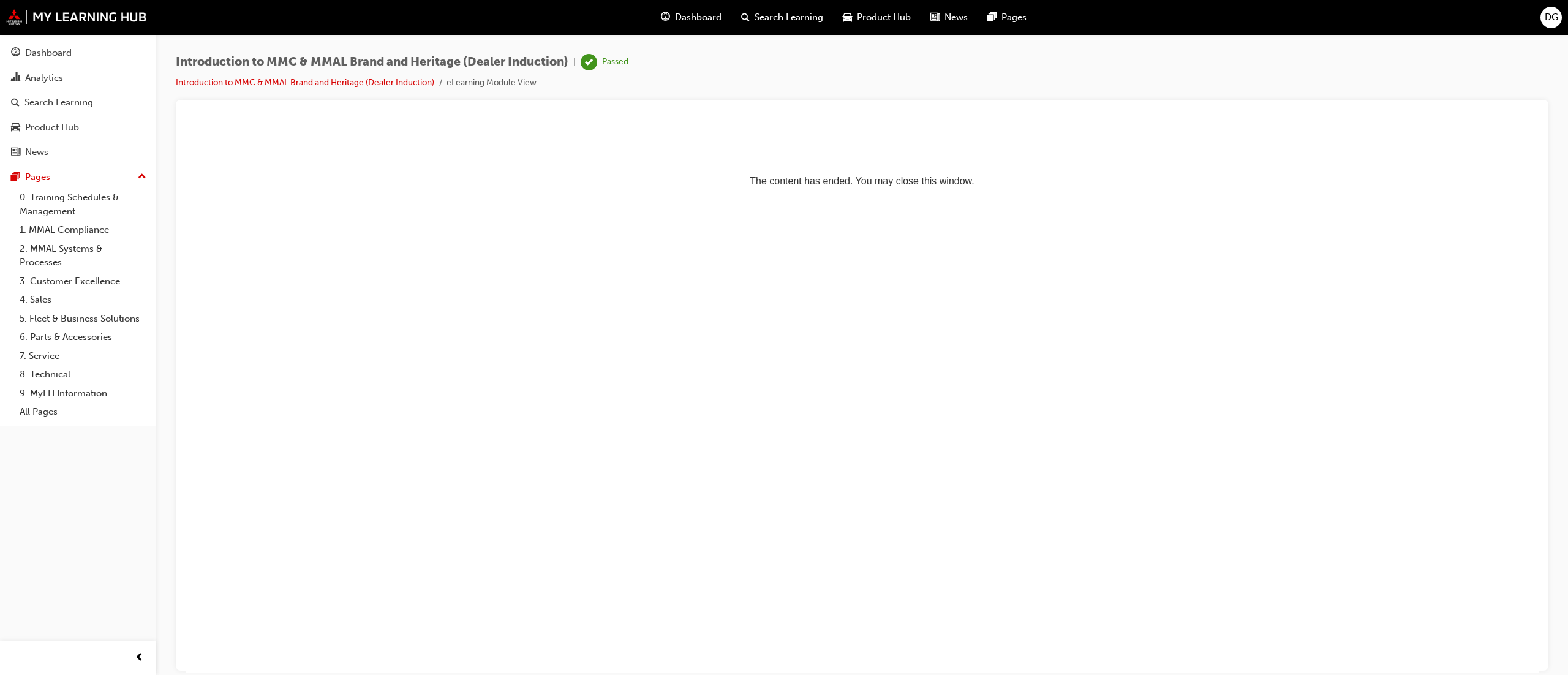
click at [324, 87] on link "Introduction to MMC & MMAL Brand and Heritage (Dealer Induction)" at bounding box center [305, 82] width 258 height 11
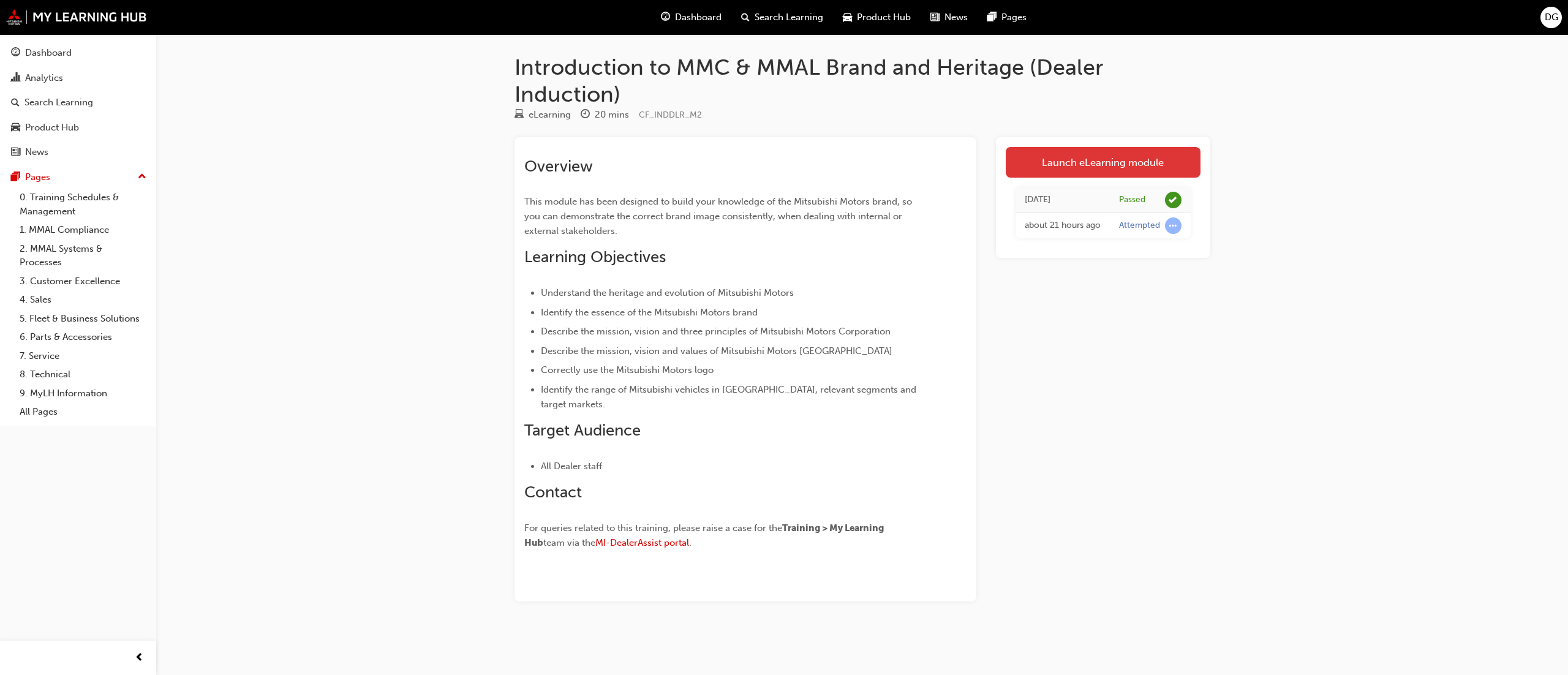
click at [1112, 158] on link "Launch eLearning module" at bounding box center [1103, 162] width 194 height 31
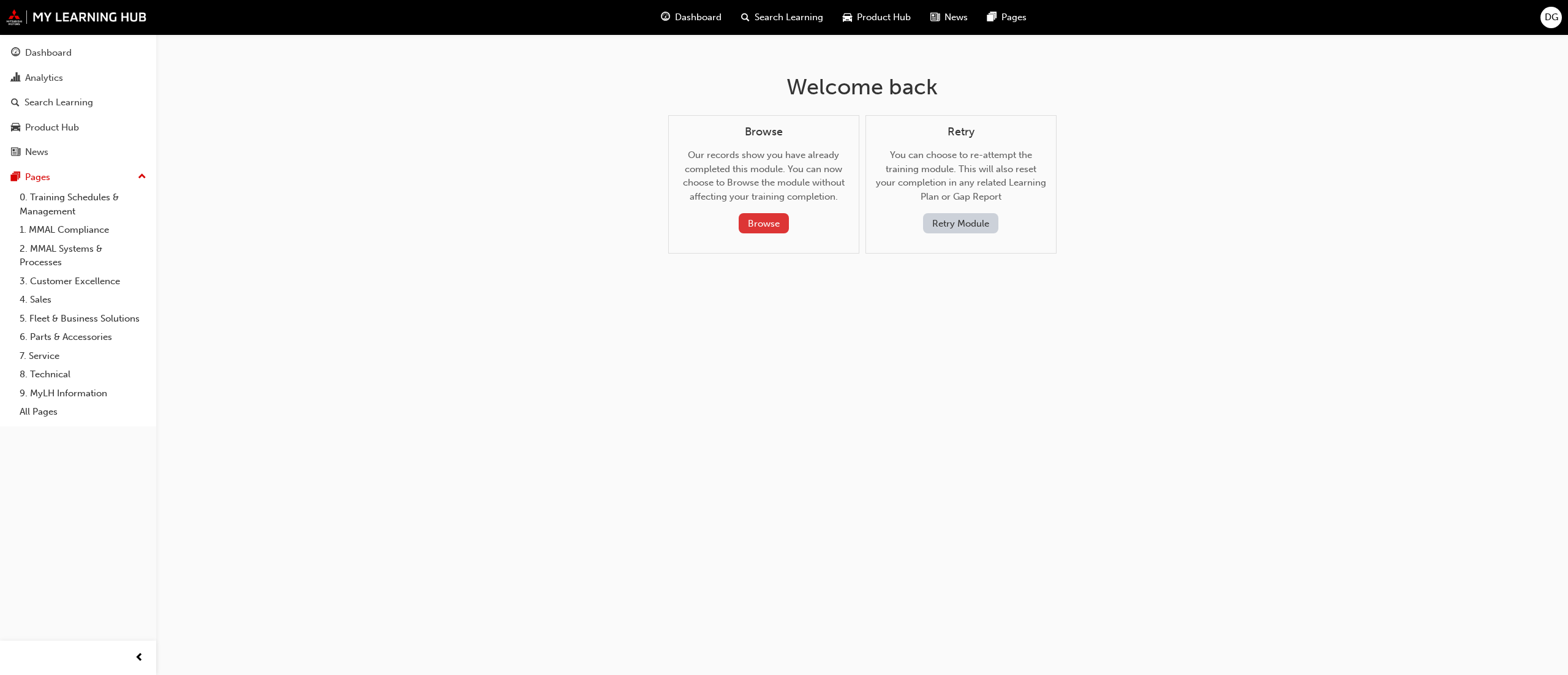
click at [754, 228] on button "Browse" at bounding box center [763, 222] width 50 height 20
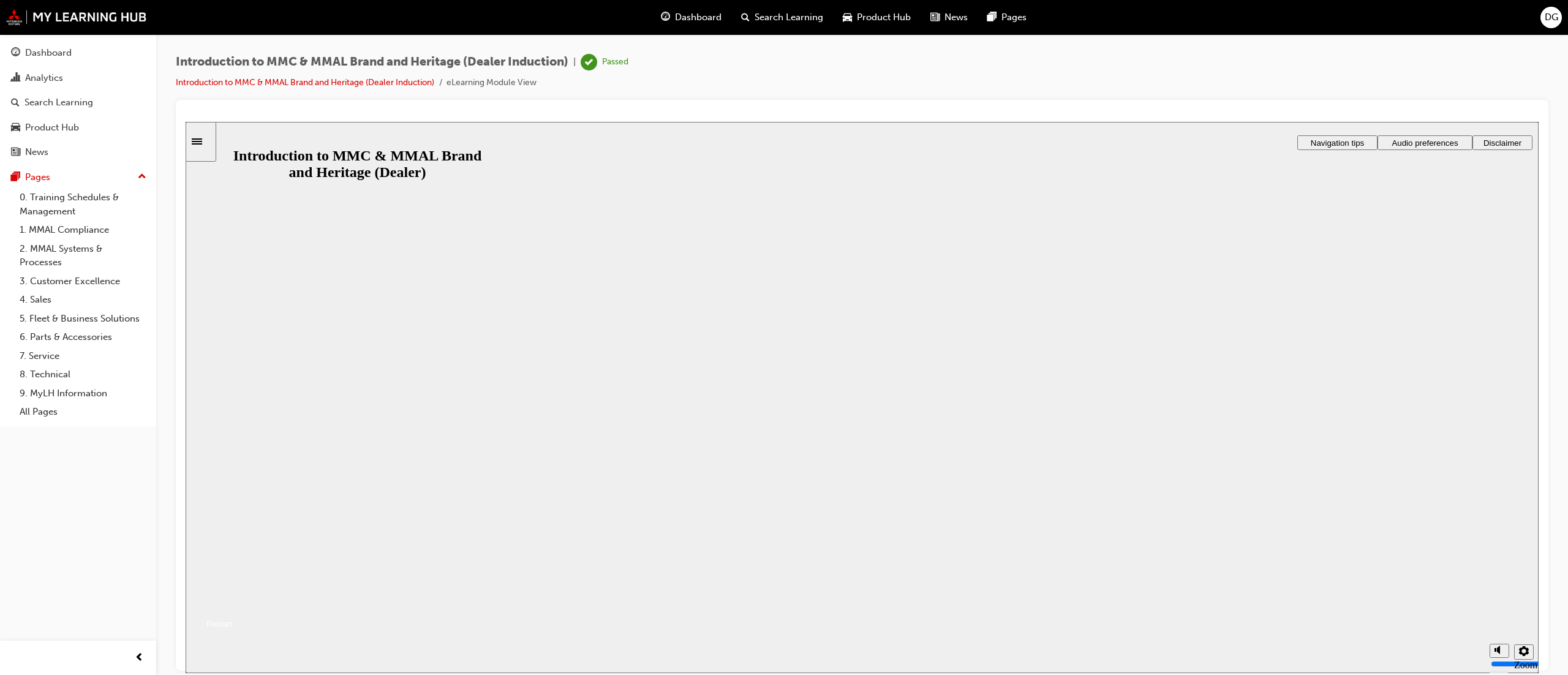
click at [232, 601] on button "Resume" at bounding box center [208, 608] width 46 height 15
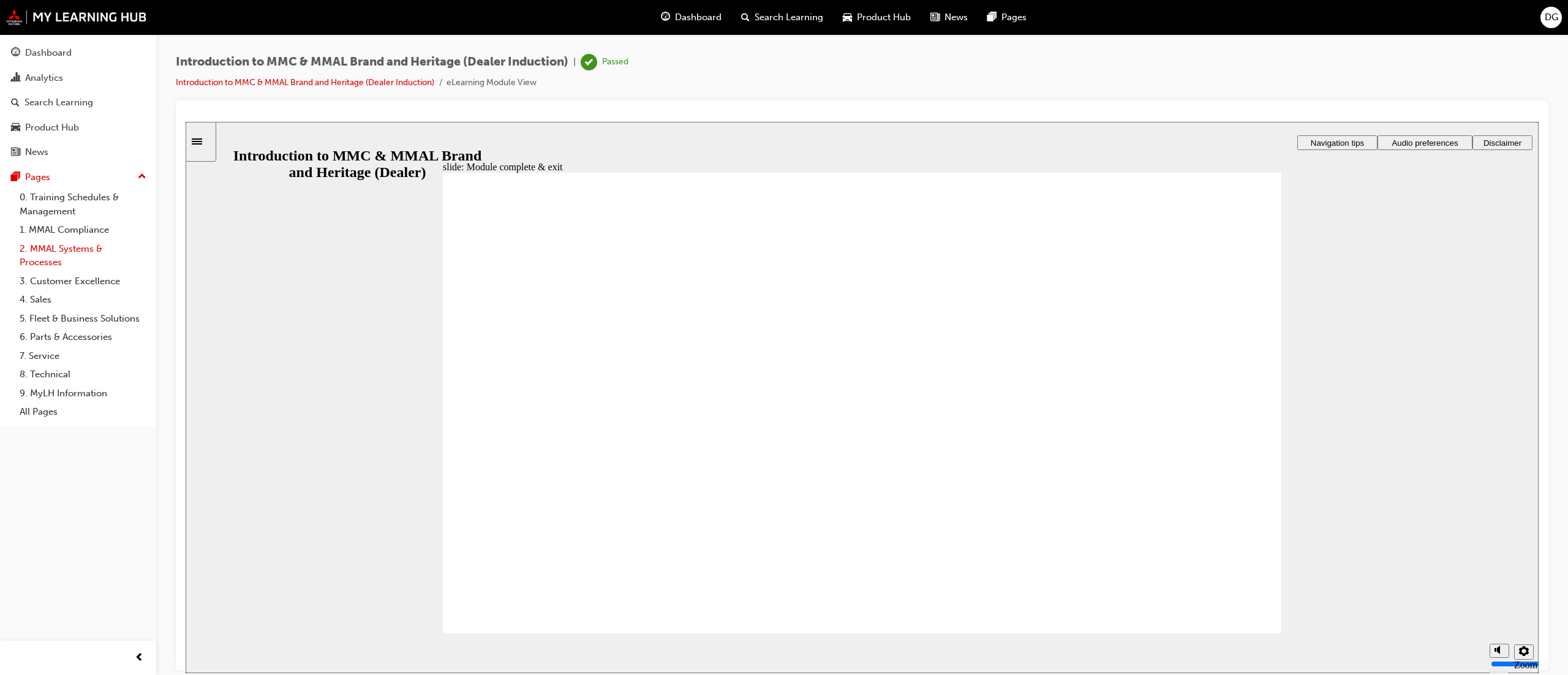
click at [77, 245] on link "2. MMAL Systems & Processes" at bounding box center [83, 255] width 137 height 32
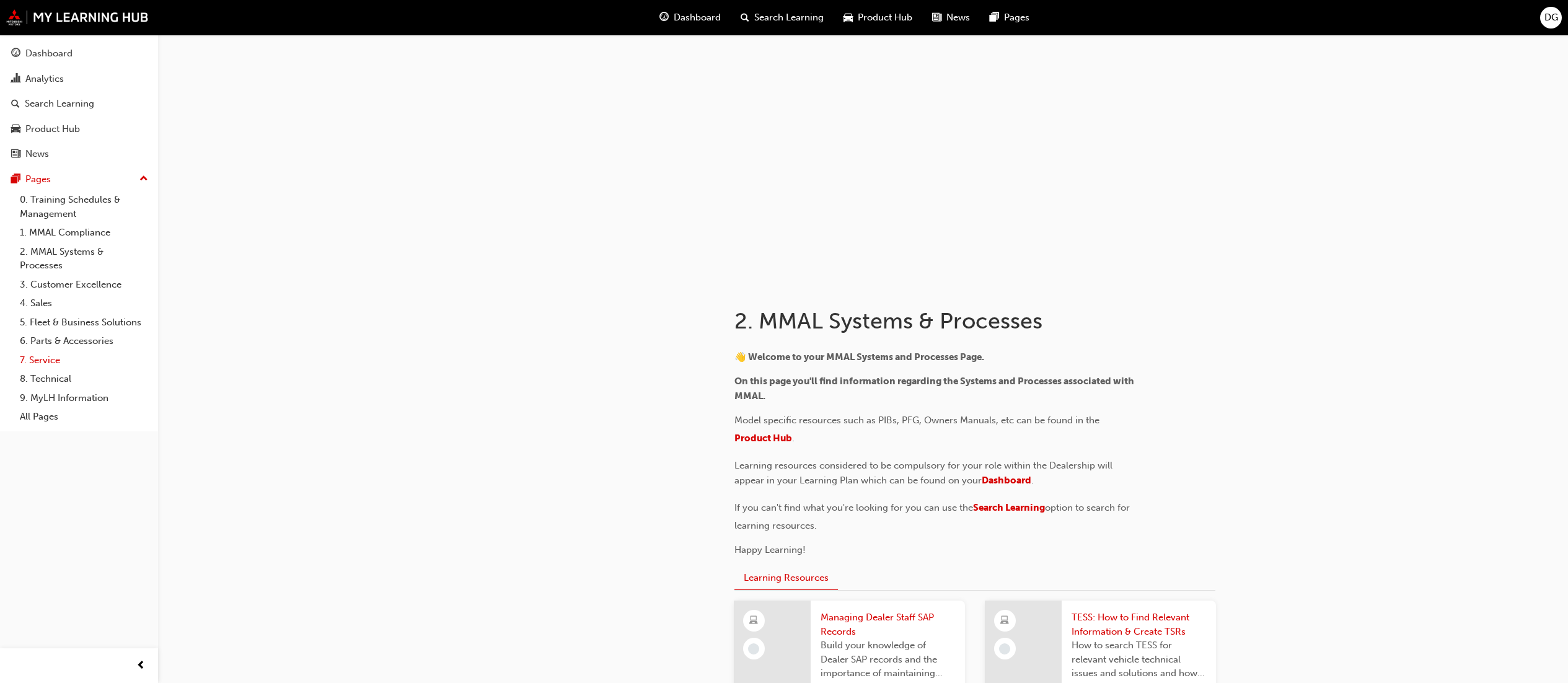
click at [96, 358] on link "7. Service" at bounding box center [84, 361] width 138 height 19
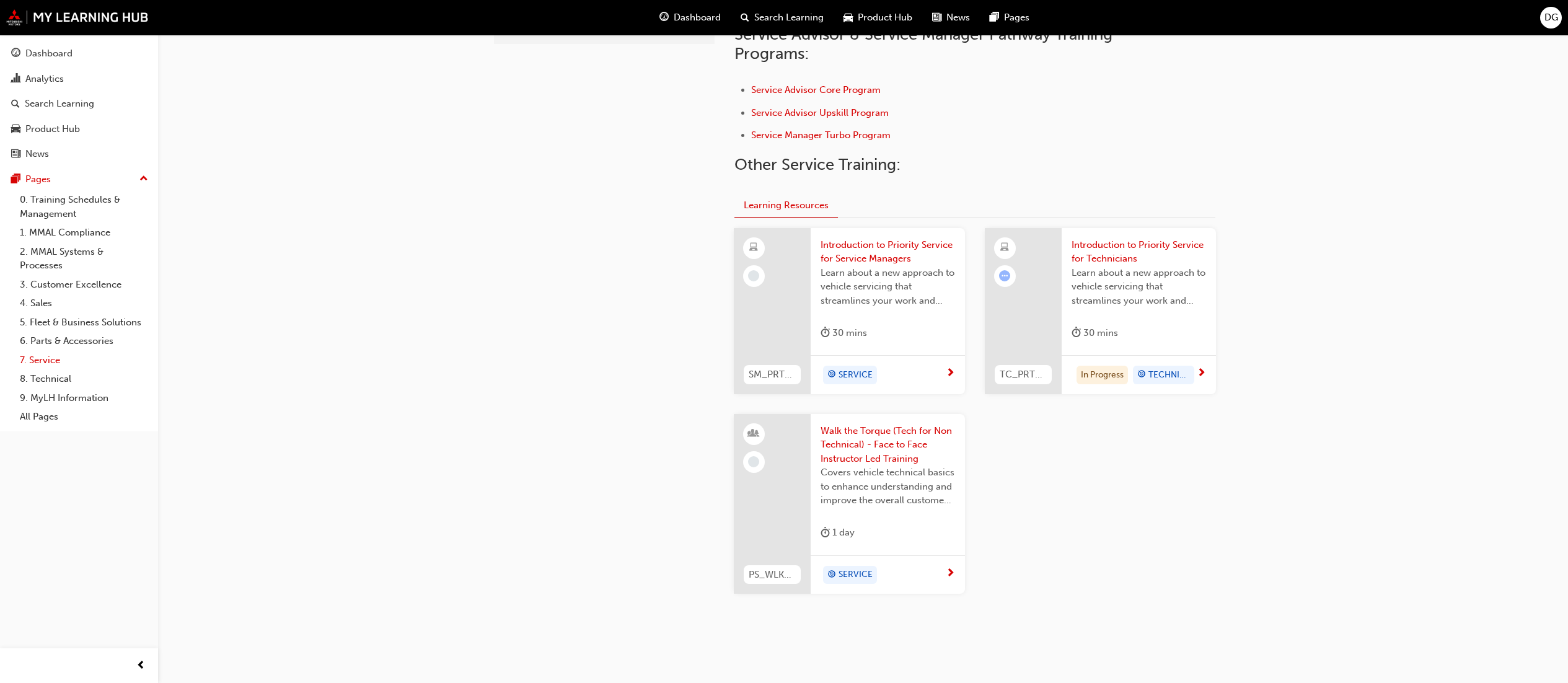
scroll to position [422, 0]
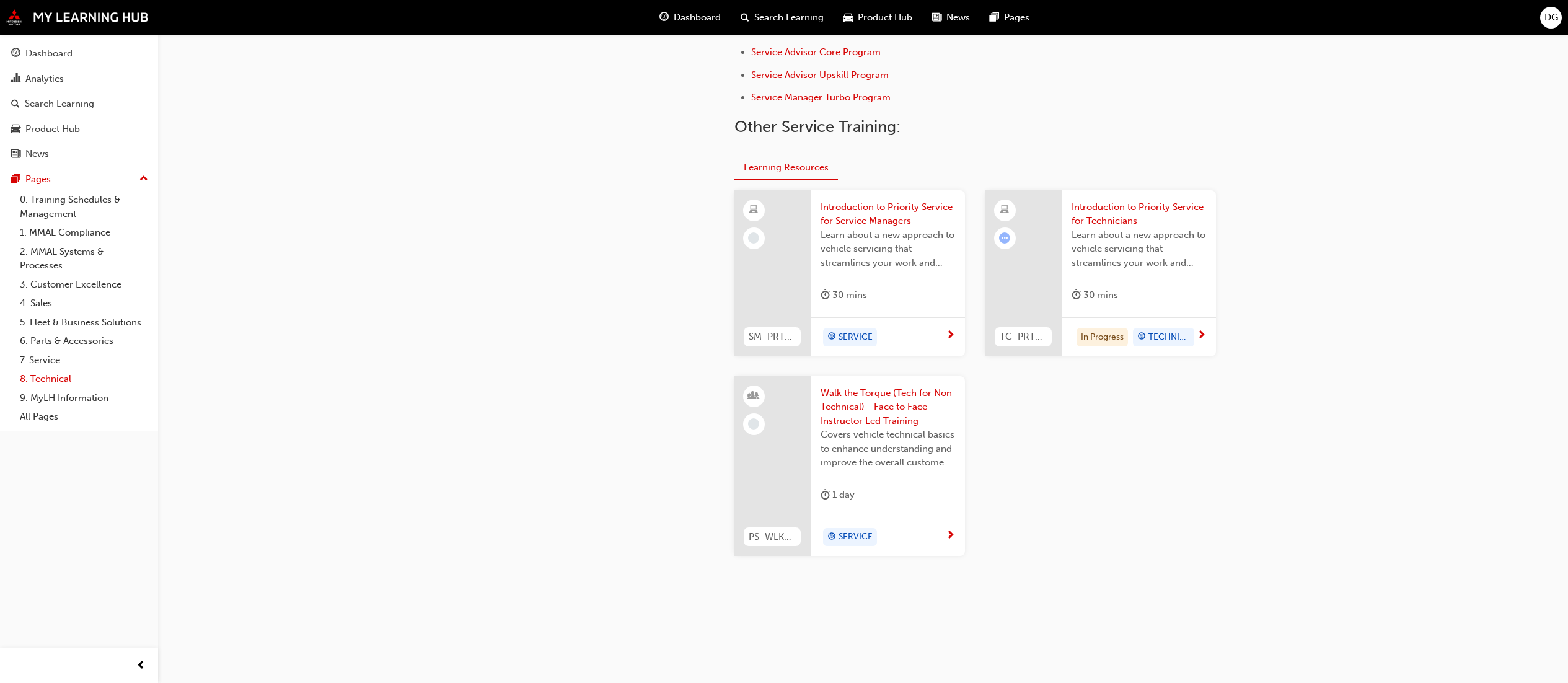
click at [74, 376] on link "8. Technical" at bounding box center [84, 379] width 138 height 19
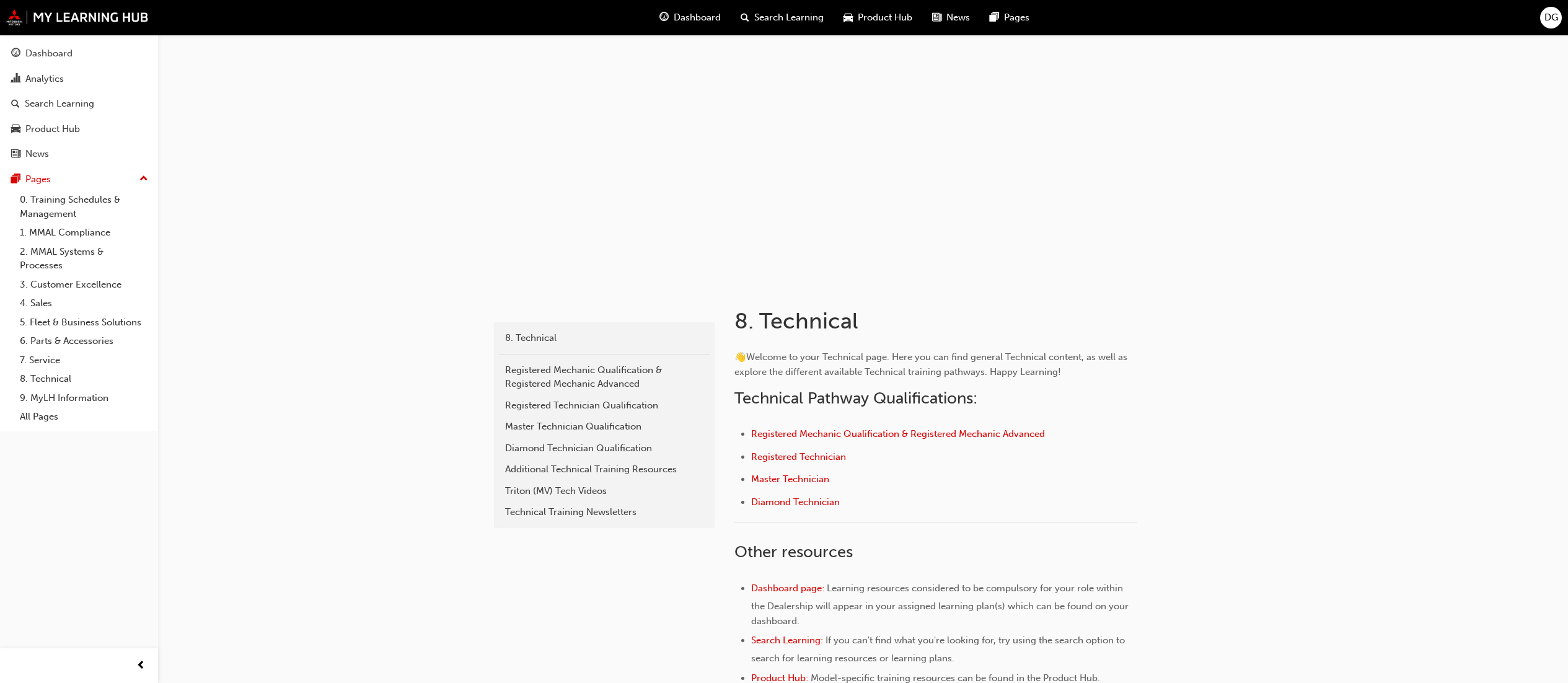
scroll to position [124, 0]
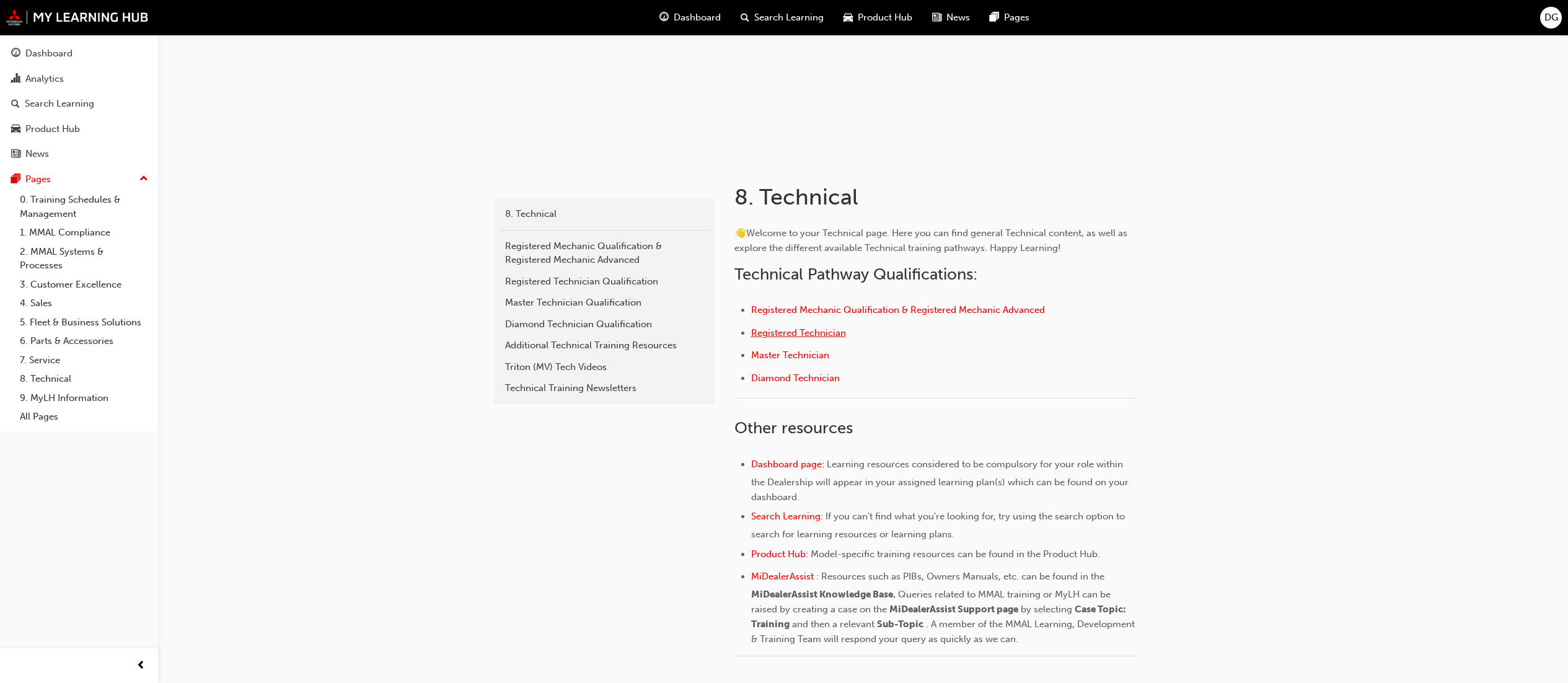
click at [800, 327] on span "Registered Technician" at bounding box center [798, 332] width 95 height 12
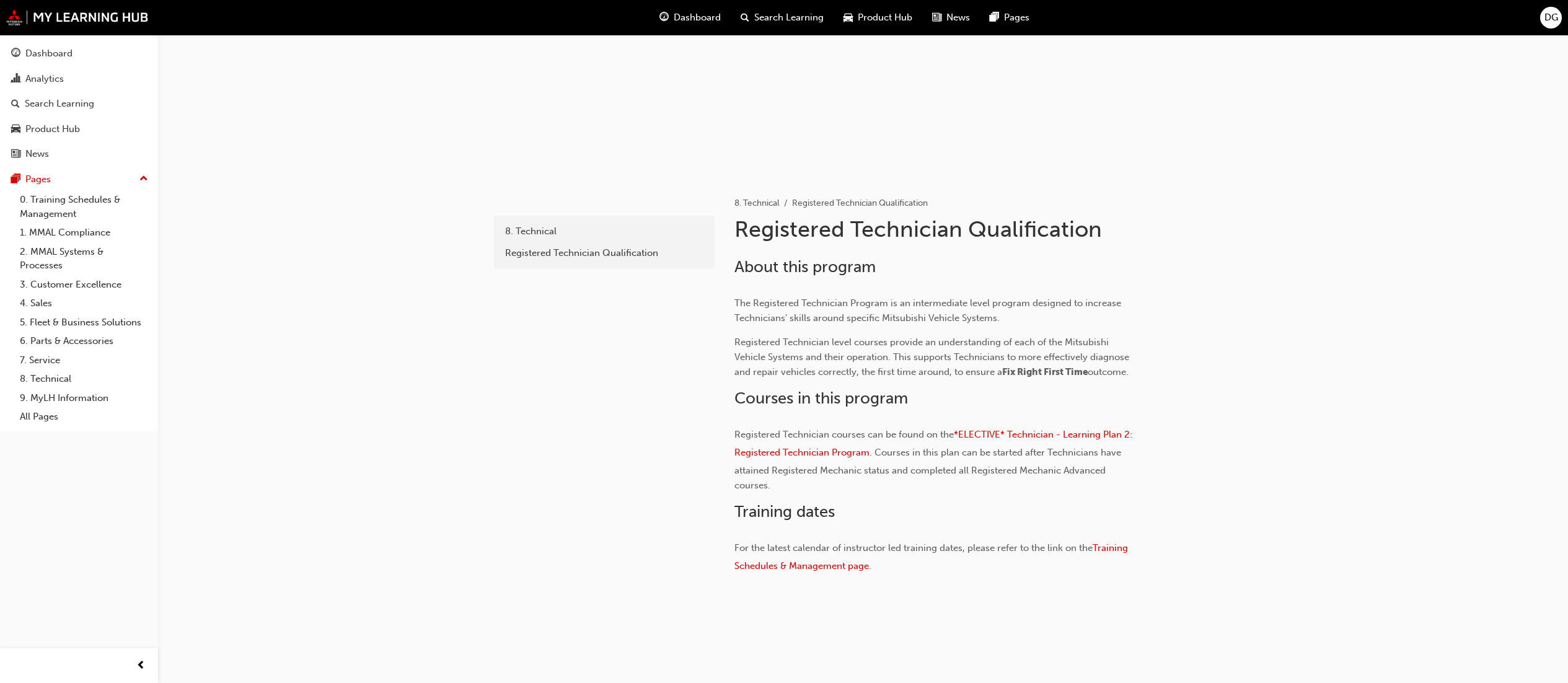
scroll to position [118, 0]
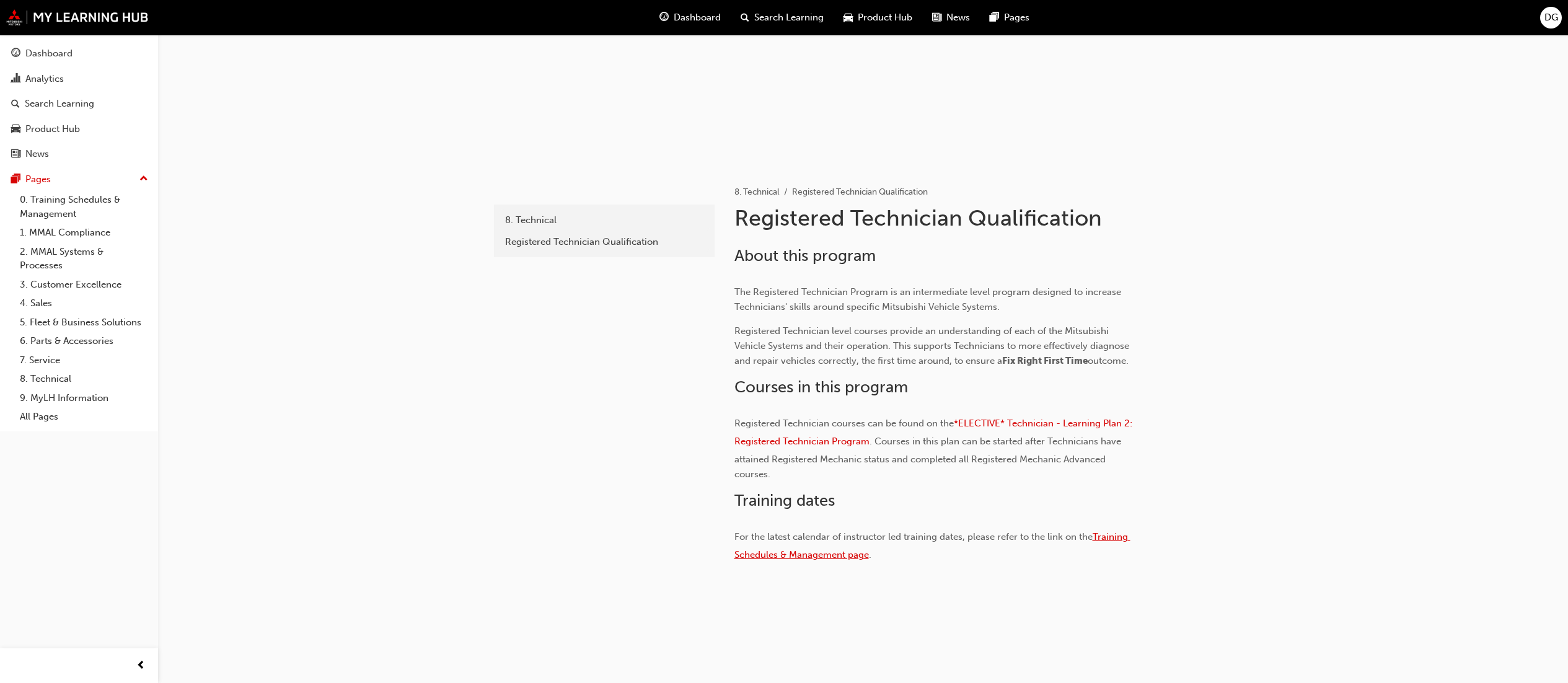
click at [1113, 537] on span "Training Schedules & Management page" at bounding box center [932, 545] width 396 height 29
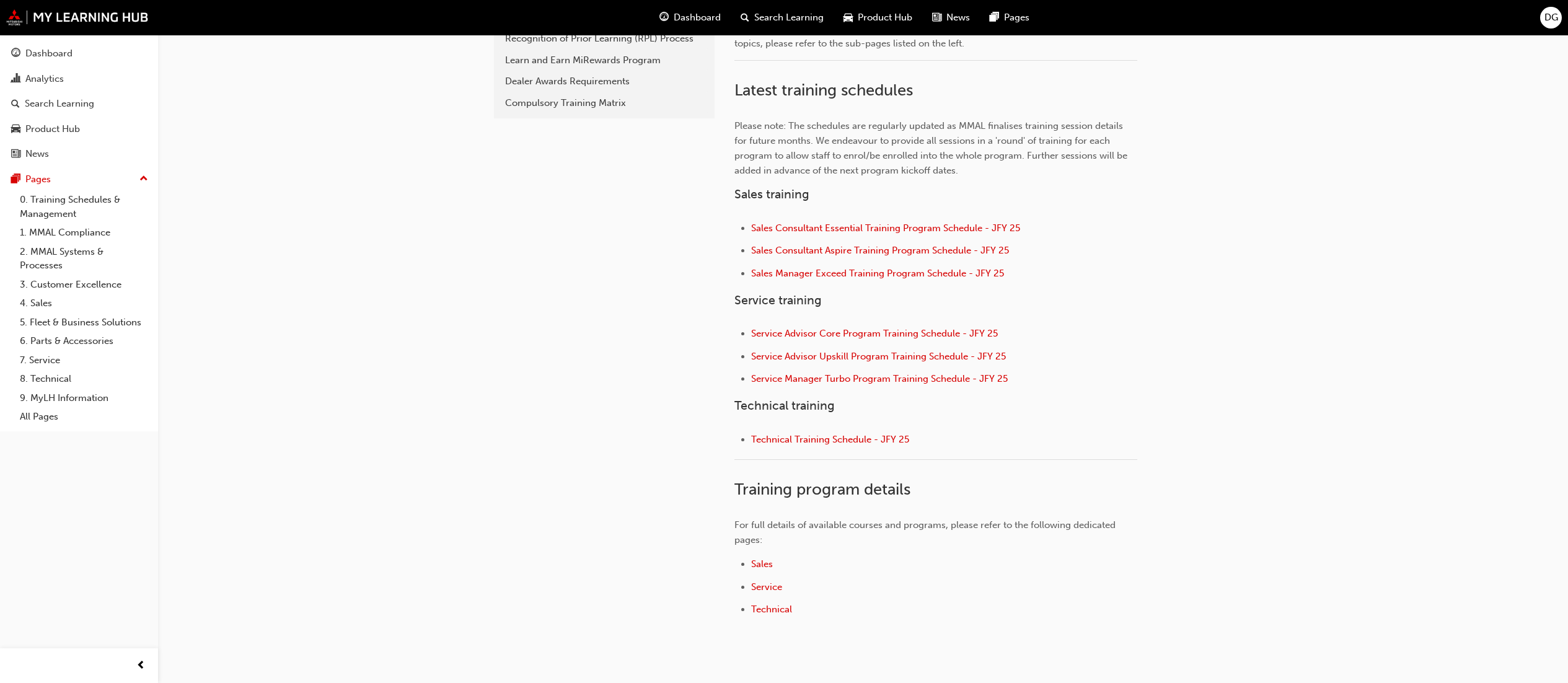
scroll to position [431, 0]
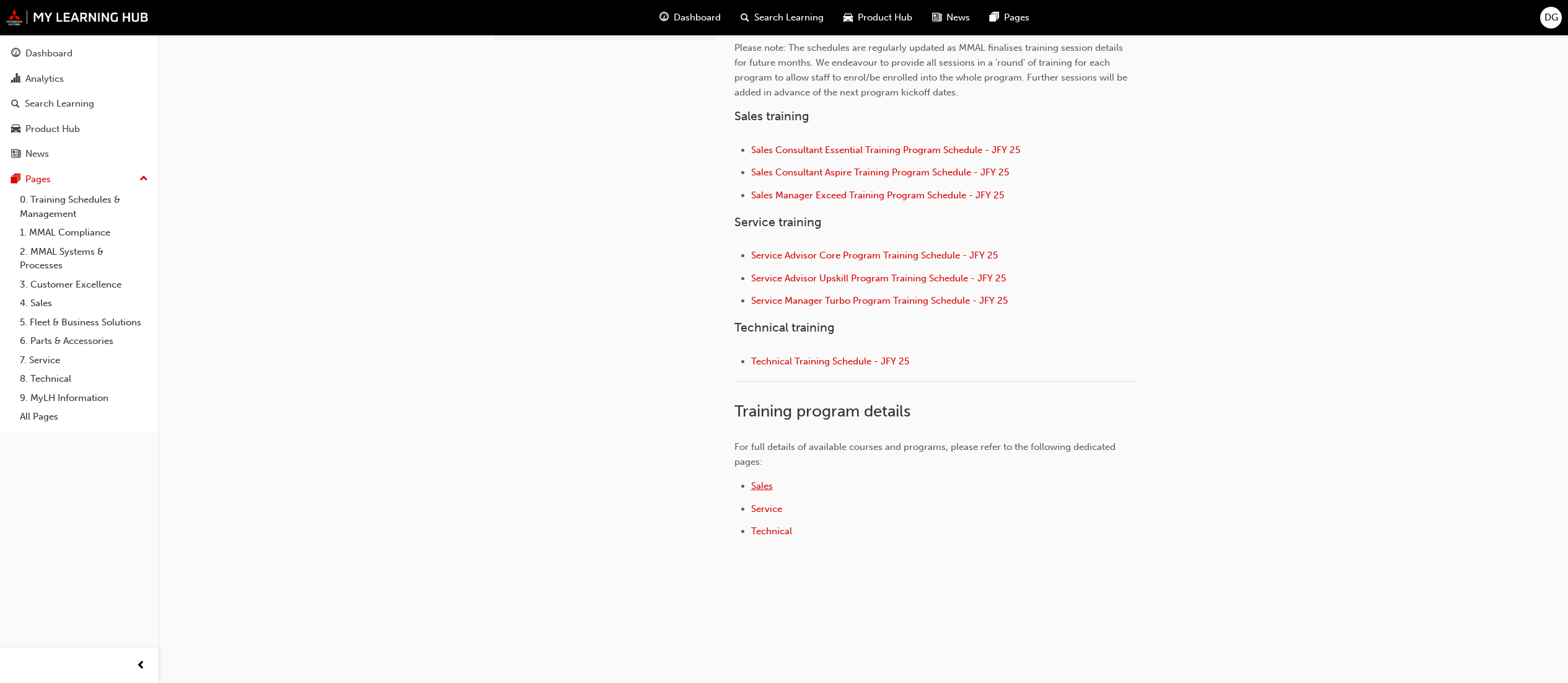
click at [765, 482] on span "Sales" at bounding box center [762, 485] width 21 height 12
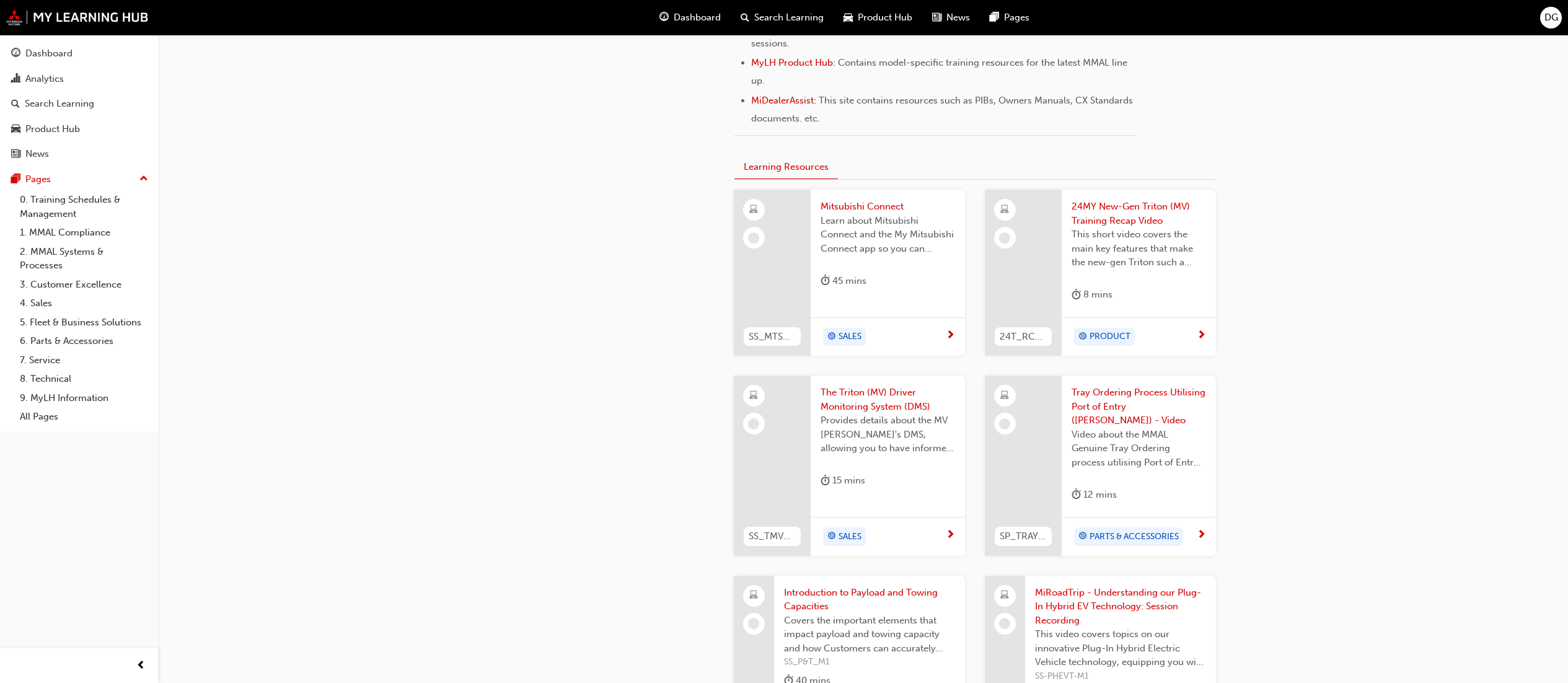
scroll to position [619, 0]
click at [882, 402] on span "The Triton (MV) Driver Monitoring System (DMS)" at bounding box center [888, 397] width 135 height 27
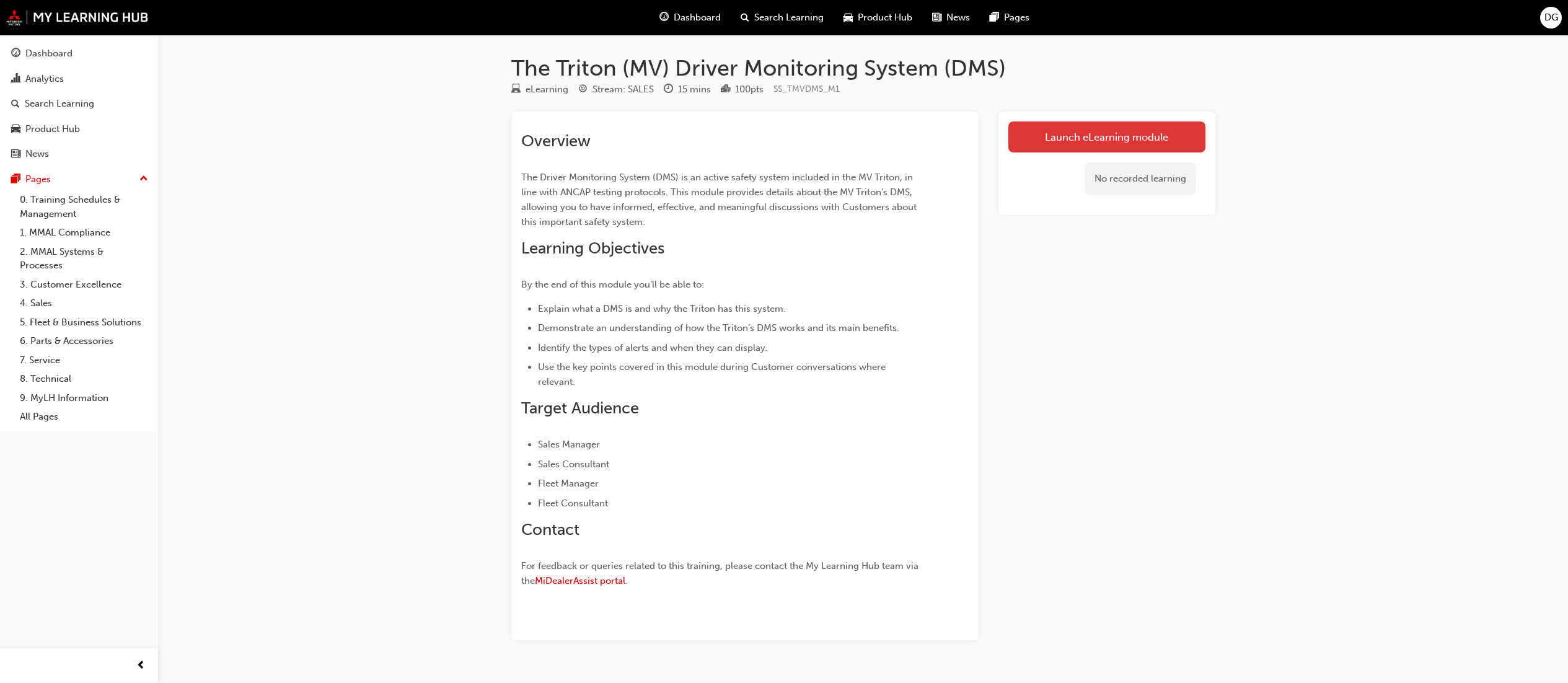
click at [1084, 135] on link "Launch eLearning module" at bounding box center [1106, 136] width 197 height 31
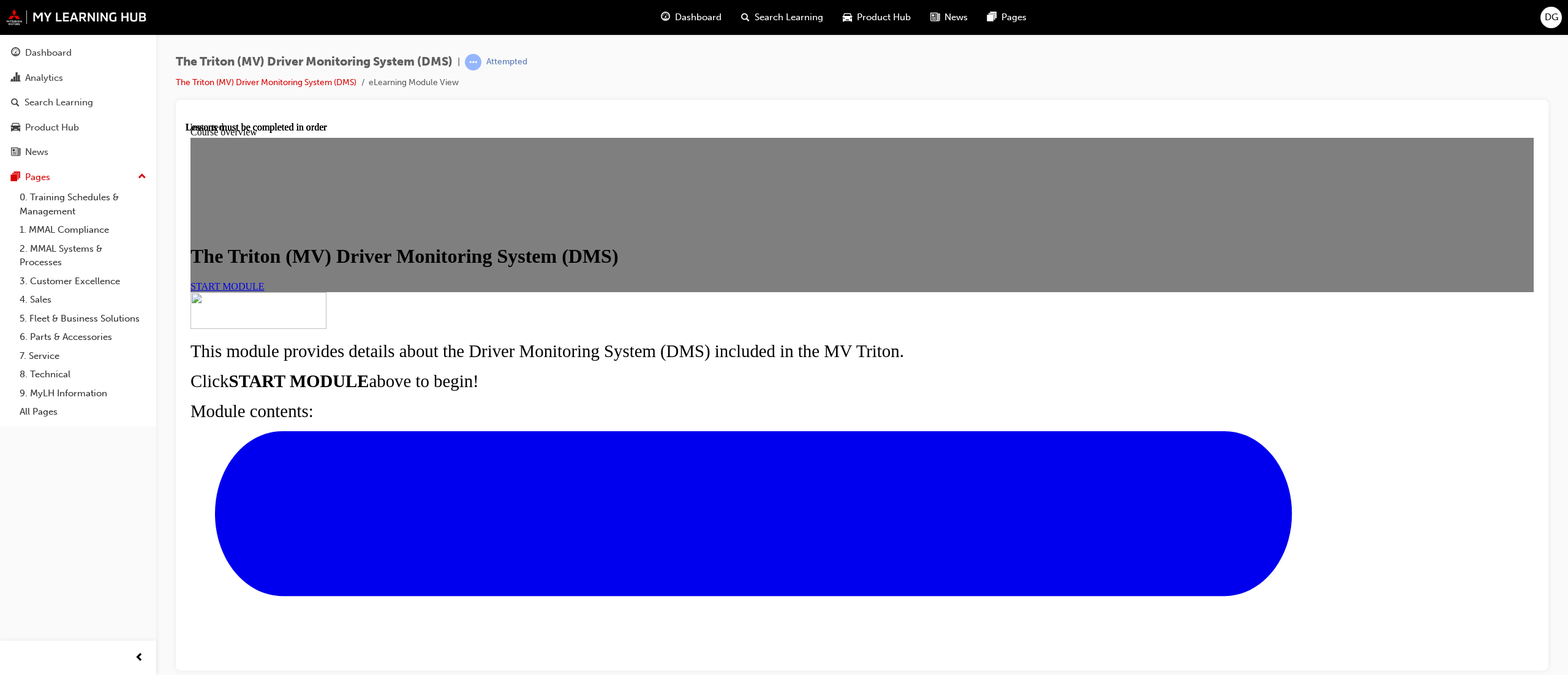
click at [737, 291] on div "The Triton (MV) Driver Monitoring System (DMS) START MODULE" at bounding box center [863, 267] width 1344 height 46
click at [265, 291] on span "START MODULE" at bounding box center [228, 285] width 74 height 11
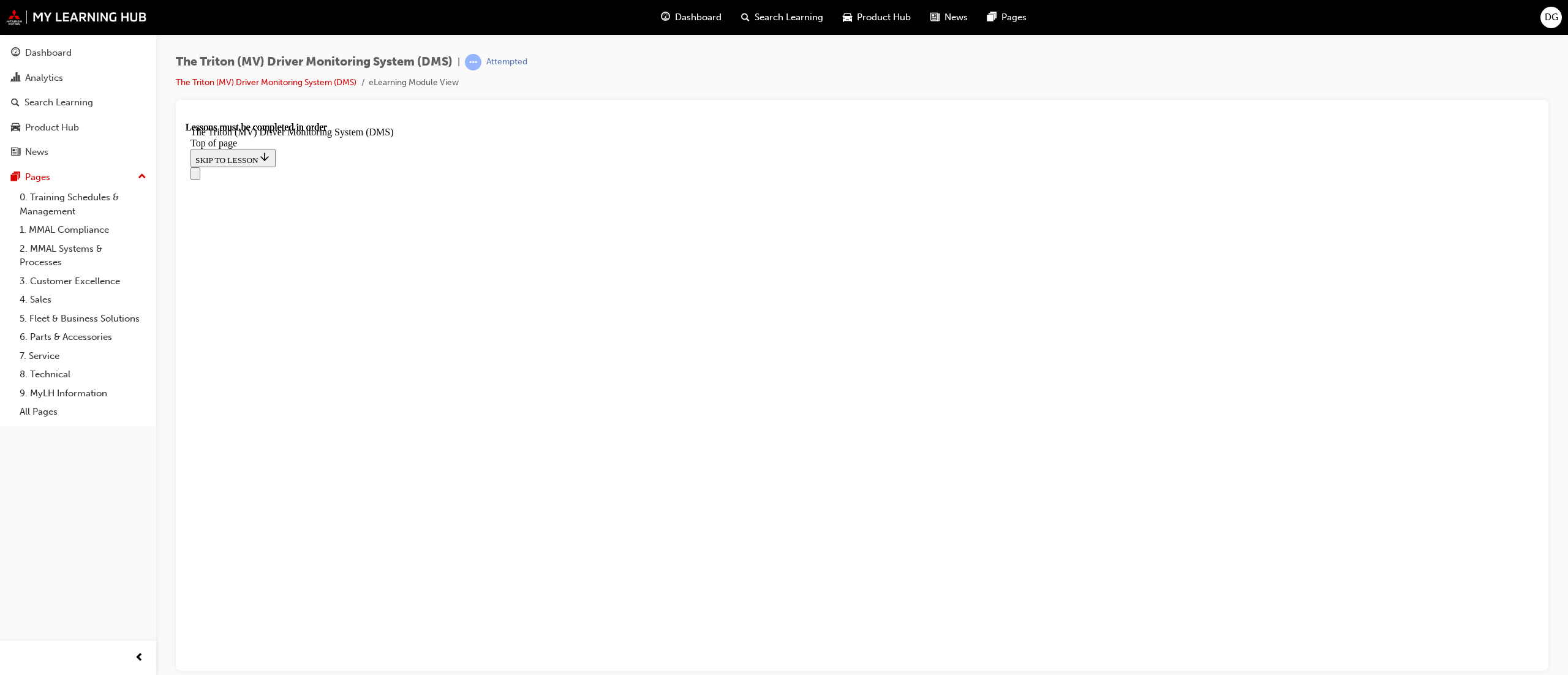
scroll to position [383, 0]
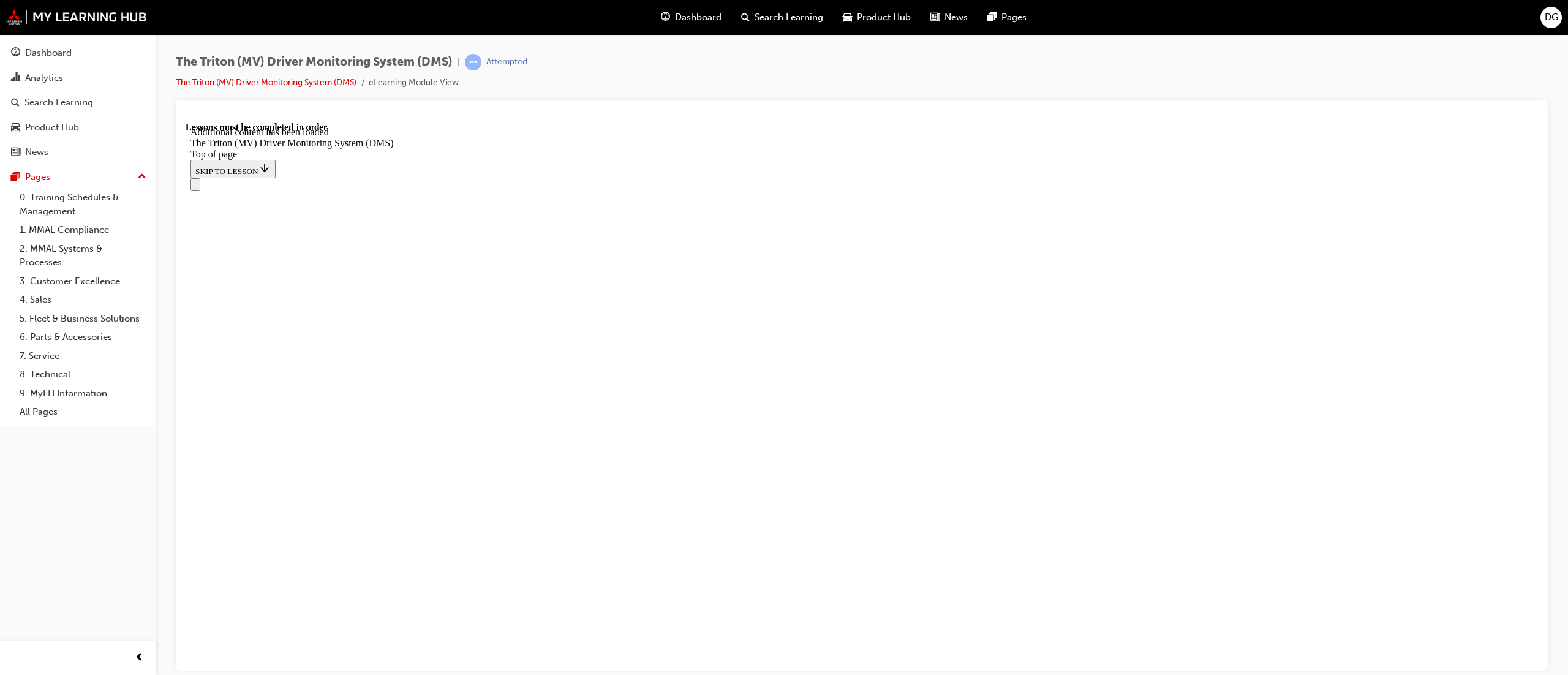
drag, startPoint x: 1185, startPoint y: 608, endPoint x: 1169, endPoint y: 608, distance: 16.0
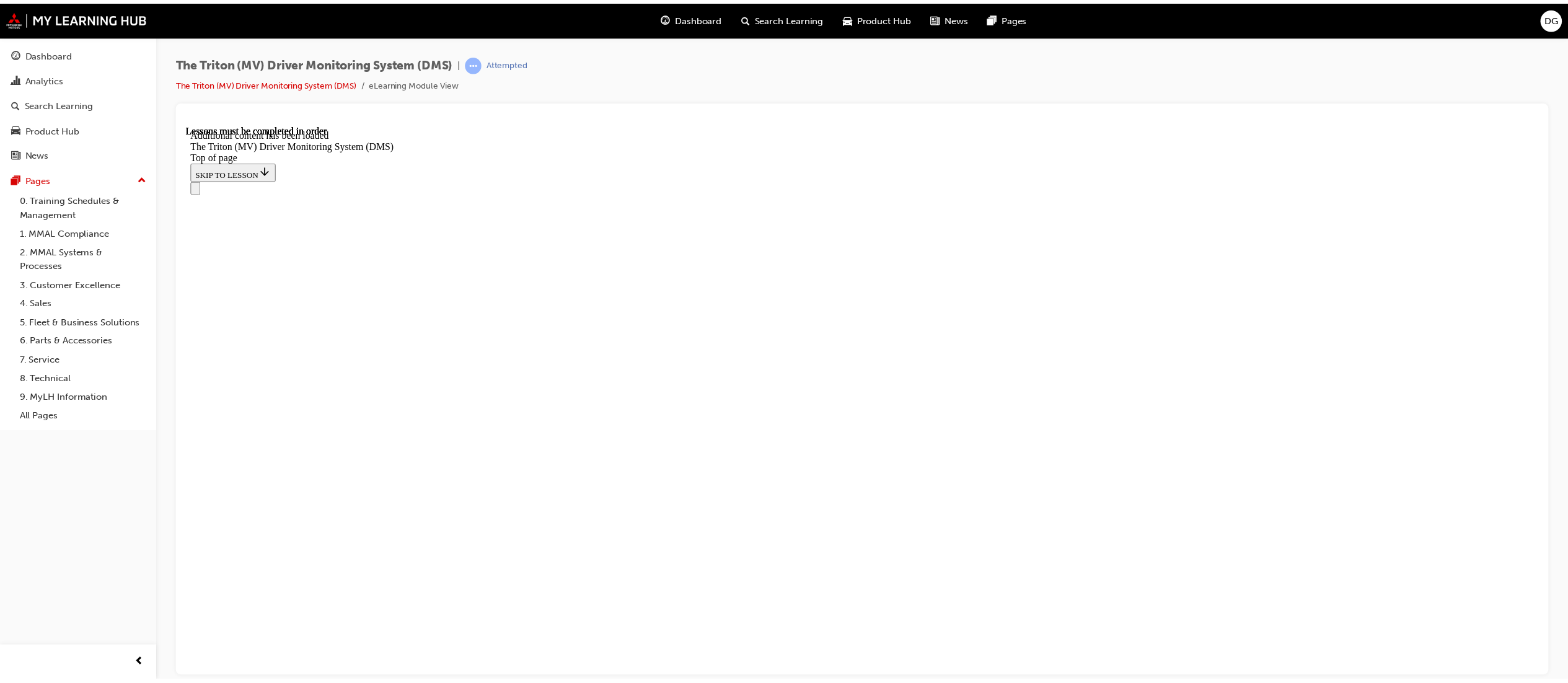
scroll to position [1751, 0]
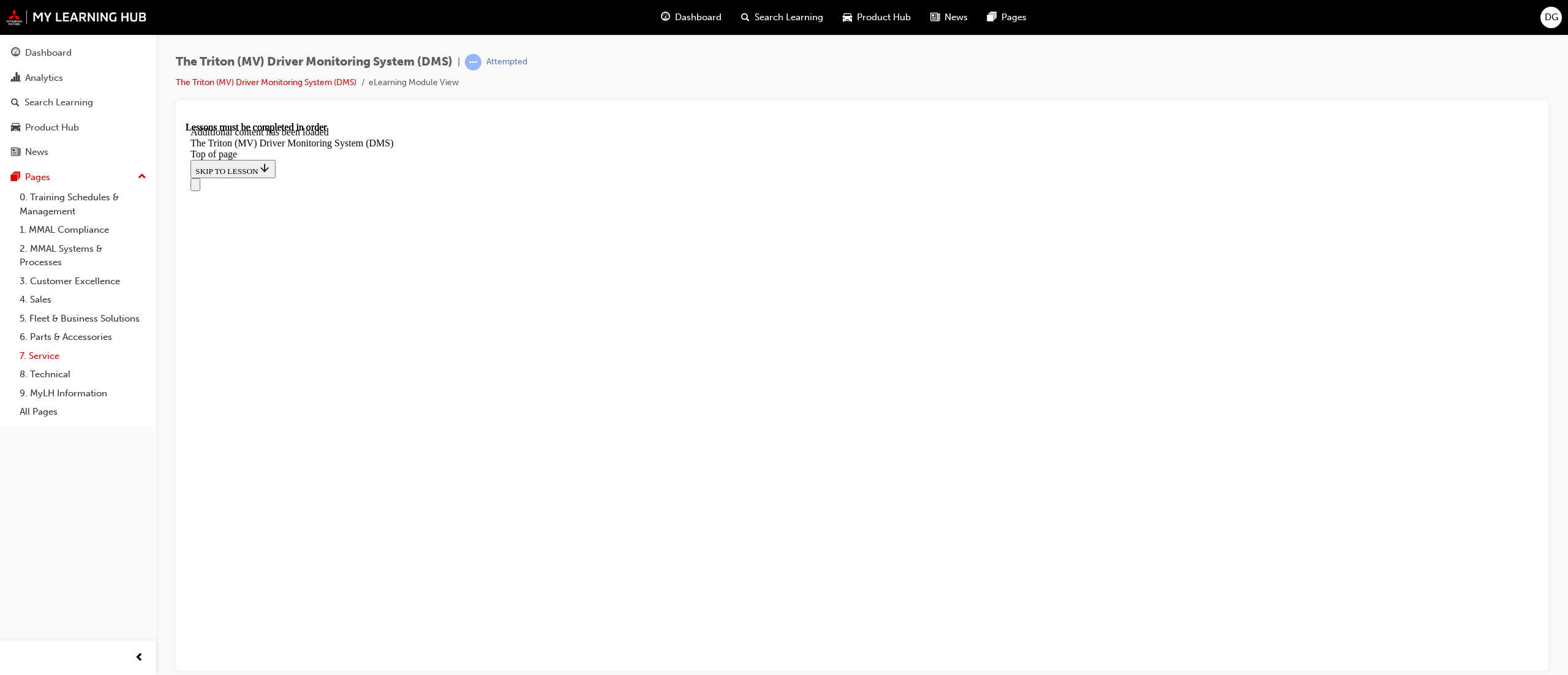
click at [39, 356] on link "7. Service" at bounding box center [83, 356] width 137 height 19
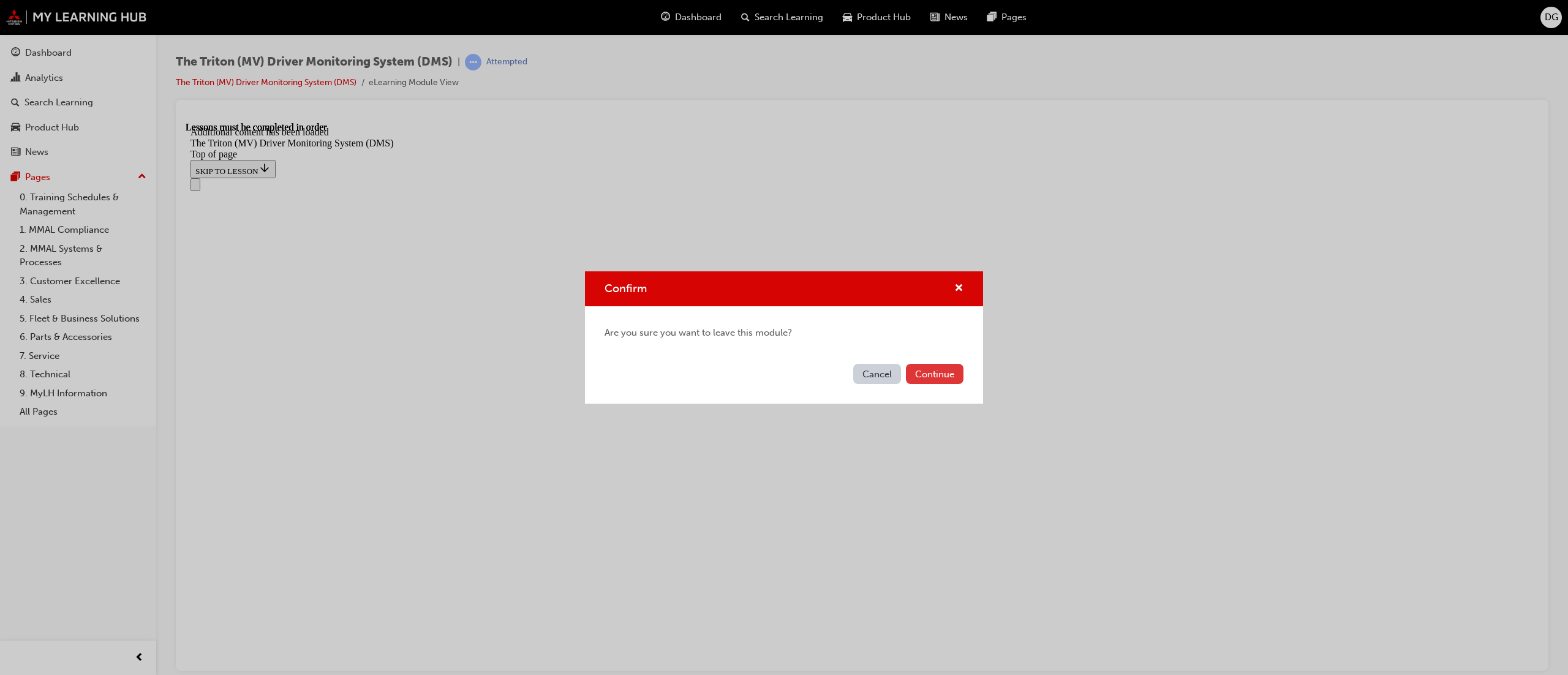
click at [929, 368] on button "Continue" at bounding box center [935, 373] width 58 height 20
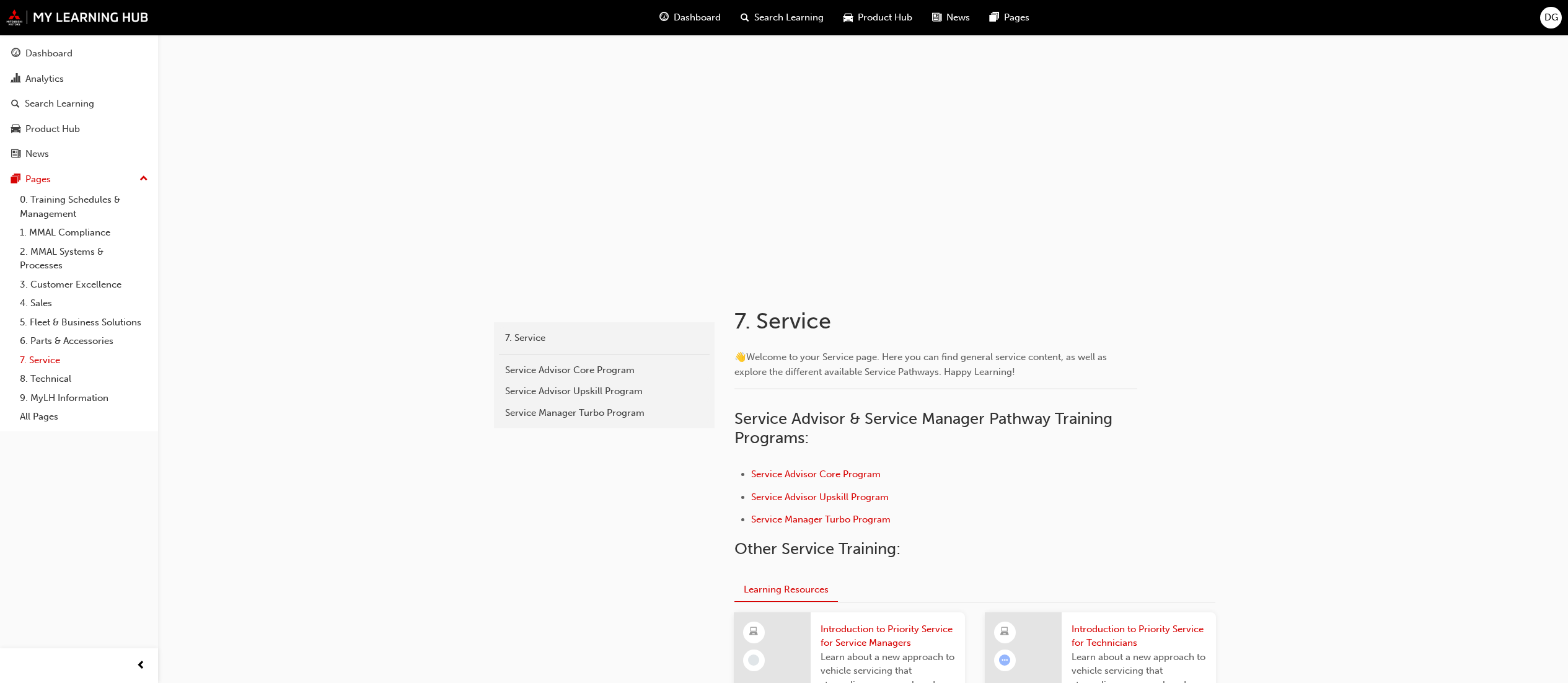
click at [44, 358] on link "7. Service" at bounding box center [84, 361] width 138 height 19
click at [33, 378] on link "8. Technical" at bounding box center [84, 379] width 138 height 19
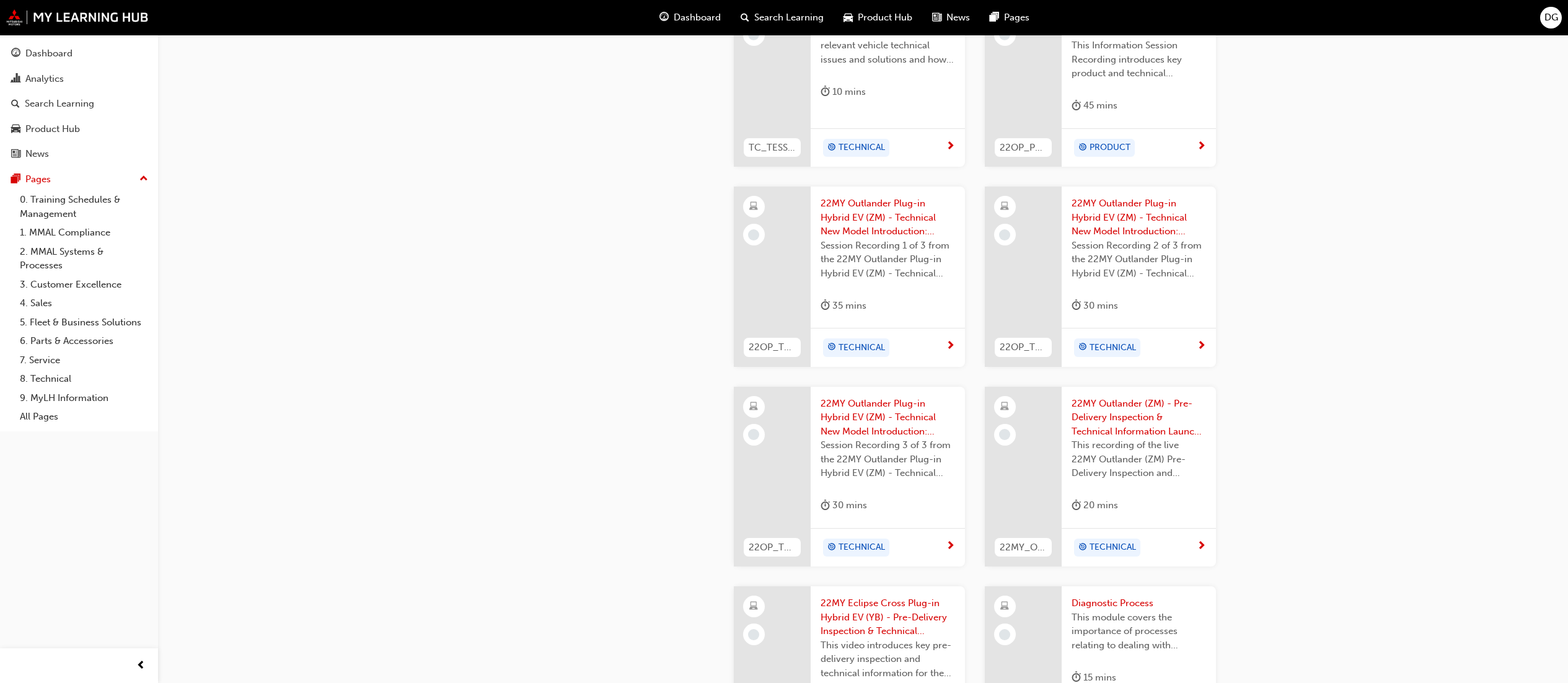
scroll to position [1425, 0]
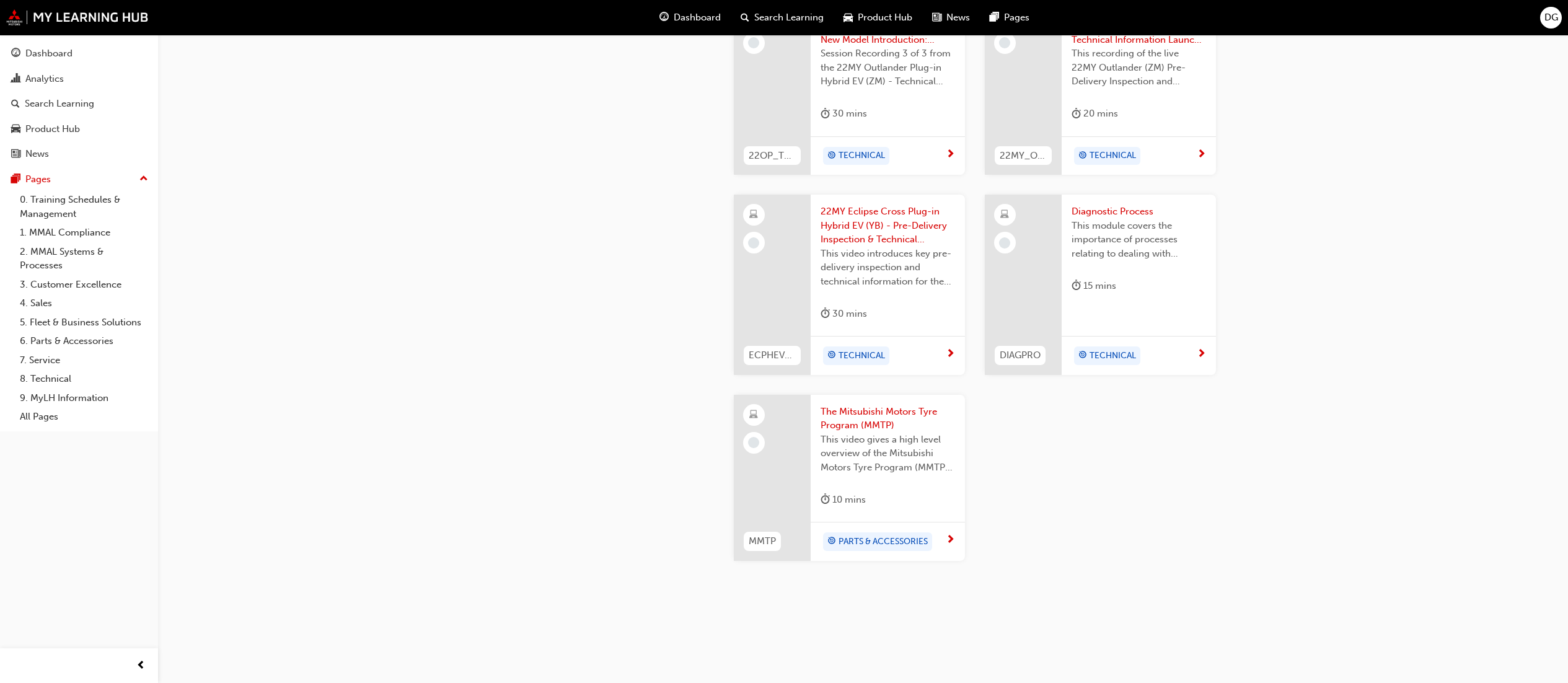
click at [869, 410] on span "The Mitsubishi Motors Tyre Program (MMTP)" at bounding box center [888, 418] width 135 height 27
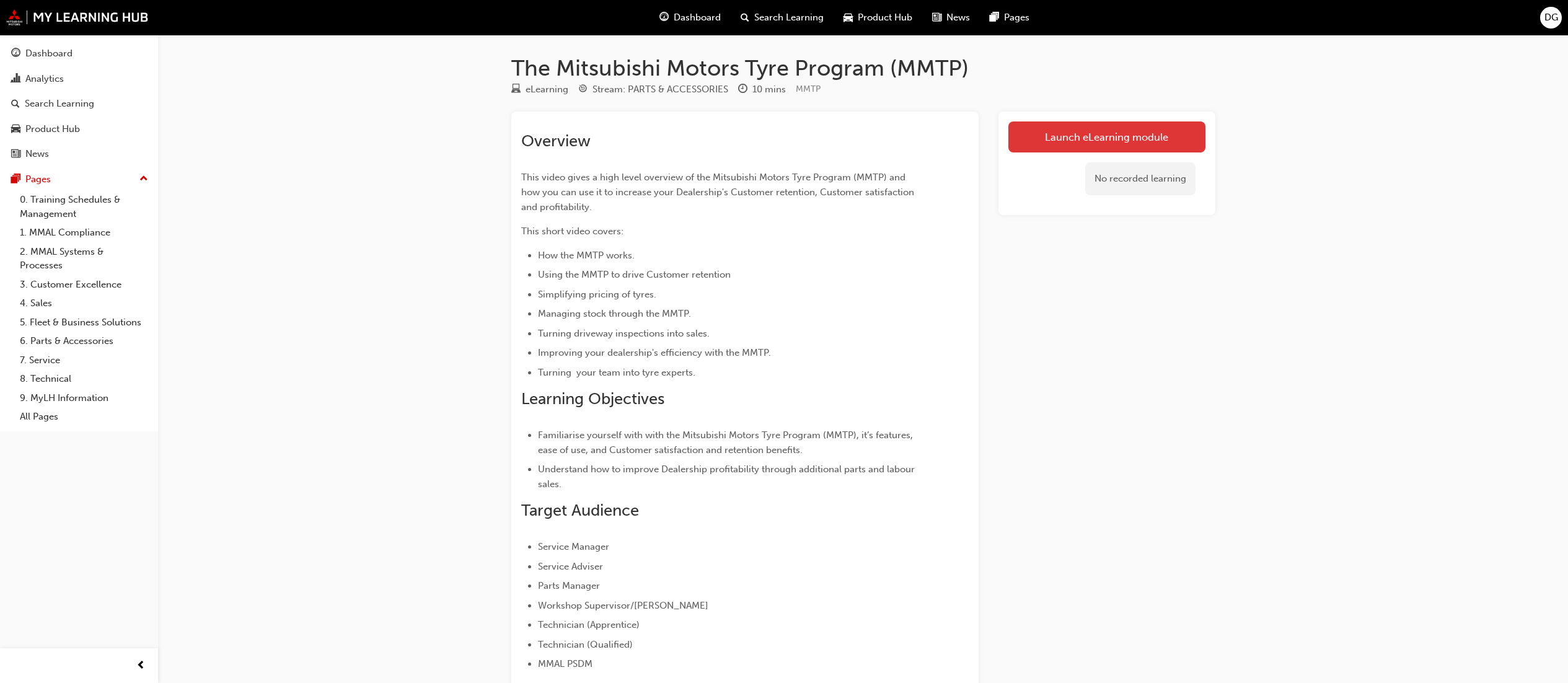
click at [1077, 131] on link "Launch eLearning module" at bounding box center [1106, 136] width 197 height 31
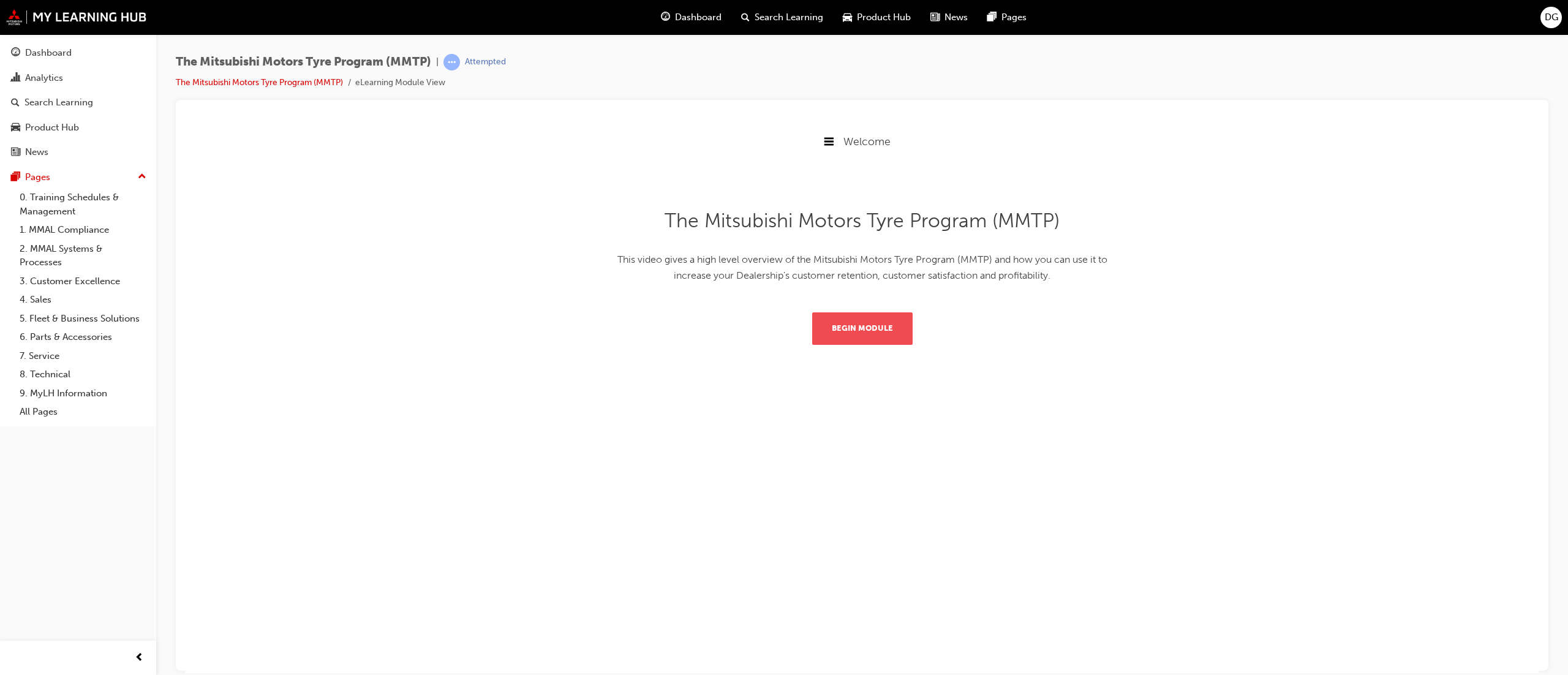
click at [859, 334] on button "Begin Module" at bounding box center [862, 327] width 101 height 32
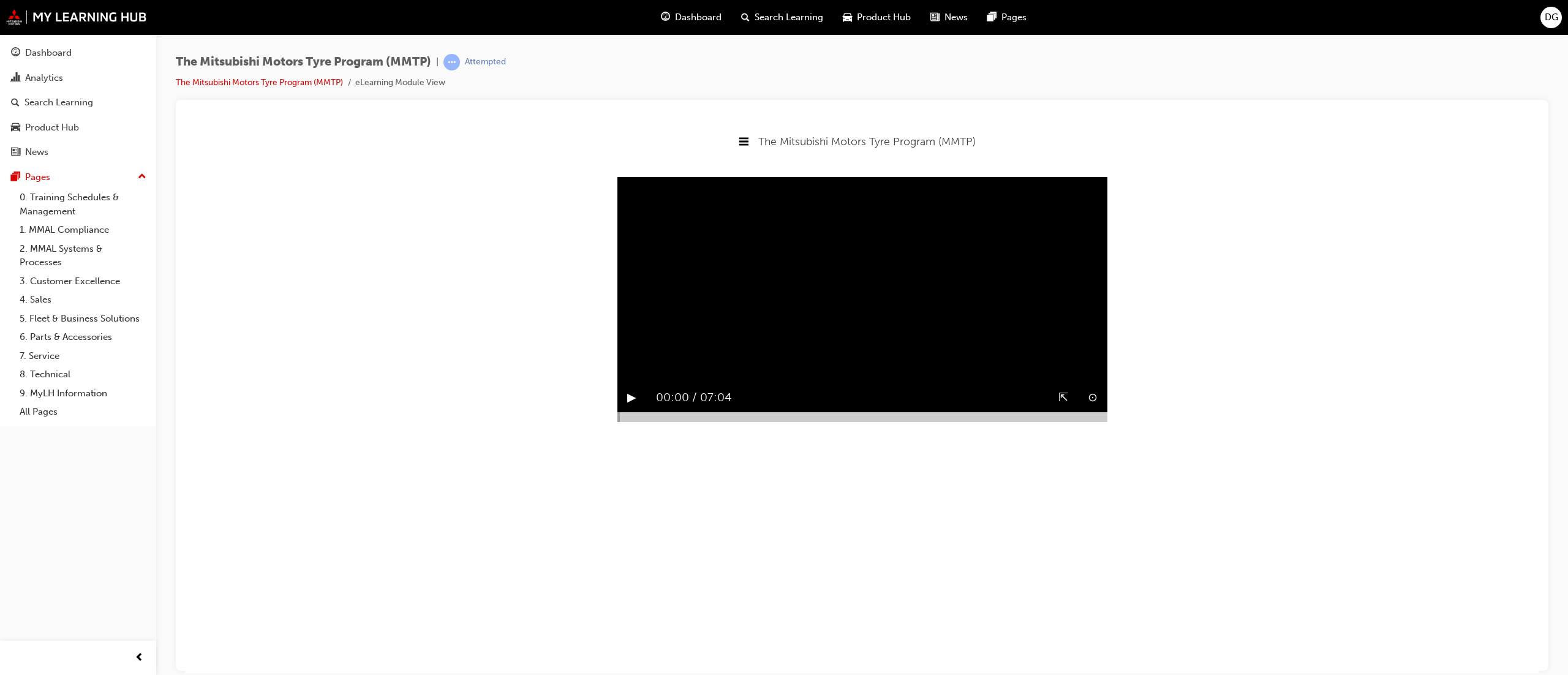
click at [632, 406] on button "▶︎" at bounding box center [632, 397] width 9 height 19
click at [1054, 411] on div "⇱" at bounding box center [1063, 397] width 30 height 29
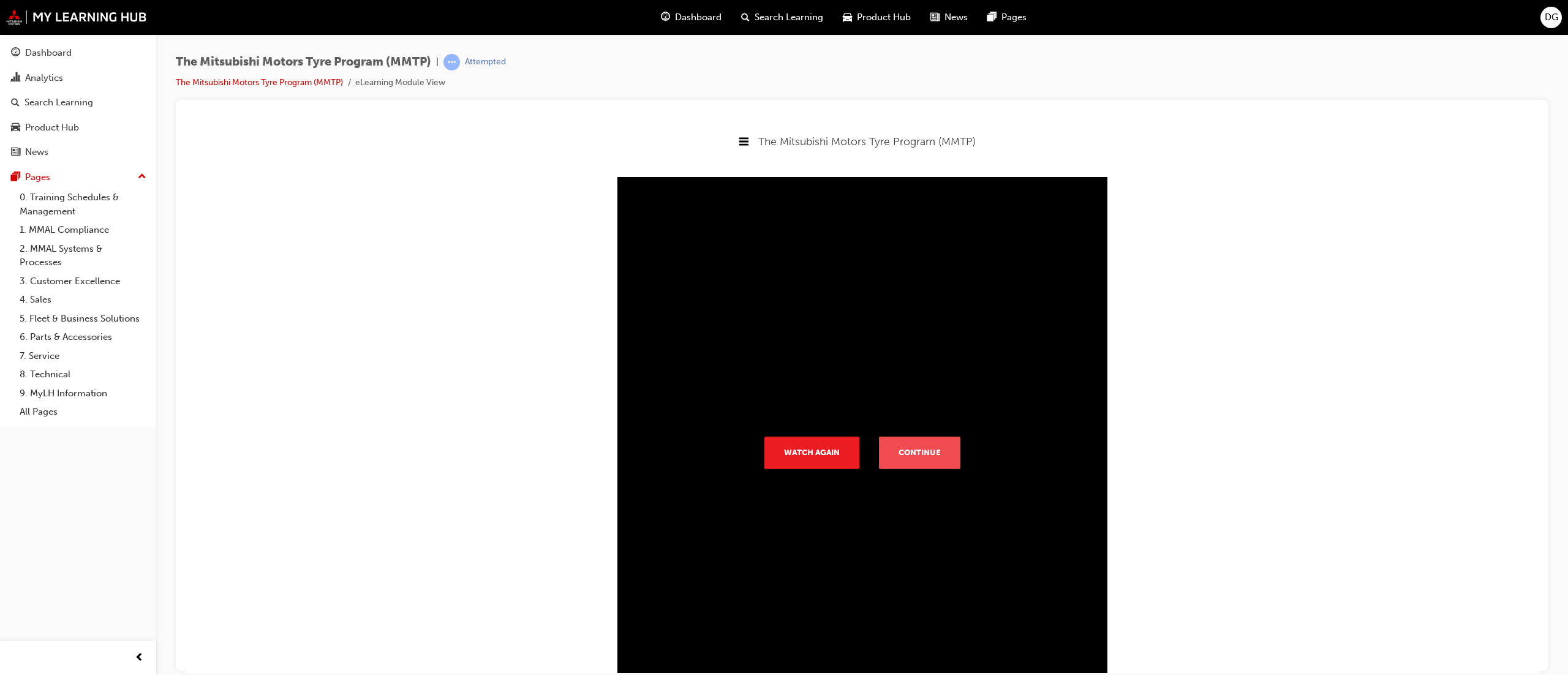
click at [922, 452] on button "Continue" at bounding box center [920, 452] width 81 height 32
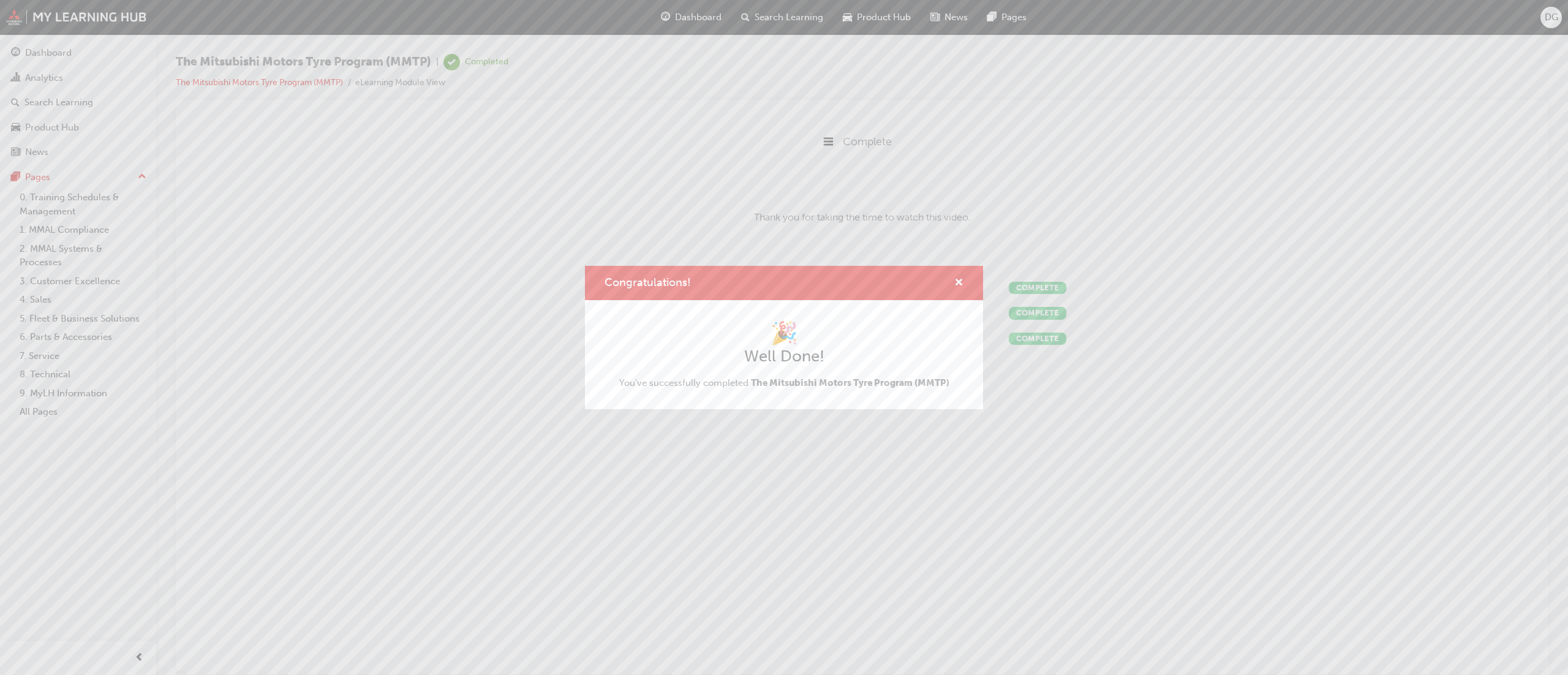
click at [961, 274] on div "Congratulations!" at bounding box center [784, 284] width 399 height 35
click at [961, 286] on span "cross-icon" at bounding box center [959, 284] width 9 height 11
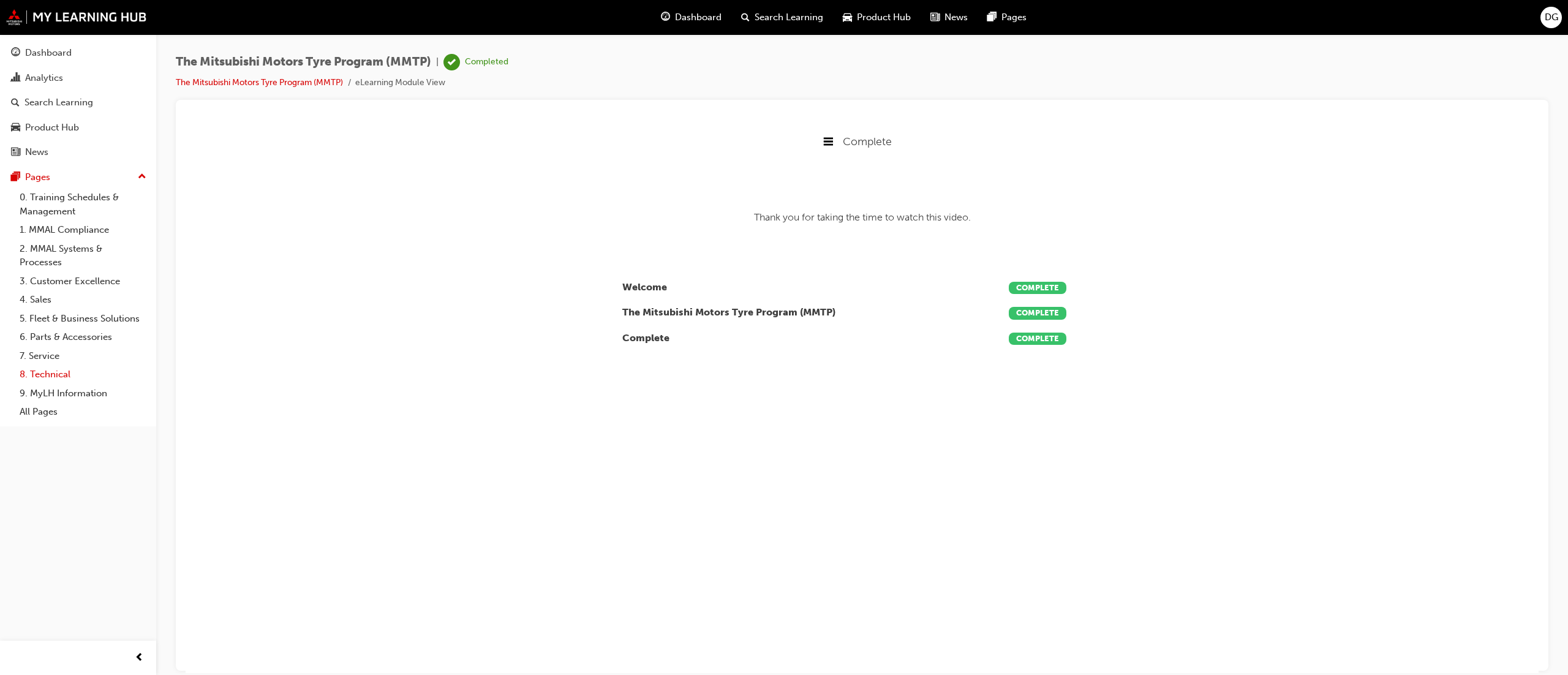
click at [62, 376] on link "8. Technical" at bounding box center [83, 375] width 137 height 19
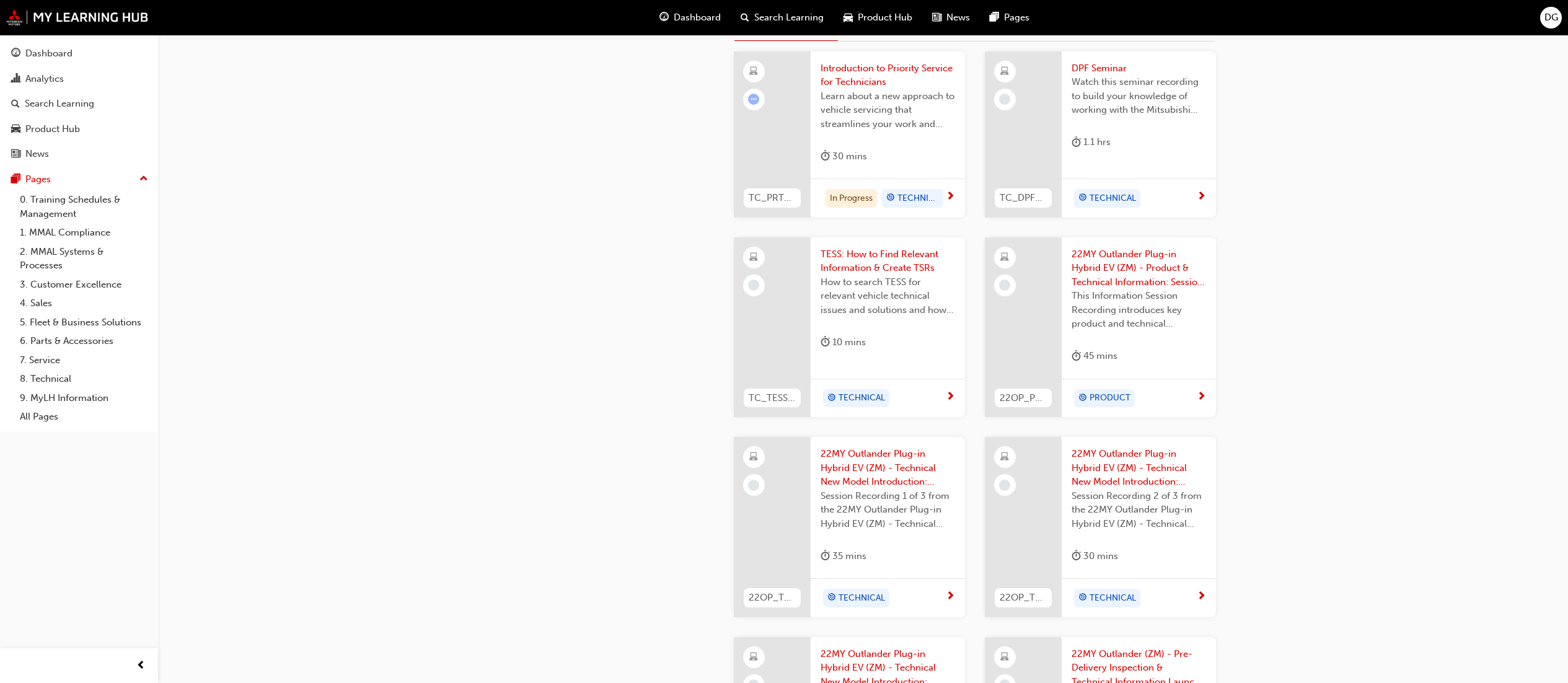
scroll to position [619, 0]
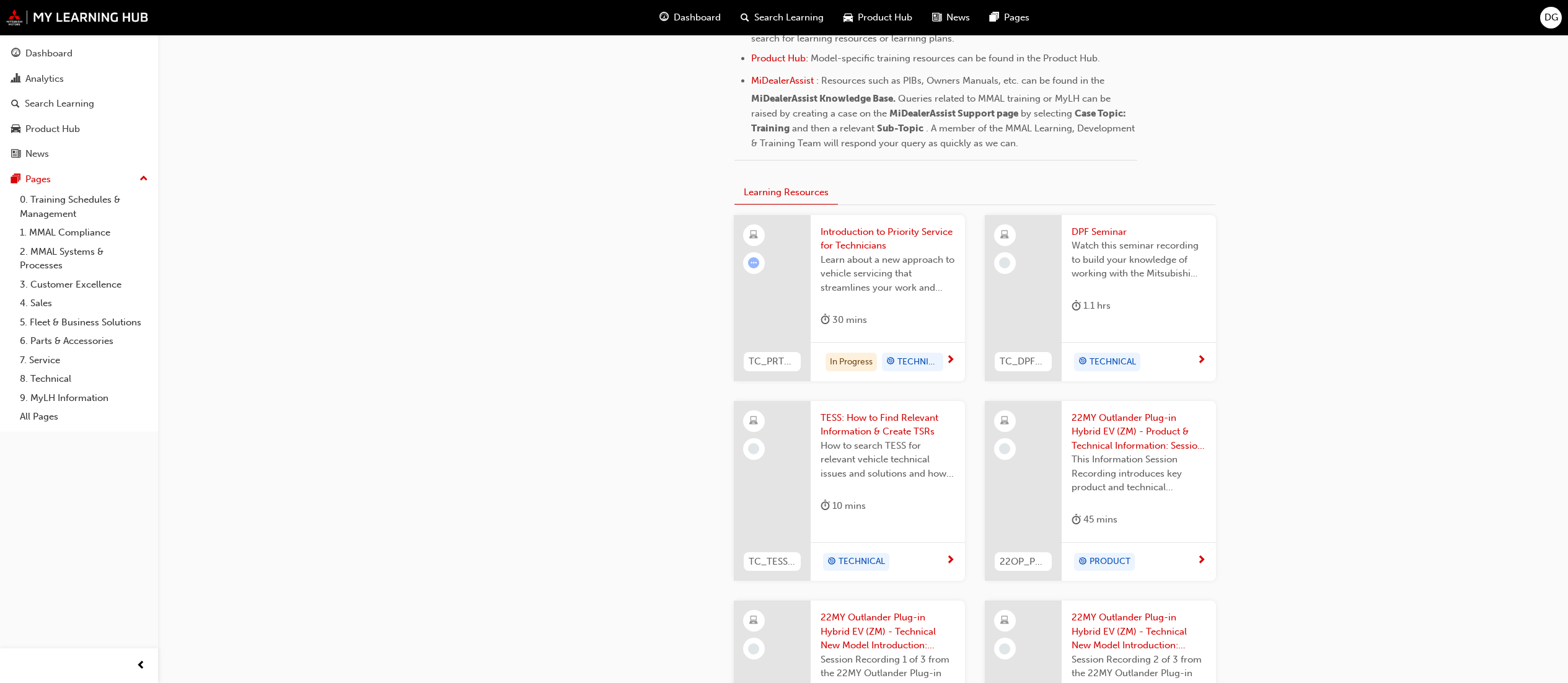
click at [1096, 230] on span "DPF Seminar" at bounding box center [1138, 232] width 135 height 14
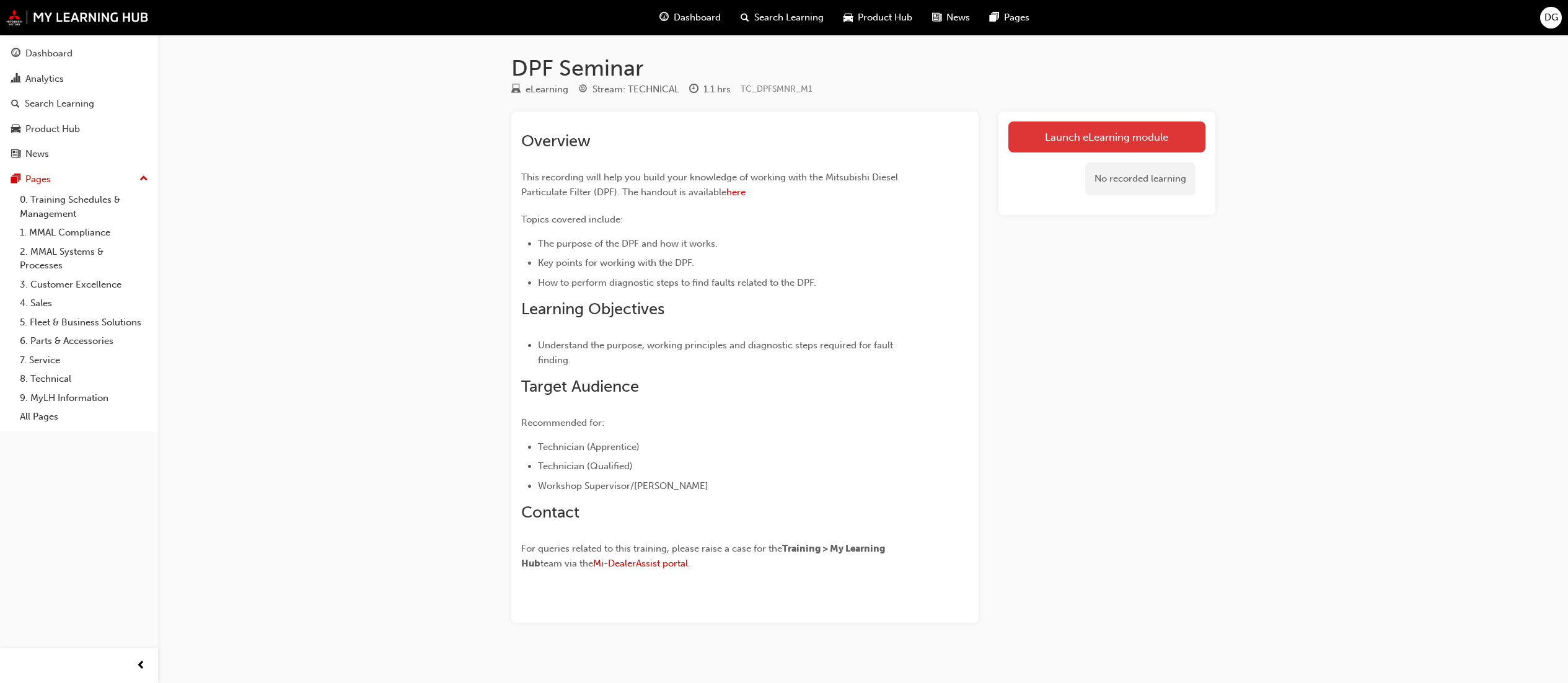
click at [1075, 144] on link "Launch eLearning module" at bounding box center [1106, 136] width 197 height 31
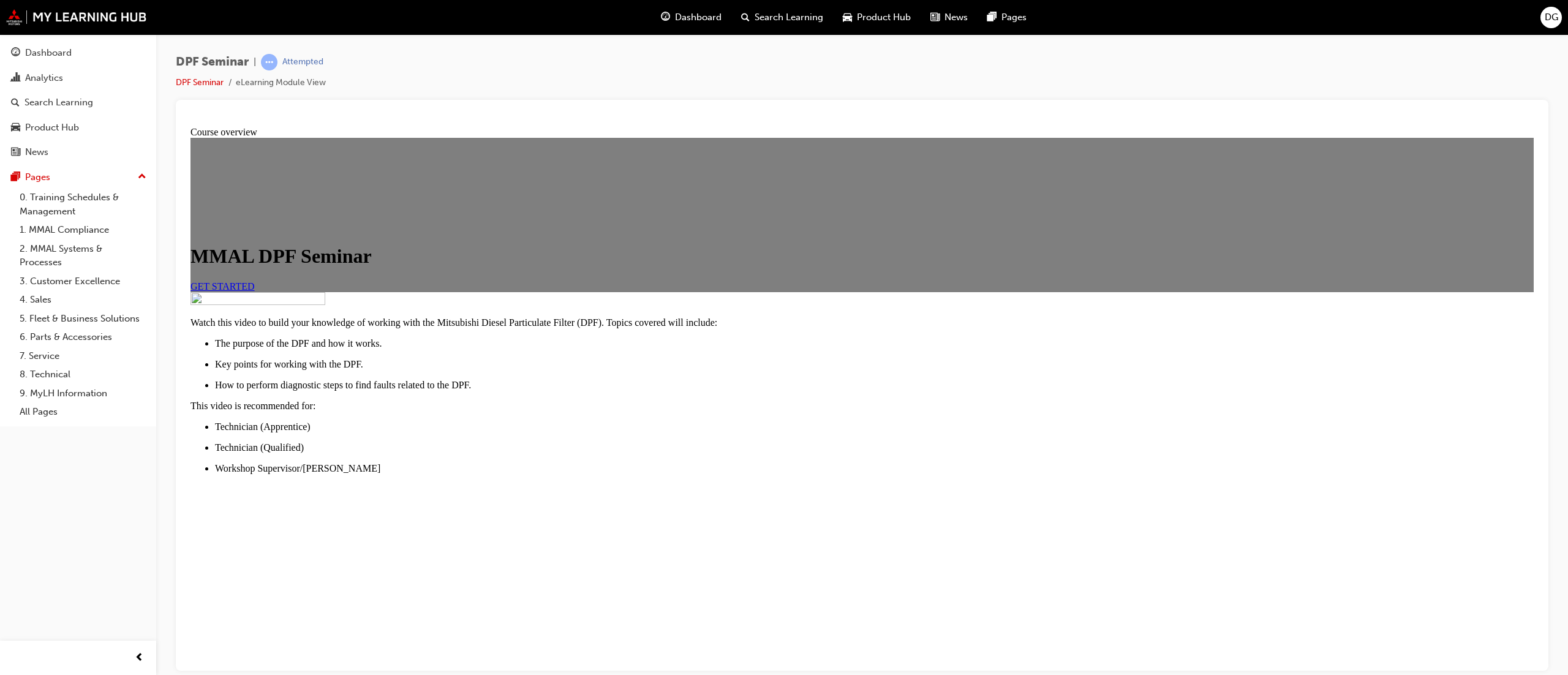
scroll to position [183, 0]
click at [255, 280] on span "GET STARTED" at bounding box center [222, 285] width 64 height 11
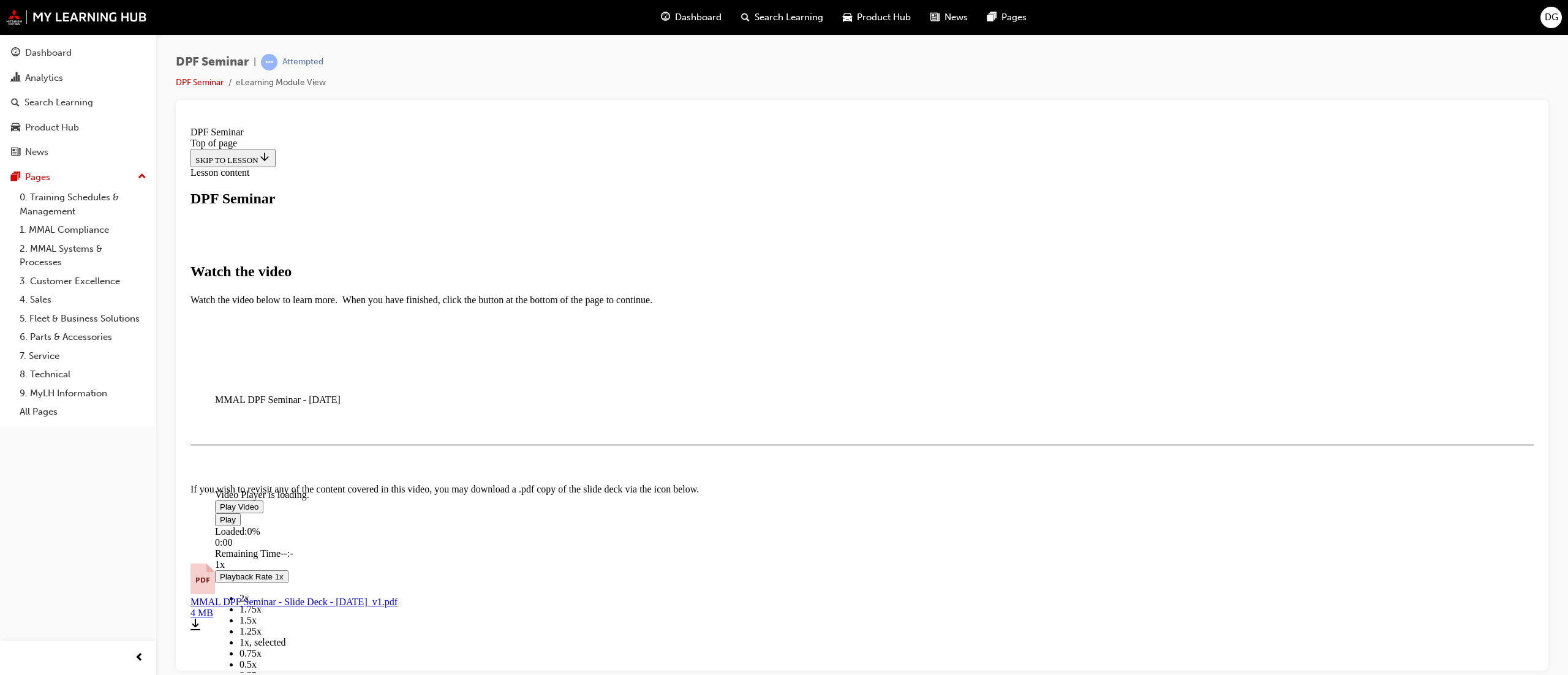
click at [220, 502] on span "Video player" at bounding box center [220, 506] width 0 height 9
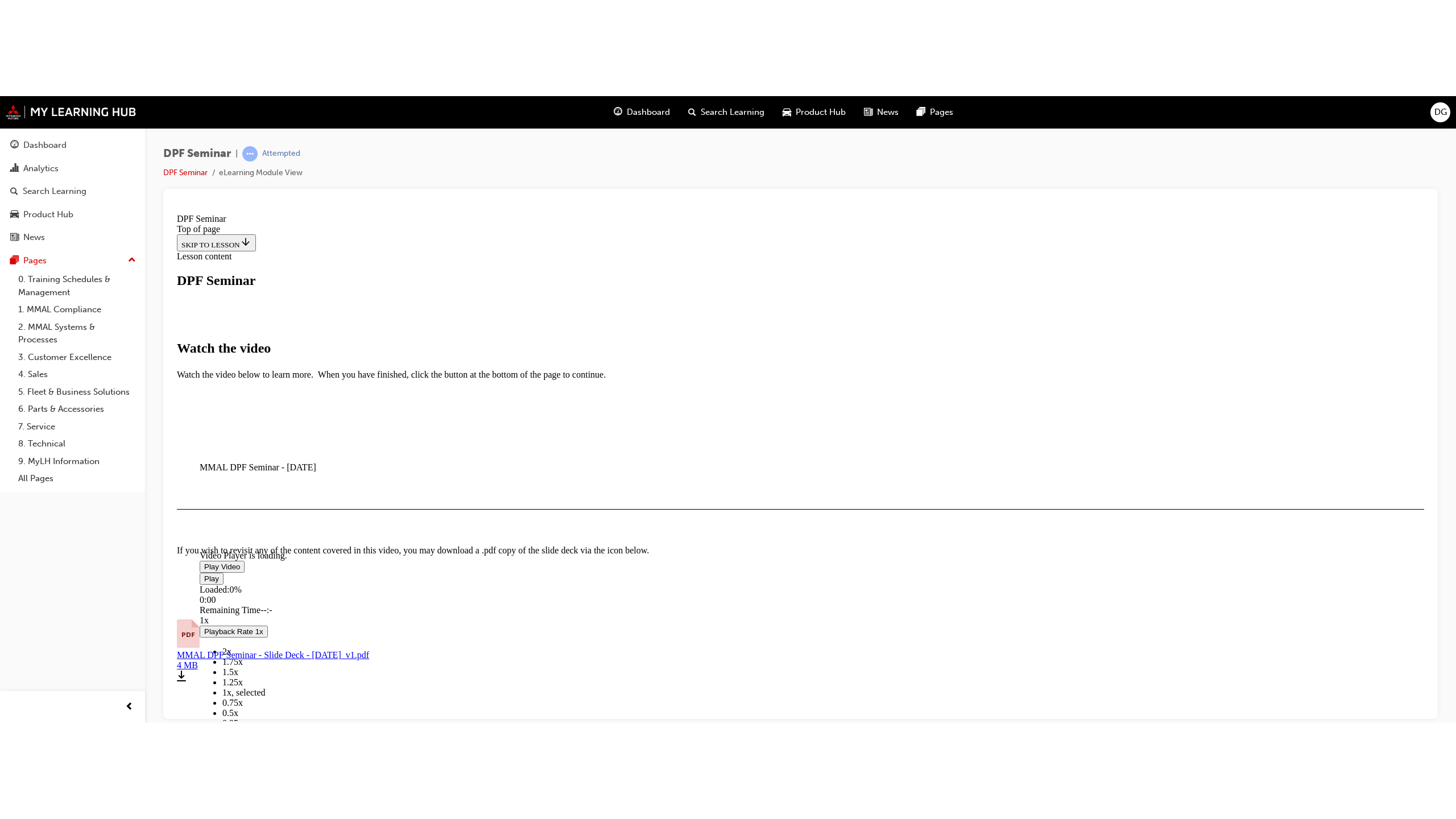
scroll to position [169, 0]
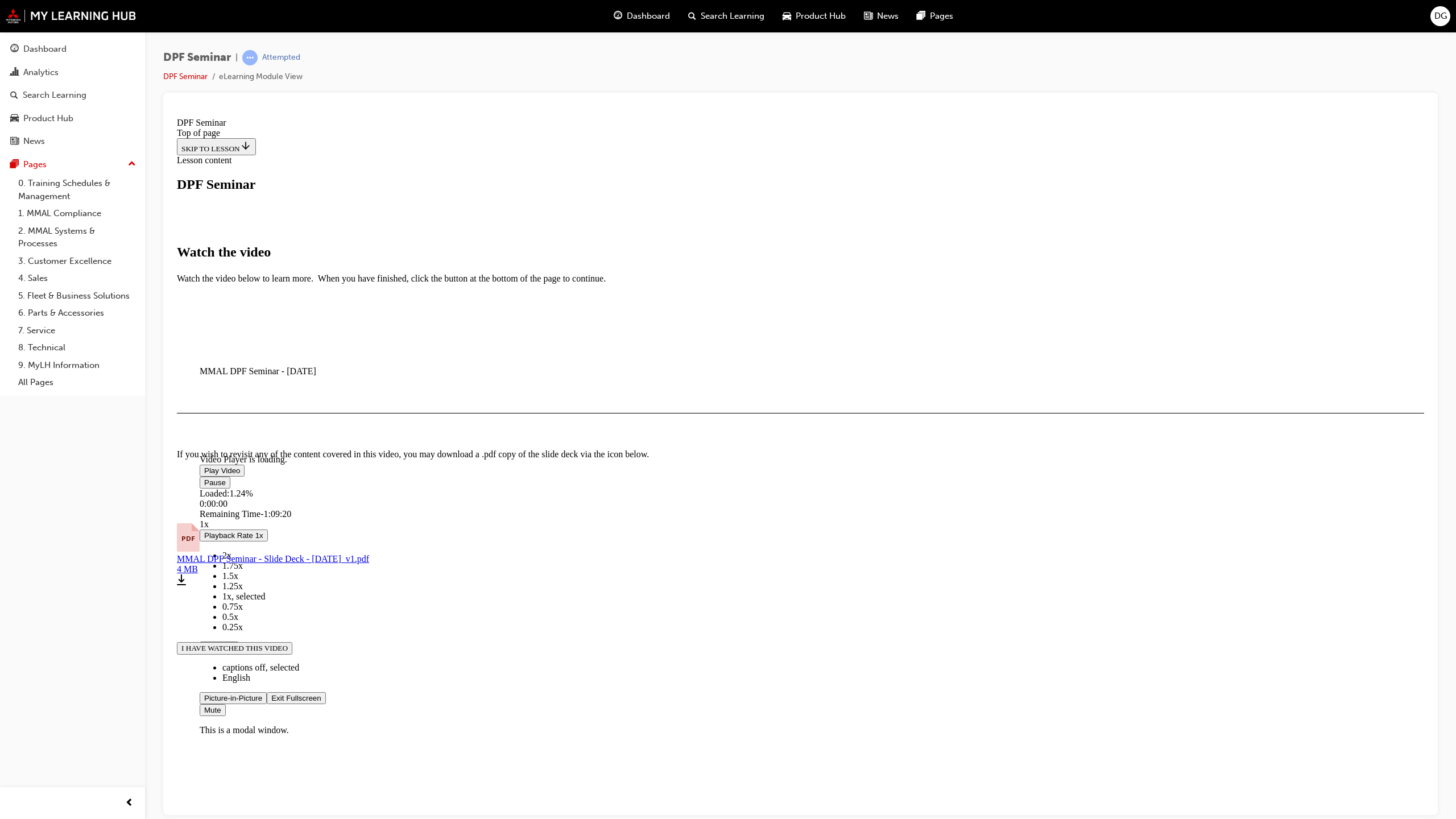
scroll to position [45, 0]
